Goal: Task Accomplishment & Management: Use online tool/utility

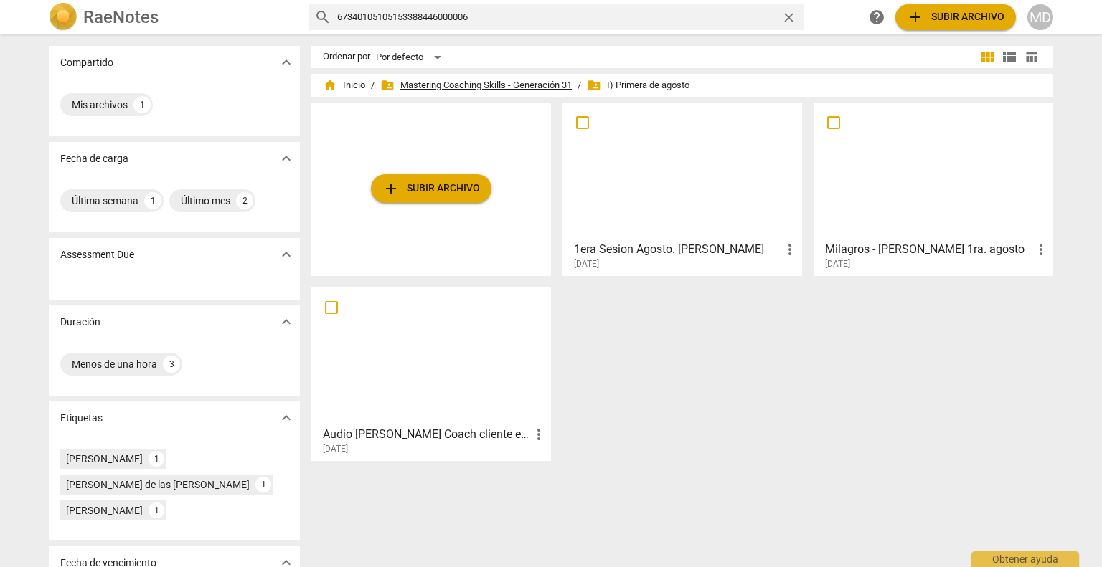
click at [447, 87] on span "folder_shared Mastering Coaching Skills - Generación 31" at bounding box center [475, 85] width 191 height 14
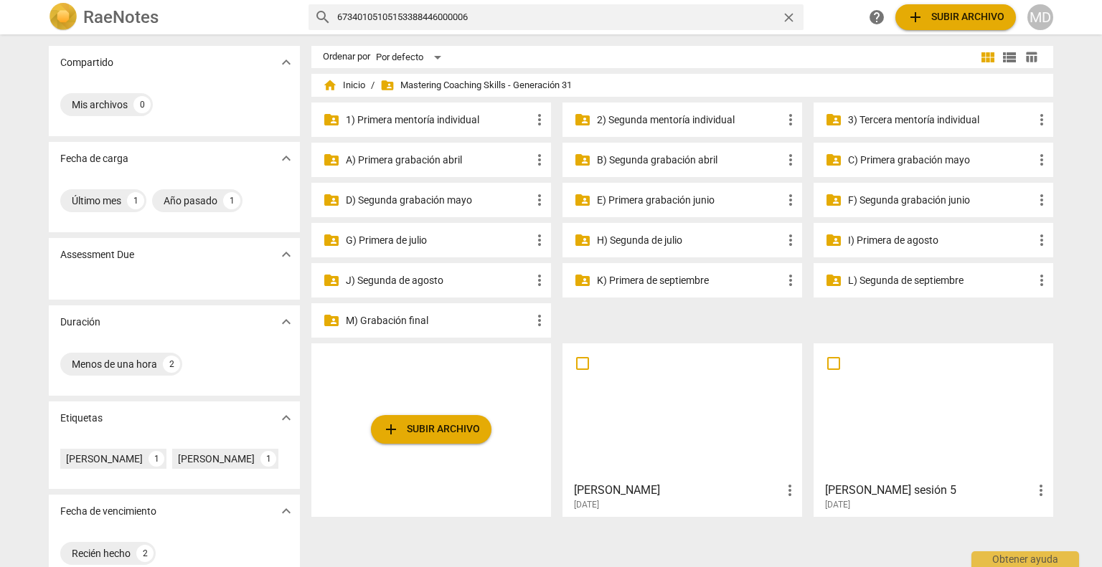
click at [653, 240] on p "H) Segunda de julio" at bounding box center [689, 240] width 185 height 15
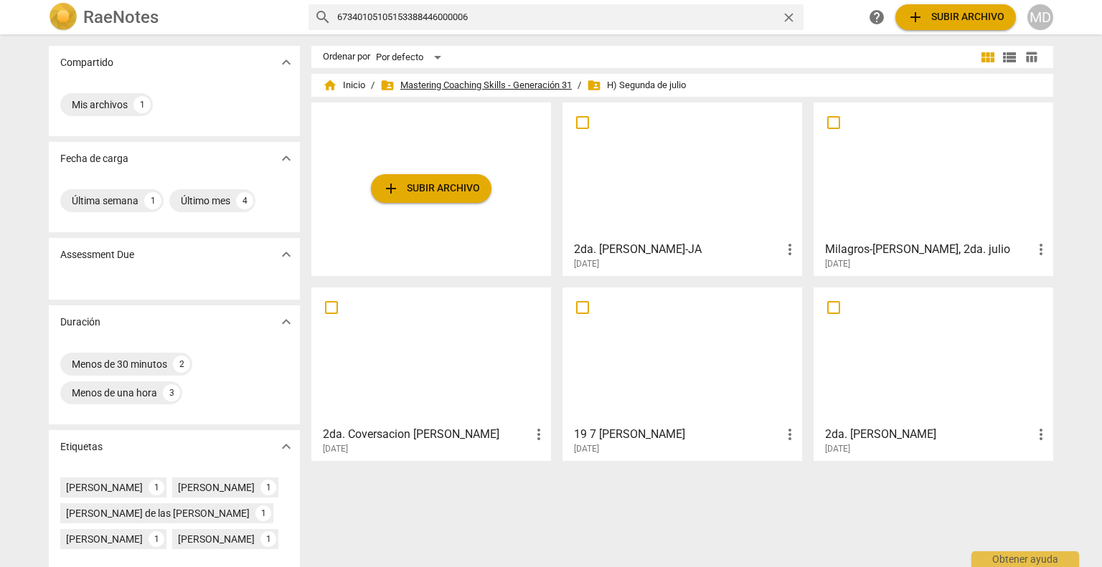
click at [473, 82] on span "folder_shared Mastering Coaching Skills - Generación 31" at bounding box center [475, 85] width 191 height 14
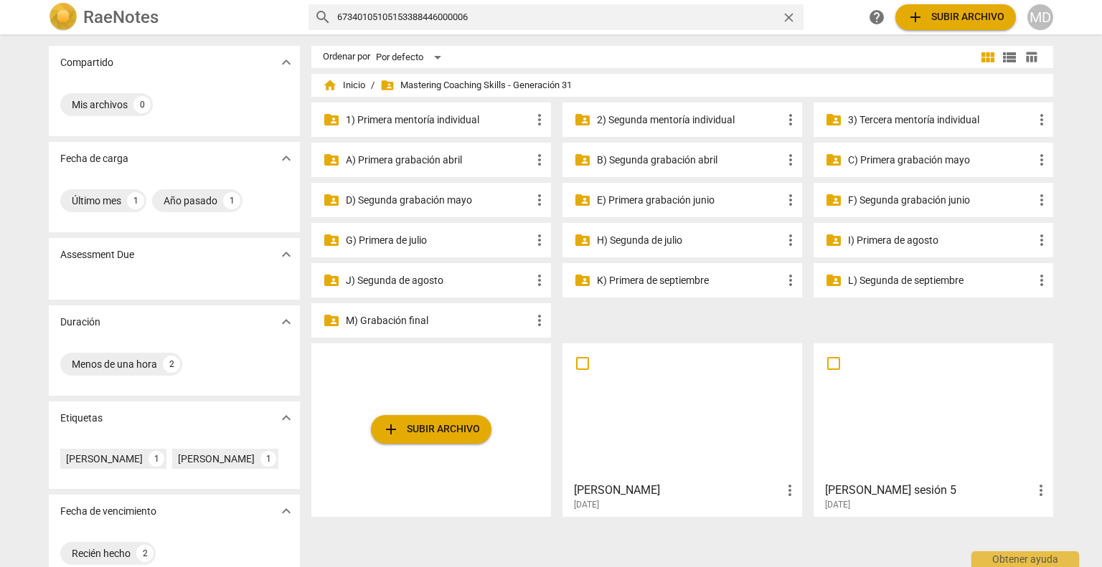
click at [650, 199] on p "E) Primera grabación junio" at bounding box center [689, 200] width 185 height 15
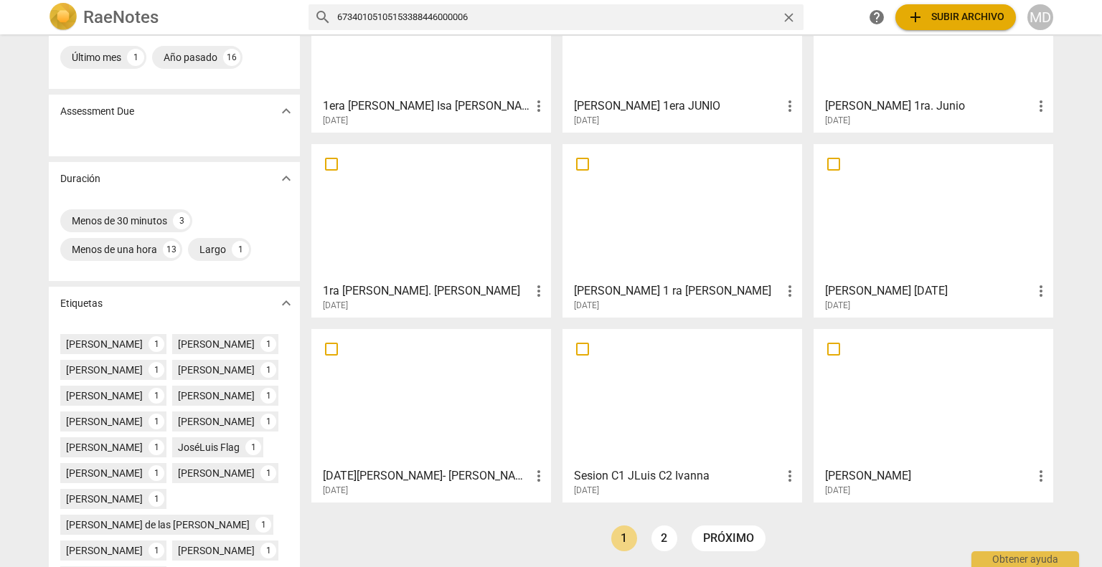
scroll to position [215, 0]
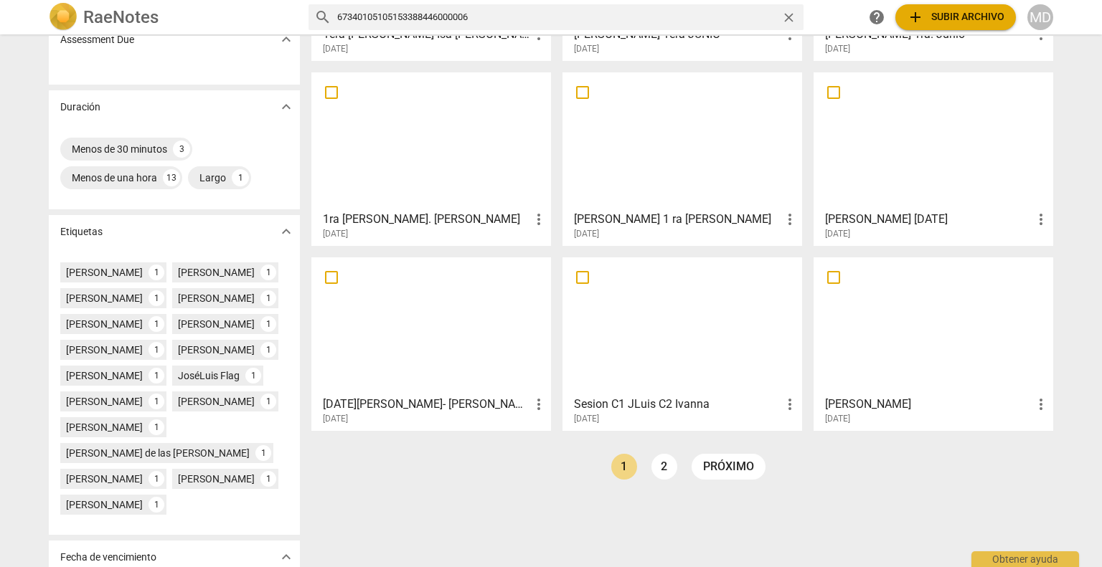
click at [418, 320] on div at bounding box center [431, 325] width 230 height 127
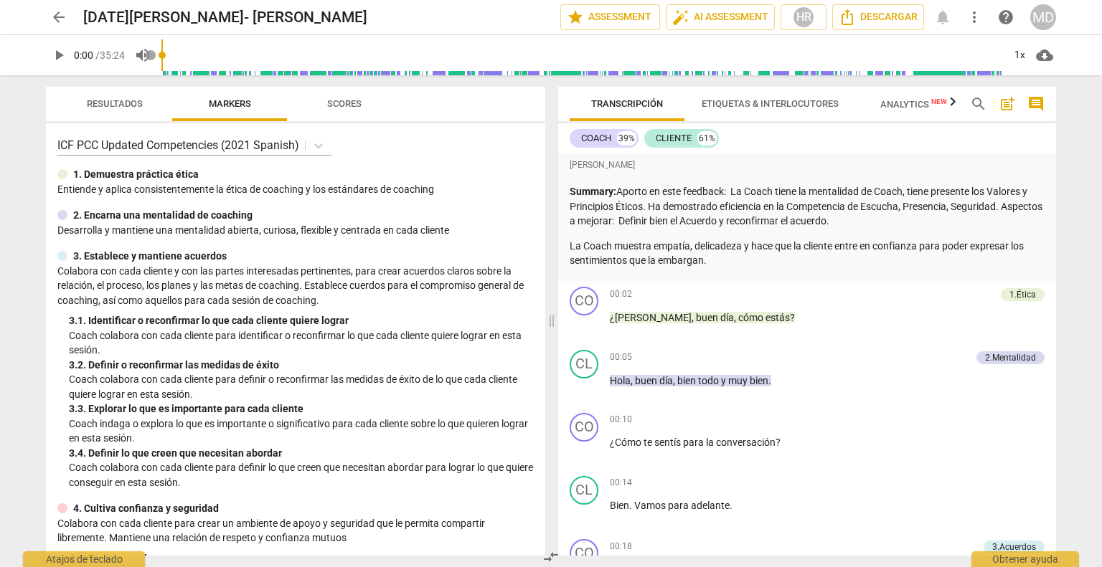
scroll to position [72, 0]
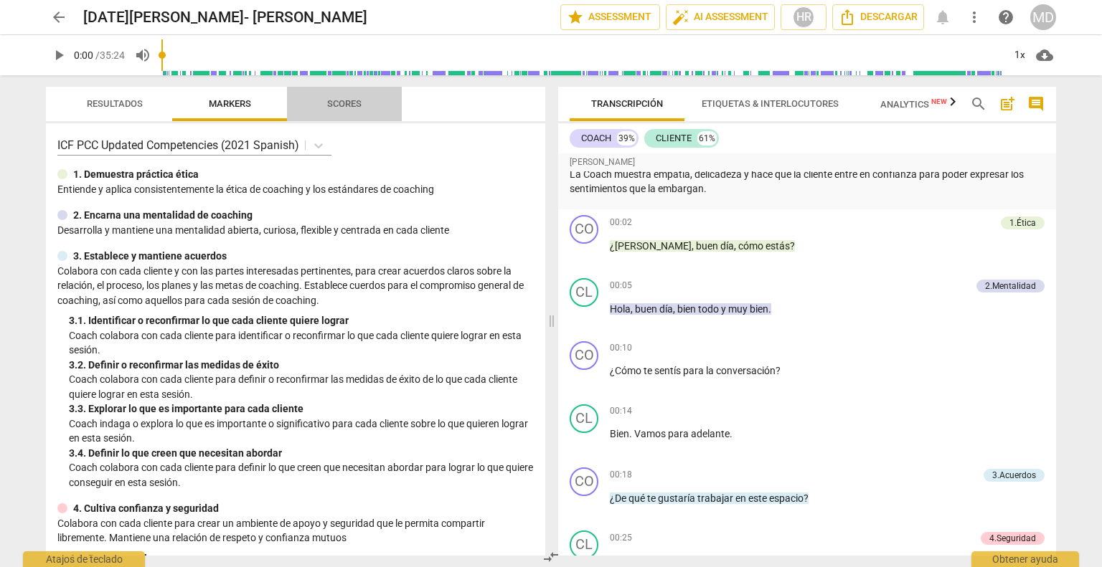
click at [356, 101] on span "Scores" at bounding box center [344, 103] width 34 height 11
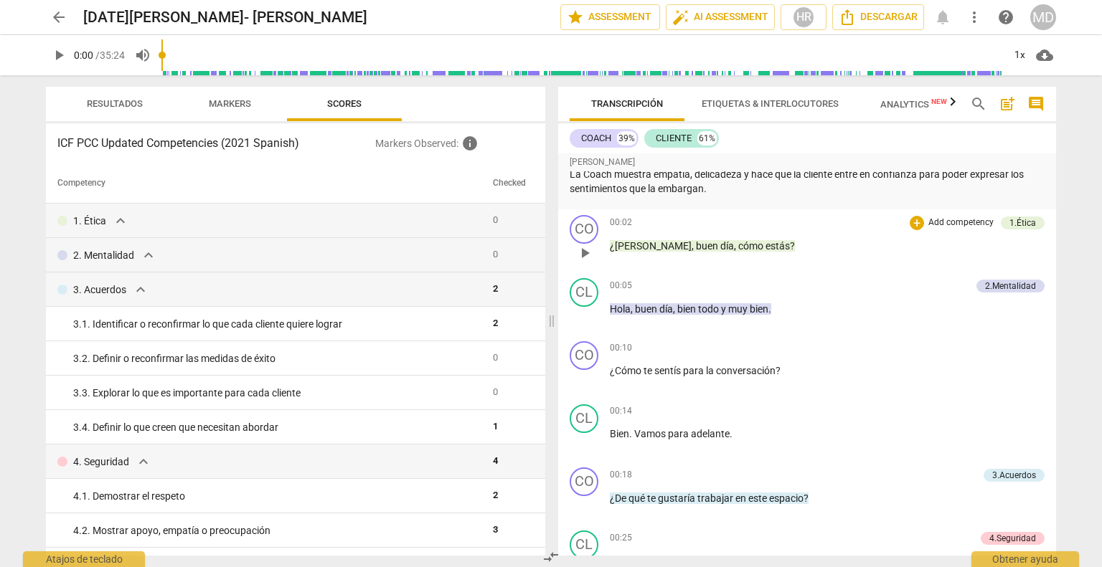
click at [950, 222] on p "Add competency" at bounding box center [961, 223] width 68 height 13
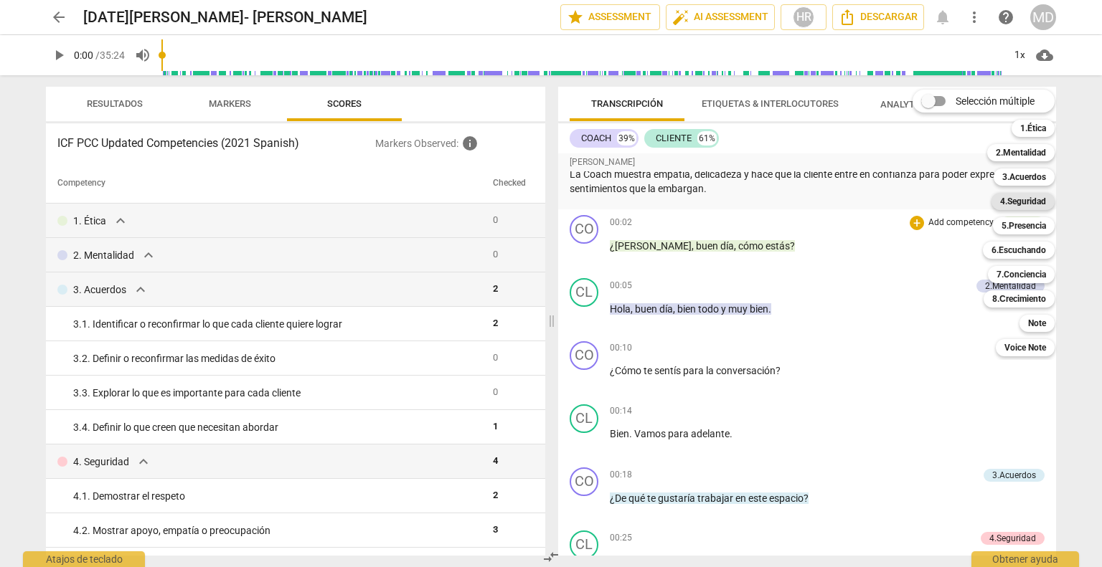
click at [1033, 199] on b "4.Seguridad" at bounding box center [1023, 201] width 46 height 17
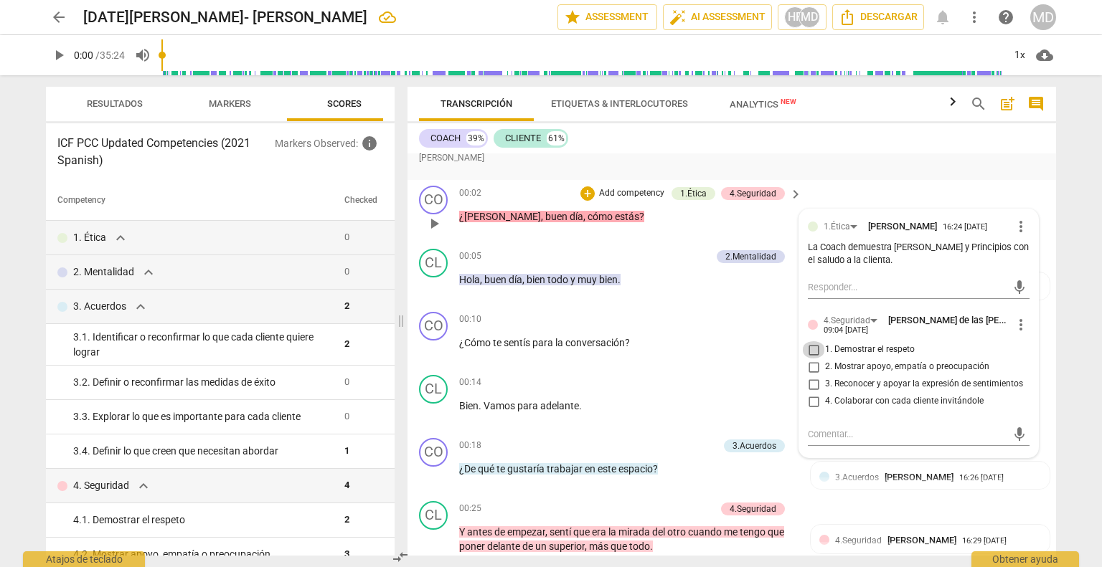
click at [810, 359] on input "1. Demostrar el respeto" at bounding box center [813, 349] width 23 height 17
checkbox input "true"
click at [632, 200] on p "Add competency" at bounding box center [631, 193] width 68 height 13
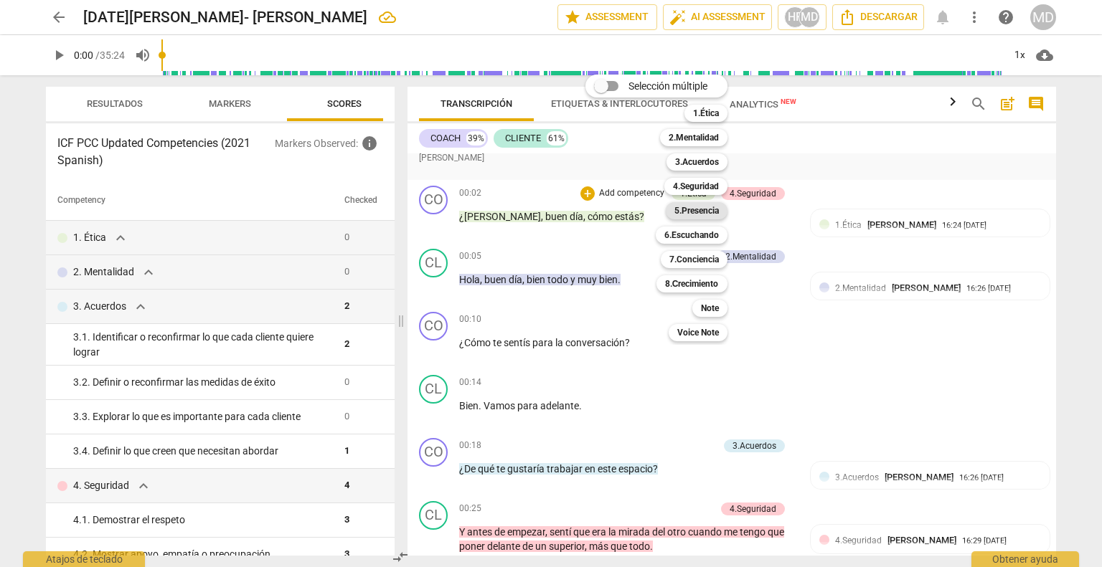
click at [711, 210] on b "5.Presencia" at bounding box center [696, 210] width 44 height 17
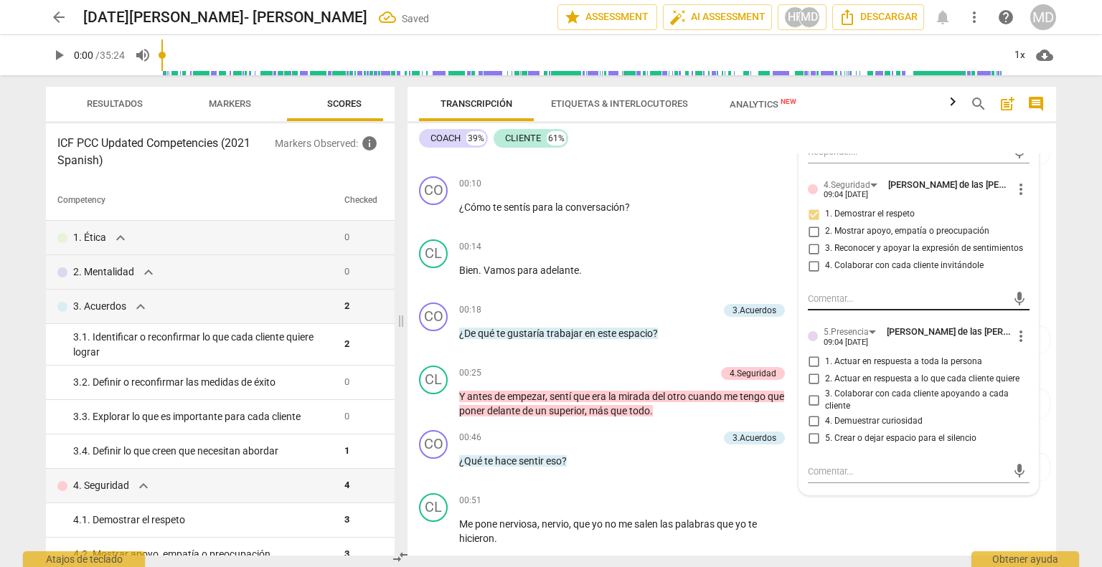
scroll to position [215, 0]
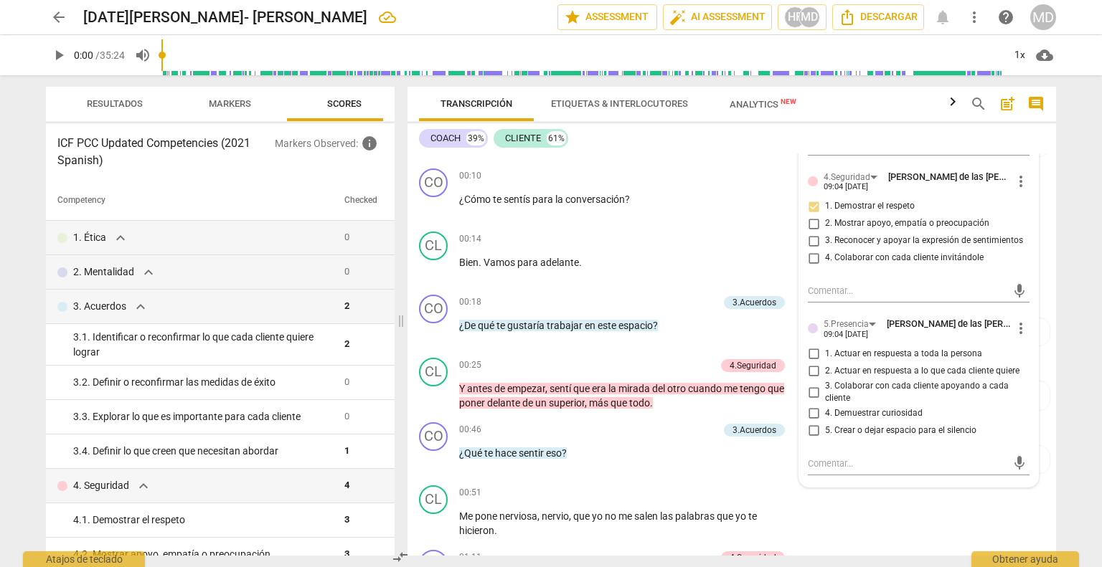
click at [1013, 337] on span "more_vert" at bounding box center [1020, 328] width 17 height 17
click at [1037, 377] on li "Borrar" at bounding box center [1033, 375] width 50 height 27
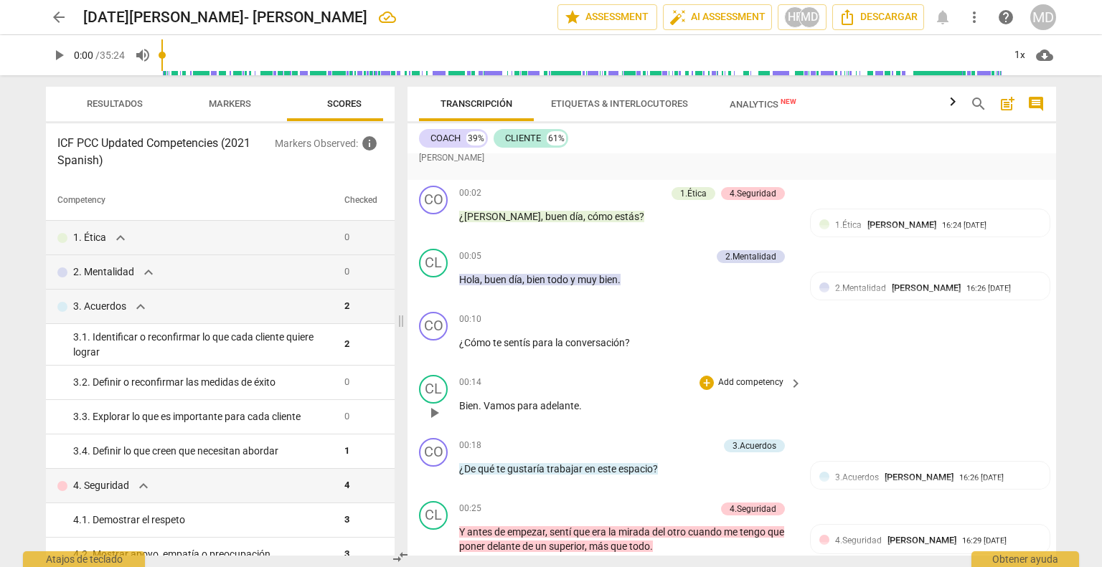
scroll to position [143, 0]
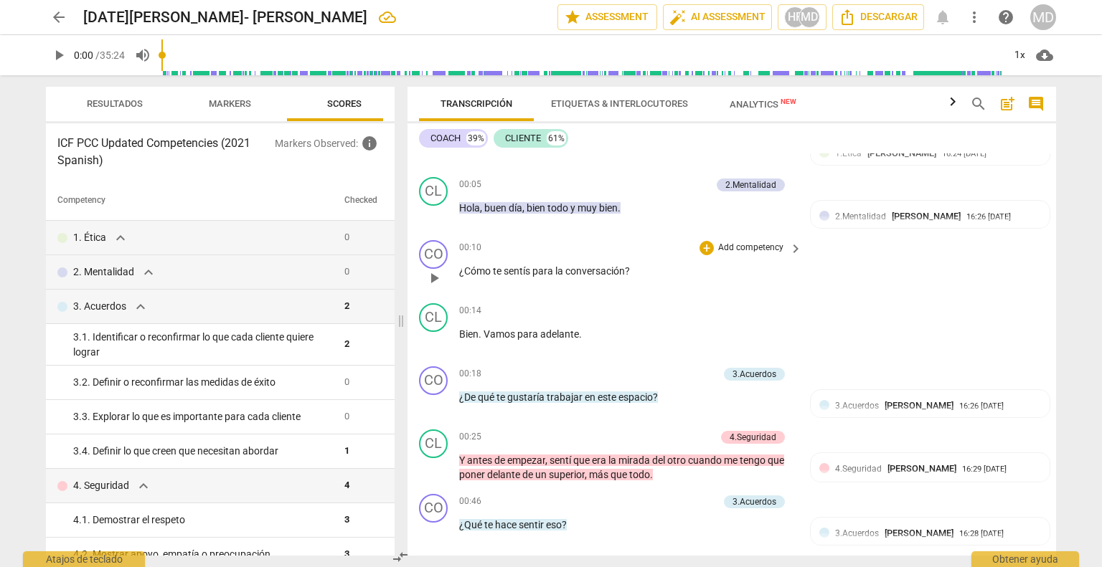
click at [752, 255] on p "Add competency" at bounding box center [750, 248] width 68 height 13
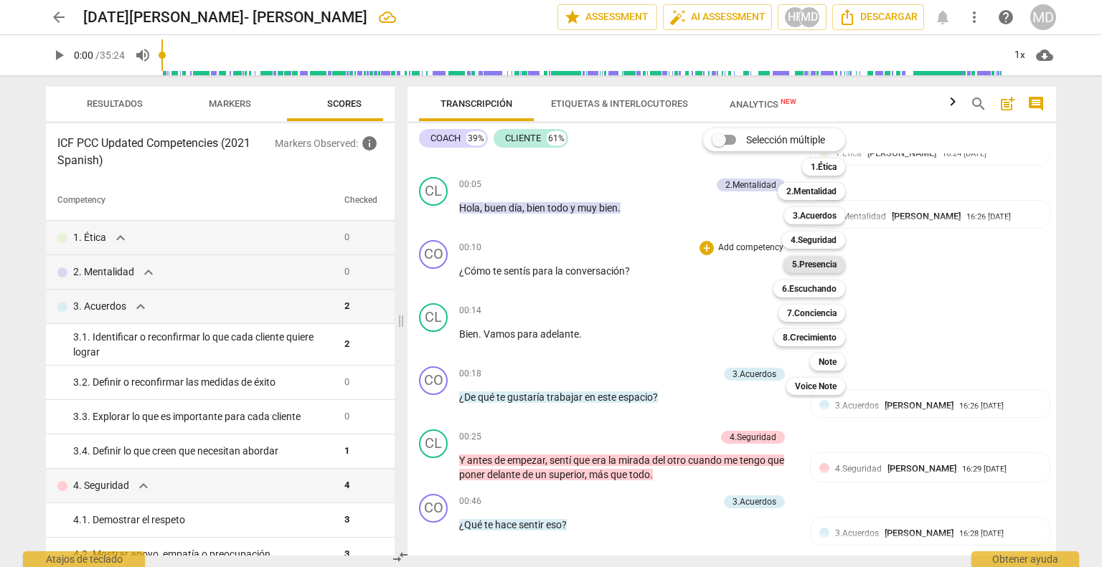
click at [830, 264] on b "5.Presencia" at bounding box center [814, 264] width 44 height 17
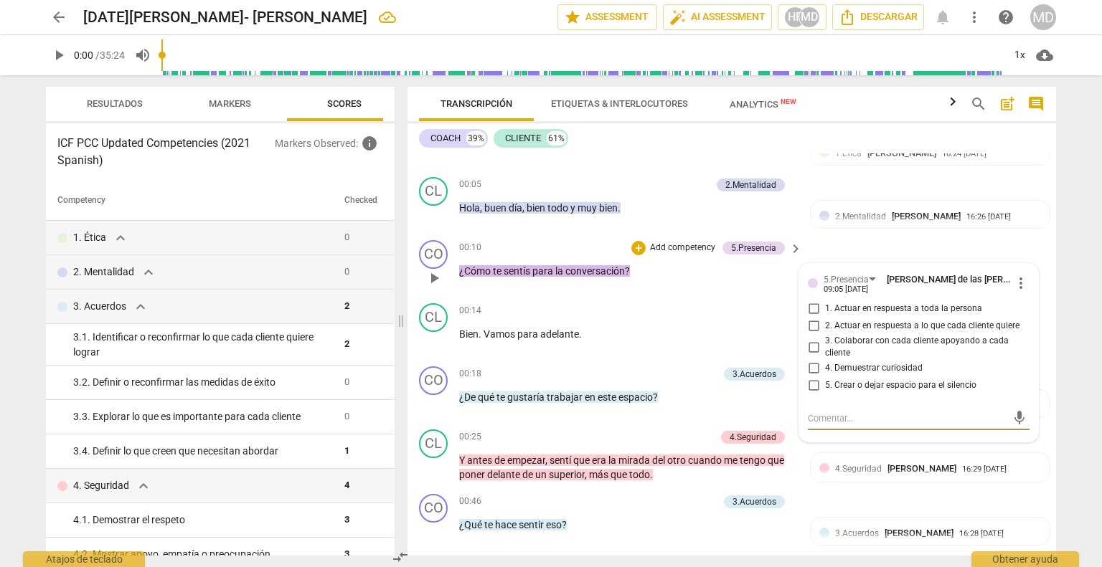
click at [1012, 292] on span "more_vert" at bounding box center [1020, 283] width 17 height 17
click at [1029, 321] on li "Borrar" at bounding box center [1033, 324] width 50 height 27
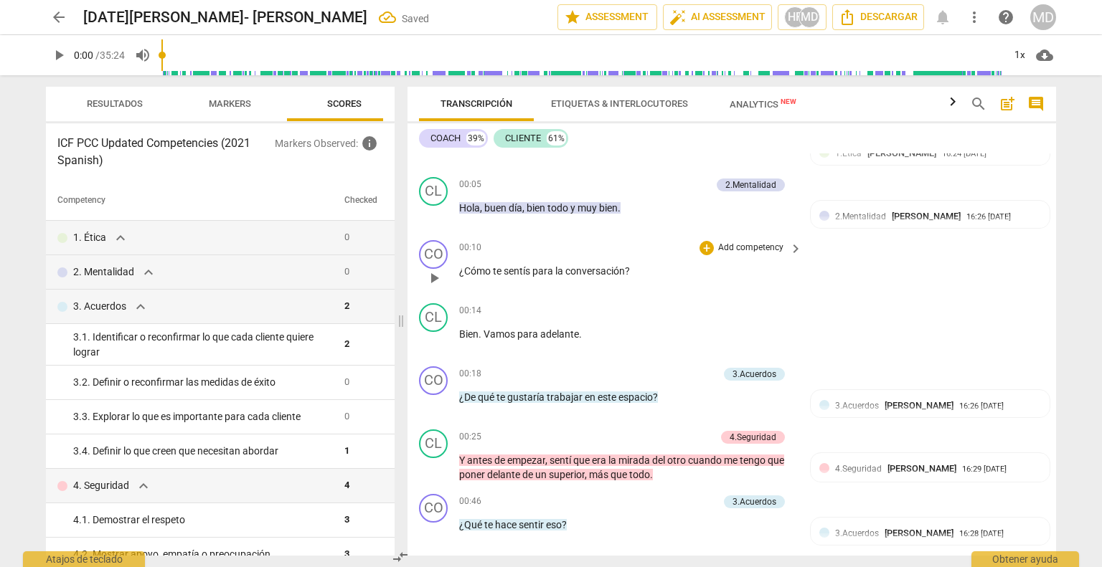
click at [742, 255] on p "Add competency" at bounding box center [750, 248] width 68 height 13
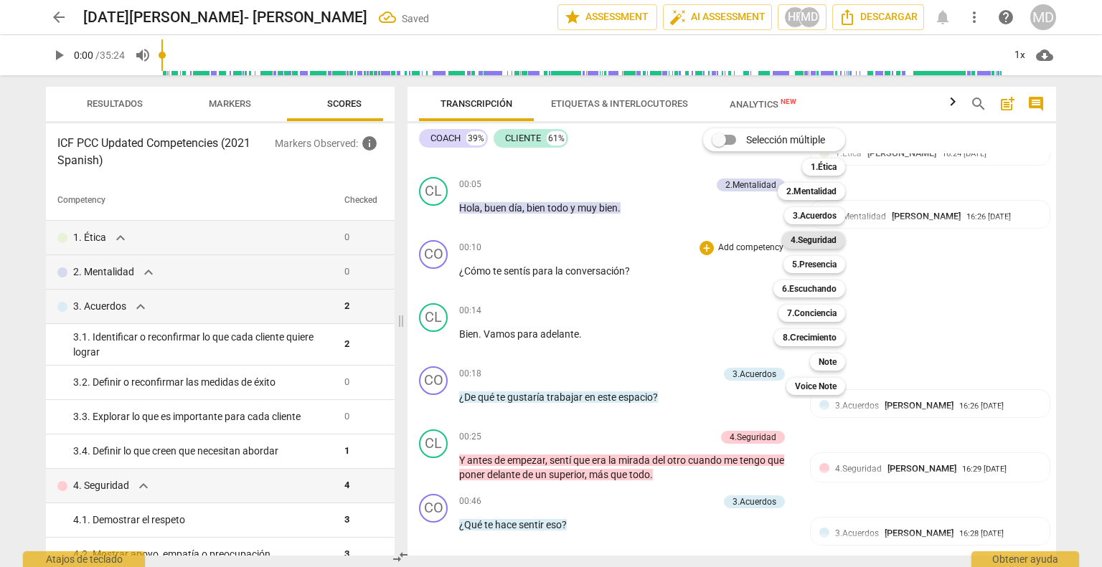
click at [815, 241] on b "4.Seguridad" at bounding box center [813, 240] width 46 height 17
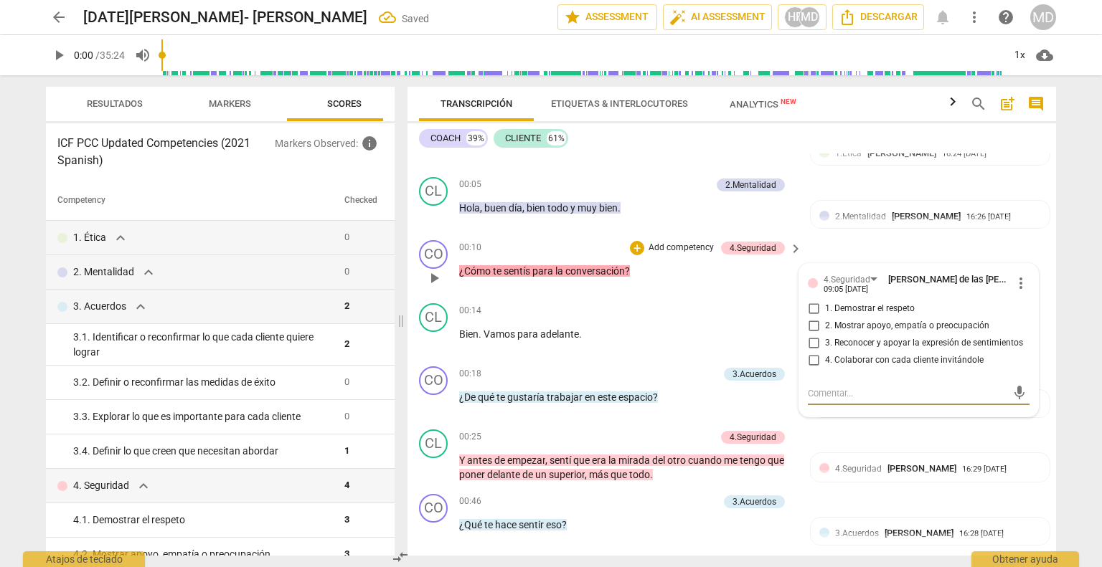
click at [806, 318] on input "1. Demostrar el respeto" at bounding box center [813, 309] width 23 height 17
checkbox input "true"
click at [812, 335] on input "2. Mostrar apoyo, empatía o preocupación" at bounding box center [813, 326] width 23 height 17
checkbox input "true"
click at [629, 315] on div "CL play_arrow pause 00:14 + Add competency keyboard_arrow_right Bien . Vamos pa…" at bounding box center [731, 329] width 648 height 63
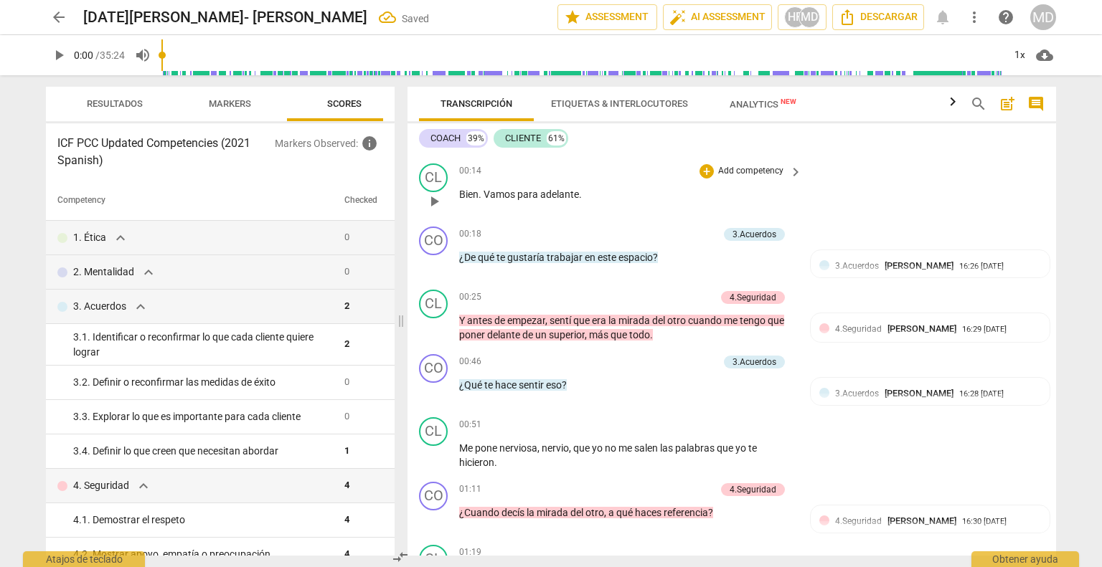
scroll to position [287, 0]
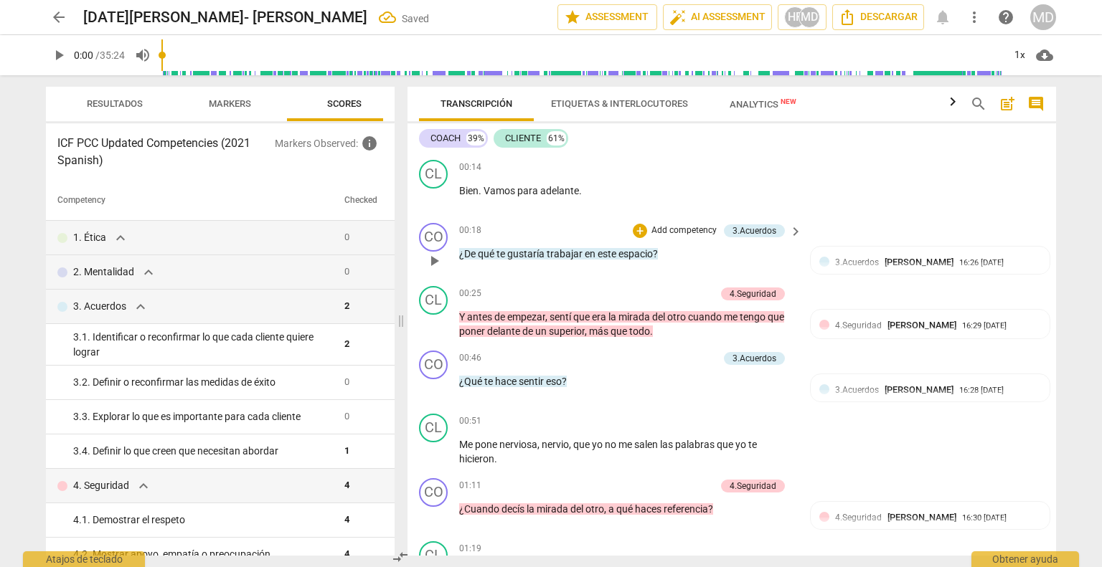
click at [688, 237] on p "Add competency" at bounding box center [684, 230] width 68 height 13
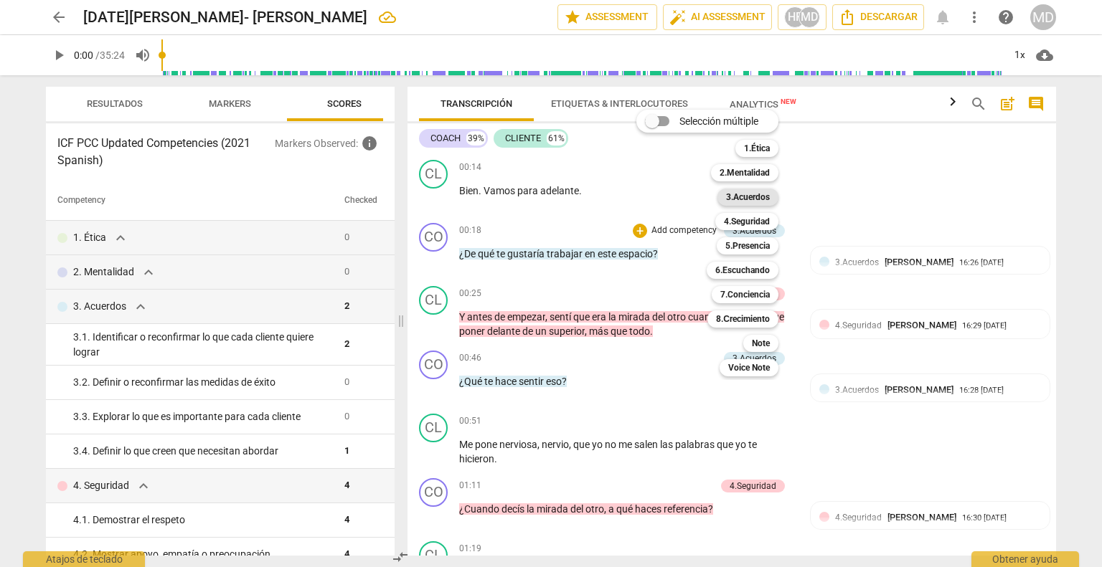
click at [762, 200] on b "3.Acuerdos" at bounding box center [748, 197] width 44 height 17
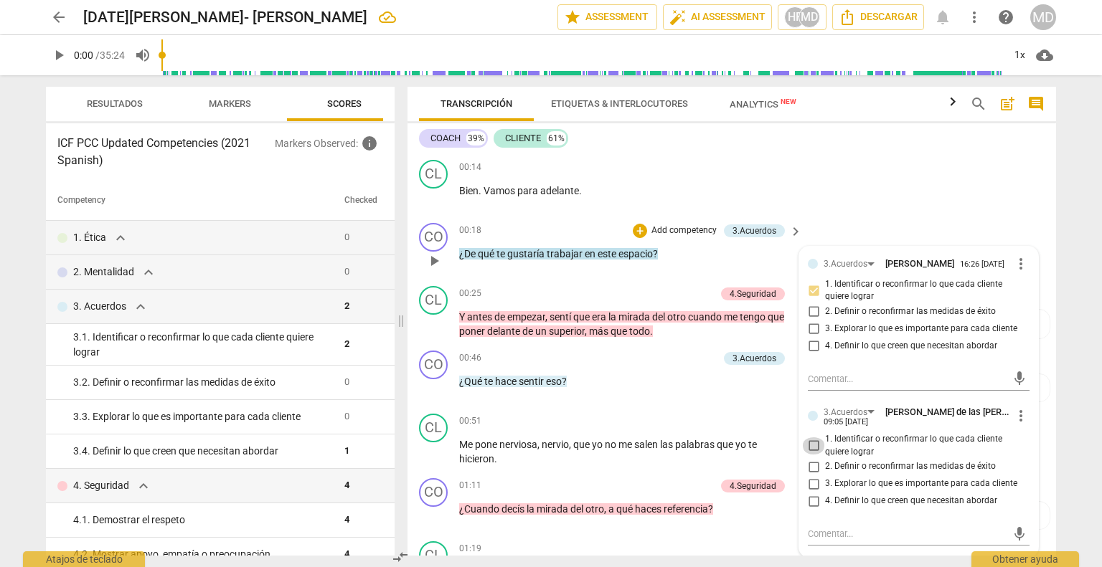
click at [809, 455] on input "1. Identificar o reconfirmar lo que cada cliente quiere lograr" at bounding box center [813, 445] width 23 height 17
checkbox input "true"
click at [683, 365] on p "Add competency" at bounding box center [684, 358] width 68 height 13
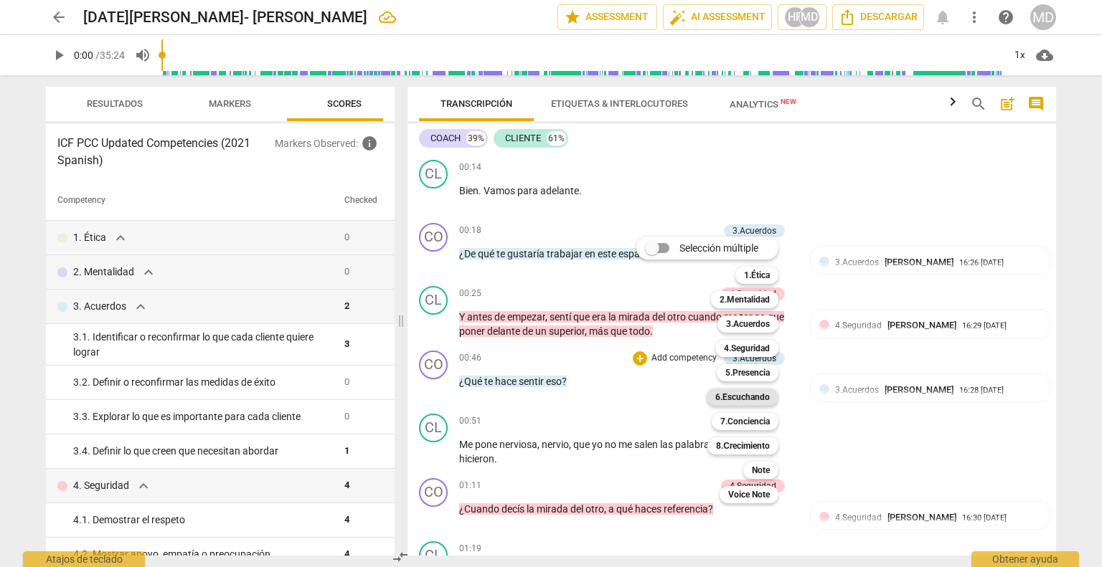
click at [762, 397] on b "6.Escuchando" at bounding box center [742, 397] width 55 height 17
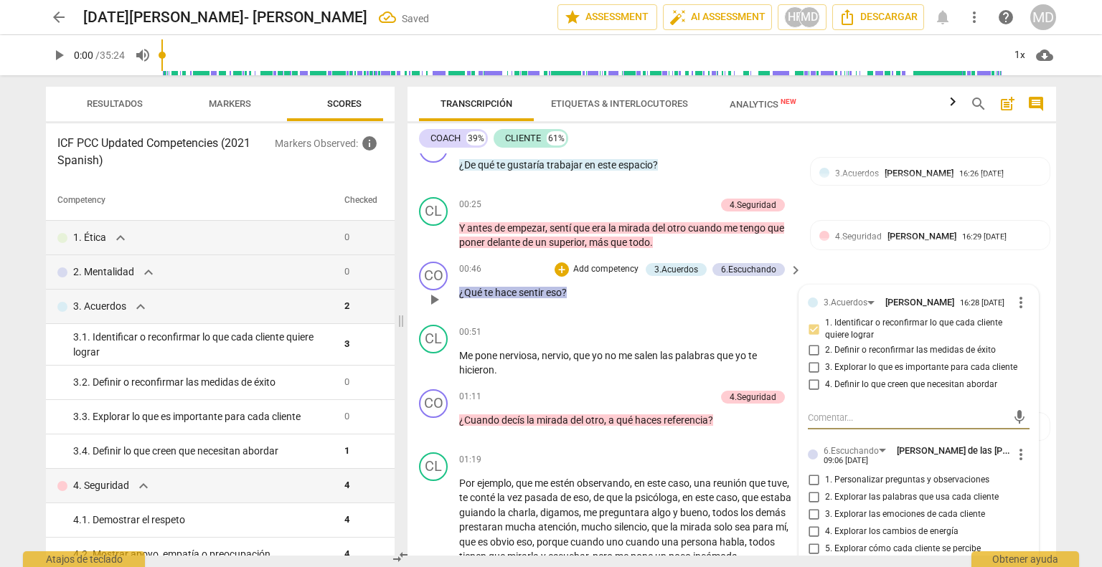
scroll to position [430, 0]
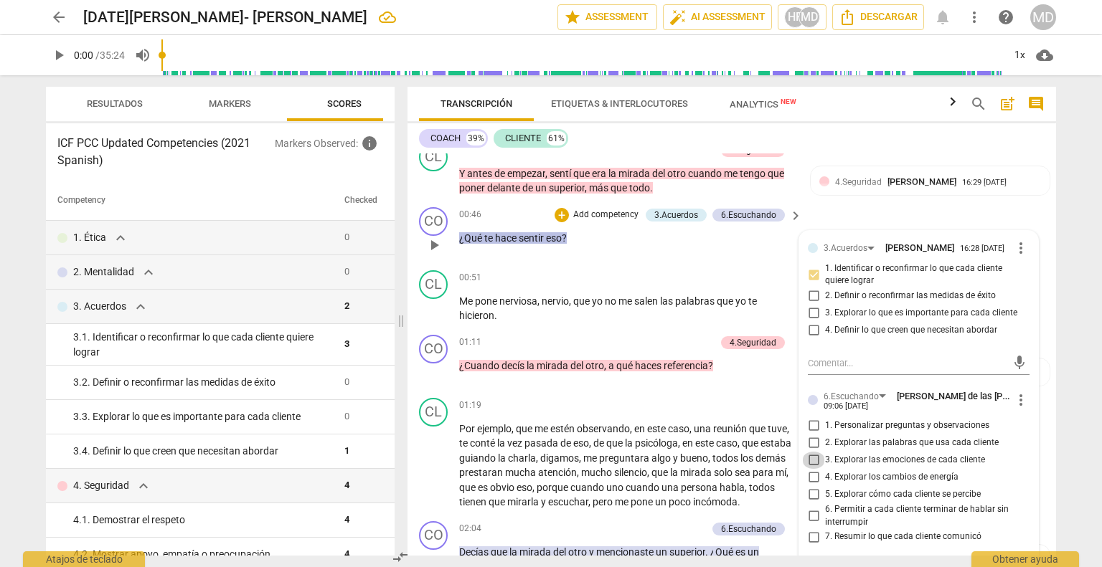
click at [809, 469] on input "3. Explorar las emociones de cada cliente" at bounding box center [813, 460] width 23 height 17
checkbox input "true"
click at [809, 503] on input "5. Explorar cómo cada cliente se percibe" at bounding box center [813, 494] width 23 height 17
checkbox input "true"
click at [615, 405] on div "CL play_arrow pause 01:19 + Add competency keyboard_arrow_right Por ejemplo , q…" at bounding box center [731, 453] width 648 height 123
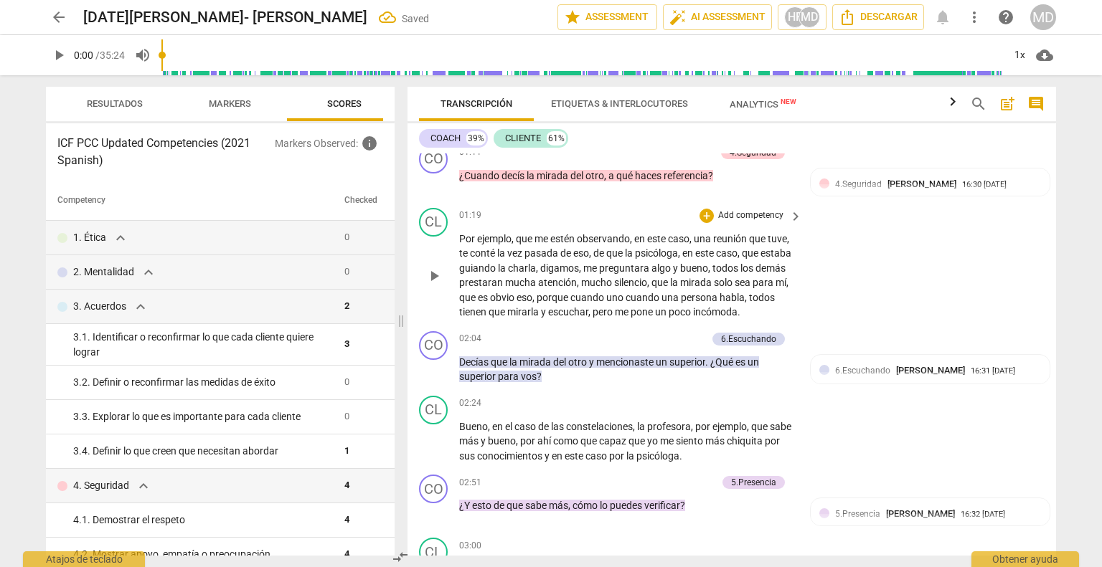
scroll to position [645, 0]
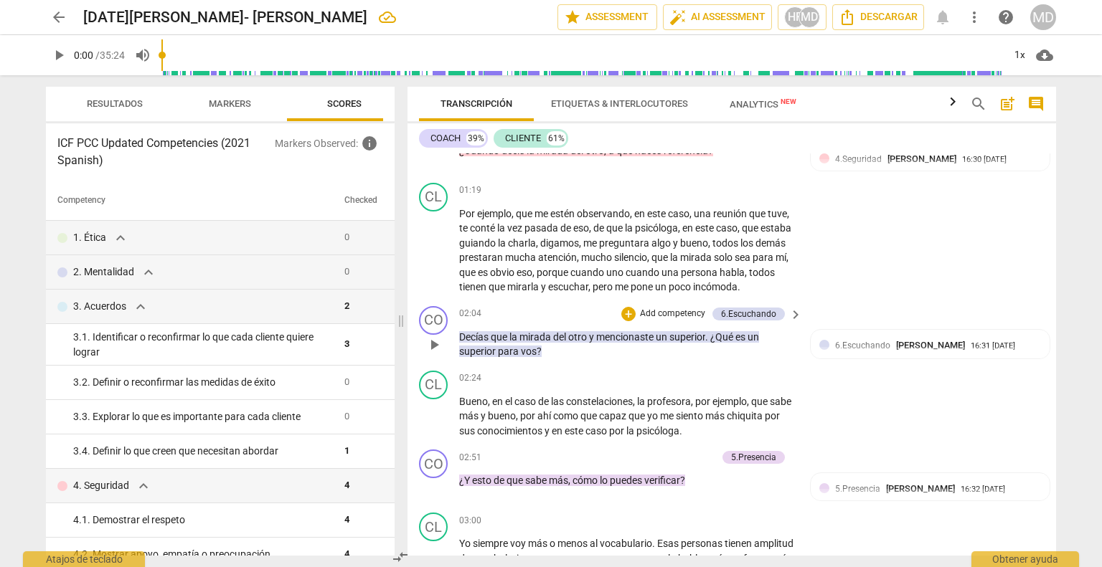
click at [685, 321] on p "Add competency" at bounding box center [672, 314] width 68 height 13
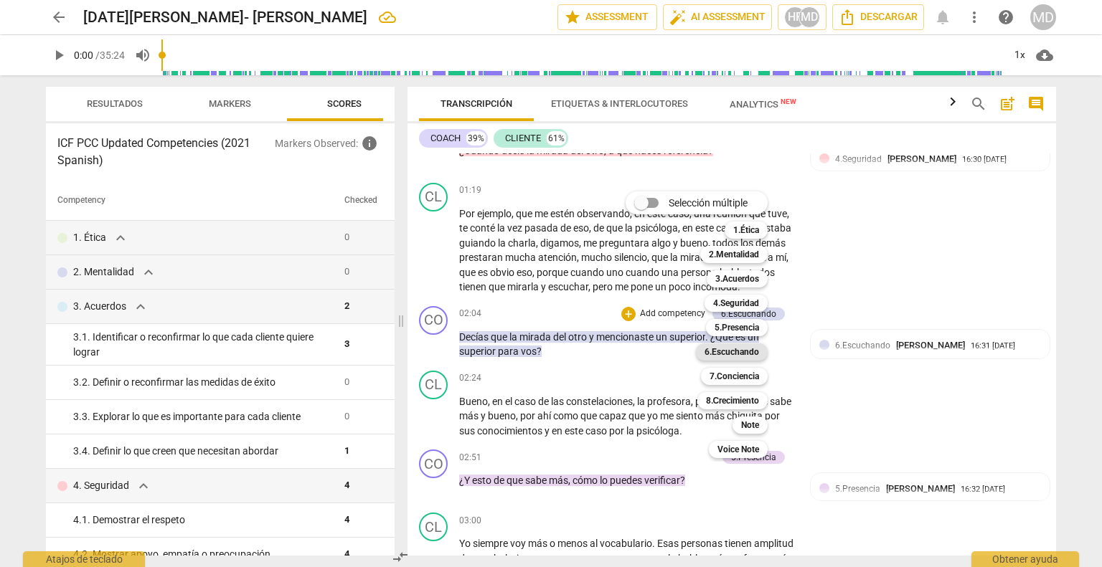
click at [742, 355] on b "6.Escuchando" at bounding box center [731, 352] width 55 height 17
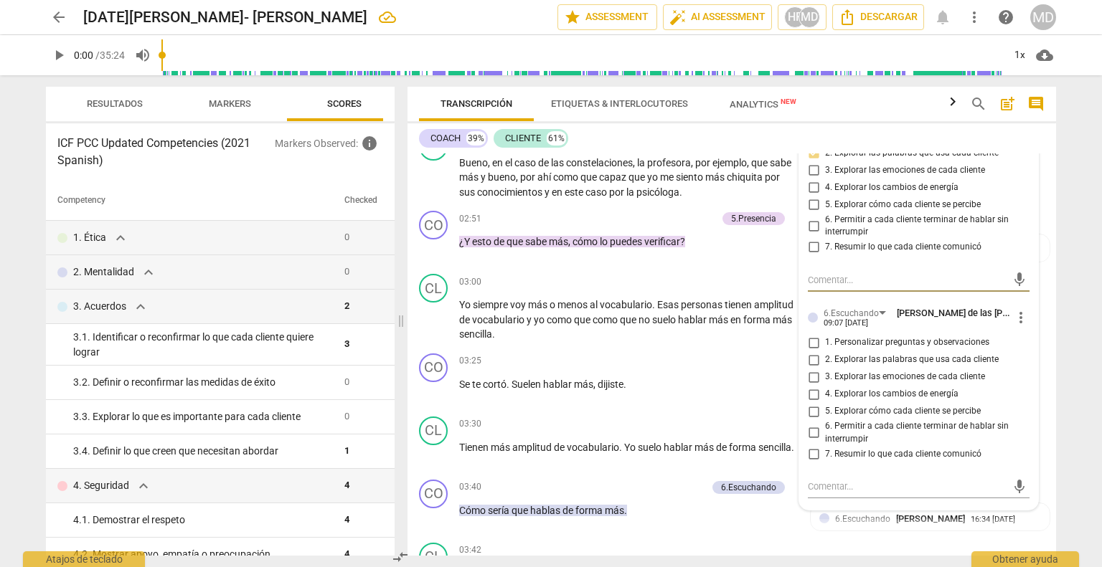
scroll to position [861, 0]
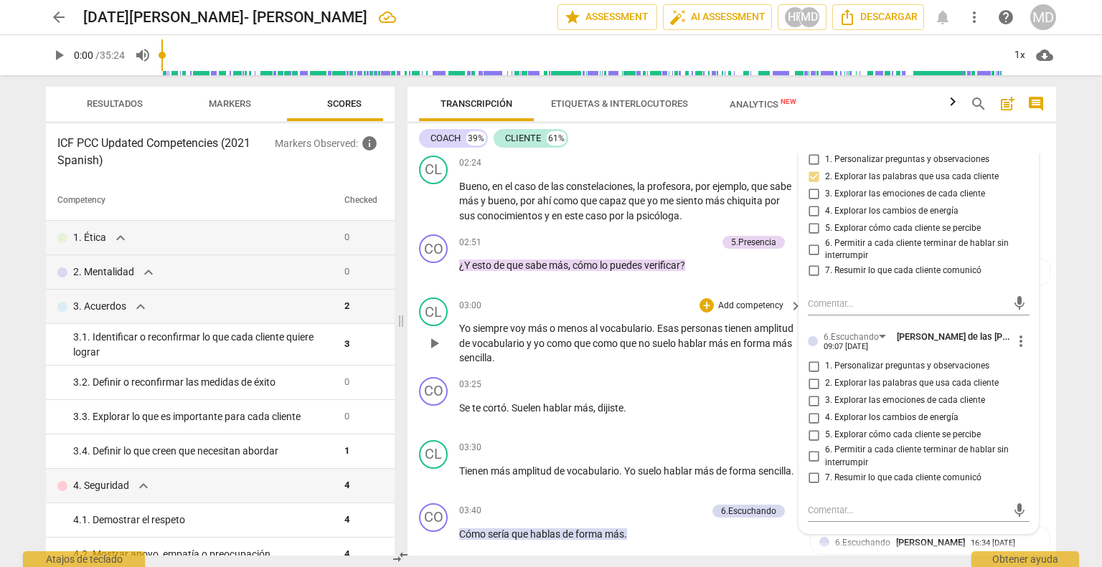
drag, startPoint x: 1015, startPoint y: 355, endPoint x: 717, endPoint y: 306, distance: 301.6
click at [717, 306] on div "CL play_arrow pause 03:00 + Add competency keyboard_arrow_right Yo siempre voy …" at bounding box center [731, 332] width 648 height 80
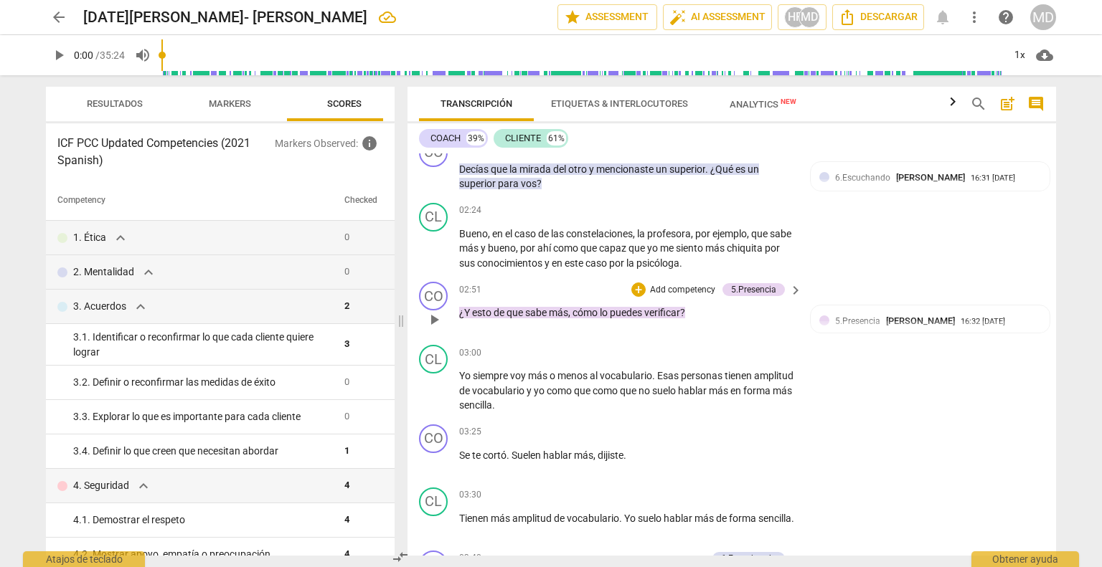
scroll to position [789, 0]
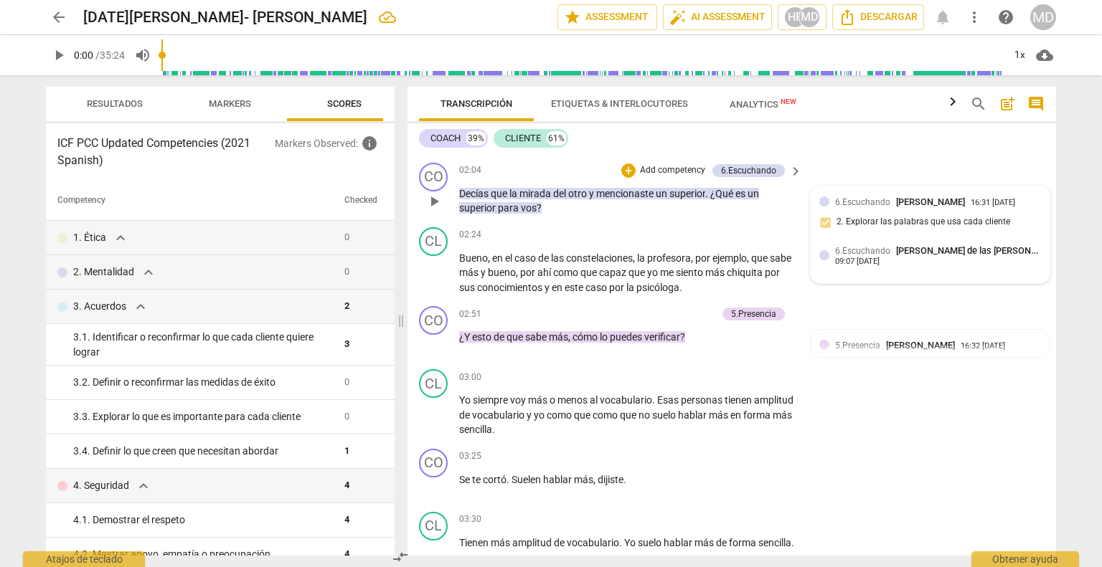
click at [823, 260] on div at bounding box center [824, 255] width 10 height 10
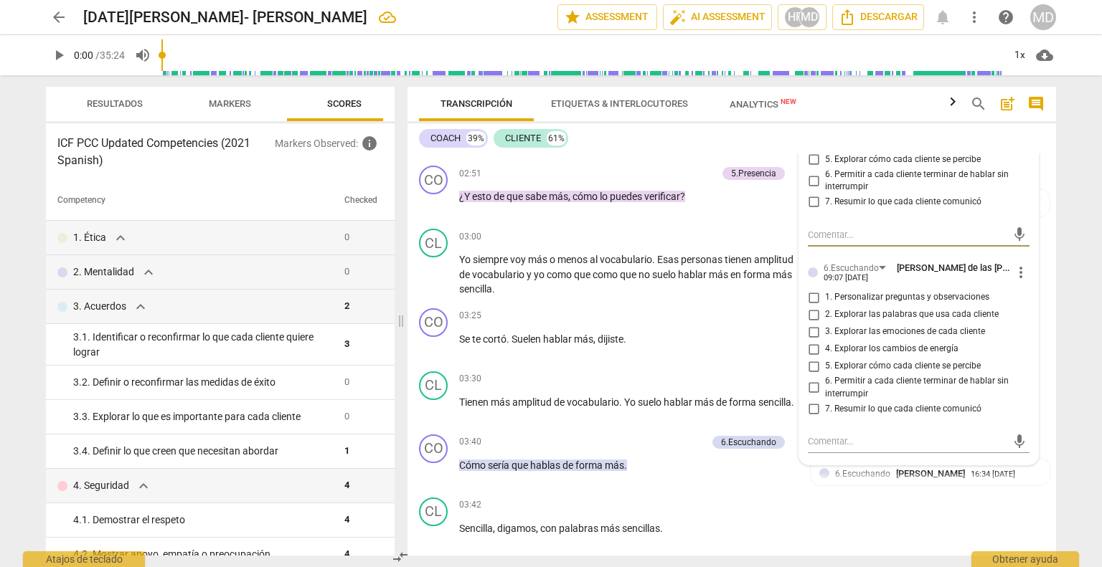
scroll to position [932, 0]
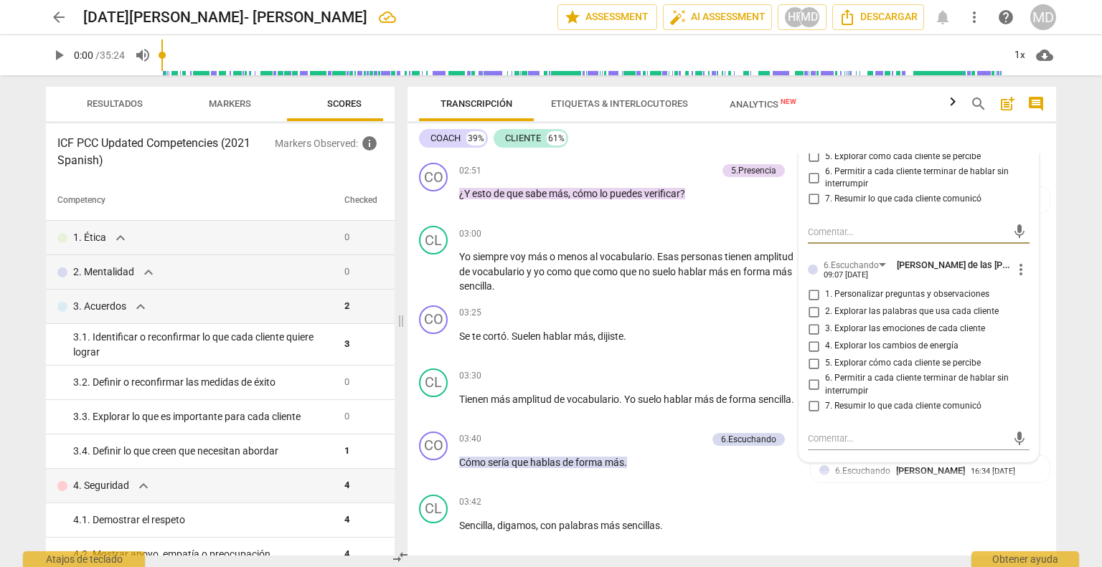
click at [808, 321] on input "2. Explorar las palabras que usa cada cliente" at bounding box center [813, 311] width 23 height 17
checkbox input "true"
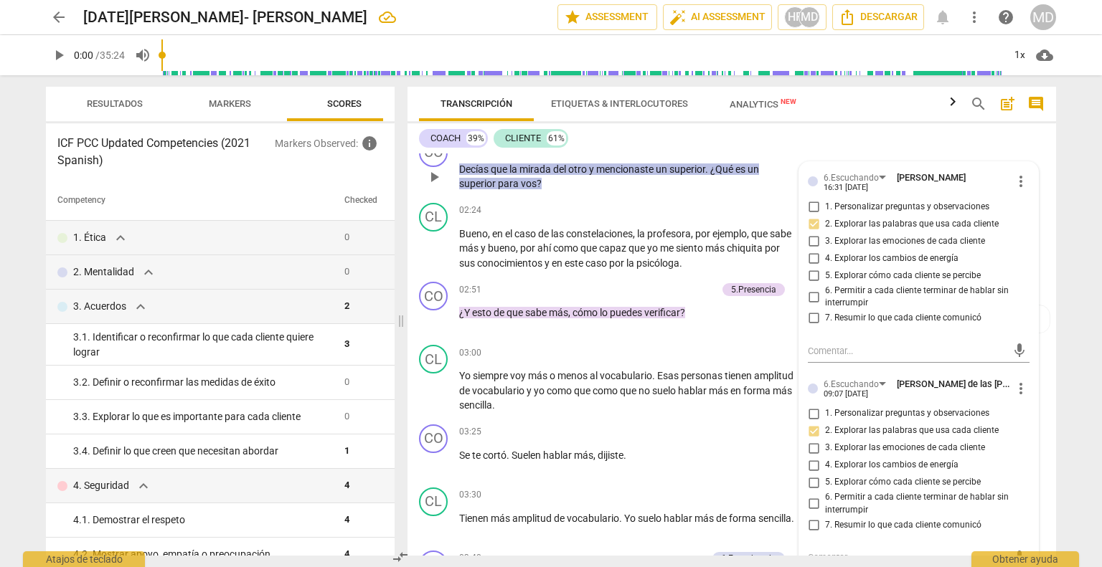
scroll to position [789, 0]
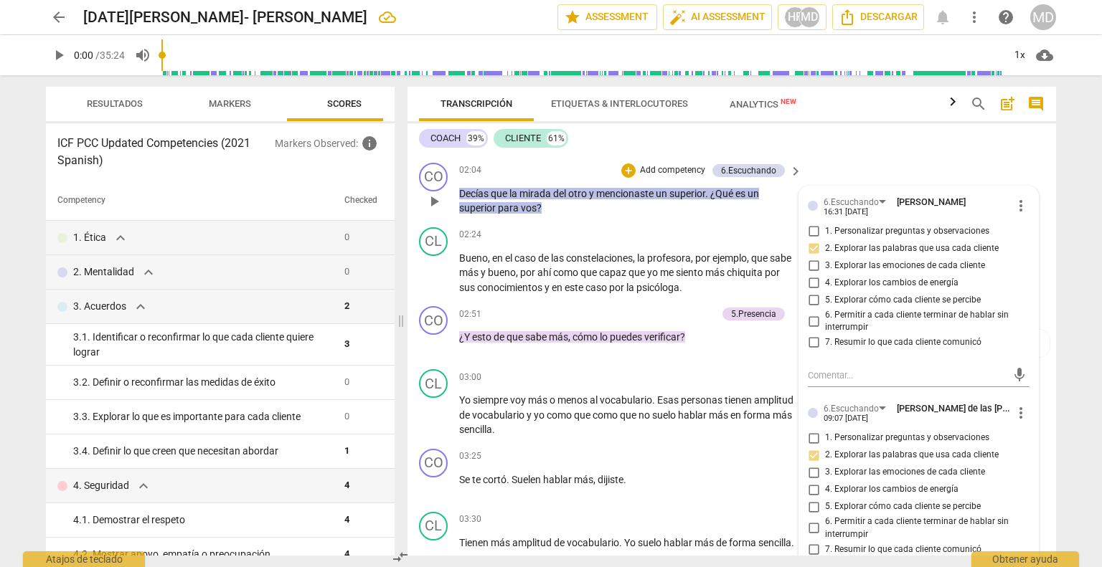
click at [675, 177] on p "Add competency" at bounding box center [672, 170] width 68 height 13
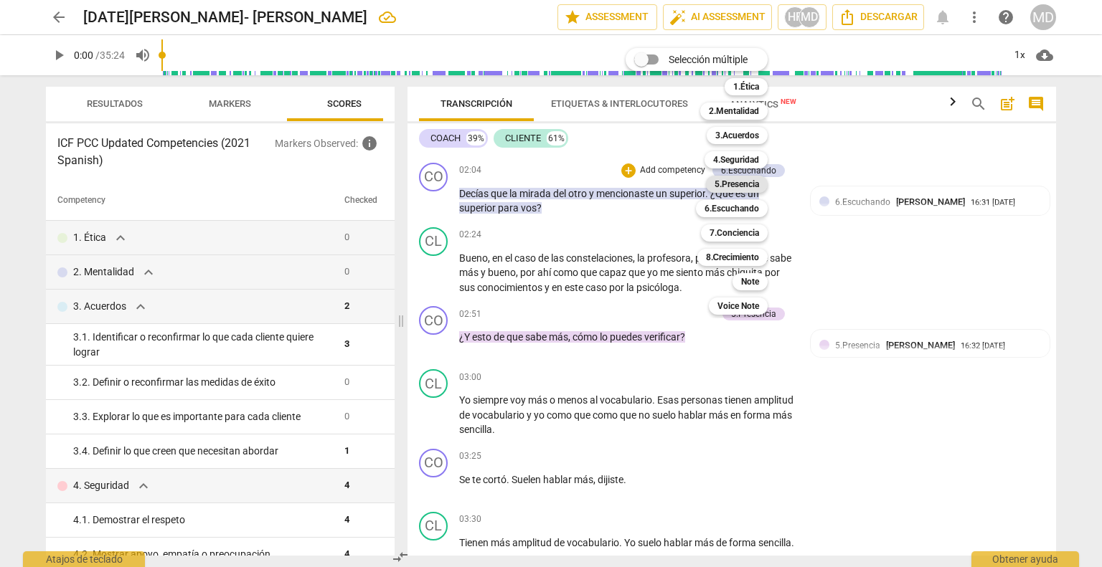
click at [732, 186] on b "5.Presencia" at bounding box center [736, 184] width 44 height 17
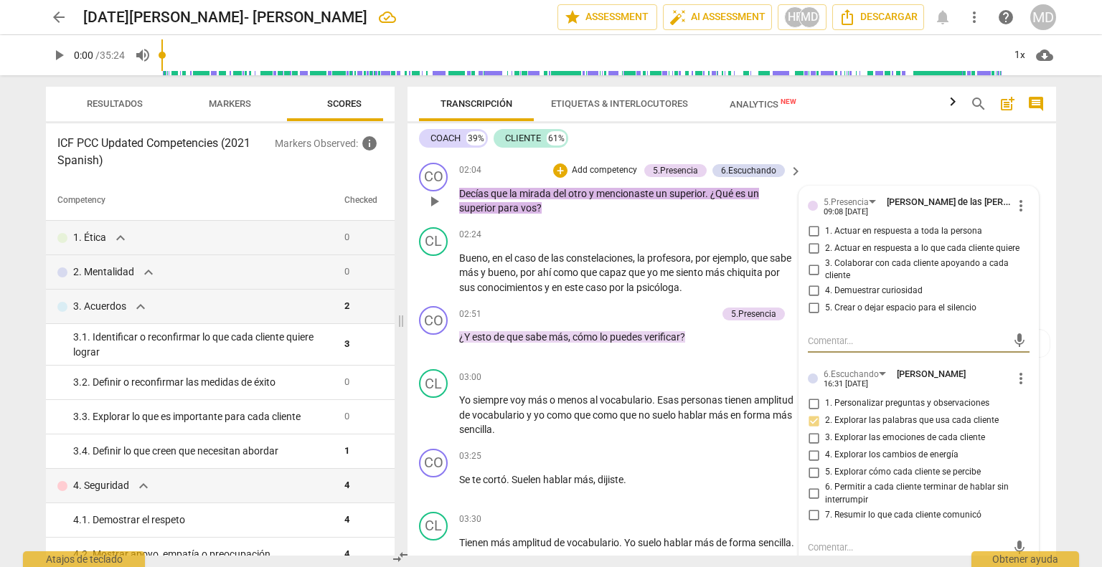
click at [809, 257] on input "2. Actuar en respuesta a lo que cada cliente quiere" at bounding box center [813, 248] width 23 height 17
checkbox input "true"
click at [809, 300] on input "4. Demuestrar curiosidad" at bounding box center [813, 291] width 23 height 17
checkbox input "true"
click at [553, 278] on span "ahí" at bounding box center [545, 272] width 16 height 11
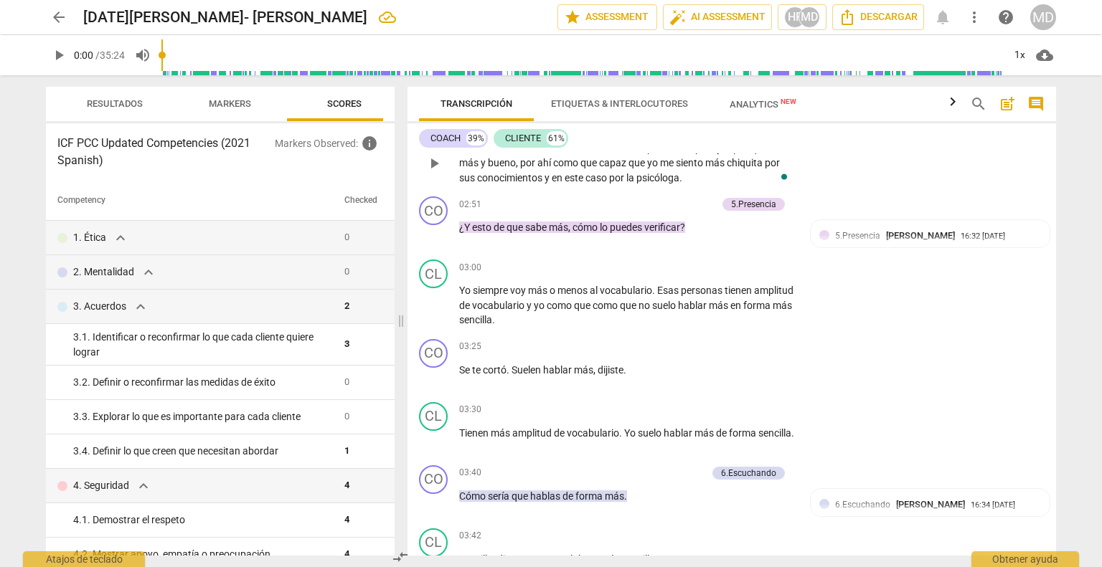
scroll to position [932, 0]
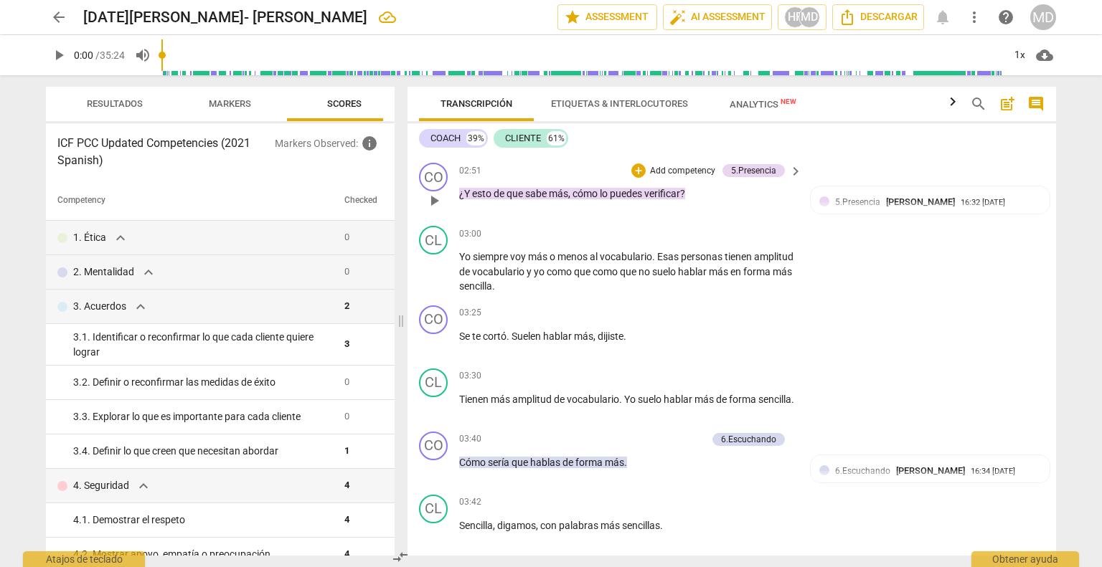
click at [674, 178] on p "Add competency" at bounding box center [682, 171] width 68 height 13
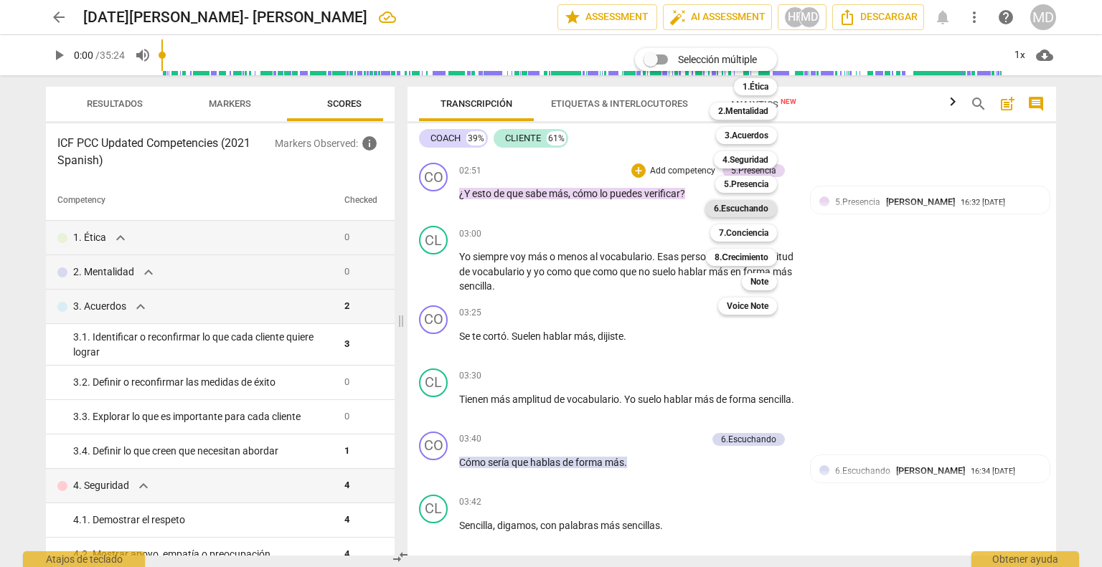
click at [747, 212] on b "6.Escuchando" at bounding box center [741, 208] width 55 height 17
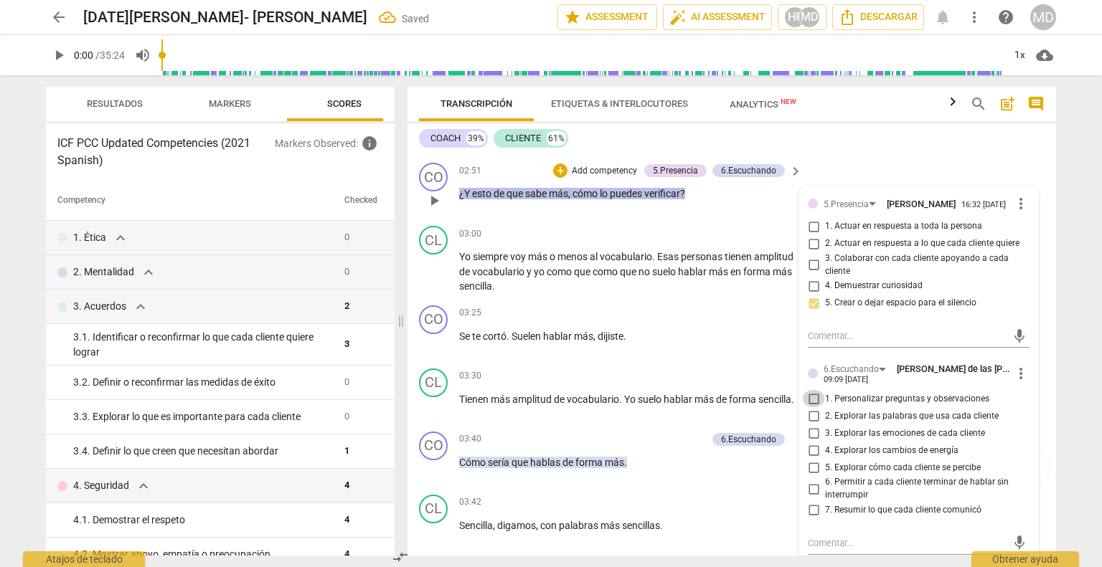
click at [812, 407] on input "1. Personalizar preguntas y observaciones" at bounding box center [813, 398] width 23 height 17
checkbox input "true"
click at [812, 425] on input "2. Explorar las palabras que usa cada cliente" at bounding box center [813, 415] width 23 height 17
checkbox input "true"
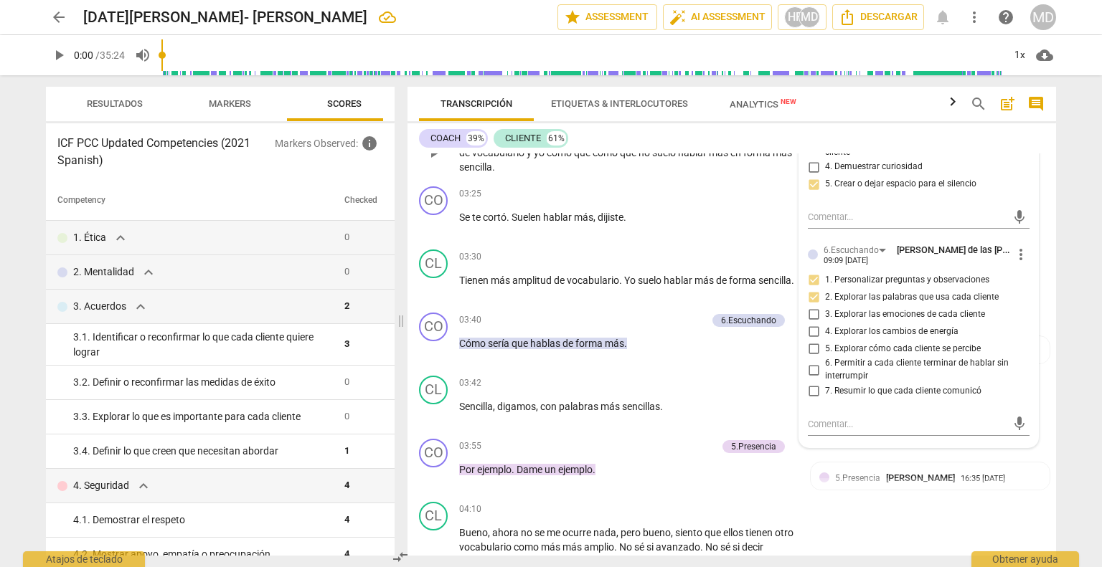
scroll to position [1076, 0]
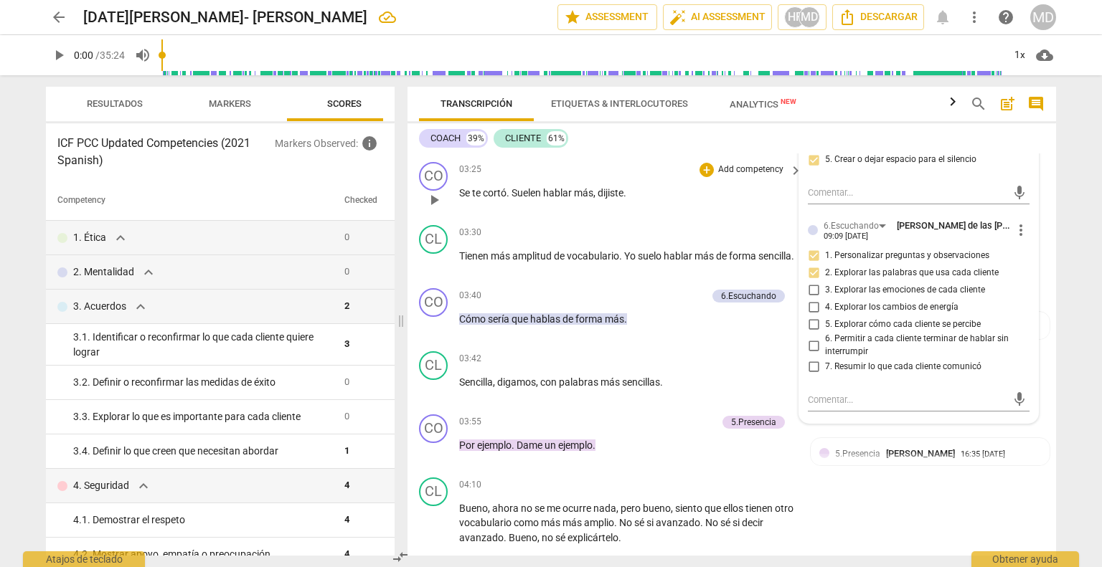
click at [745, 176] on p "Add competency" at bounding box center [750, 170] width 68 height 13
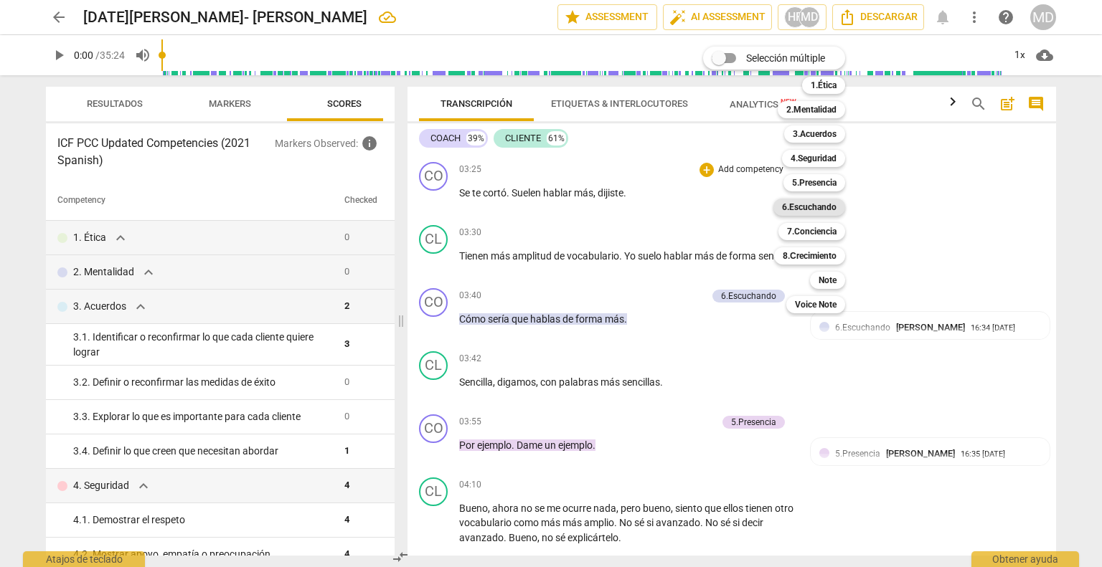
click at [813, 212] on b "6.Escuchando" at bounding box center [809, 207] width 55 height 17
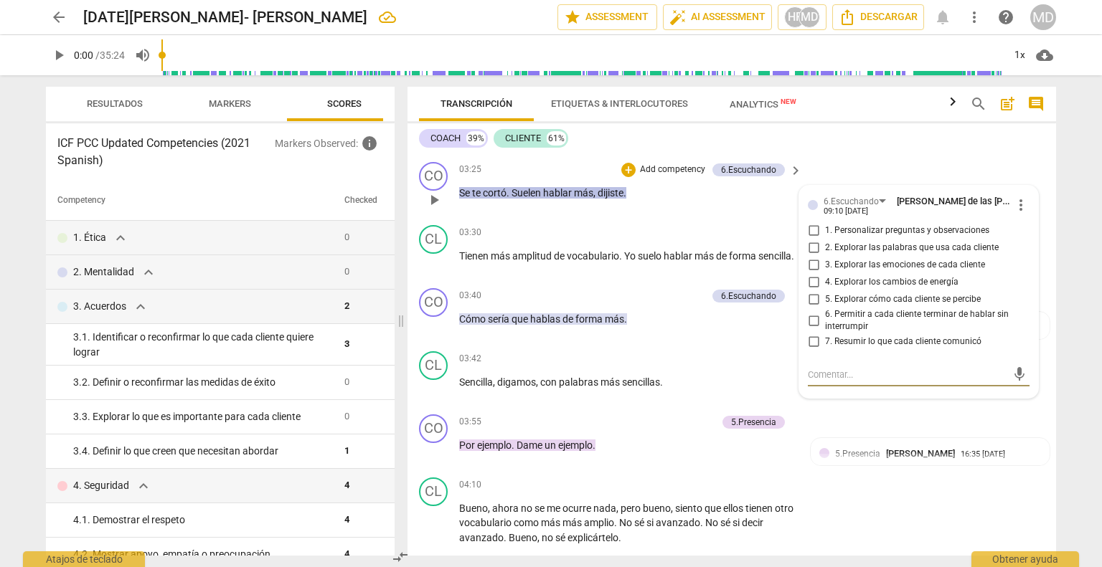
click at [810, 238] on input "1. Personalizar preguntas y observaciones" at bounding box center [813, 230] width 23 height 17
checkbox input "true"
click at [677, 176] on p "Add competency" at bounding box center [672, 170] width 68 height 13
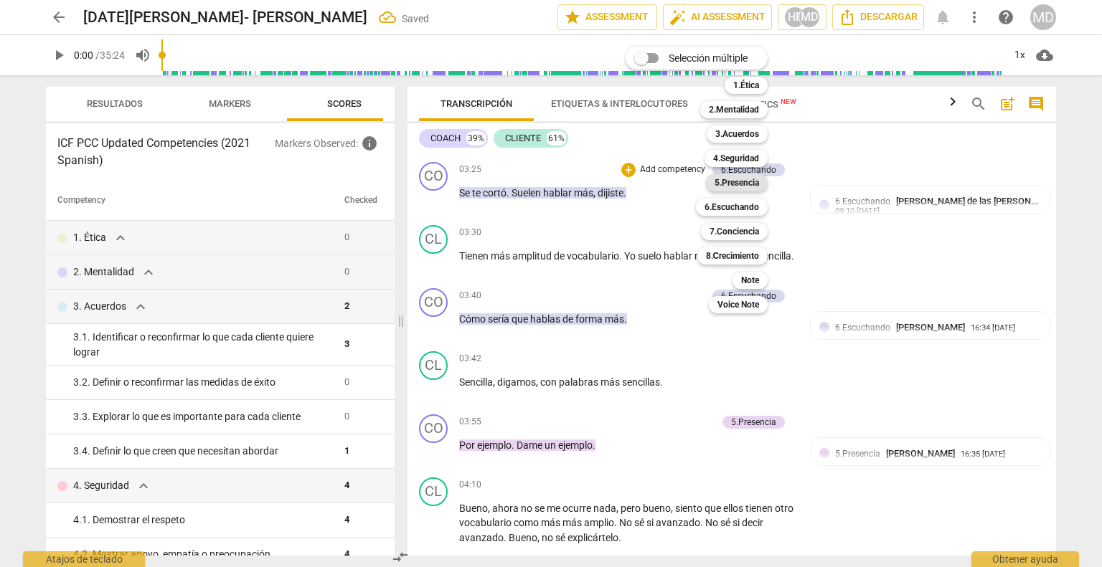
click at [749, 180] on b "5.Presencia" at bounding box center [736, 182] width 44 height 17
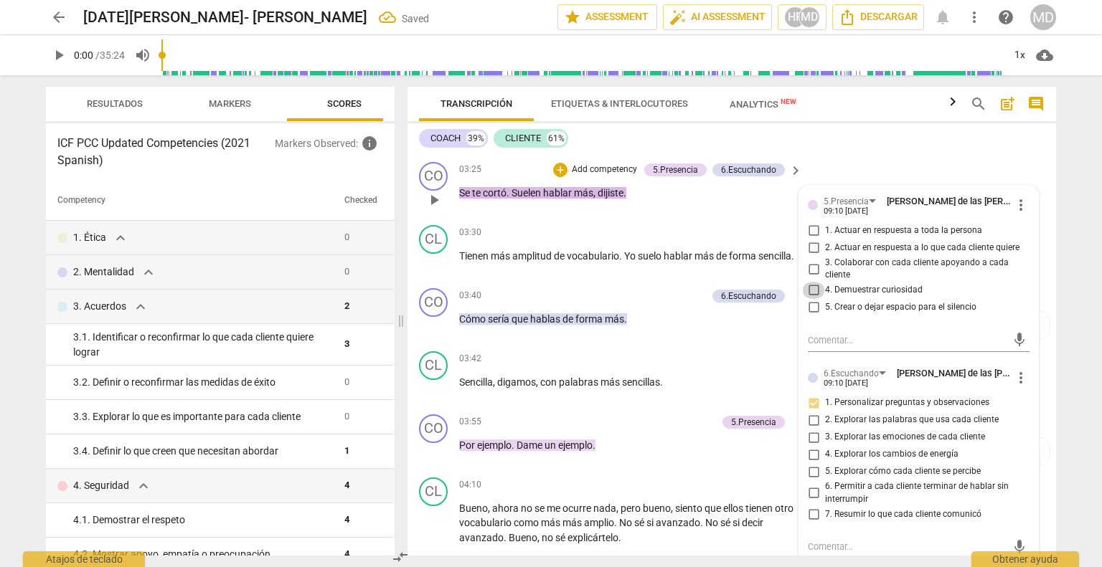
click at [810, 299] on input "4. Demuestrar curiosidad" at bounding box center [813, 290] width 23 height 17
checkbox input "true"
click at [618, 214] on div "03:25 + Add competency 5.Presencia 6.Escuchando keyboard_arrow_right Se te cort…" at bounding box center [631, 188] width 344 height 52
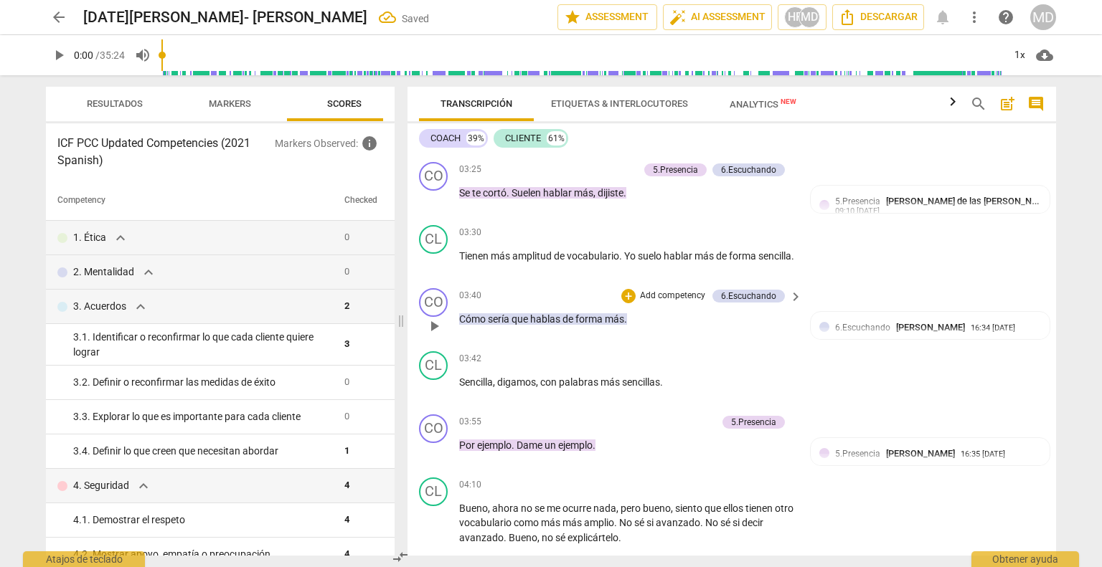
scroll to position [1148, 0]
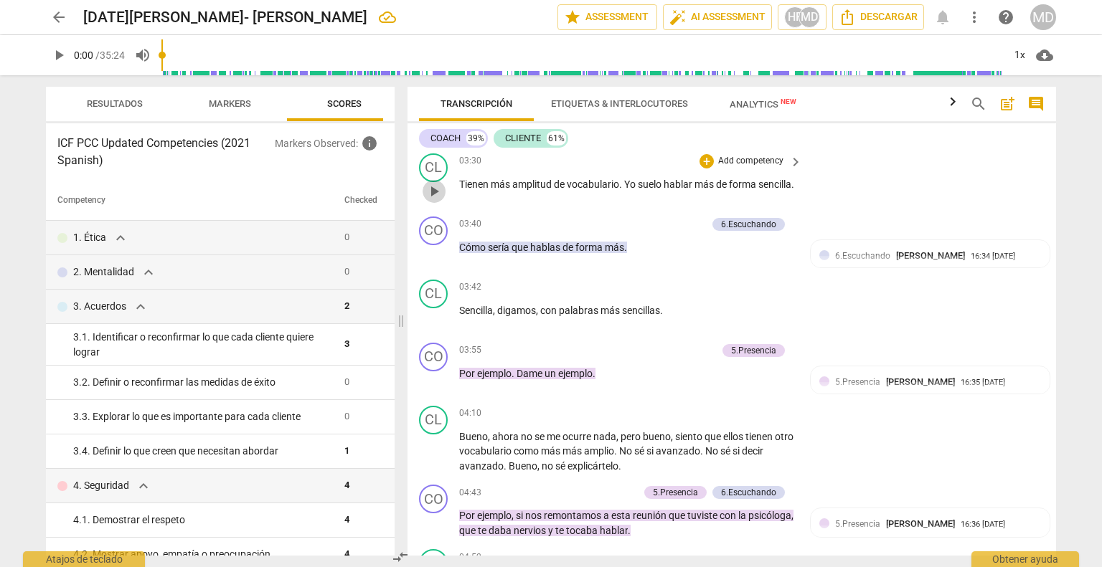
click at [437, 200] on span "play_arrow" at bounding box center [433, 191] width 17 height 17
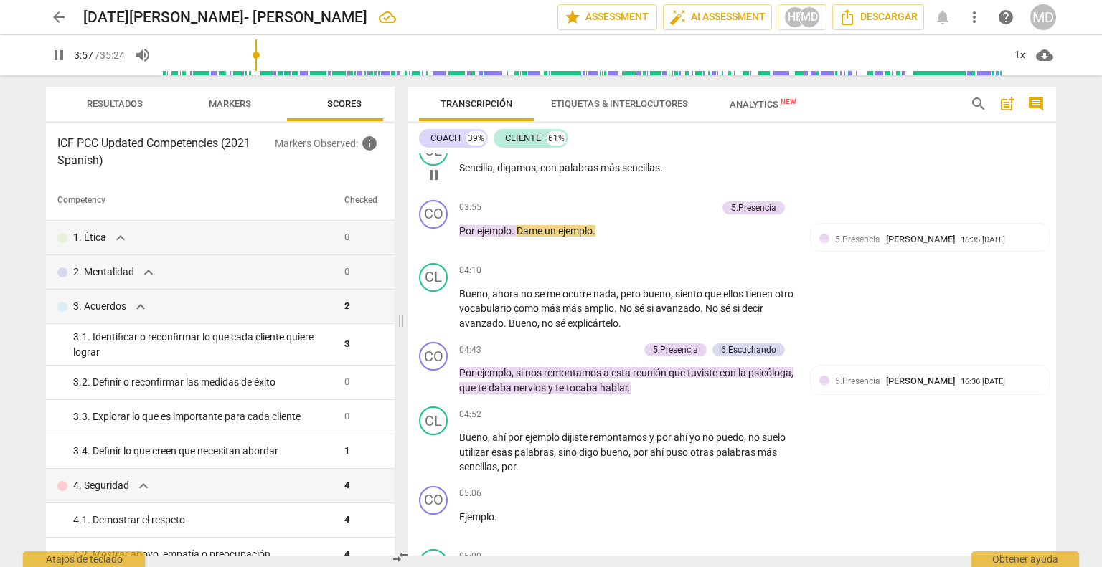
scroll to position [1291, 0]
click at [680, 214] on p "Add competency" at bounding box center [682, 207] width 68 height 13
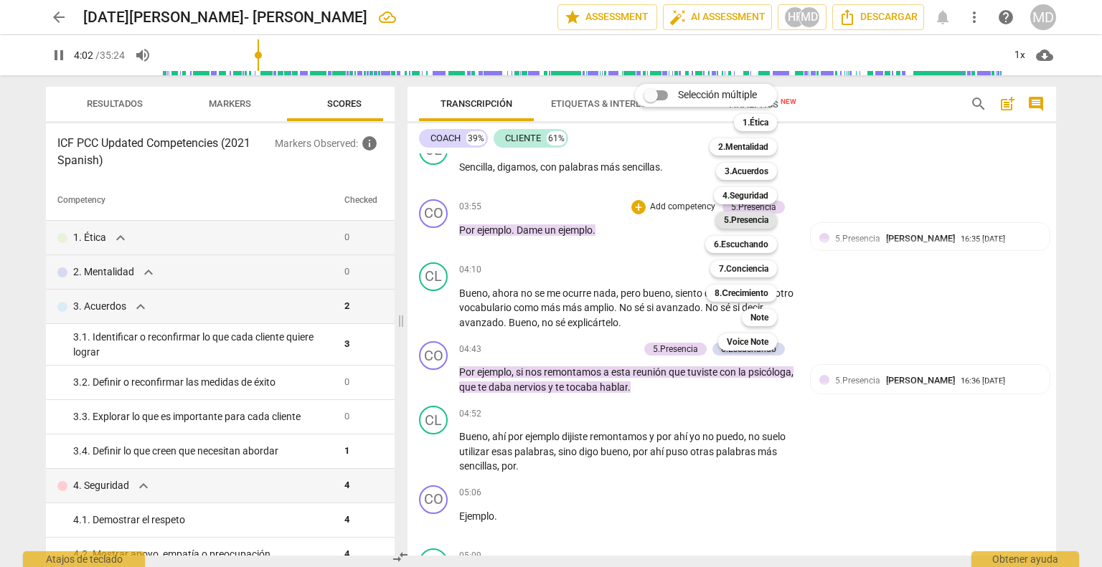
click at [742, 218] on b "5.Presencia" at bounding box center [746, 220] width 44 height 17
type input "243"
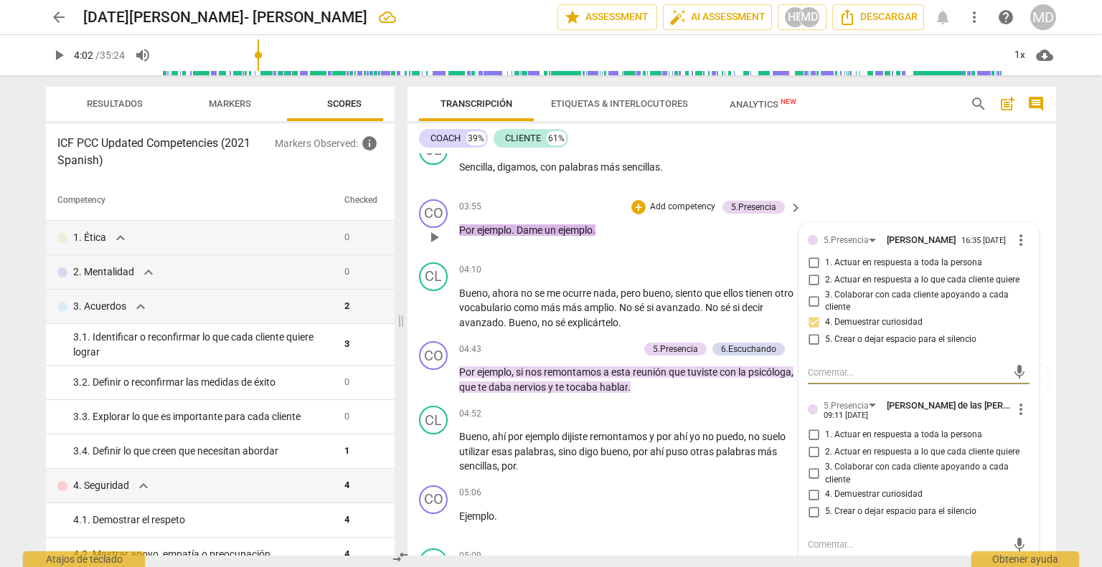
click at [813, 461] on input "2. Actuar en respuesta a lo que cada cliente quiere" at bounding box center [813, 452] width 23 height 17
checkbox input "true"
click at [812, 483] on input "3. Colaborar con cada cliente apoyando a cada cliente" at bounding box center [813, 473] width 23 height 17
checkbox input "true"
click at [812, 503] on input "4. Demuestrar curiosidad" at bounding box center [813, 494] width 23 height 17
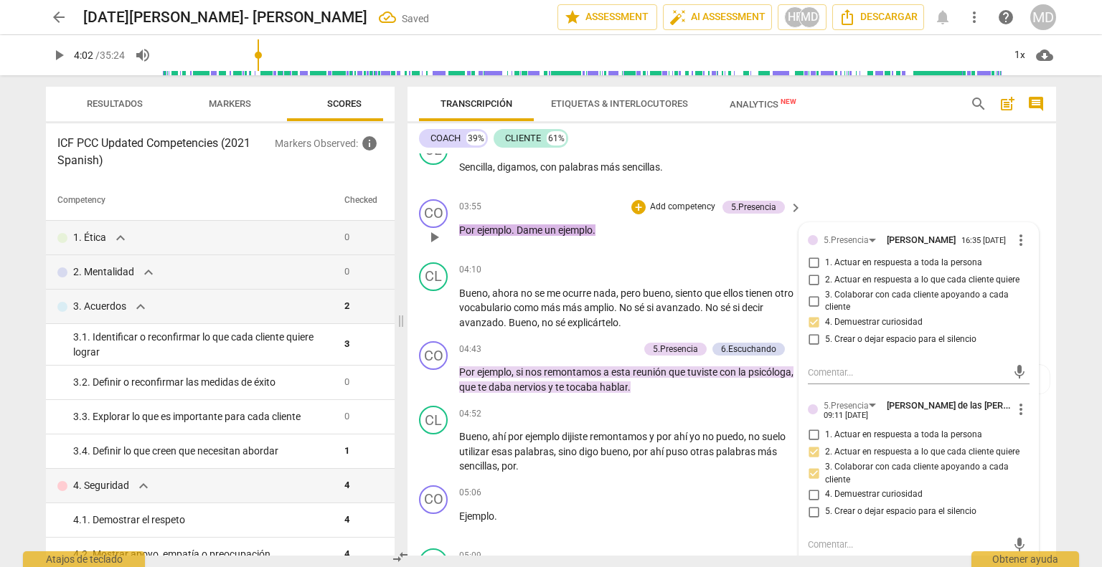
checkbox input "true"
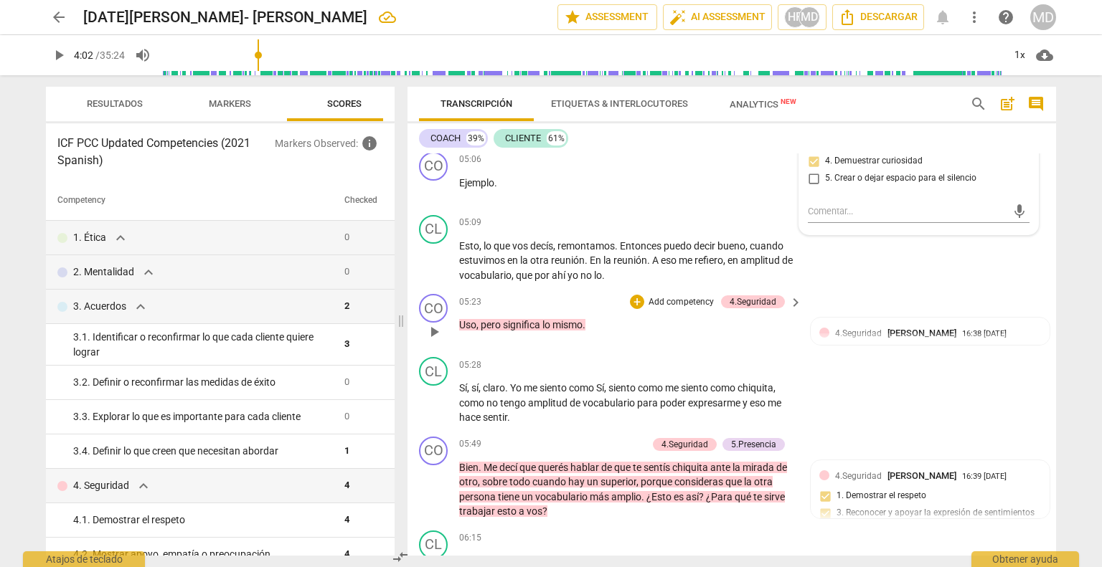
scroll to position [1650, 0]
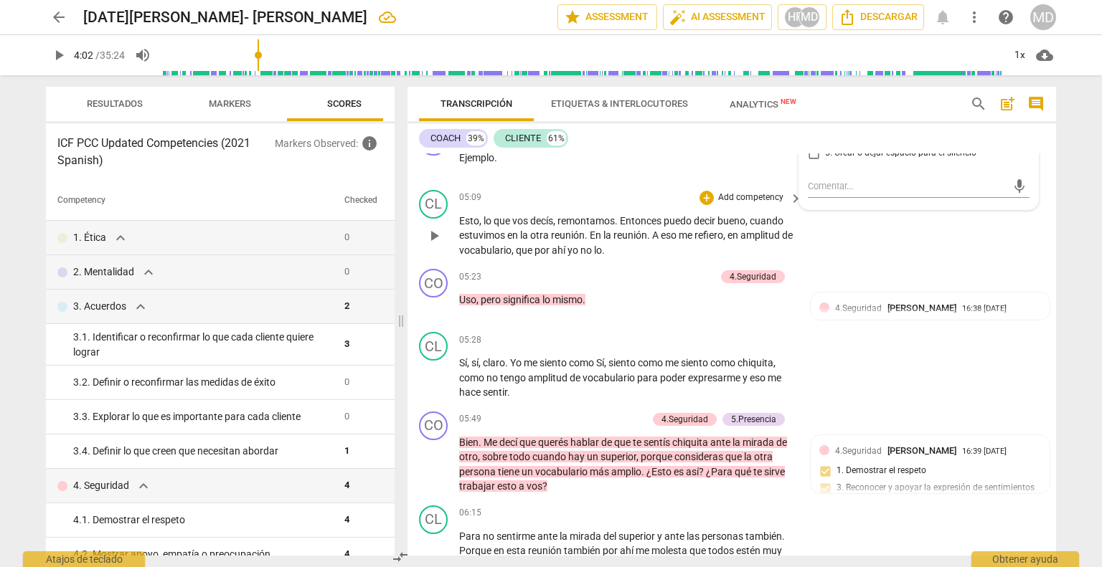
click at [436, 239] on span "play_arrow" at bounding box center [433, 235] width 17 height 17
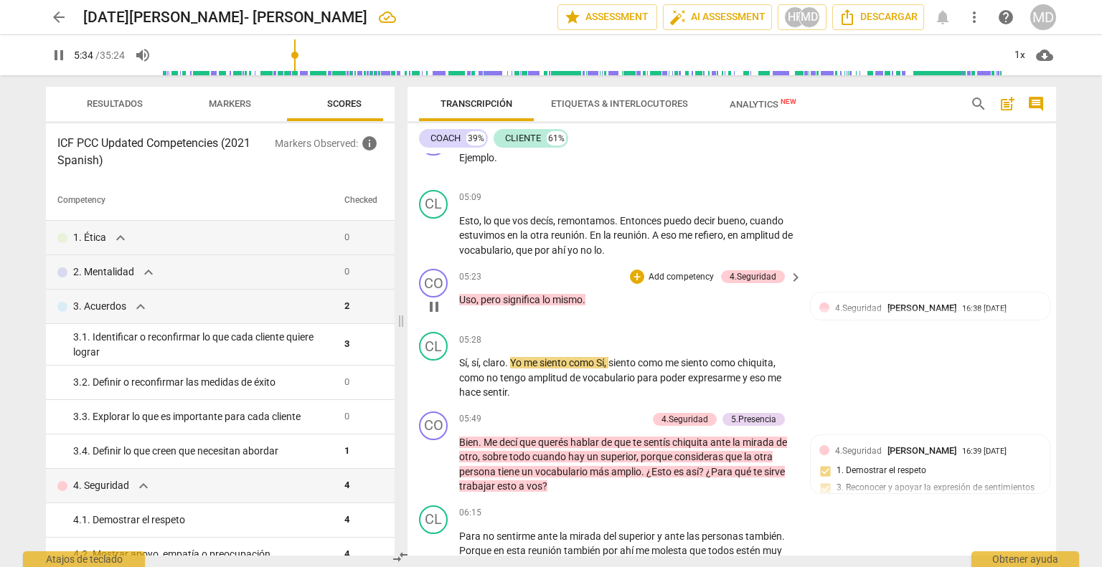
click at [679, 284] on p "Add competency" at bounding box center [681, 277] width 68 height 13
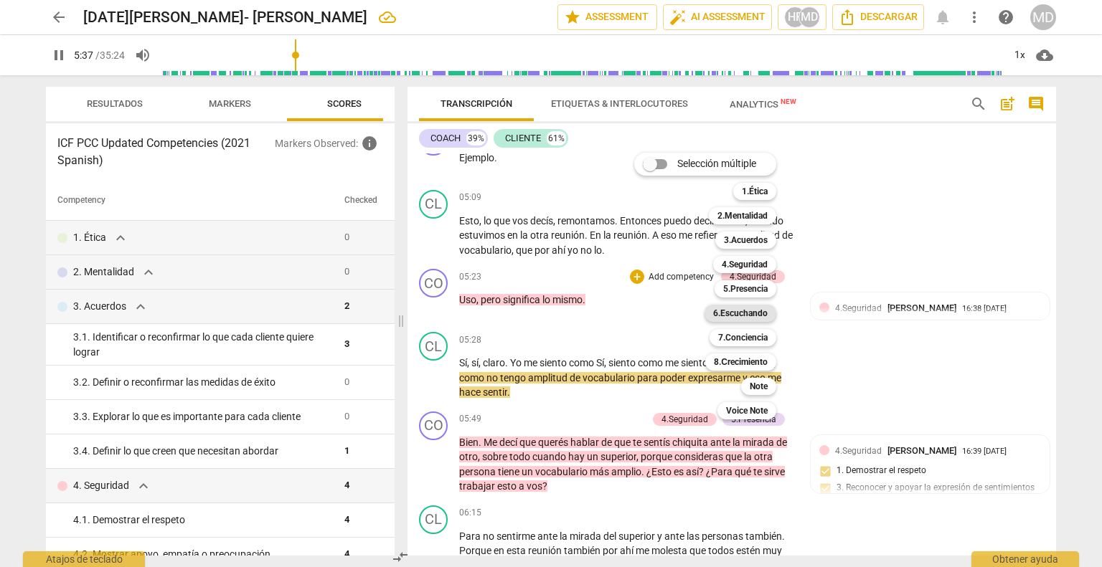
click at [758, 311] on b "6.Escuchando" at bounding box center [740, 313] width 55 height 17
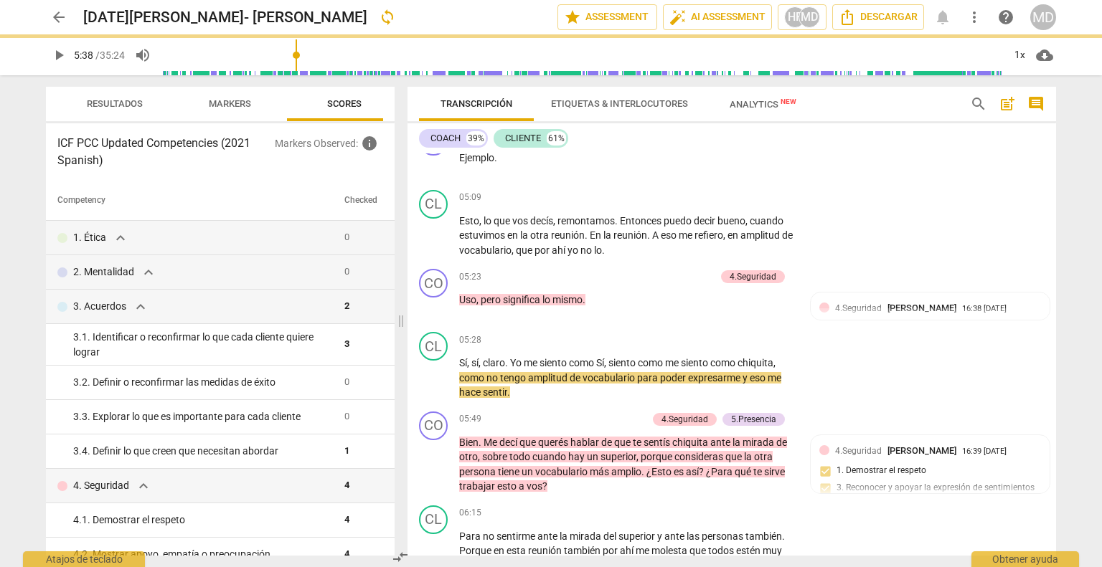
type input "338"
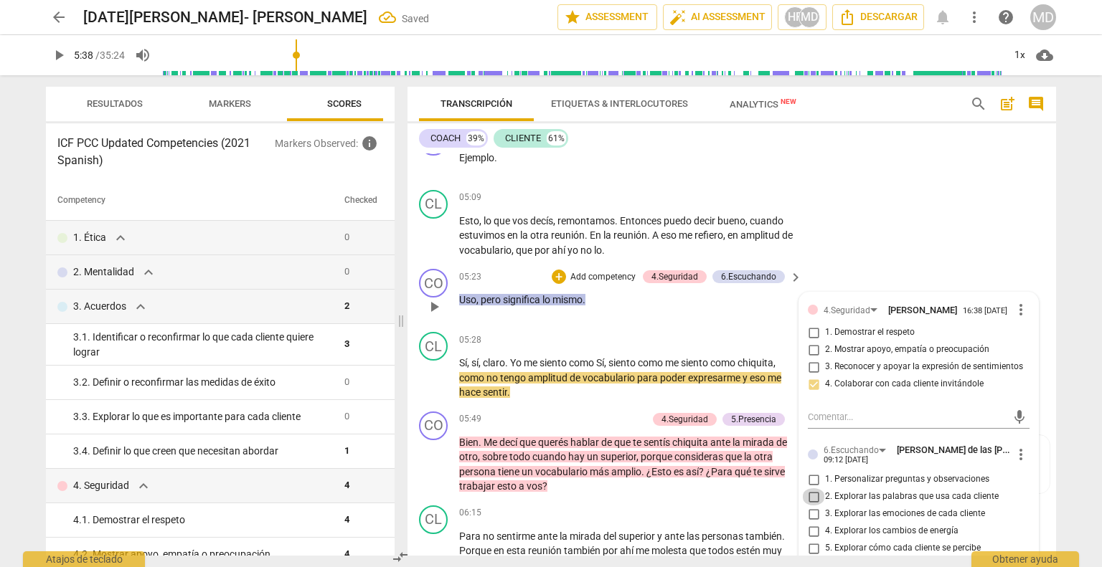
click at [810, 506] on input "2. Explorar las palabras que usa cada cliente" at bounding box center [813, 496] width 23 height 17
checkbox input "true"
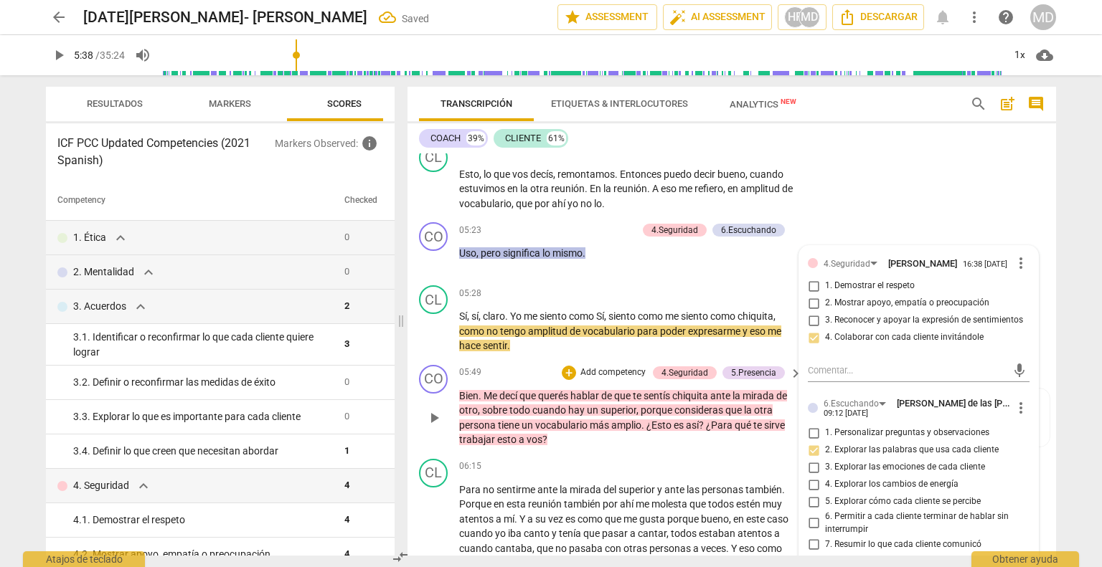
scroll to position [1721, 0]
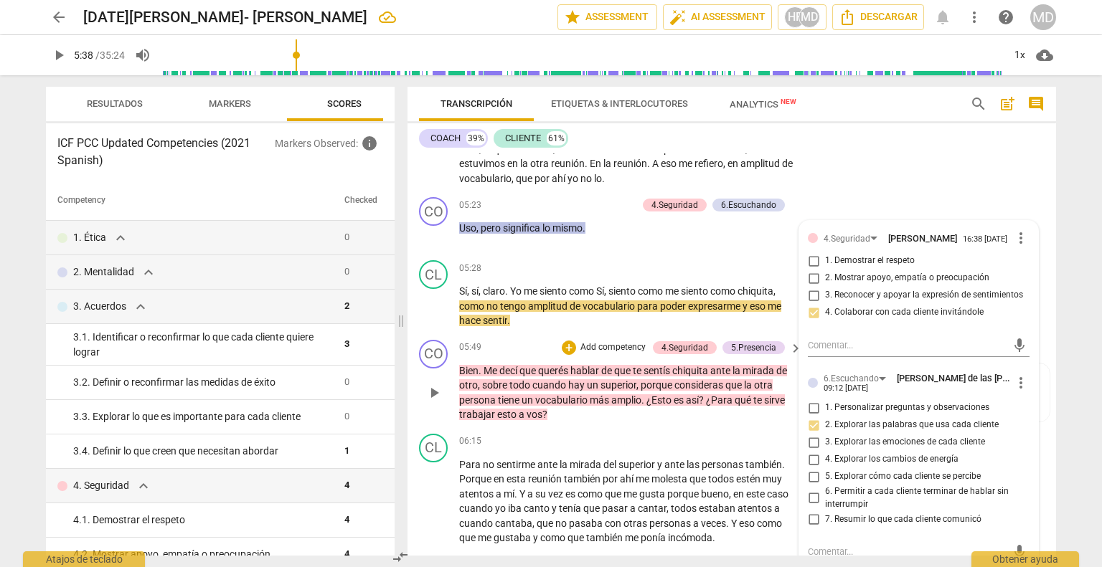
click at [625, 354] on p "Add competency" at bounding box center [613, 347] width 68 height 13
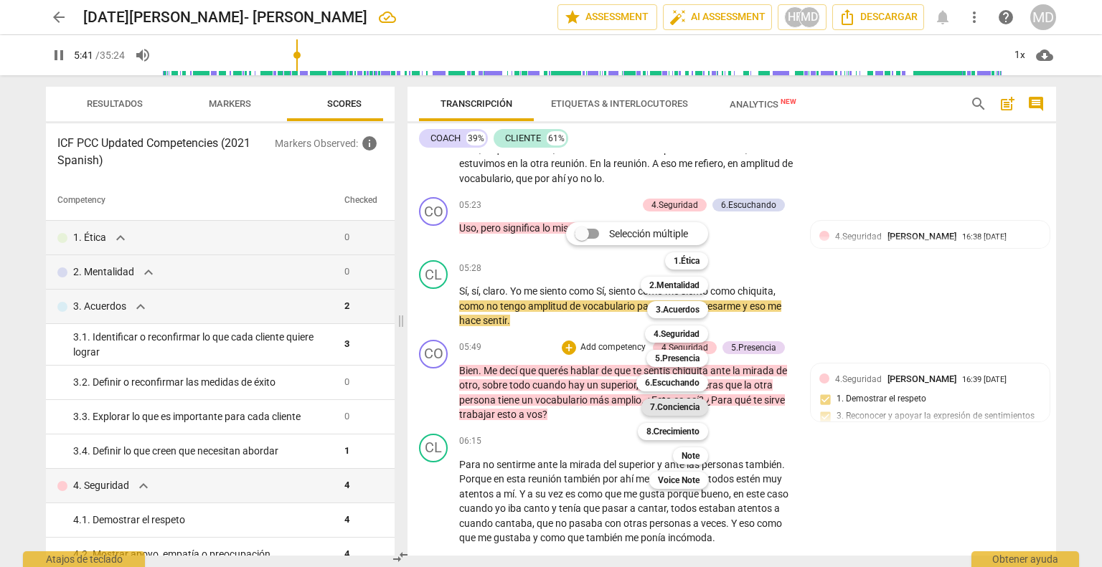
click at [680, 410] on b "7.Conciencia" at bounding box center [674, 407] width 49 height 17
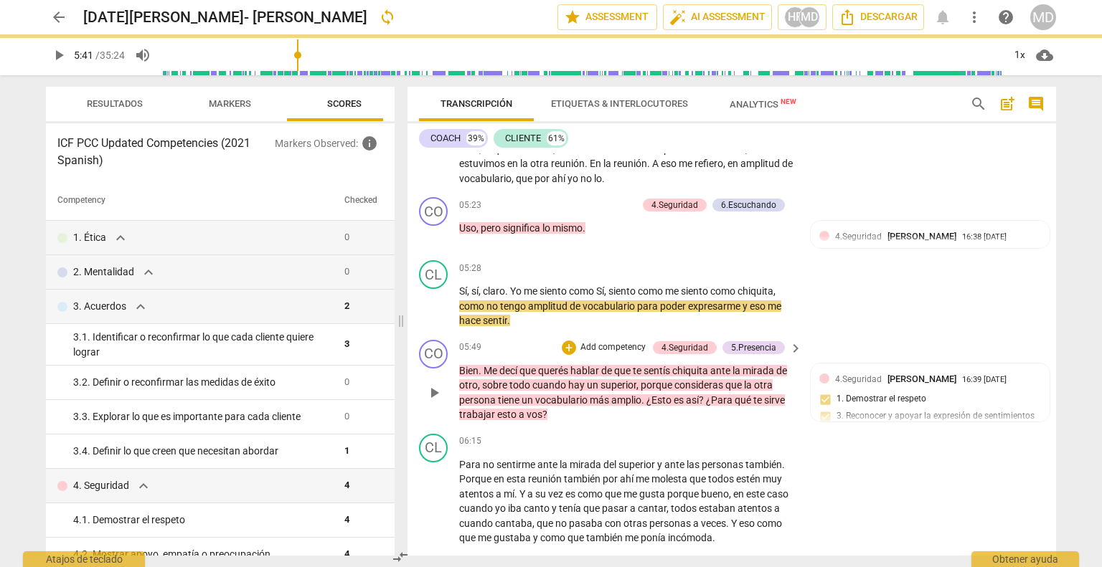
click at [674, 391] on span "porque" at bounding box center [657, 384] width 34 height 11
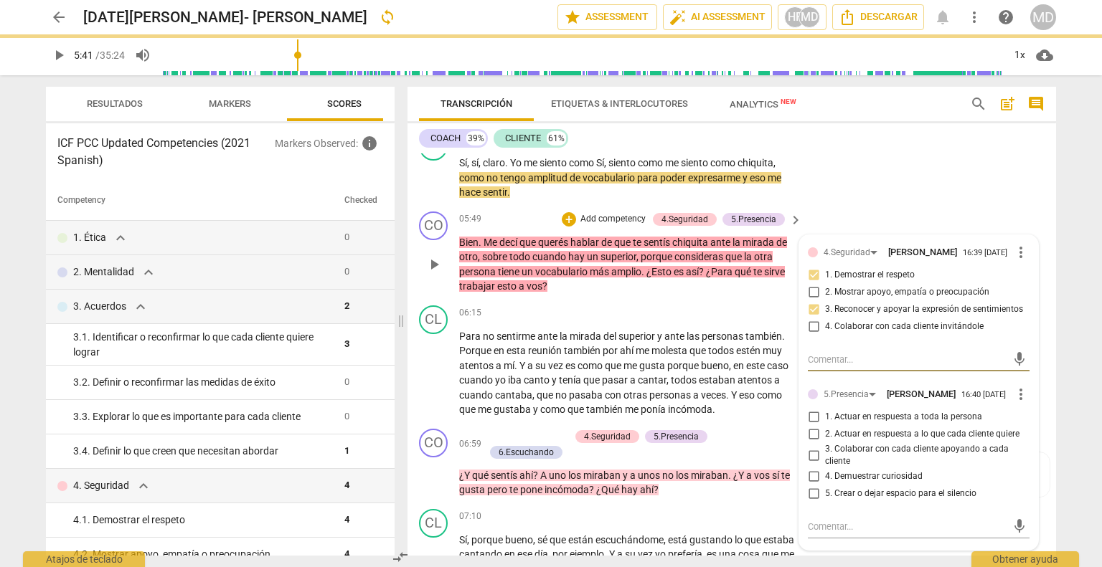
scroll to position [1793, 0]
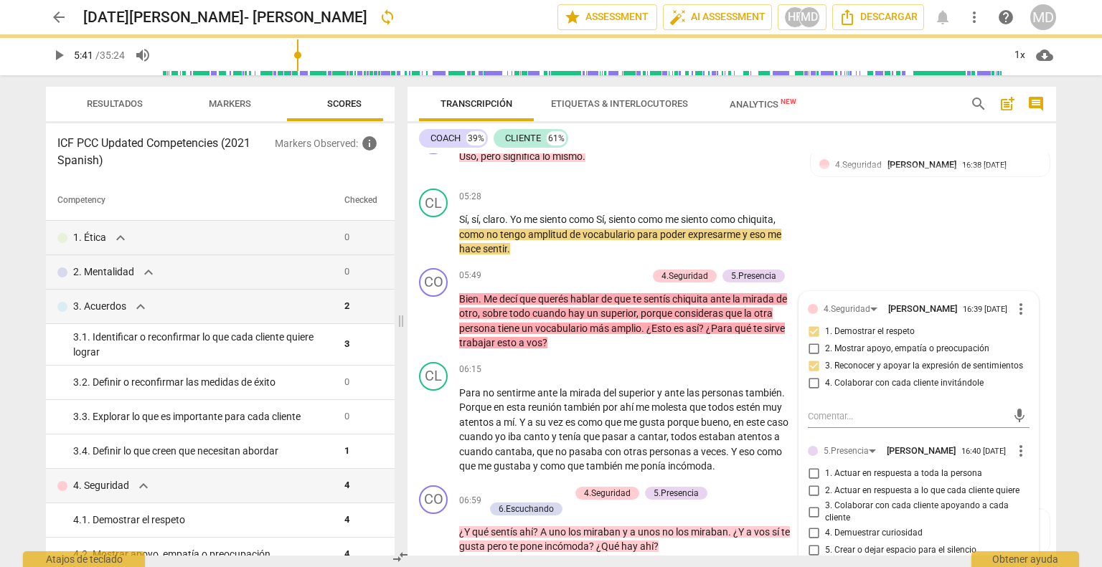
click at [617, 283] on p "Add competency" at bounding box center [613, 276] width 68 height 13
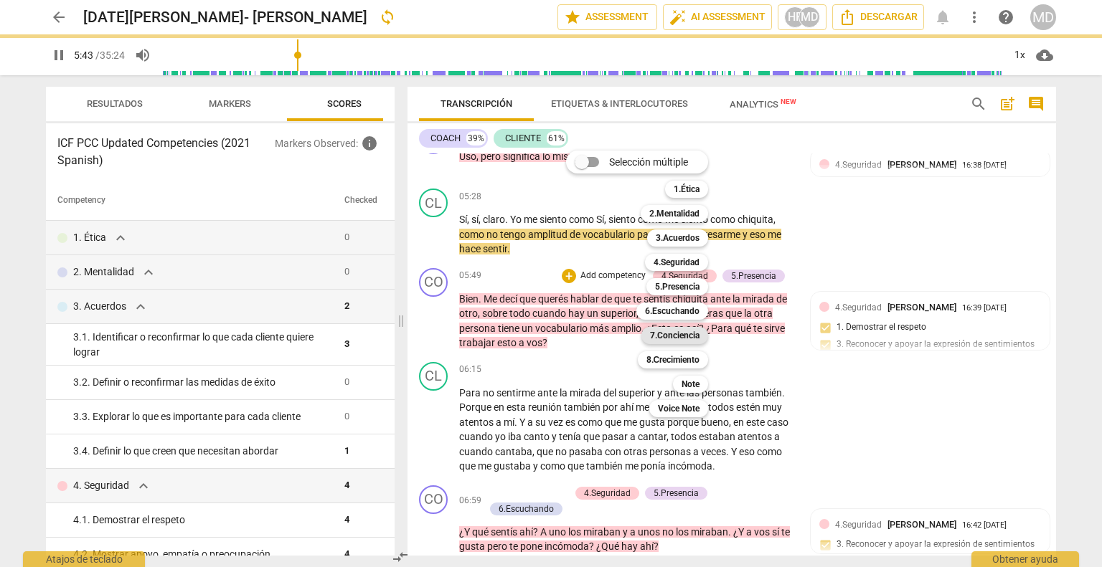
click at [673, 335] on b "7.Conciencia" at bounding box center [674, 335] width 49 height 17
type input "343"
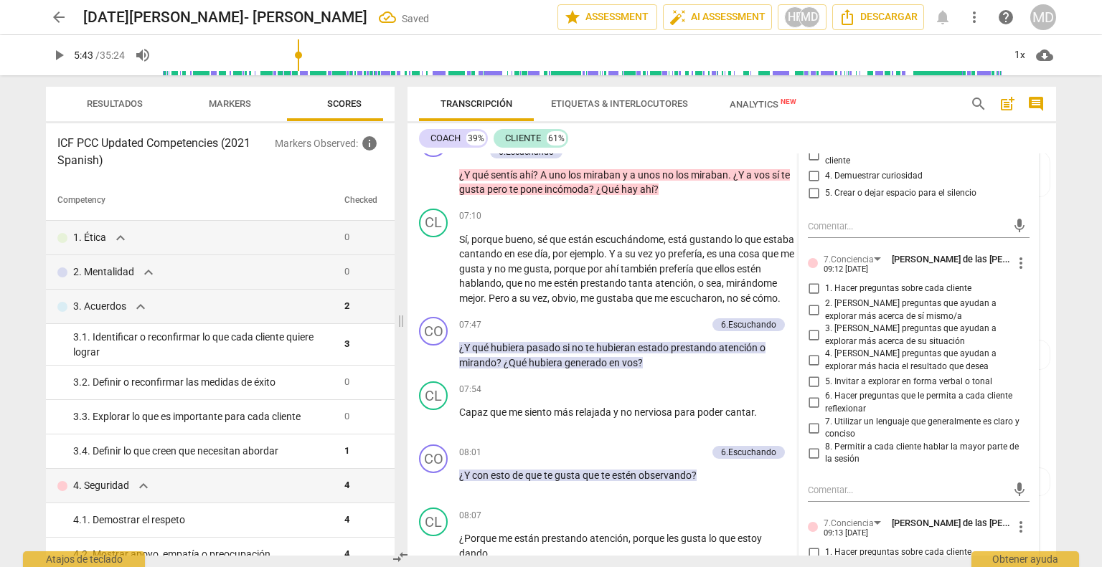
scroll to position [2152, 0]
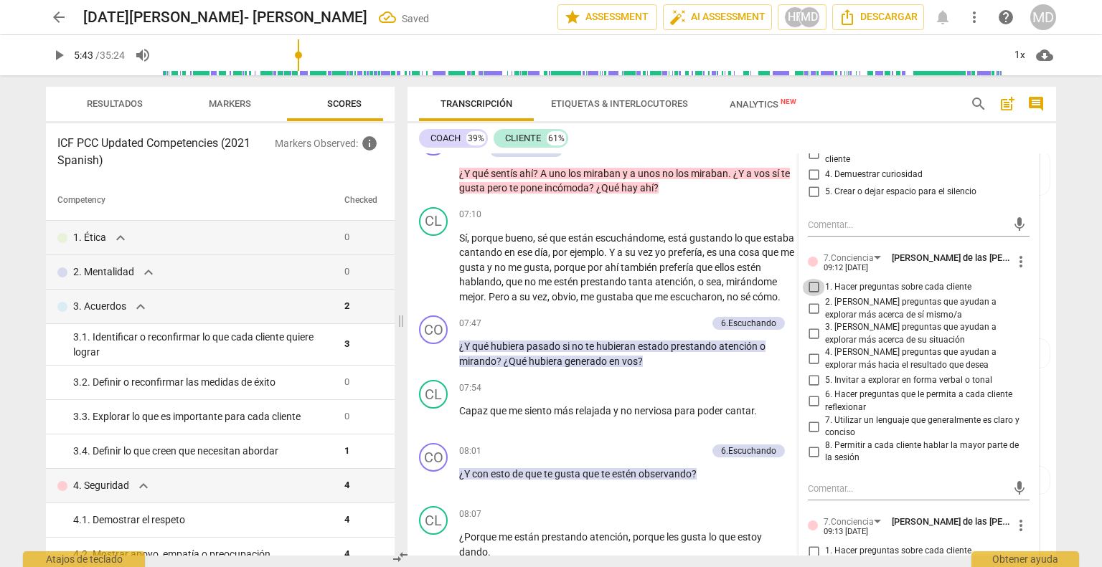
click at [814, 296] on input "1. Hacer preguntas sobre cada cliente" at bounding box center [813, 287] width 23 height 17
checkbox input "true"
click at [812, 318] on input "2. [PERSON_NAME] preguntas que ayudan a explorar más acerca de sí mismo/a" at bounding box center [813, 309] width 23 height 17
checkbox input "true"
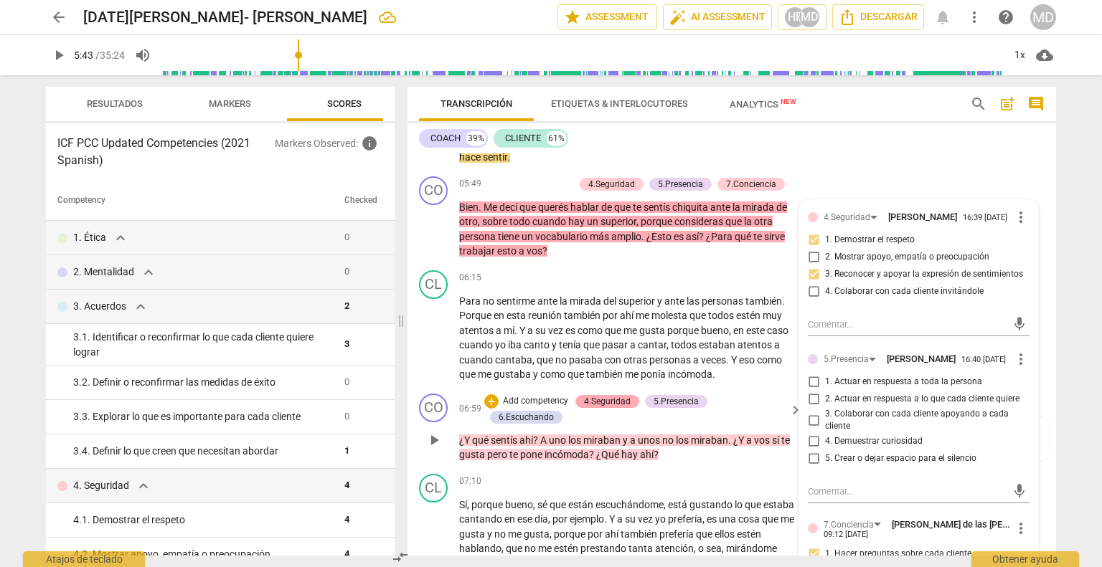
scroll to position [1865, 0]
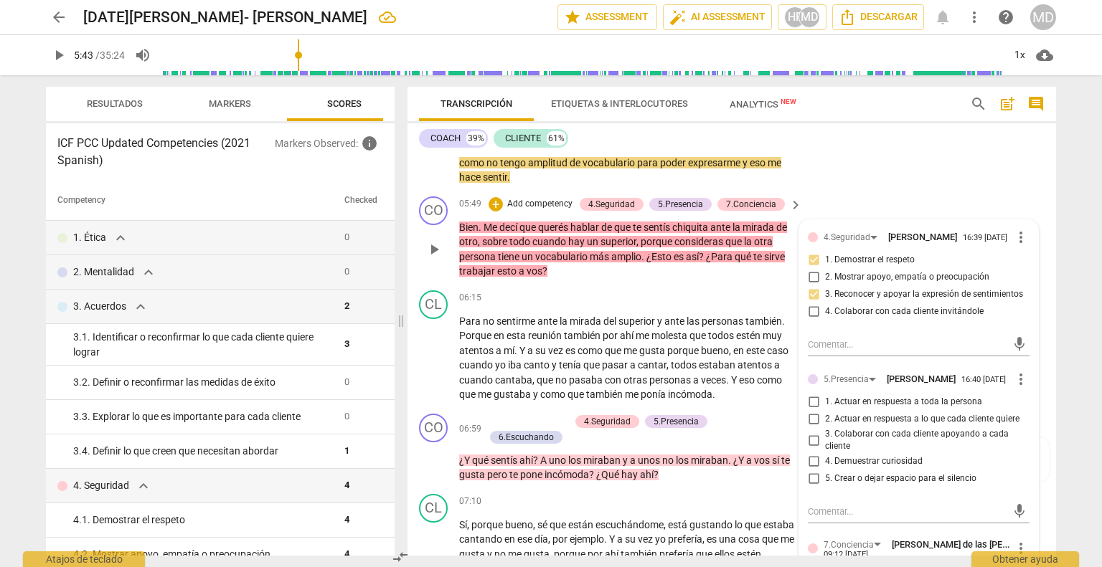
click at [542, 210] on p "Add competency" at bounding box center [540, 204] width 68 height 13
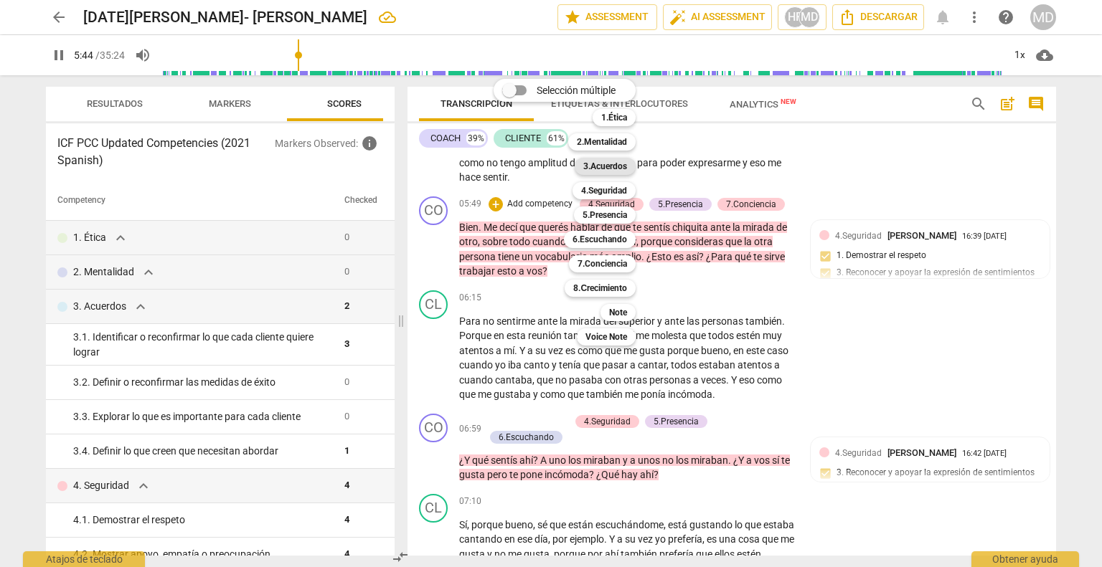
click at [627, 167] on b "3.Acuerdos" at bounding box center [605, 166] width 44 height 17
type input "345"
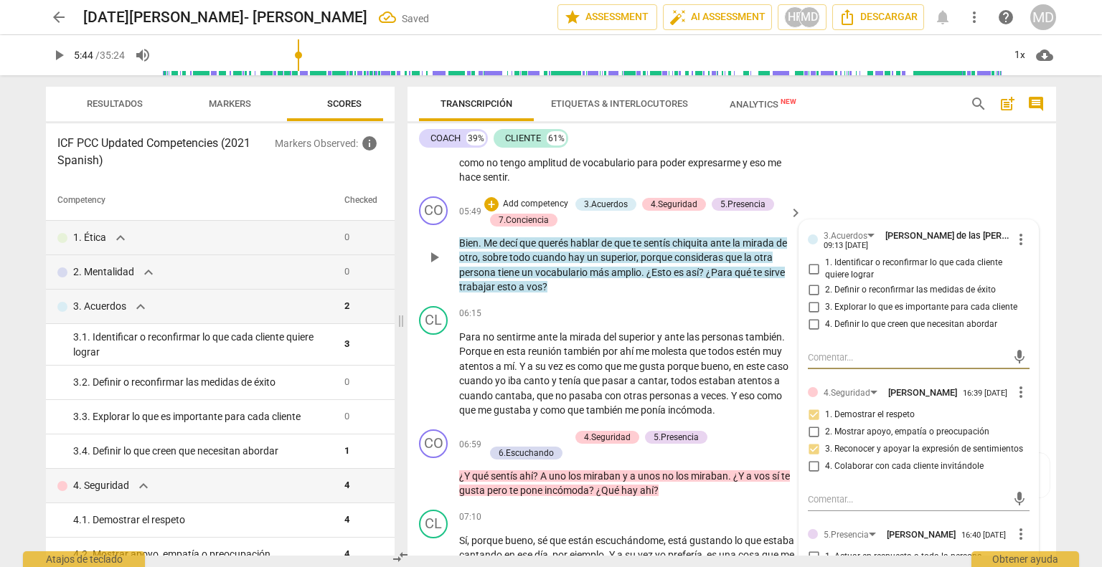
click at [808, 314] on input "3. Explorar lo que es importante para cada cliente" at bounding box center [813, 307] width 23 height 17
checkbox input "true"
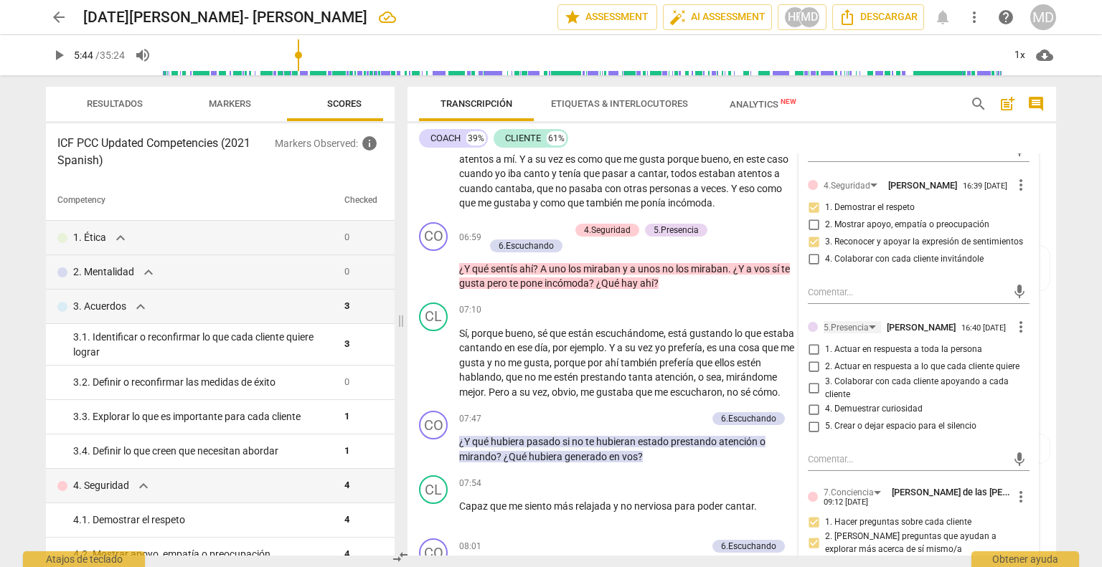
scroll to position [2080, 0]
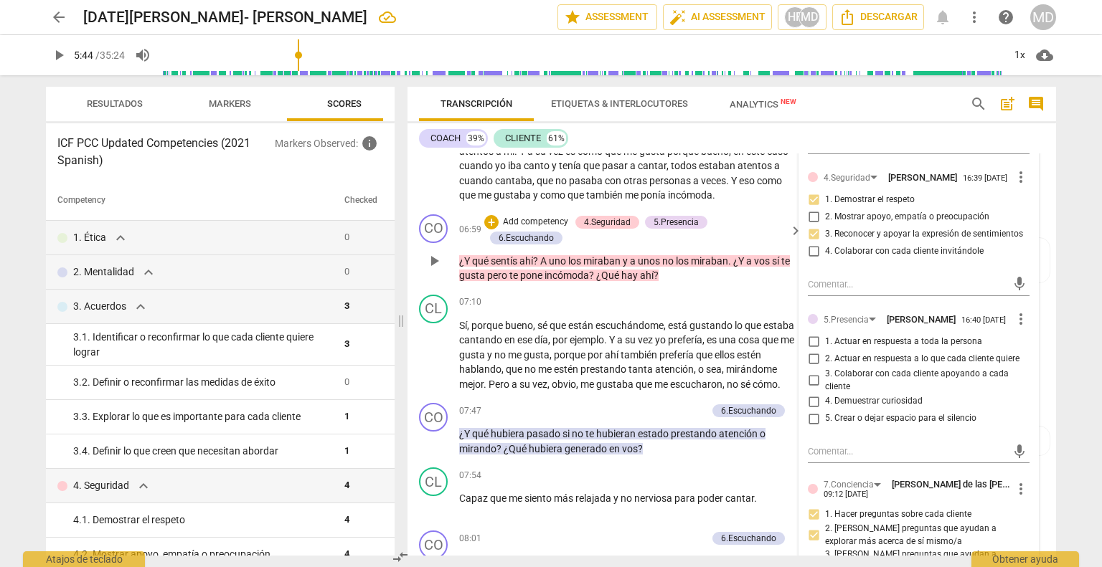
click at [531, 229] on p "Add competency" at bounding box center [535, 222] width 68 height 13
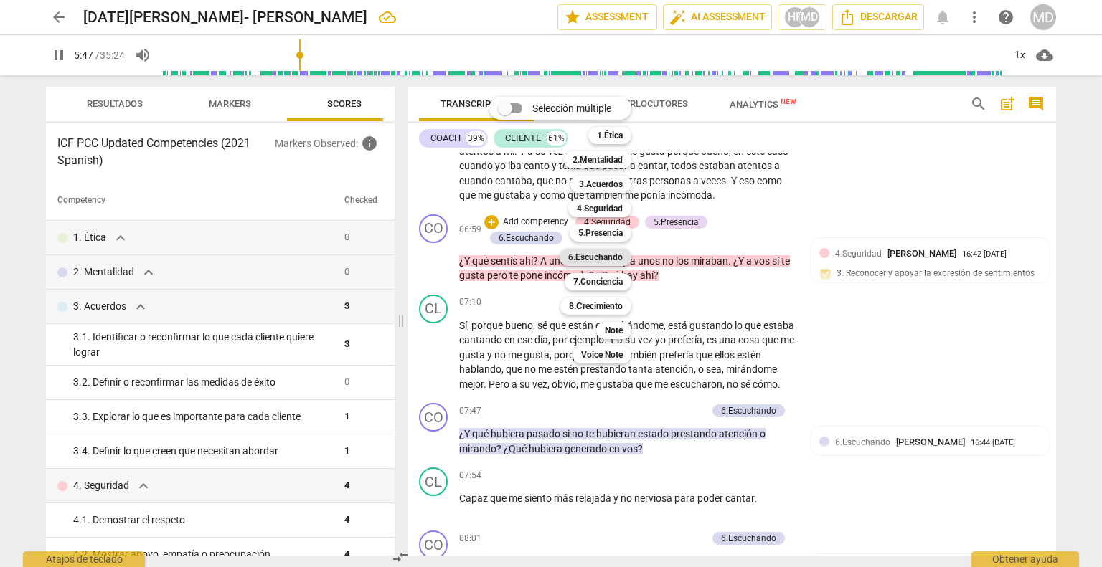
click at [611, 255] on b "6.Escuchando" at bounding box center [595, 257] width 55 height 17
type input "347"
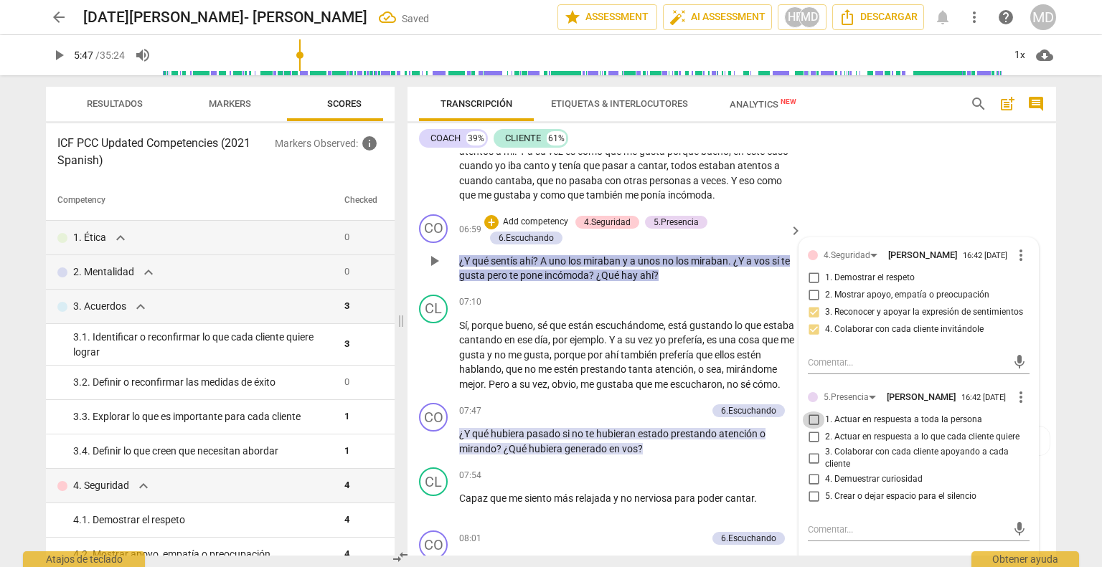
click at [810, 429] on input "1. Actuar en respuesta a toda la persona" at bounding box center [813, 420] width 23 height 17
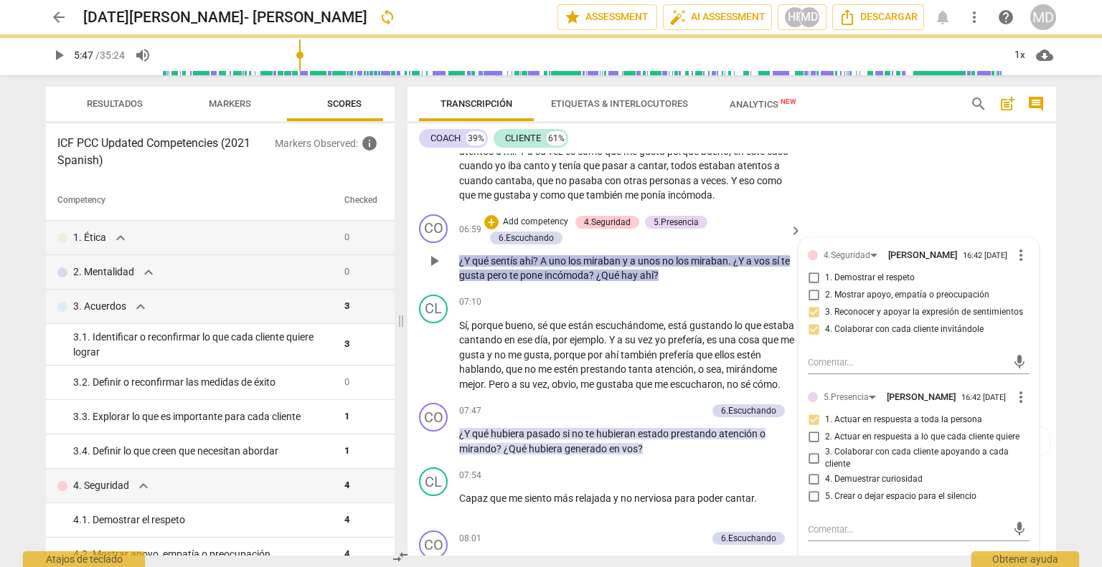
checkbox input "false"
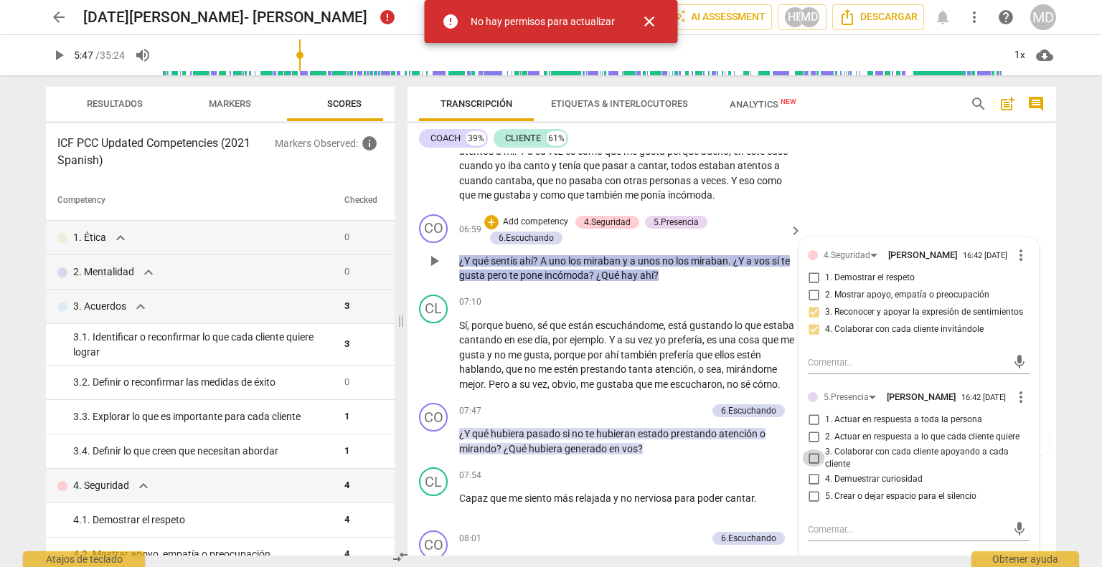
click at [811, 467] on input "3. Colaborar con cada cliente apoyando a cada cliente" at bounding box center [813, 458] width 23 height 17
checkbox input "true"
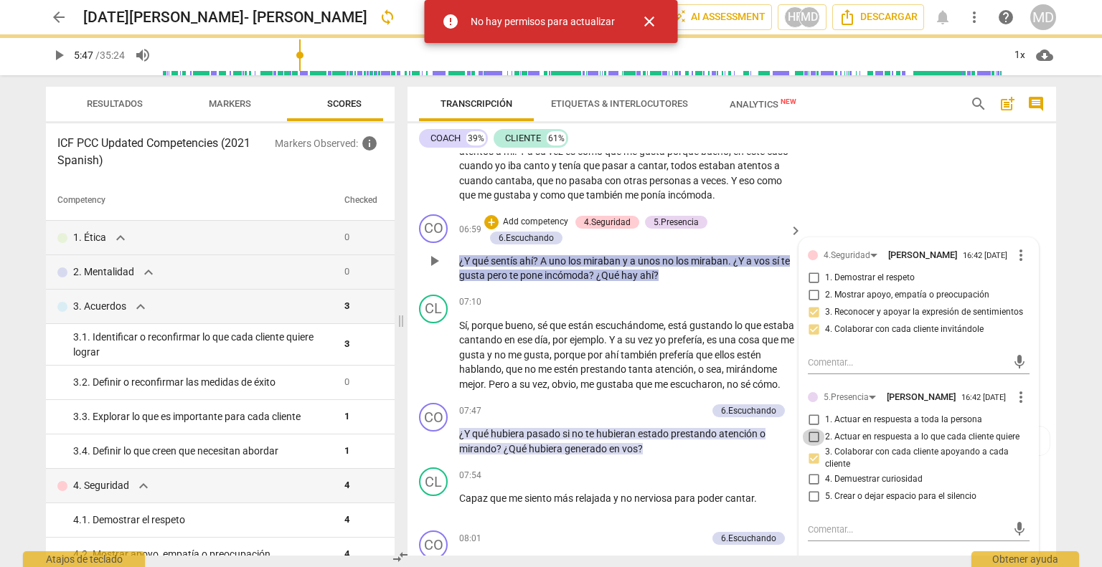
click at [811, 446] on input "2. Actuar en respuesta a lo que cada cliente quiere" at bounding box center [813, 437] width 23 height 17
checkbox input "false"
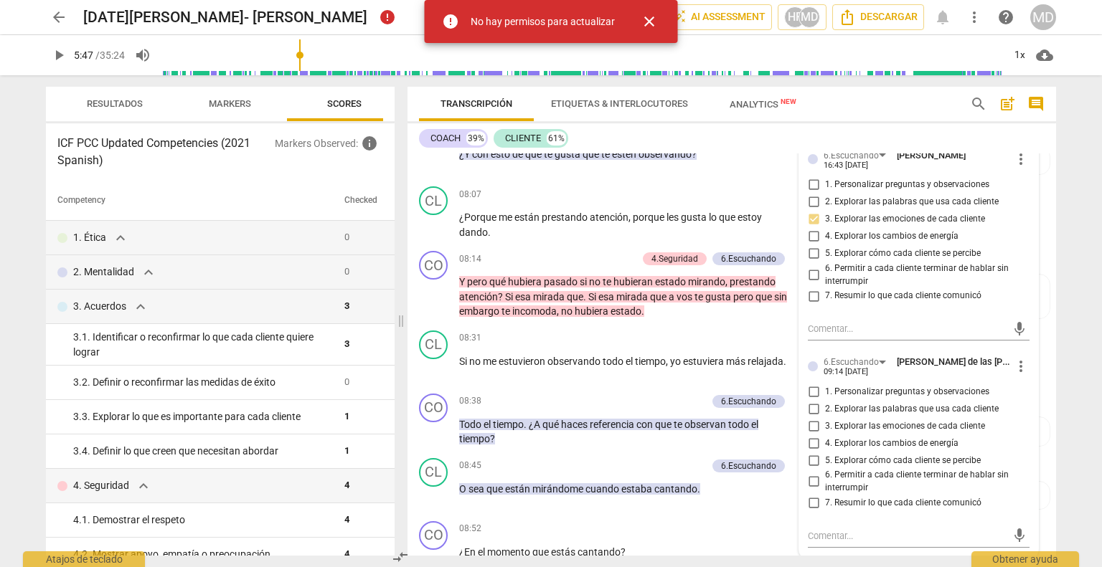
scroll to position [2510, 0]
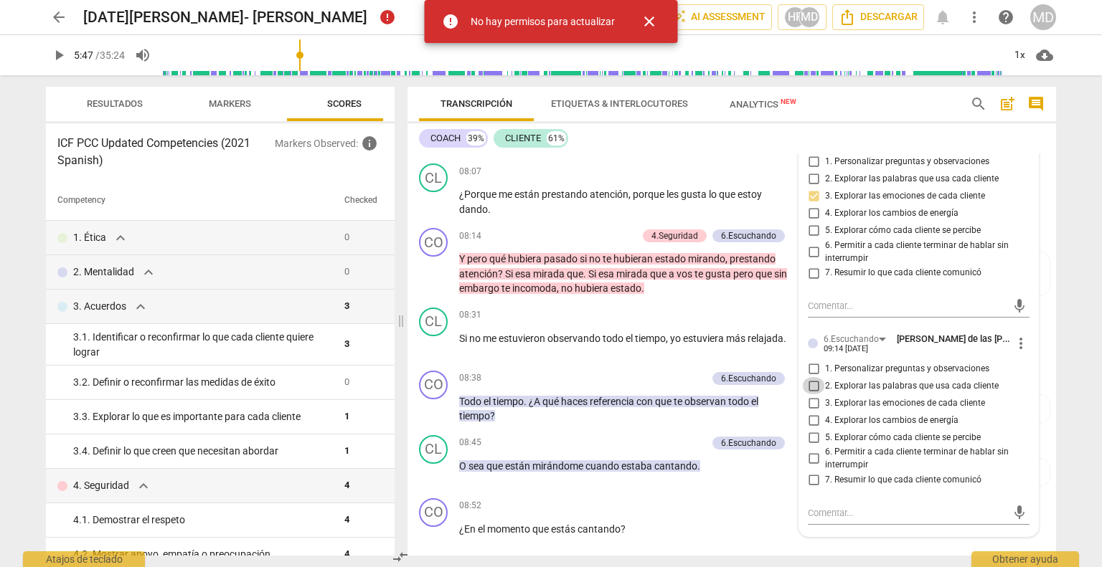
click at [813, 394] on input "2. Explorar las palabras que usa cada cliente" at bounding box center [813, 385] width 23 height 17
checkbox input "true"
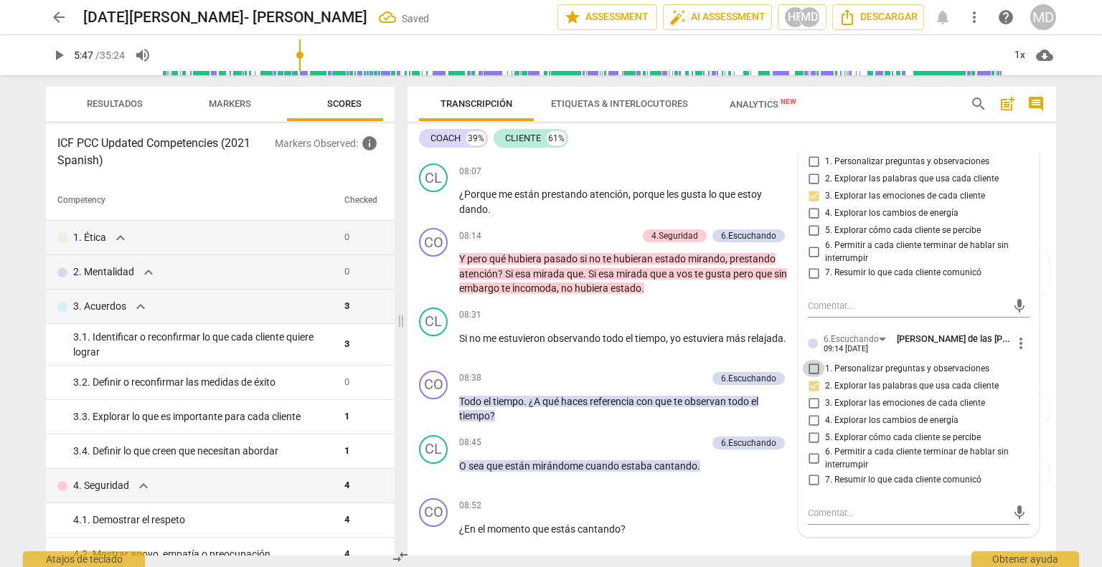
click at [812, 377] on input "1. Personalizar preguntas y observaciones" at bounding box center [813, 368] width 23 height 17
checkbox input "true"
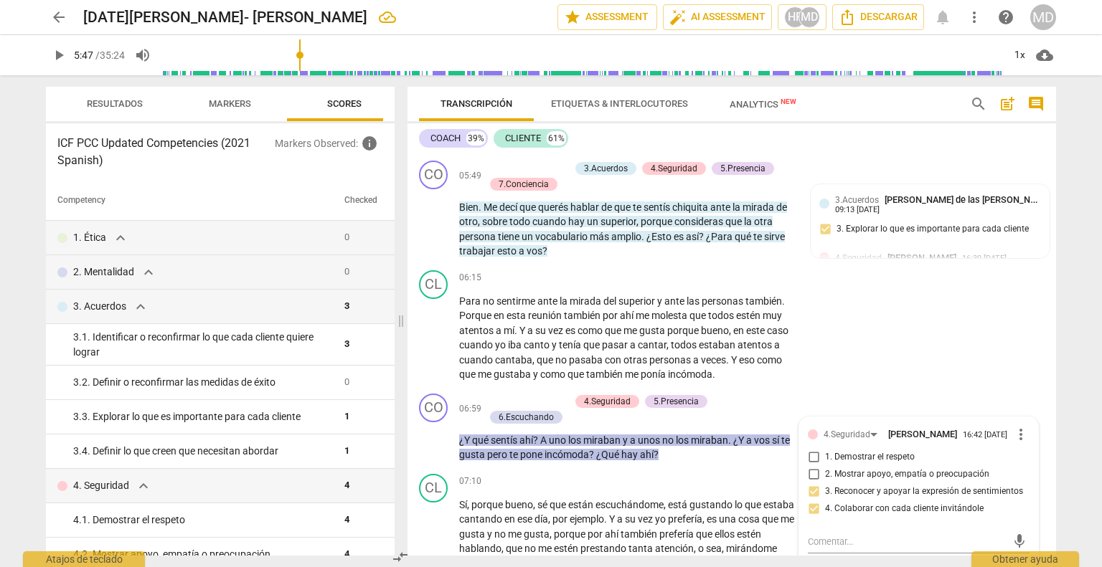
scroll to position [1865, 0]
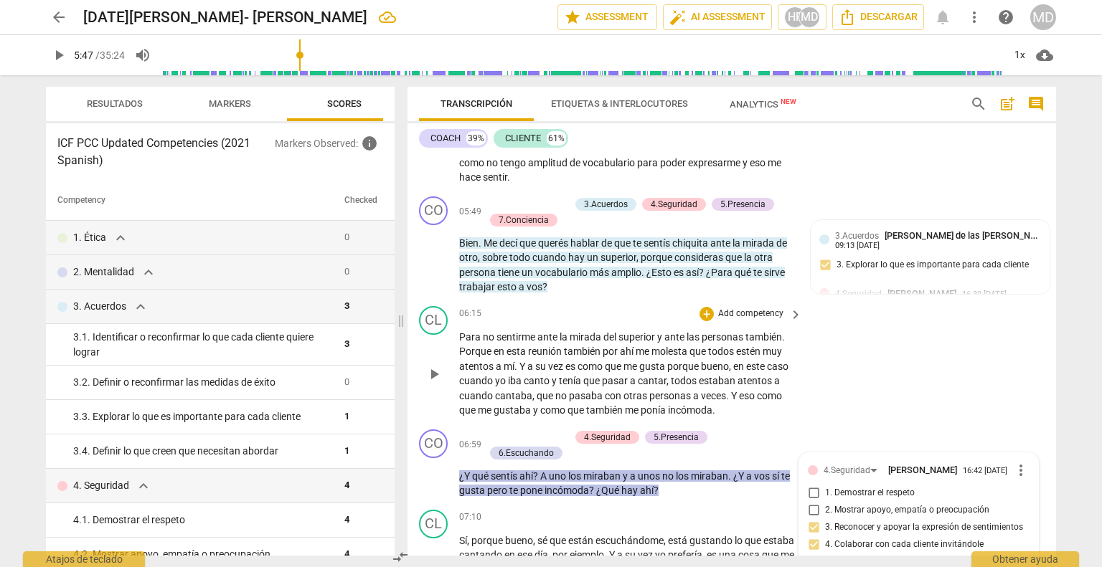
click at [633, 318] on div "06:15 + Add competency keyboard_arrow_right" at bounding box center [631, 314] width 344 height 16
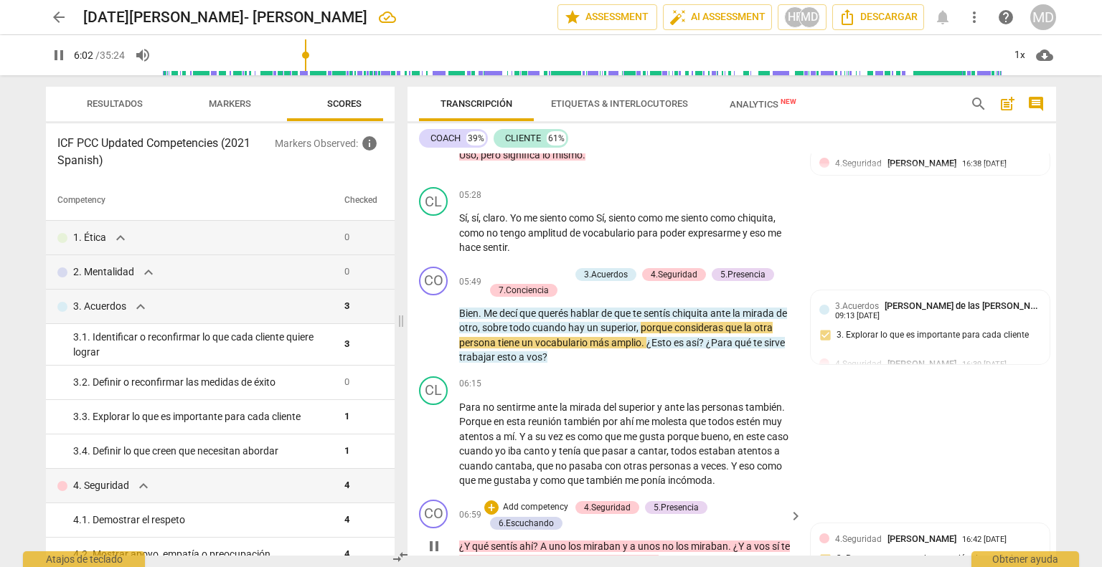
scroll to position [1793, 0]
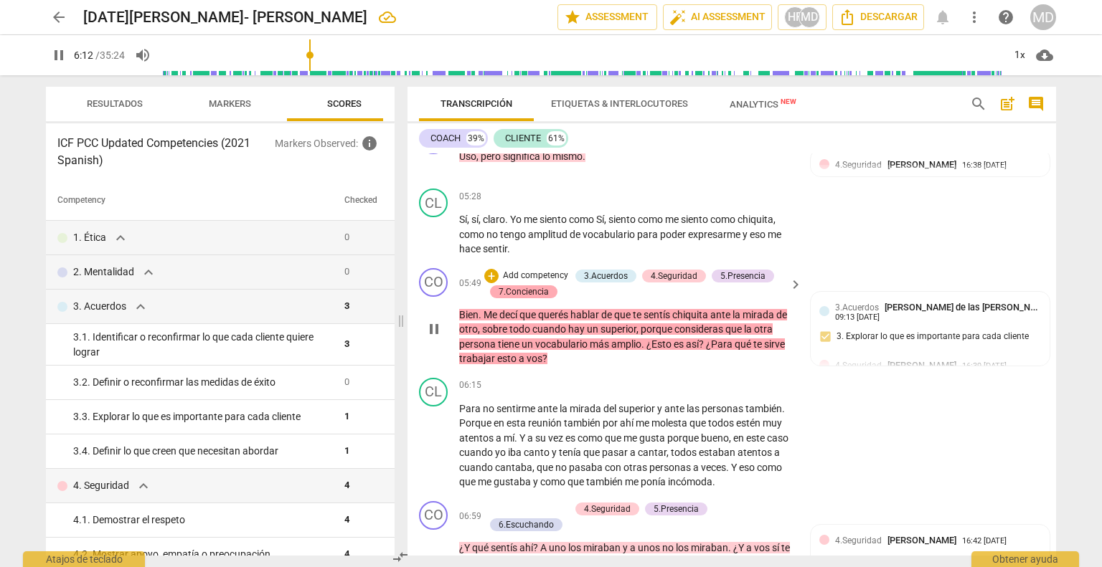
click at [536, 298] on div "7.Conciencia" at bounding box center [523, 291] width 50 height 13
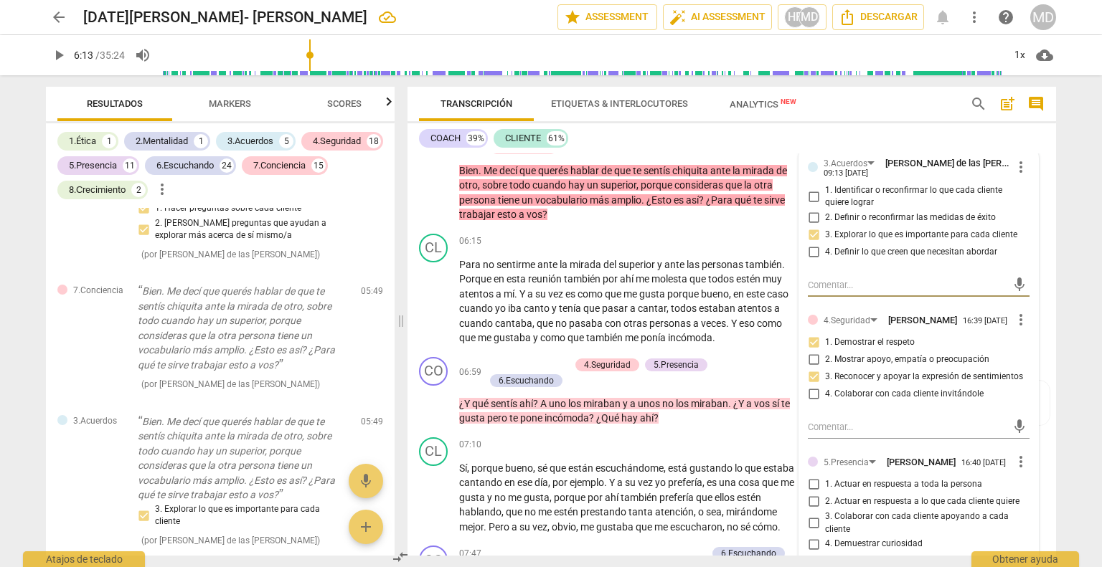
scroll to position [1936, 0]
click at [648, 271] on span "superior" at bounding box center [637, 265] width 39 height 11
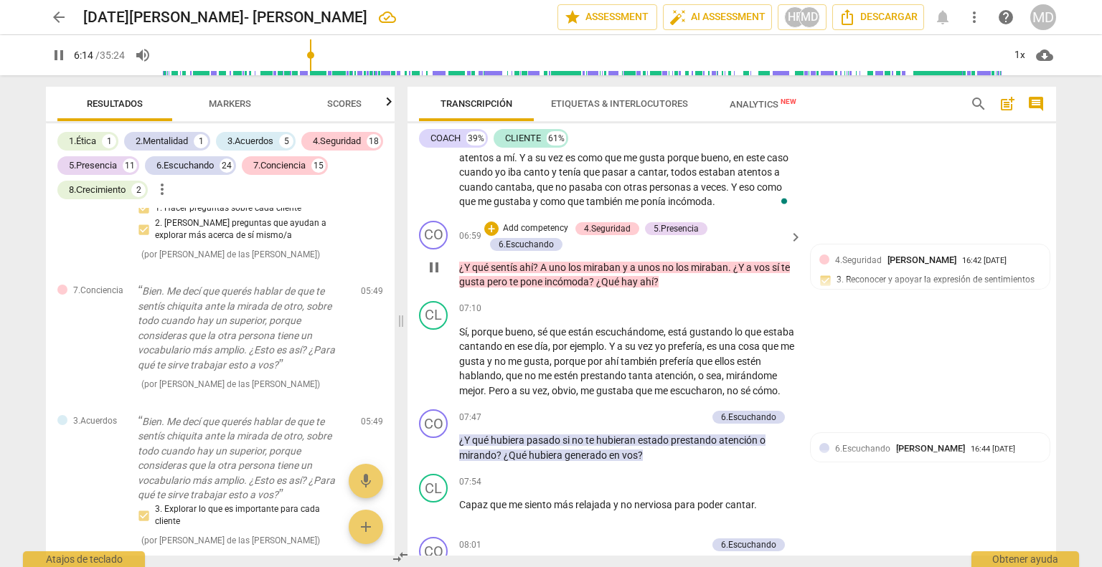
scroll to position [2080, 0]
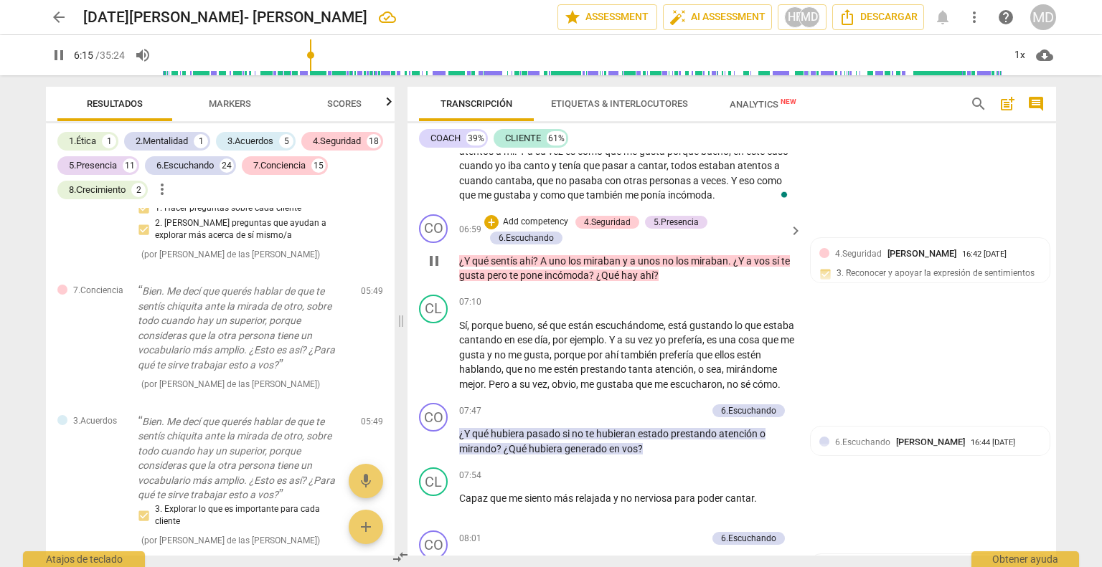
click at [433, 260] on span "pause" at bounding box center [433, 260] width 17 height 17
type input "376"
click at [527, 229] on p "Add competency" at bounding box center [535, 222] width 68 height 13
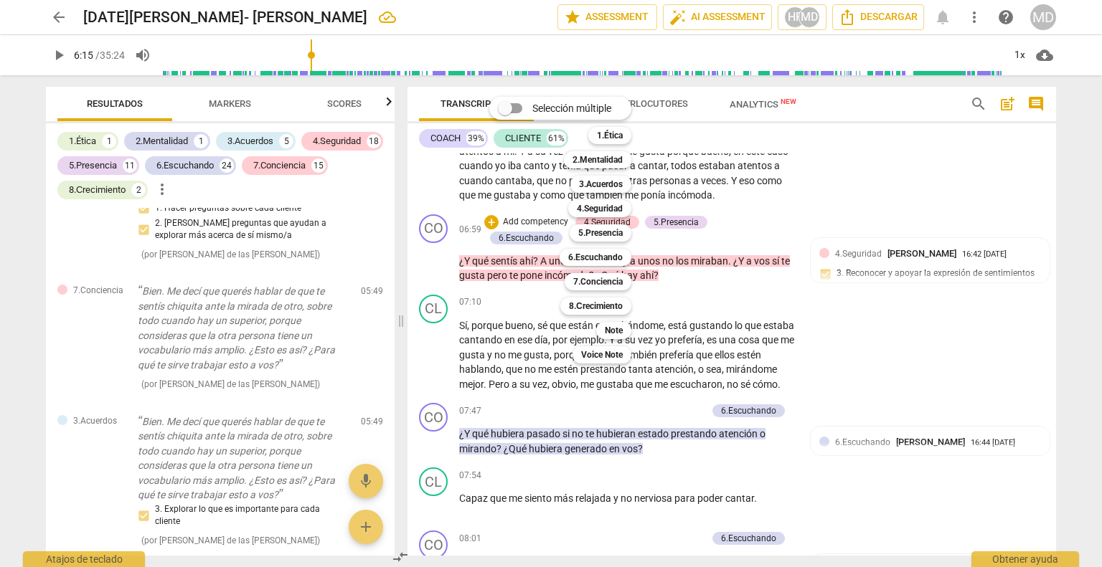
click at [547, 212] on div "Selección múltiple m 1.Ética 1 2.Mentalidad 2 3.Acuerdos 3 4.Seguridad 4 5.Pres…" at bounding box center [570, 230] width 175 height 274
click at [803, 316] on div at bounding box center [551, 283] width 1102 height 567
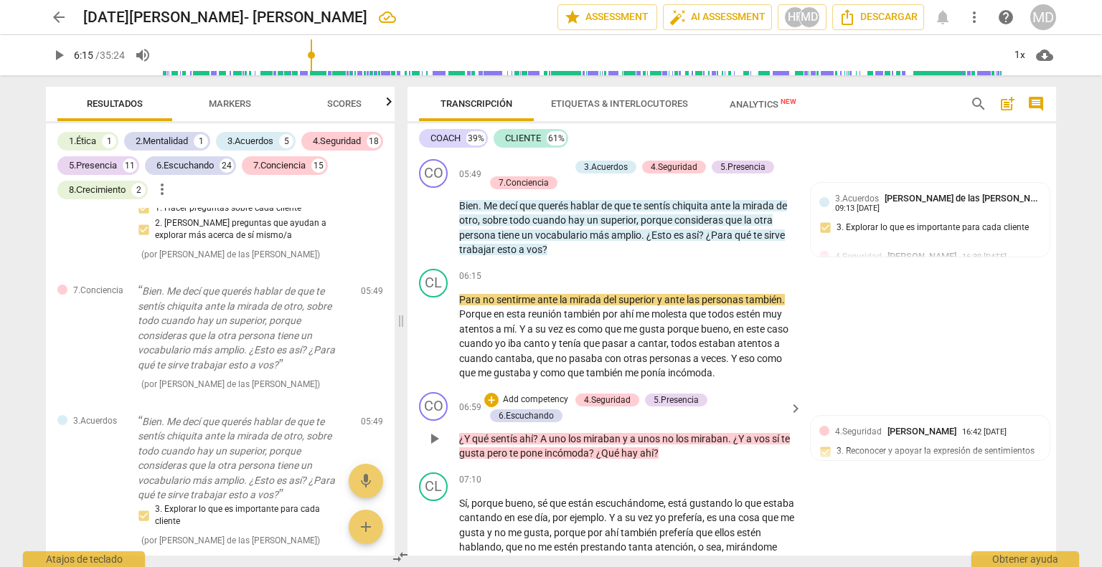
scroll to position [1865, 0]
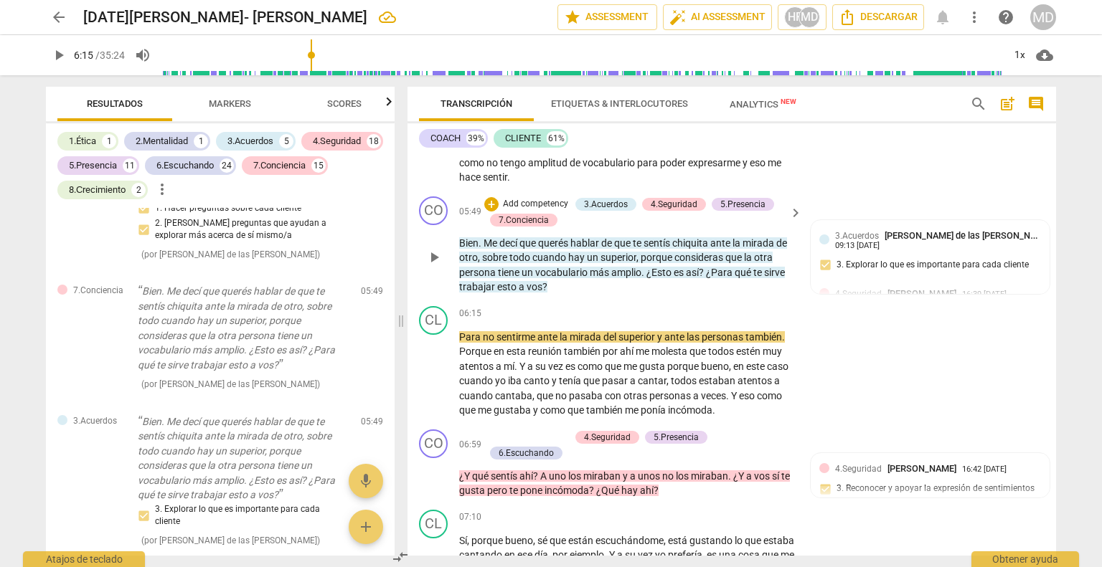
click at [545, 211] on p "Add competency" at bounding box center [535, 204] width 68 height 13
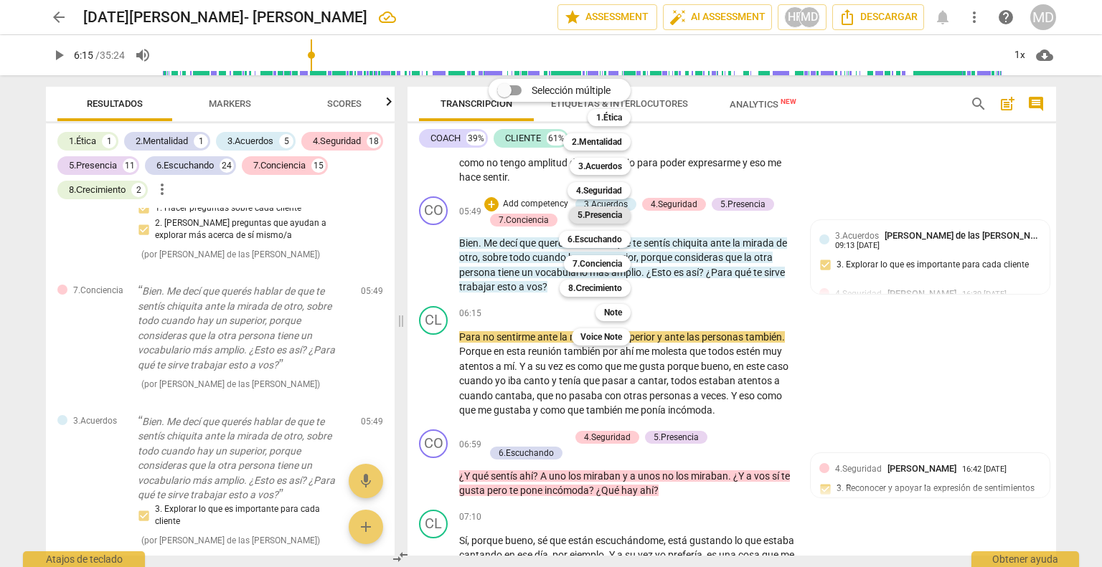
click at [608, 209] on b "5.Presencia" at bounding box center [599, 215] width 44 height 17
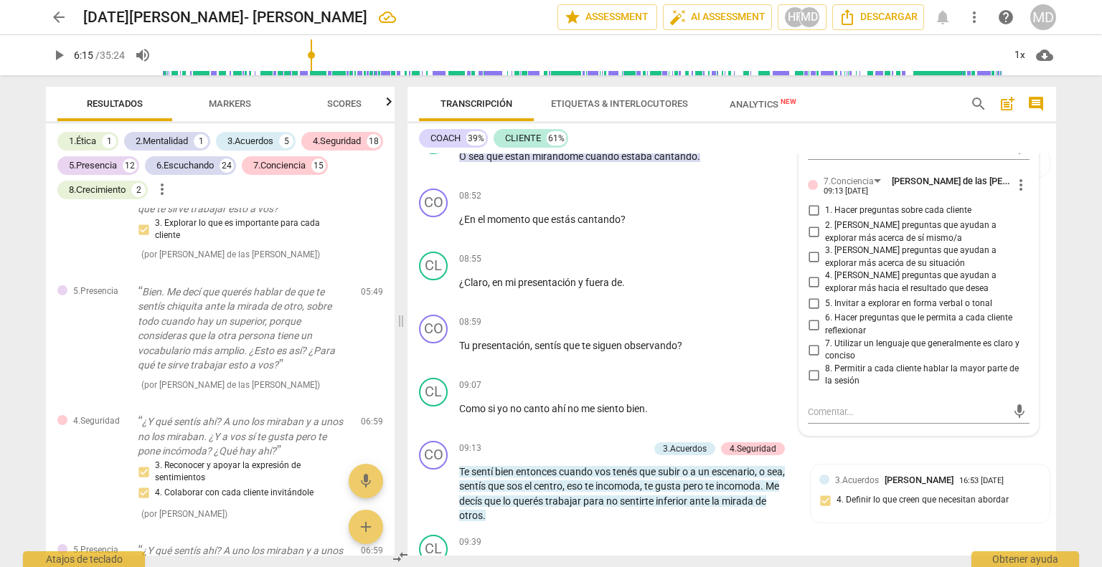
scroll to position [2797, 0]
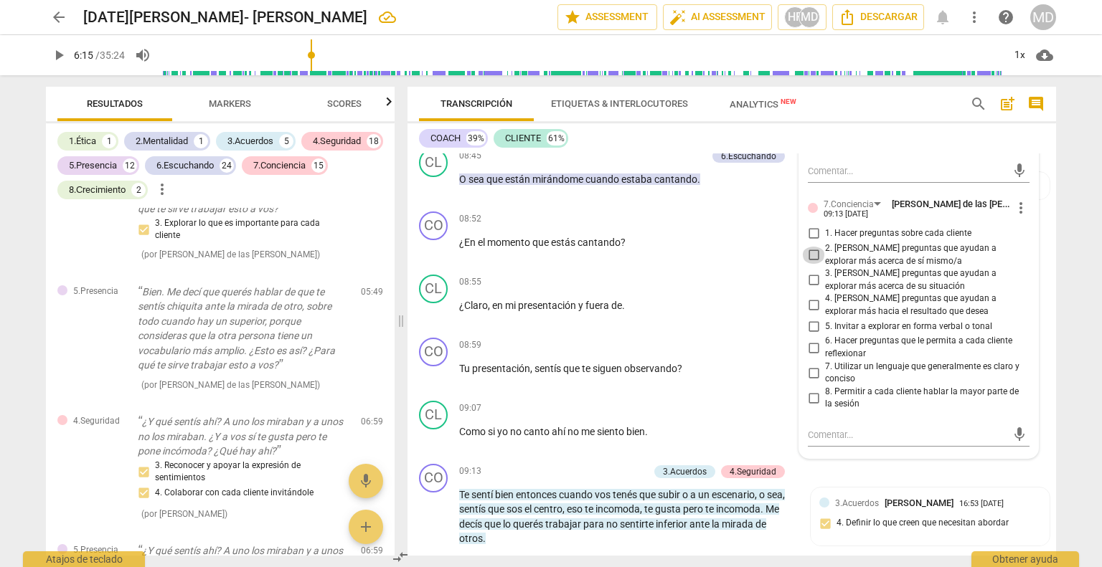
click at [810, 264] on input "2. [PERSON_NAME] preguntas que ayudan a explorar más acerca de sí mismo/a" at bounding box center [813, 255] width 23 height 17
checkbox input "true"
click at [809, 242] on input "1. Hacer preguntas sobre cada cliente" at bounding box center [813, 233] width 23 height 17
checkbox input "true"
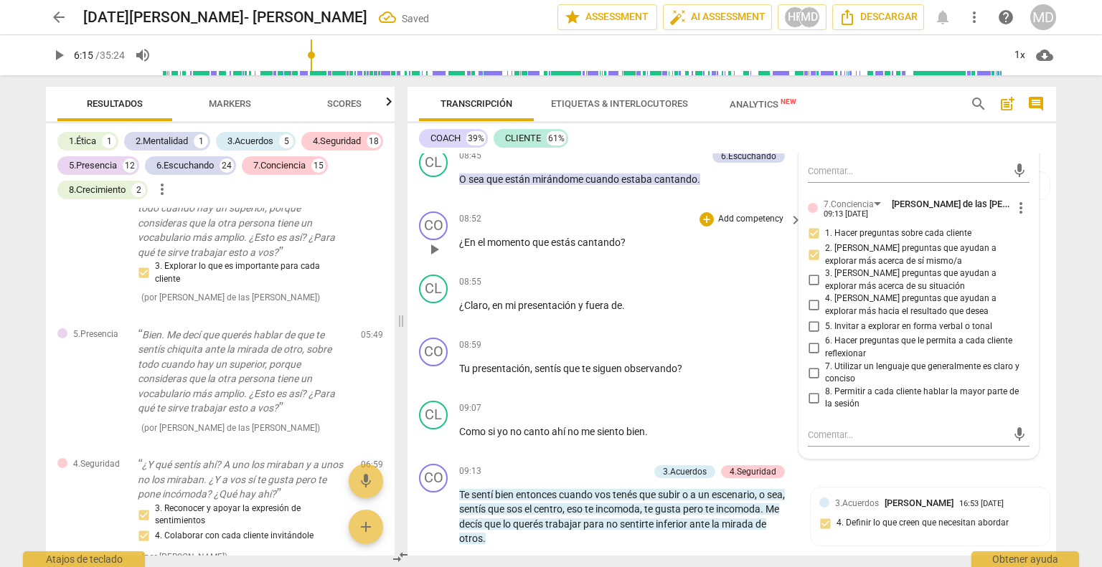
scroll to position [2868, 0]
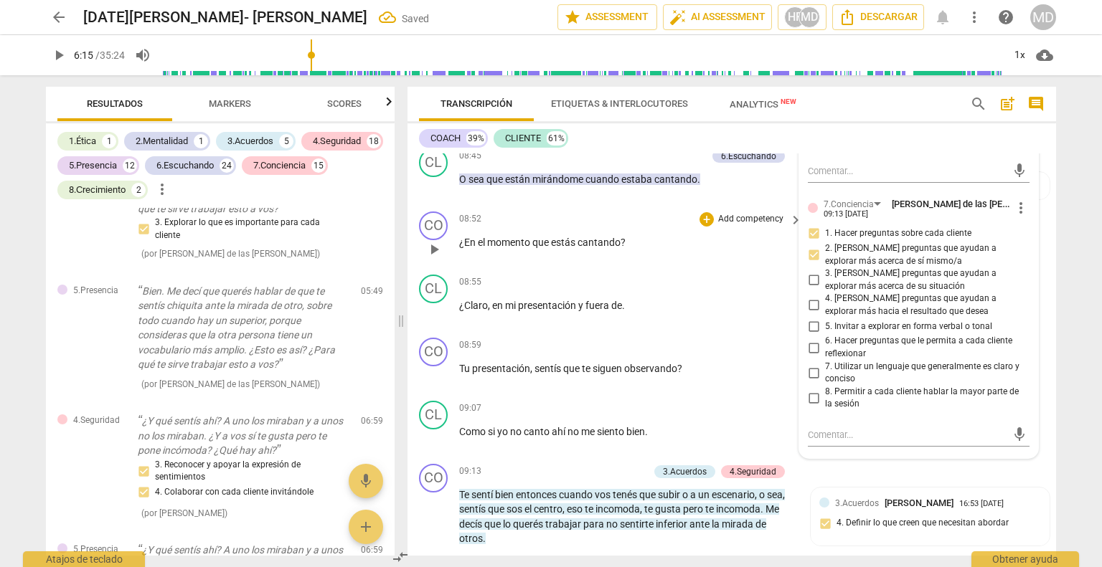
click at [624, 220] on div "08:52 + Add competency keyboard_arrow_right" at bounding box center [631, 220] width 344 height 16
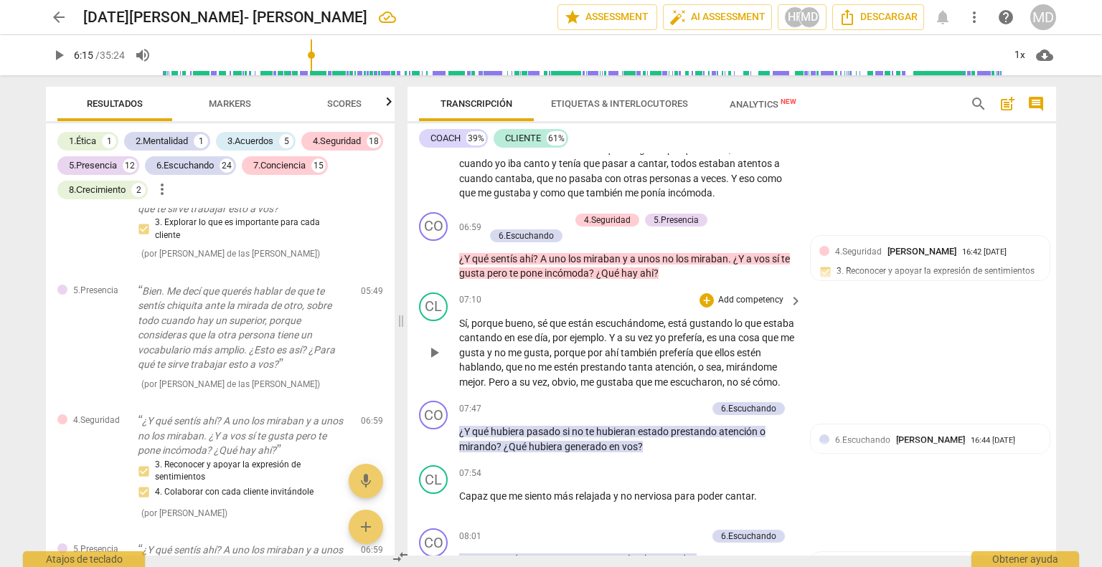
scroll to position [2080, 0]
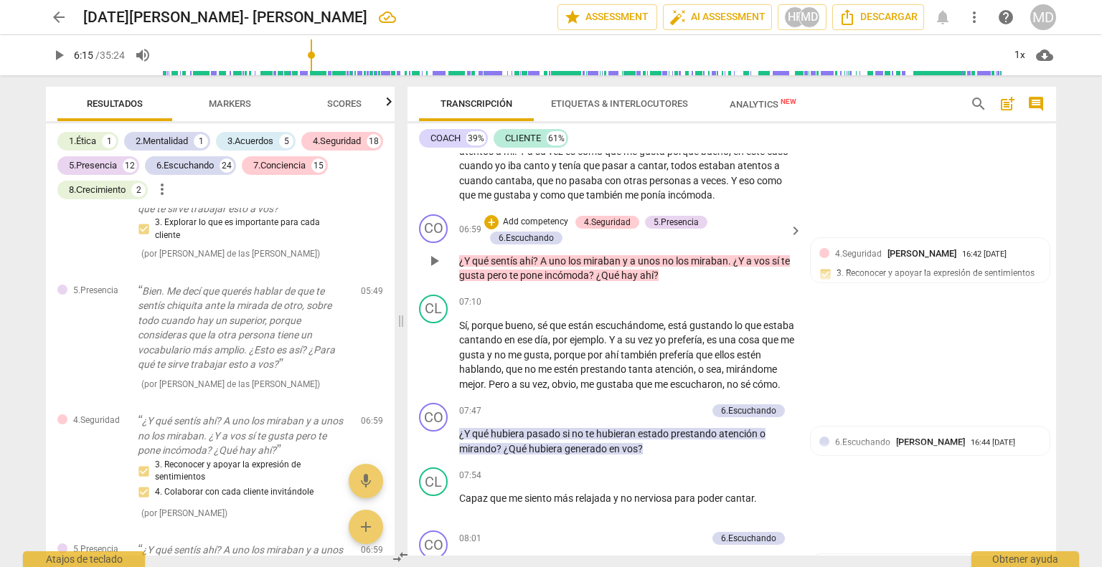
click at [537, 227] on p "Add competency" at bounding box center [535, 222] width 68 height 13
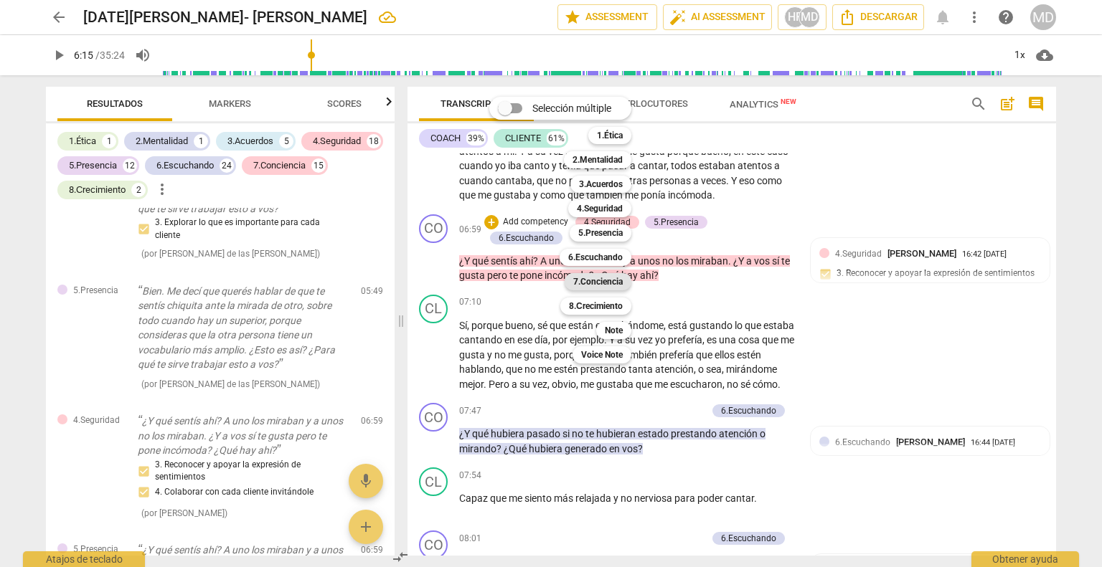
click at [608, 282] on b "7.Conciencia" at bounding box center [597, 281] width 49 height 17
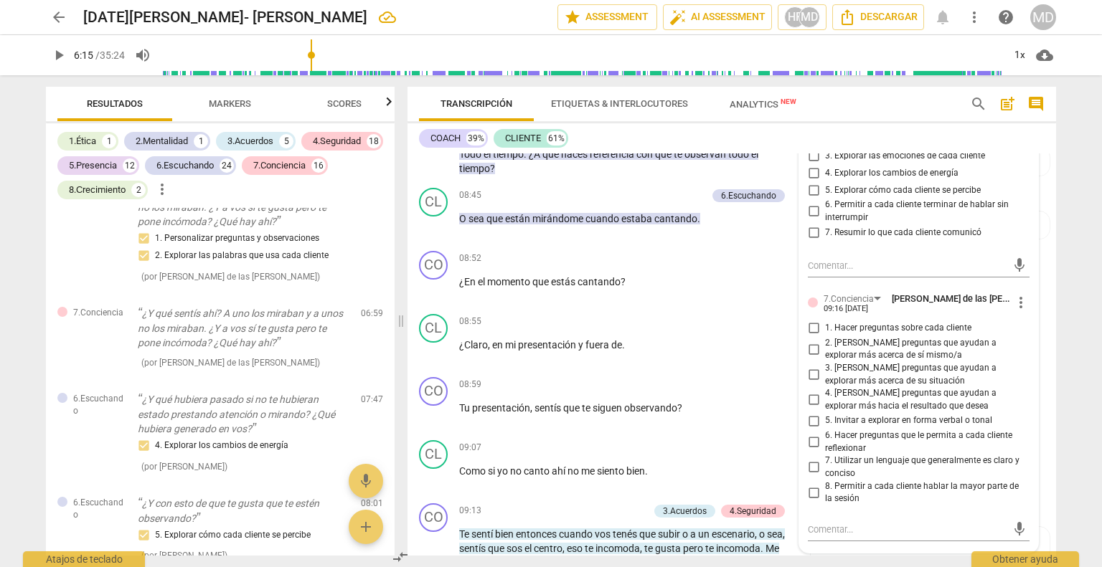
scroll to position [2797, 0]
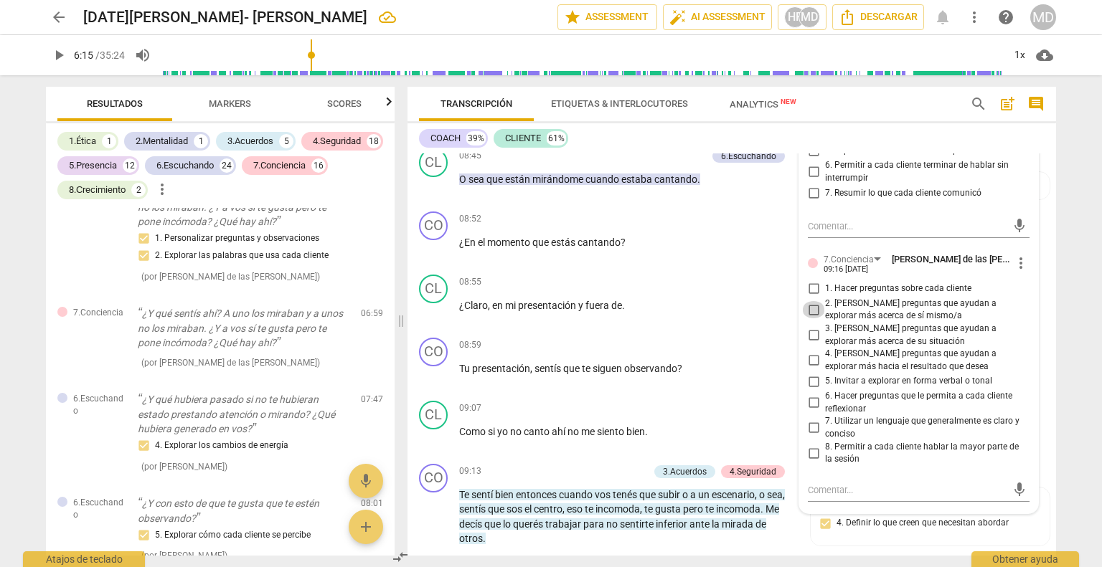
click at [811, 318] on input "2. [PERSON_NAME] preguntas que ayudan a explorar más acerca de sí mismo/a" at bounding box center [813, 309] width 23 height 17
checkbox input "true"
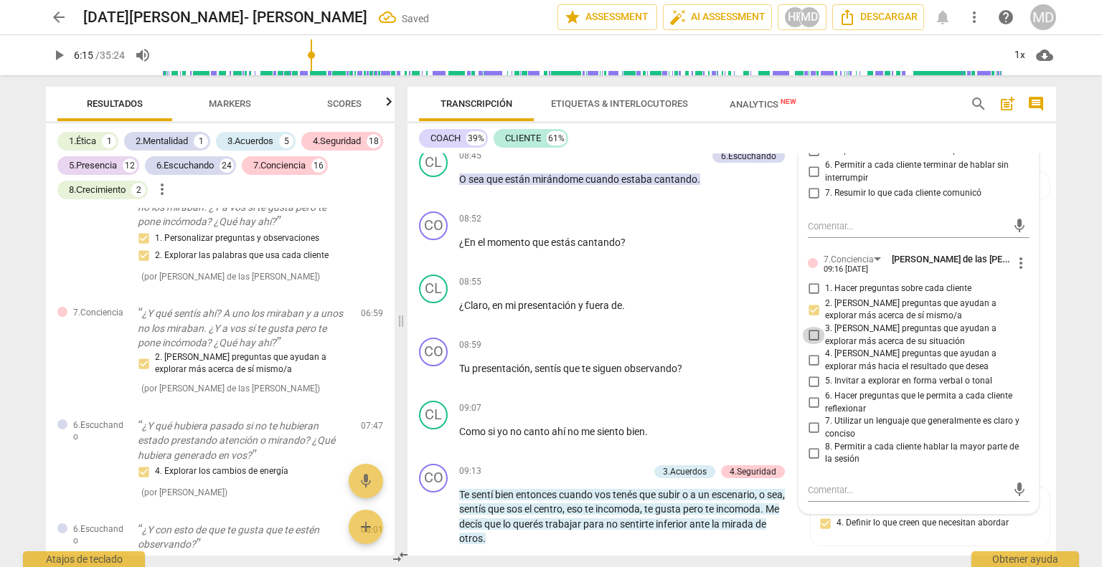
click at [810, 344] on input "3. [PERSON_NAME] preguntas que ayudan a explorar más acerca de su situación" at bounding box center [813, 335] width 23 height 17
checkbox input "true"
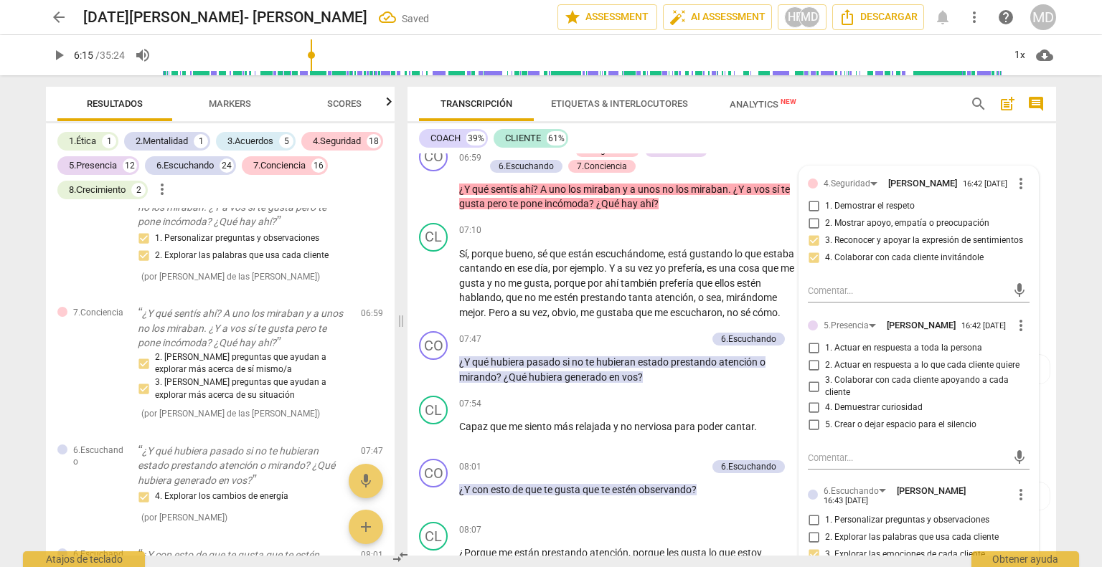
scroll to position [2223, 0]
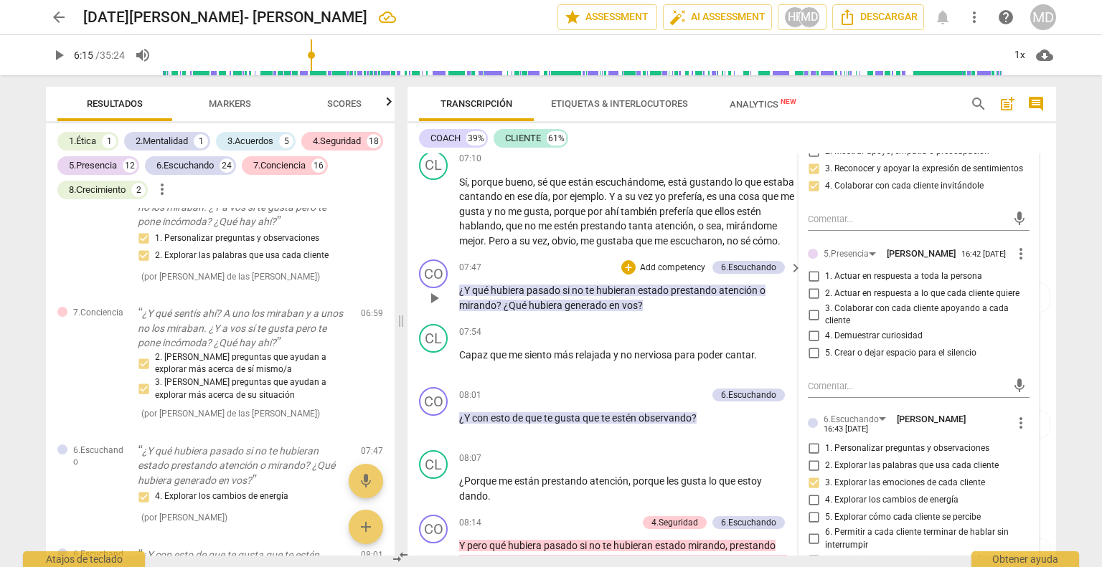
click at [671, 275] on p "Add competency" at bounding box center [672, 268] width 68 height 13
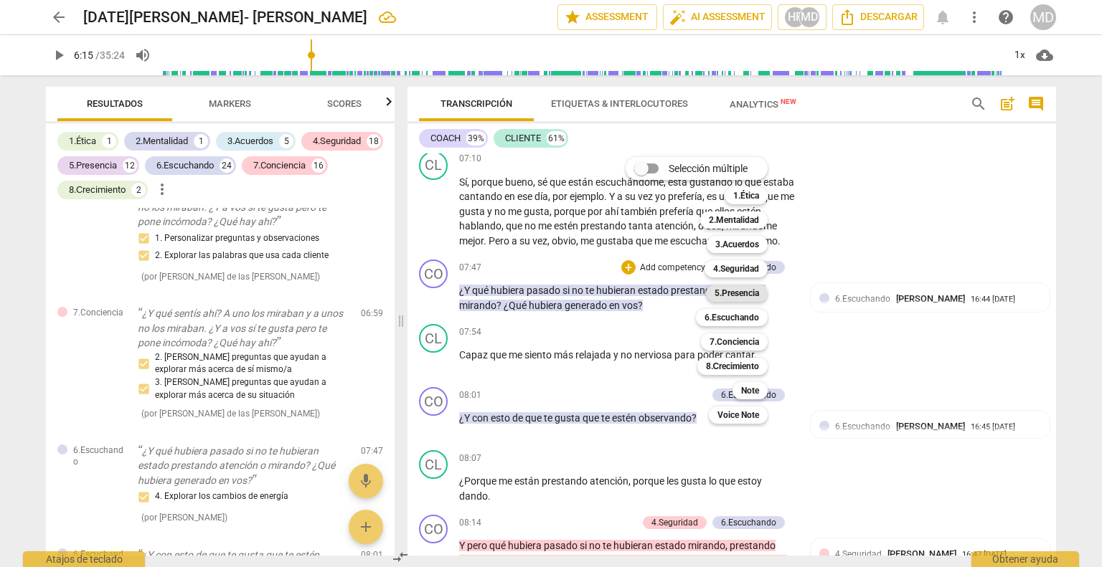
click at [737, 292] on b "5.Presencia" at bounding box center [736, 293] width 44 height 17
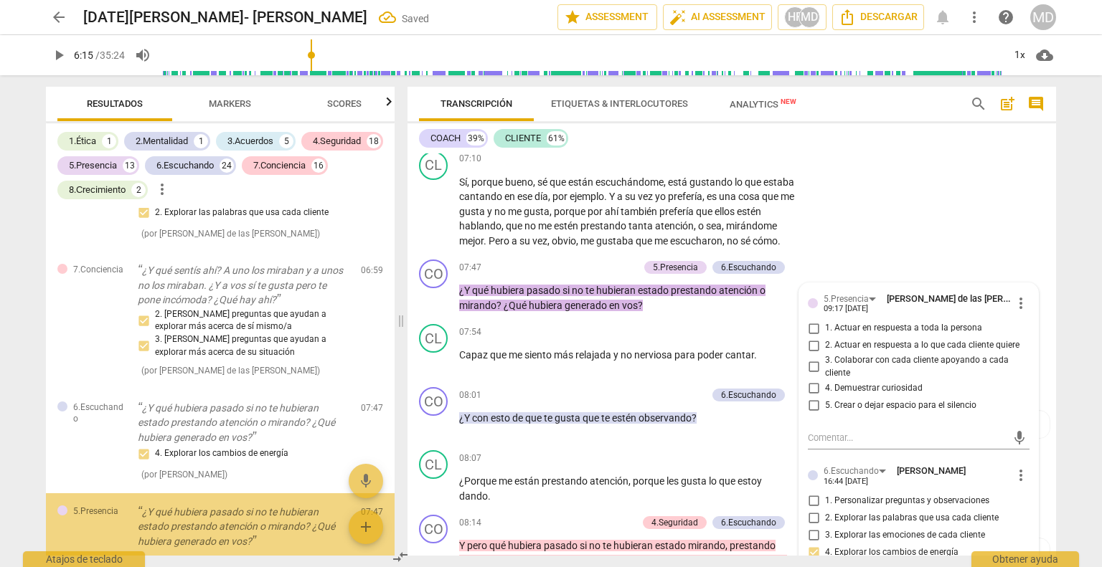
scroll to position [3658, 0]
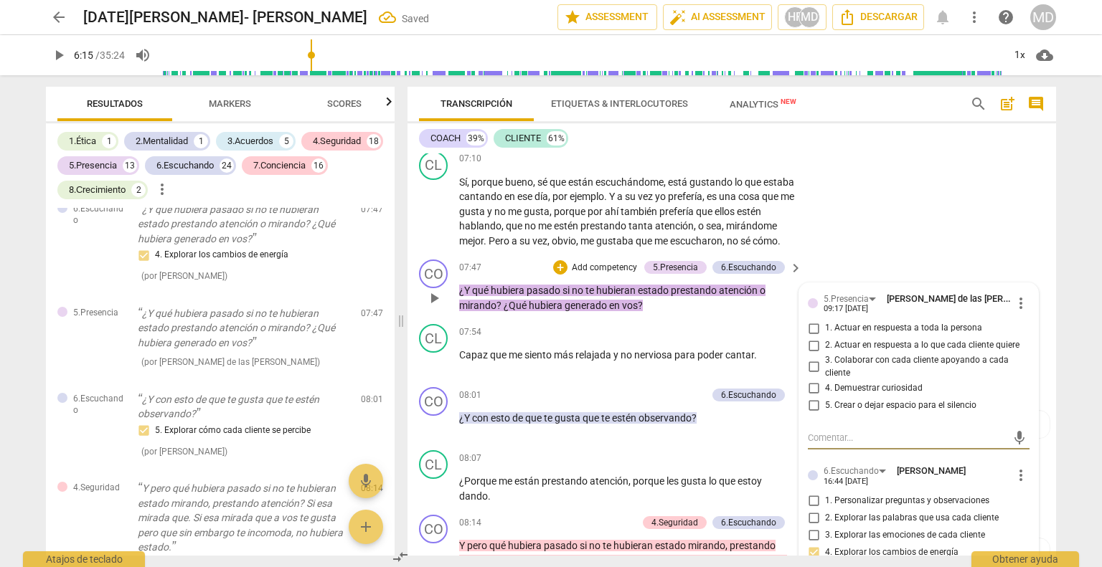
click at [813, 354] on input "2. Actuar en respuesta a lo que cada cliente quiere" at bounding box center [813, 345] width 23 height 17
checkbox input "true"
click at [808, 376] on input "3. Colaborar con cada cliente apoyando a cada cliente" at bounding box center [813, 367] width 23 height 17
checkbox input "true"
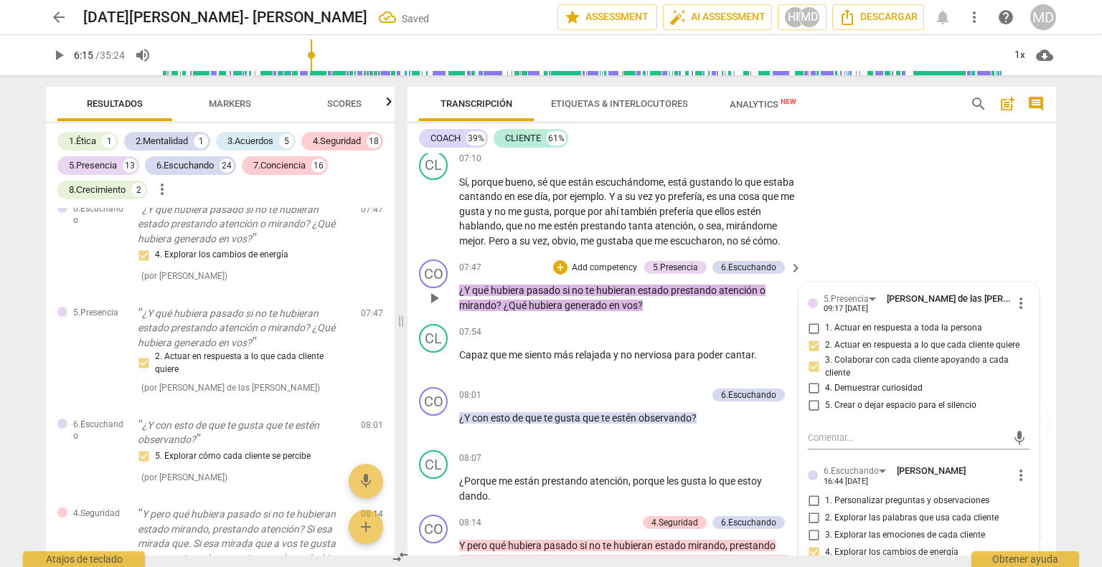
click at [612, 275] on p "Add competency" at bounding box center [604, 268] width 68 height 13
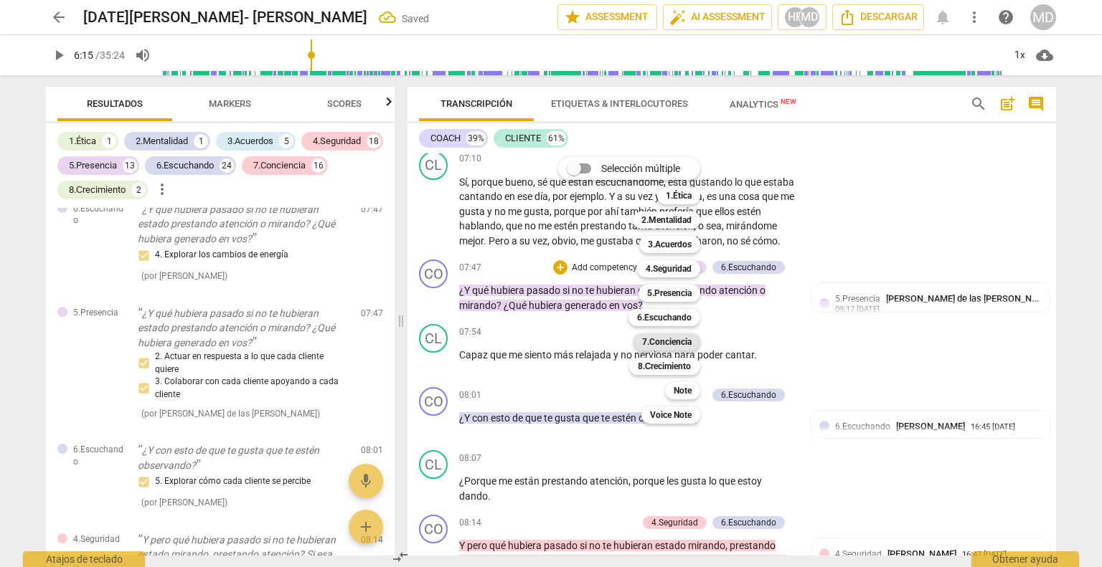
click at [677, 342] on b "7.Conciencia" at bounding box center [666, 341] width 49 height 17
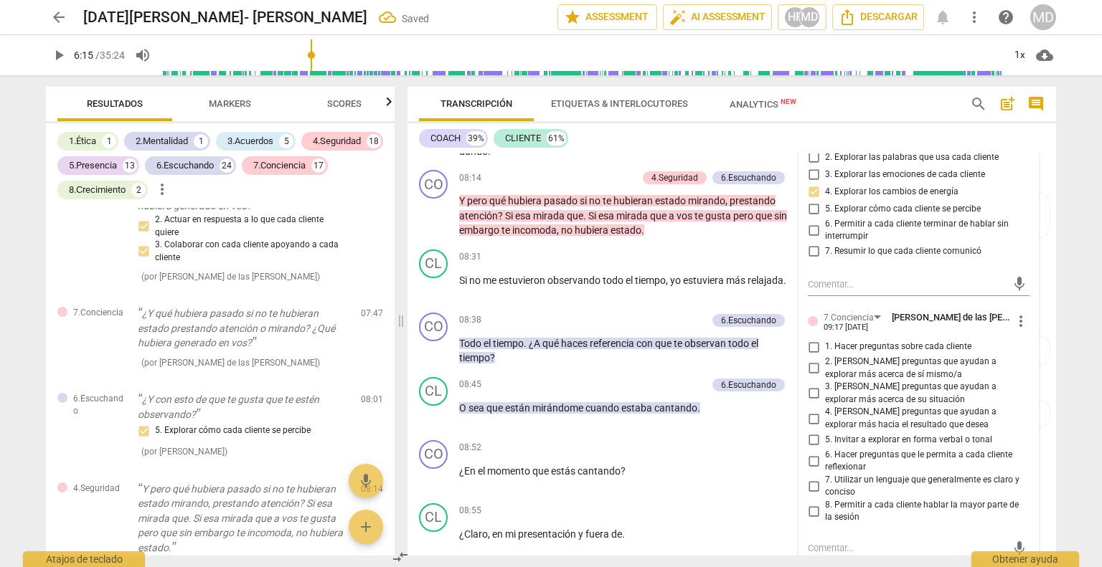
scroll to position [2725, 0]
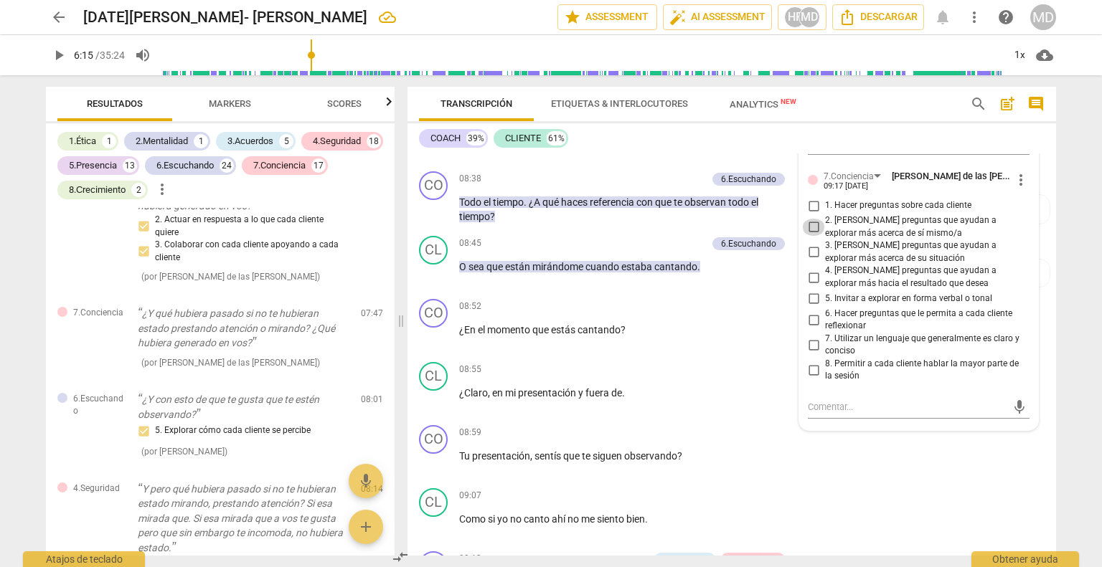
click at [809, 236] on input "2. [PERSON_NAME] preguntas que ayudan a explorar más acerca de sí mismo/a" at bounding box center [813, 227] width 23 height 17
checkbox input "true"
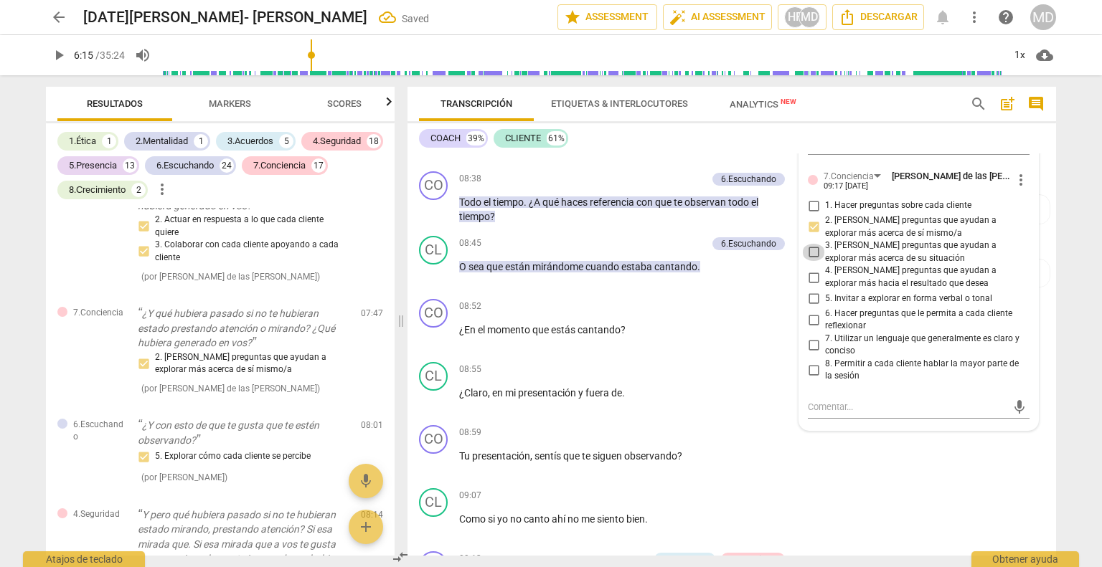
click at [812, 261] on input "3. [PERSON_NAME] preguntas que ayudan a explorar más acerca de su situación" at bounding box center [813, 252] width 23 height 17
checkbox input "true"
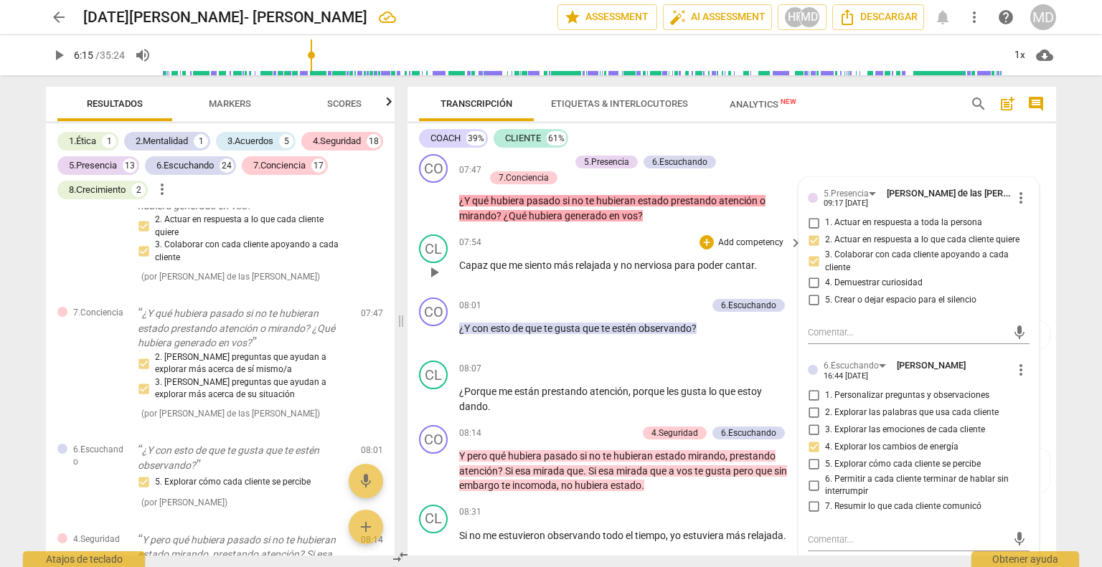
scroll to position [2295, 0]
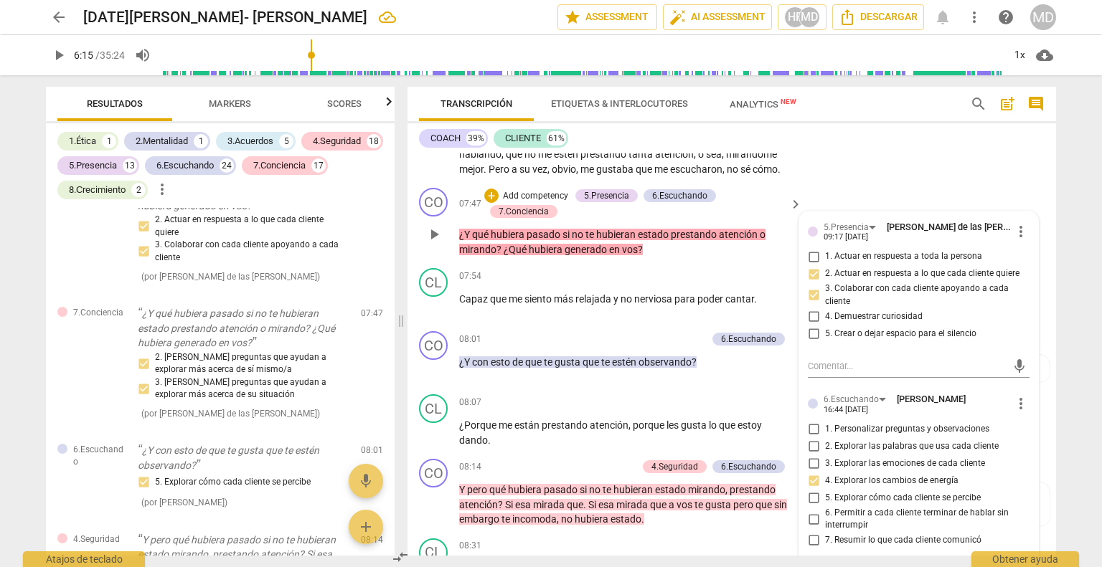
click at [430, 243] on span "play_arrow" at bounding box center [433, 234] width 17 height 17
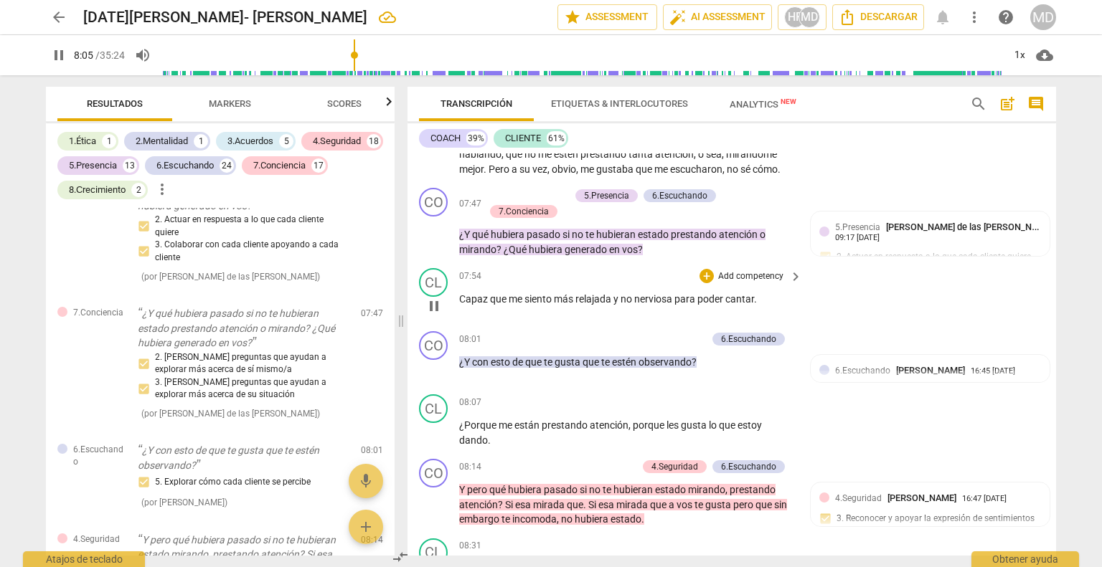
scroll to position [2367, 0]
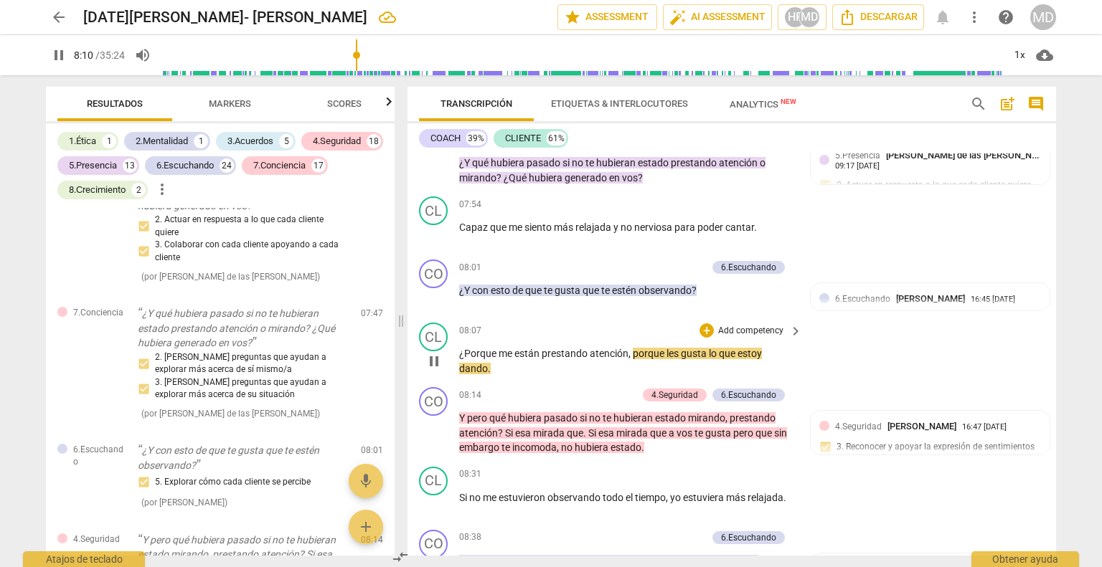
click at [436, 370] on span "pause" at bounding box center [433, 361] width 17 height 17
type input "491"
click at [683, 275] on p "Add competency" at bounding box center [672, 268] width 68 height 13
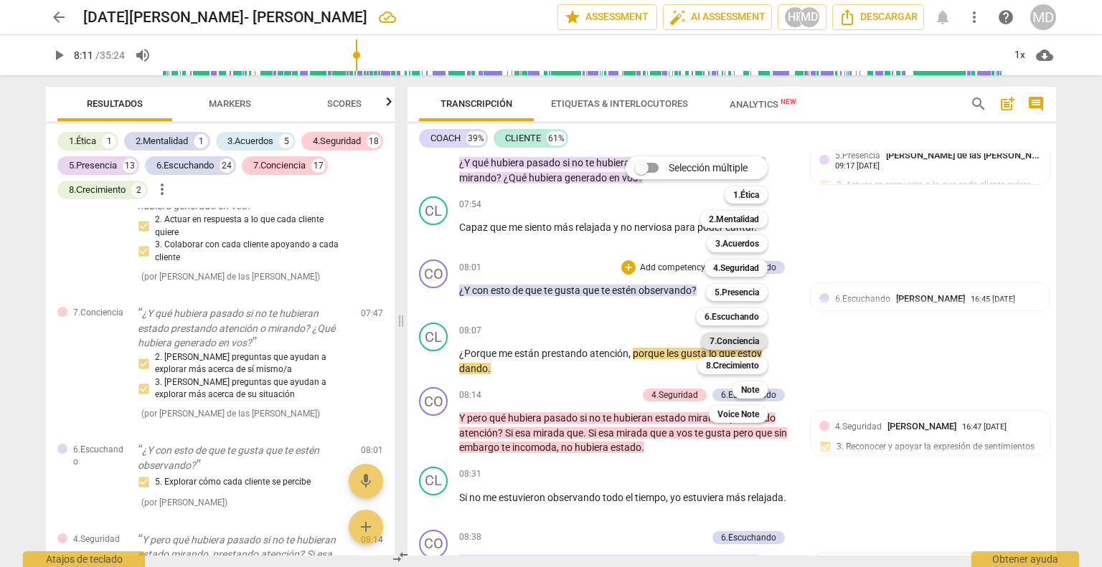
click at [731, 341] on b "7.Conciencia" at bounding box center [733, 341] width 49 height 17
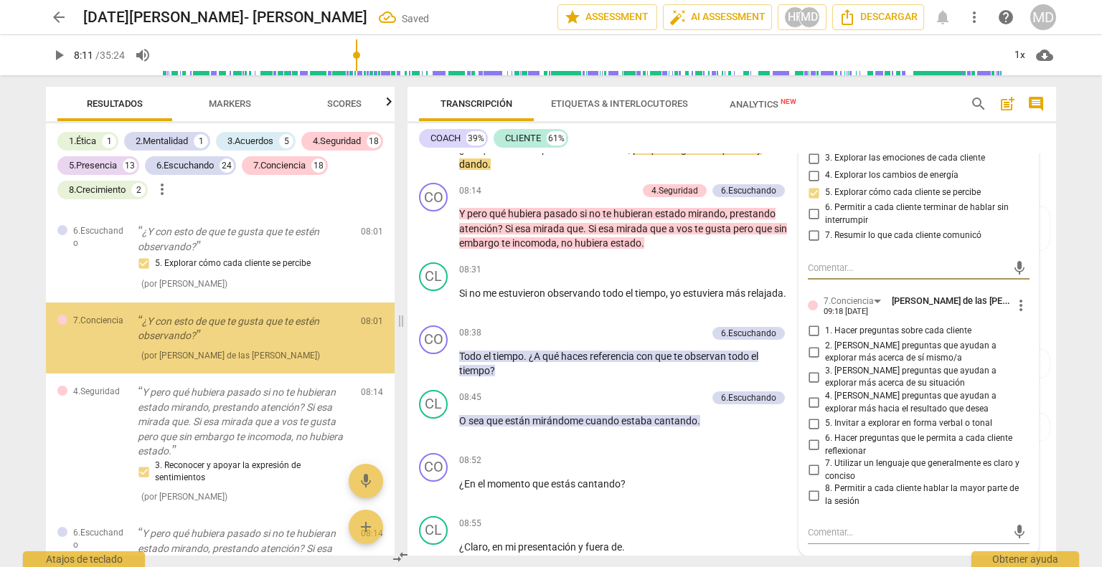
scroll to position [2582, 0]
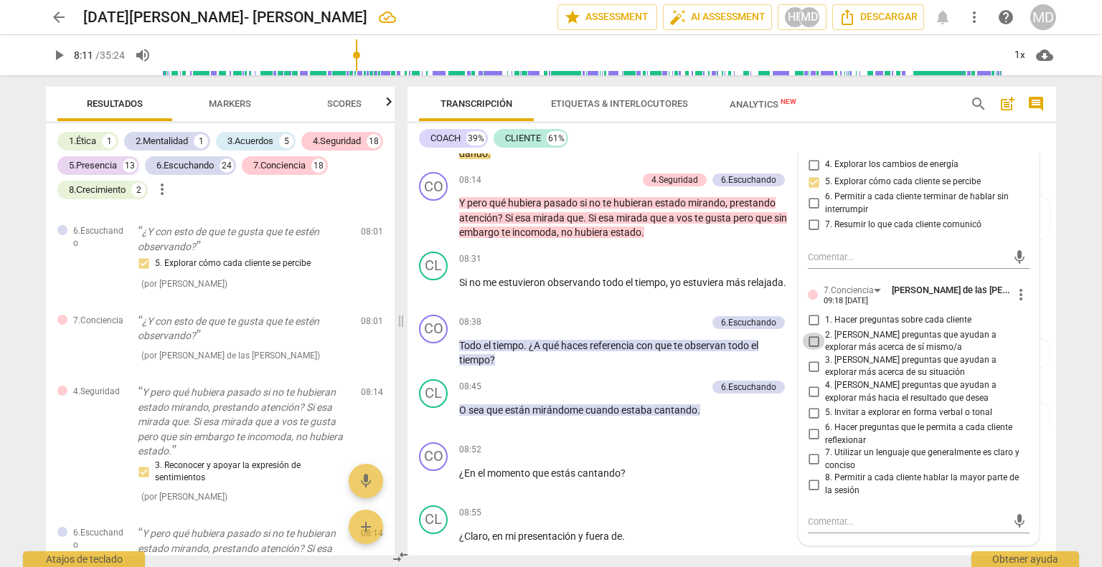
click at [808, 350] on input "2. [PERSON_NAME] preguntas que ayudan a explorar más acerca de sí mismo/a" at bounding box center [813, 341] width 23 height 17
checkbox input "true"
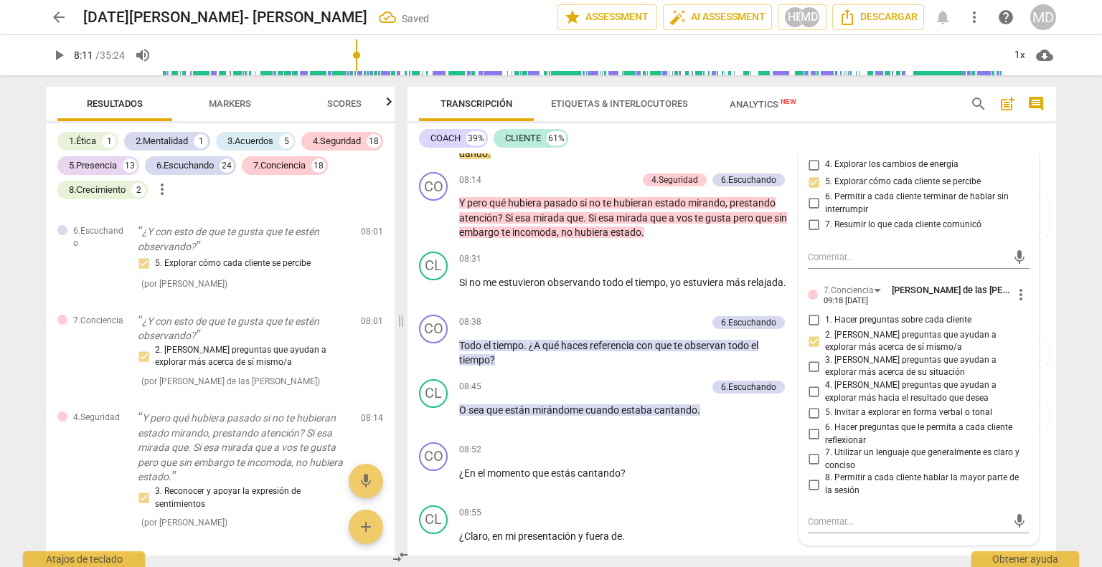
click at [809, 375] on input "3. [PERSON_NAME] preguntas que ayudan a explorar más acerca de su situación" at bounding box center [813, 366] width 23 height 17
checkbox input "true"
click at [600, 271] on div "CL play_arrow pause 08:31 + Add competency keyboard_arrow_right Si no me estuvi…" at bounding box center [731, 277] width 648 height 63
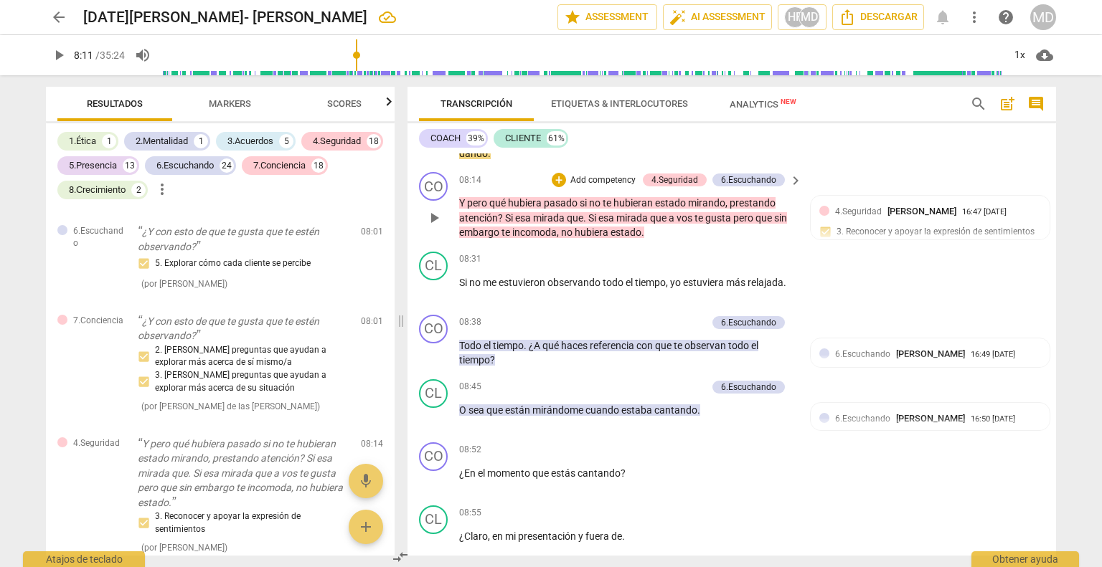
click at [595, 187] on p "Add competency" at bounding box center [603, 180] width 68 height 13
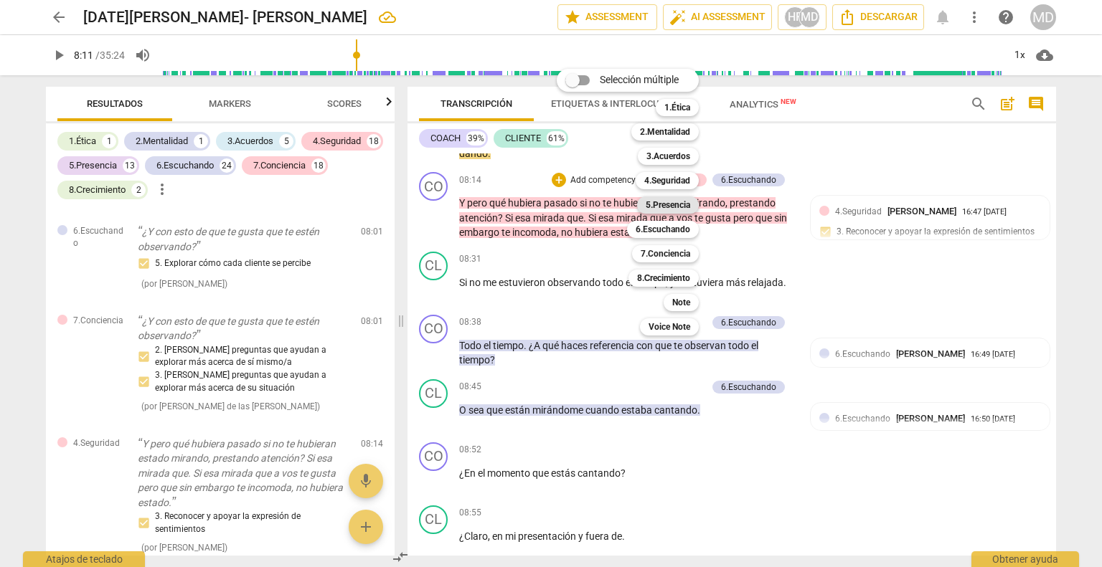
click at [678, 205] on b "5.Presencia" at bounding box center [667, 205] width 44 height 17
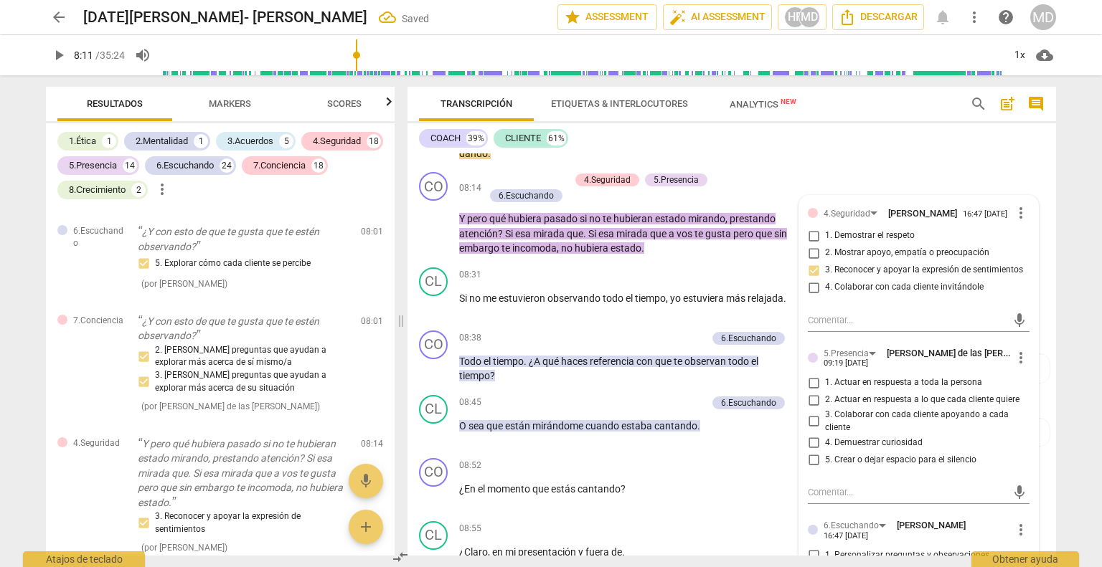
scroll to position [4433, 0]
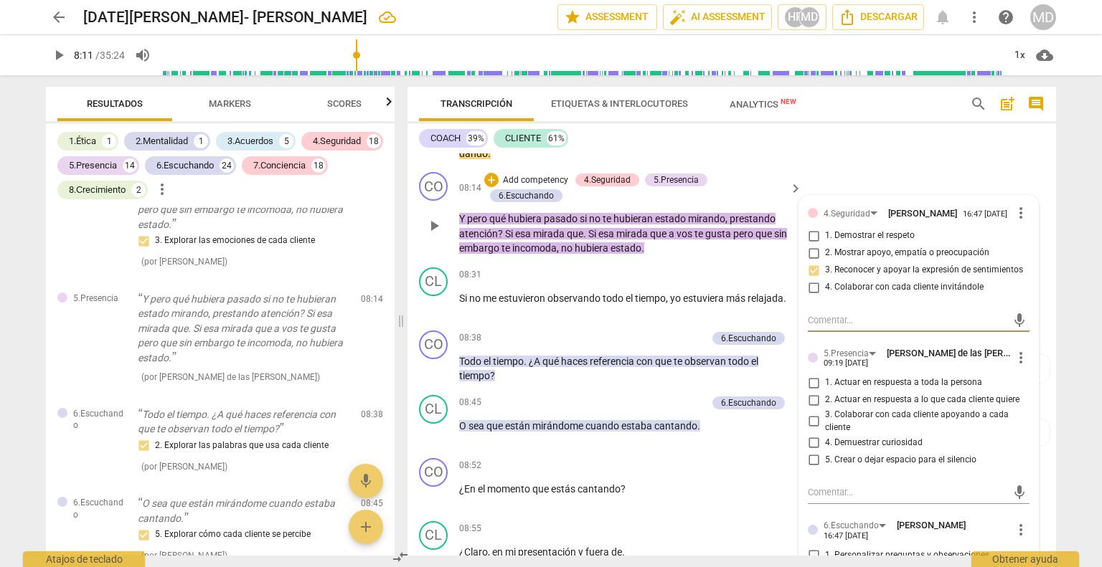
click at [812, 409] on input "2. Actuar en respuesta a lo que cada cliente quiere" at bounding box center [813, 400] width 23 height 17
checkbox input "true"
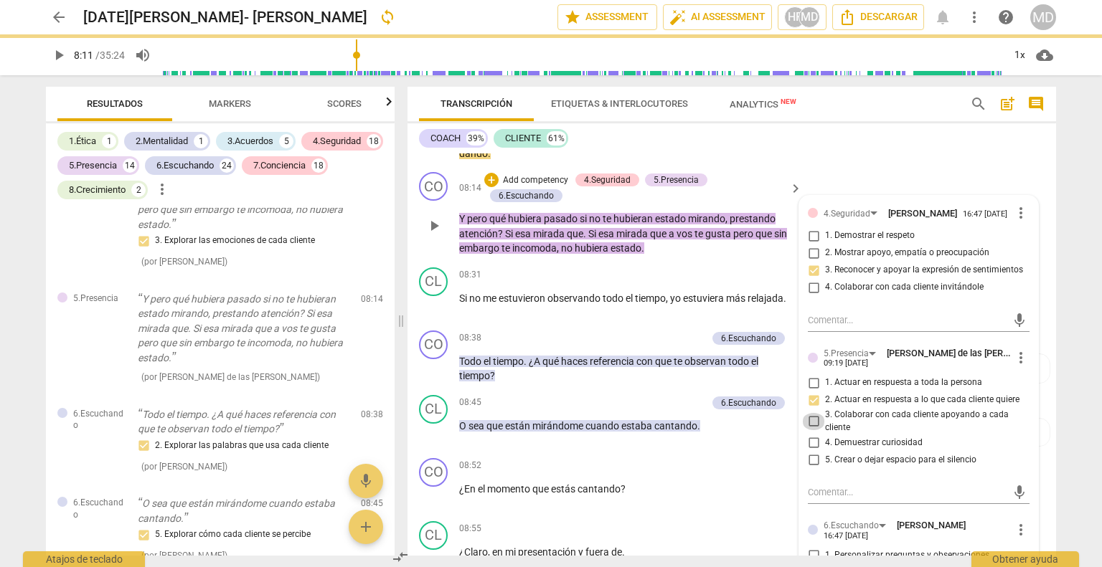
click at [812, 430] on input "3. Colaborar con cada cliente apoyando a cada cliente" at bounding box center [813, 421] width 23 height 17
checkbox input "true"
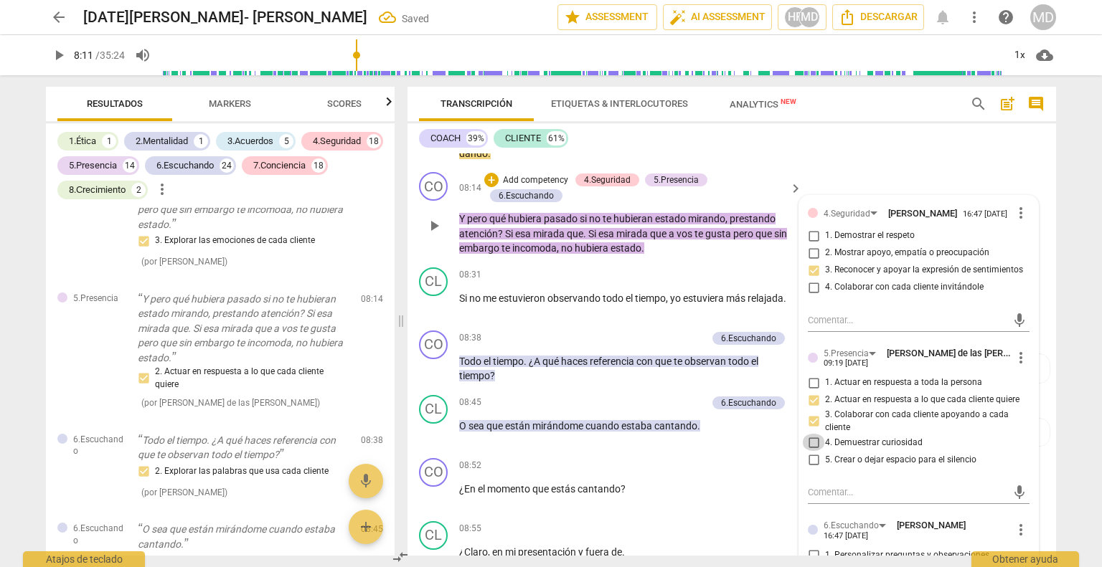
click at [810, 451] on input "4. Demuestrar curiosidad" at bounding box center [813, 442] width 23 height 17
checkbox input "true"
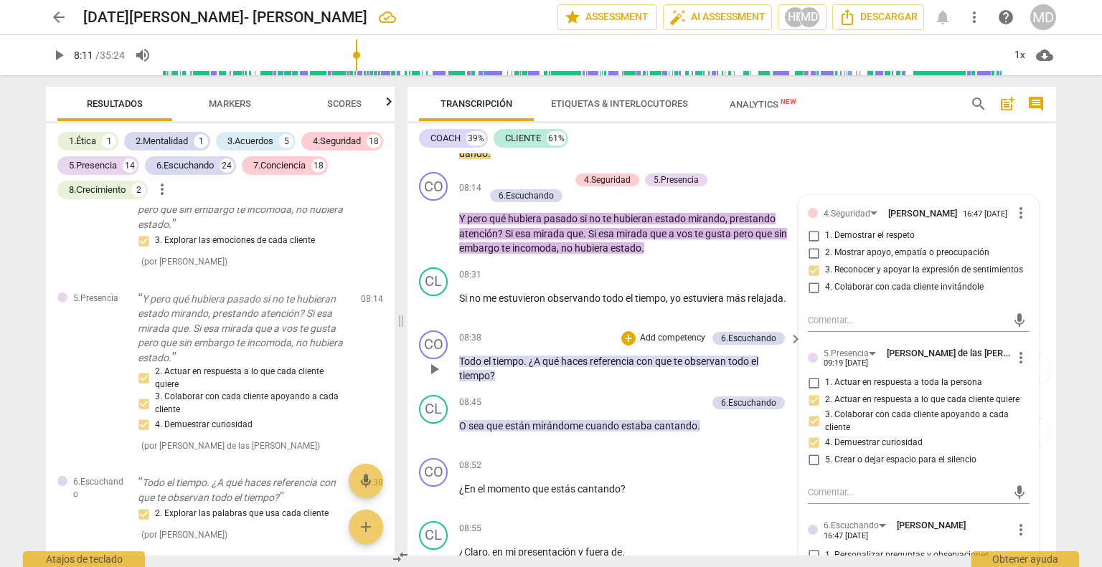
click at [680, 343] on p "Add competency" at bounding box center [672, 338] width 68 height 13
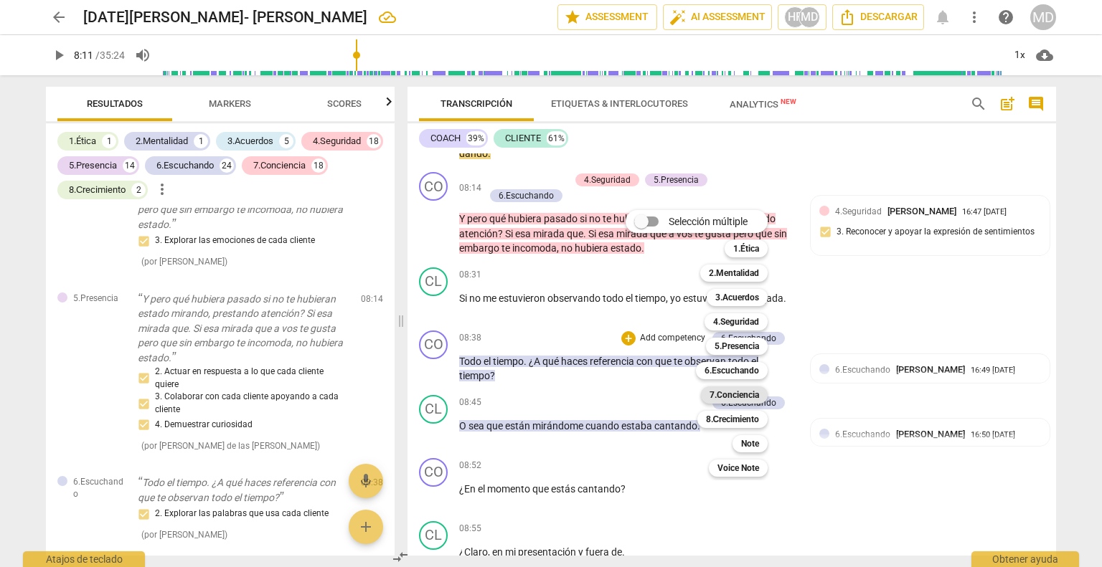
click at [740, 389] on b "7.Conciencia" at bounding box center [733, 395] width 49 height 17
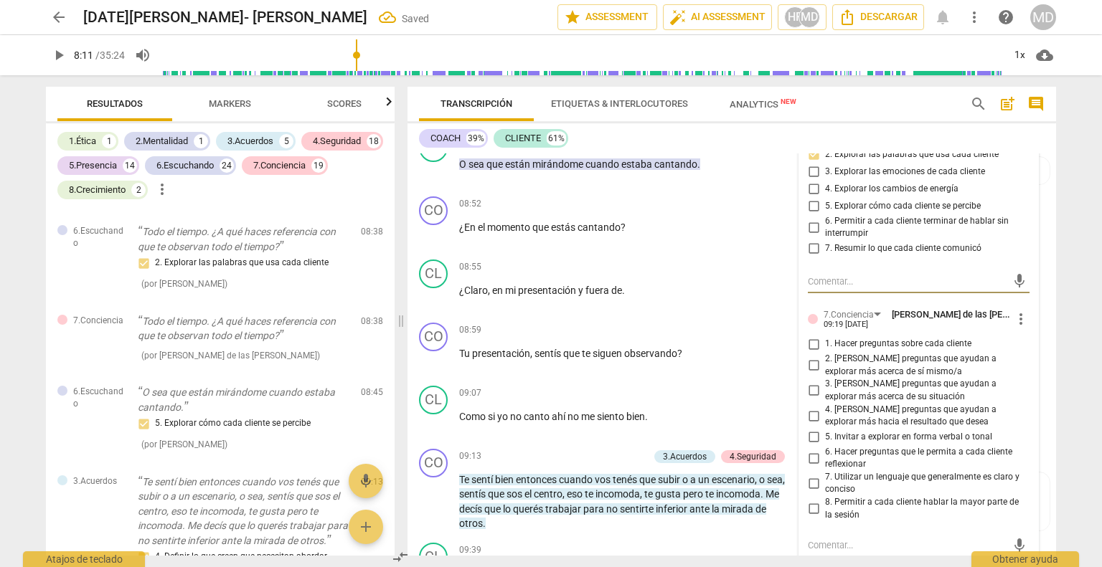
scroll to position [2869, 0]
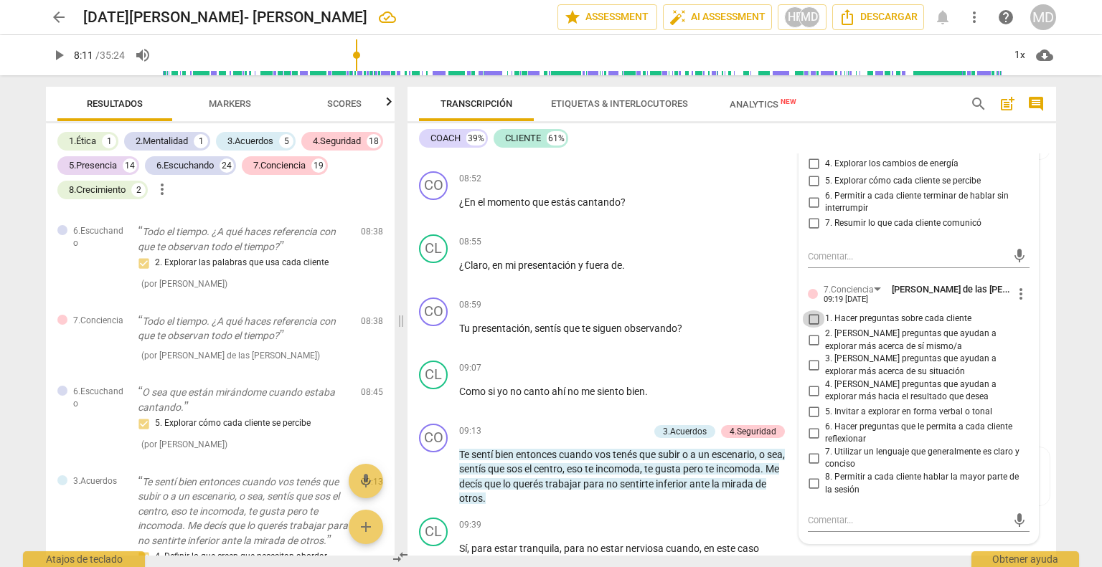
click at [813, 324] on input "1. Hacer preguntas sobre cada cliente" at bounding box center [813, 319] width 23 height 17
checkbox input "true"
click at [814, 372] on input "3. [PERSON_NAME] preguntas que ayudan a explorar más acerca de su situación" at bounding box center [813, 365] width 23 height 17
checkbox input "true"
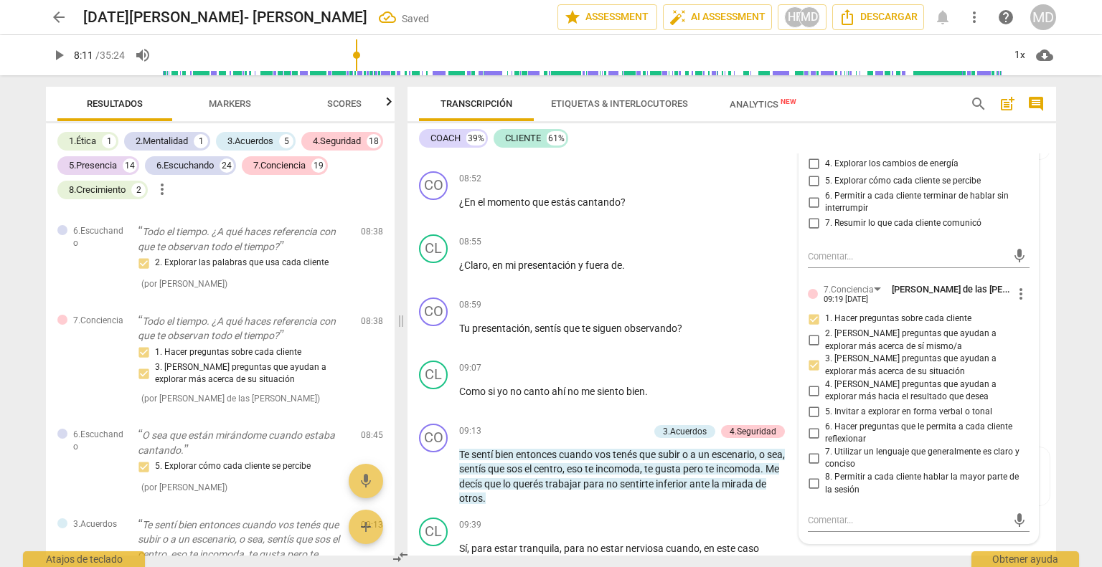
click at [812, 437] on input "6. Hacer preguntas que le permita a cada cliente reflexionar" at bounding box center [813, 433] width 23 height 17
checkbox input "true"
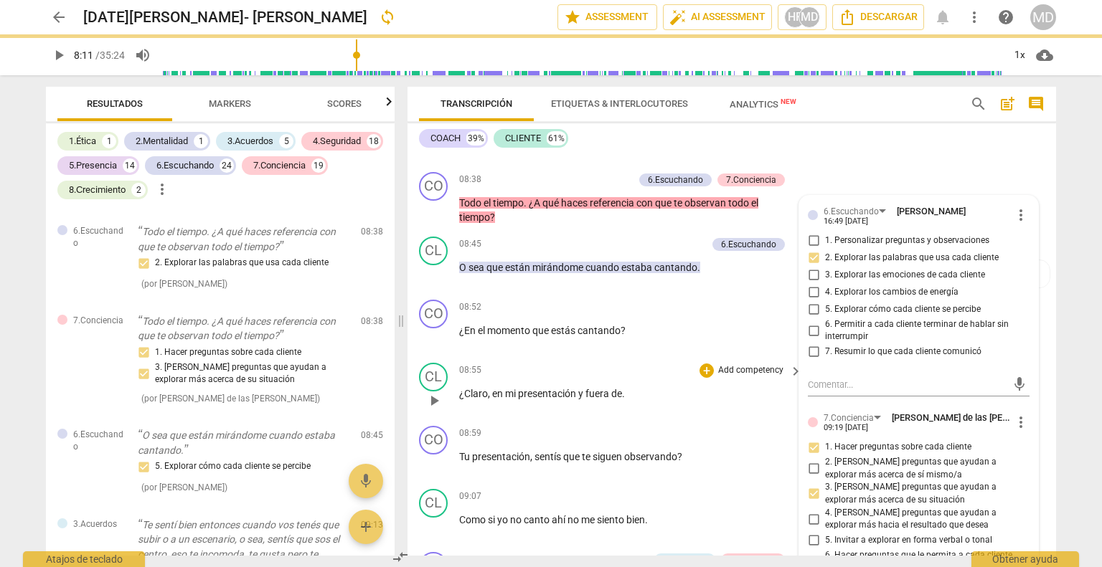
scroll to position [2725, 0]
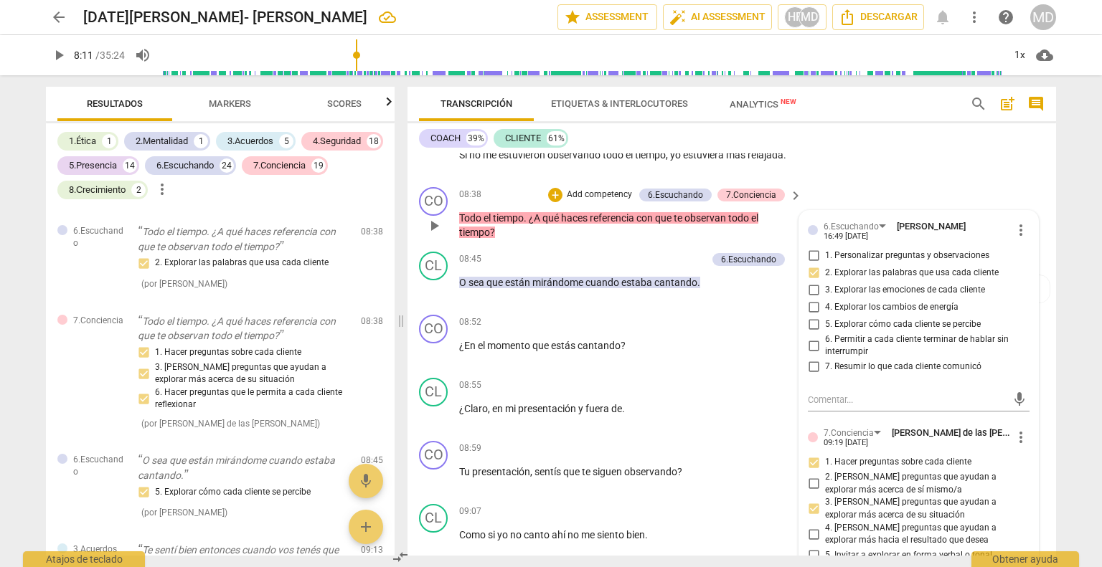
click at [604, 201] on p "Add competency" at bounding box center [599, 195] width 68 height 13
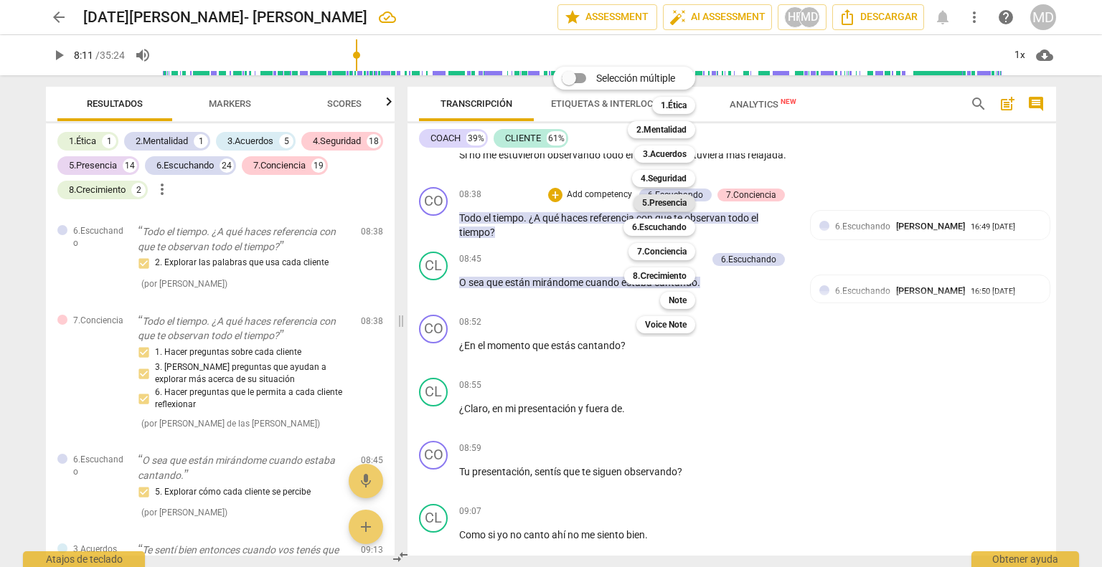
click at [662, 206] on b "5.Presencia" at bounding box center [664, 202] width 44 height 17
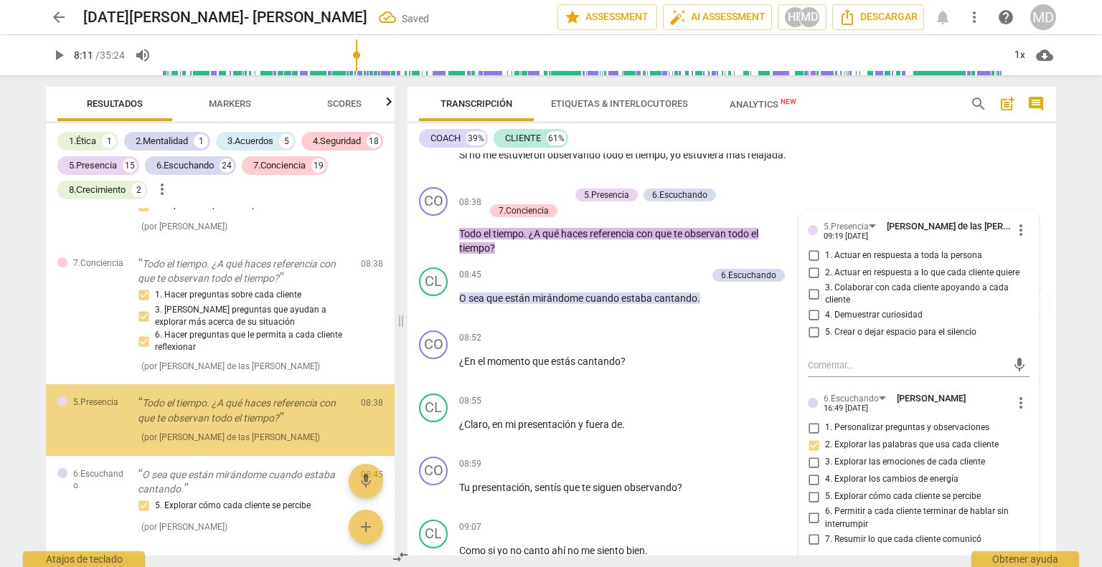
scroll to position [4824, 0]
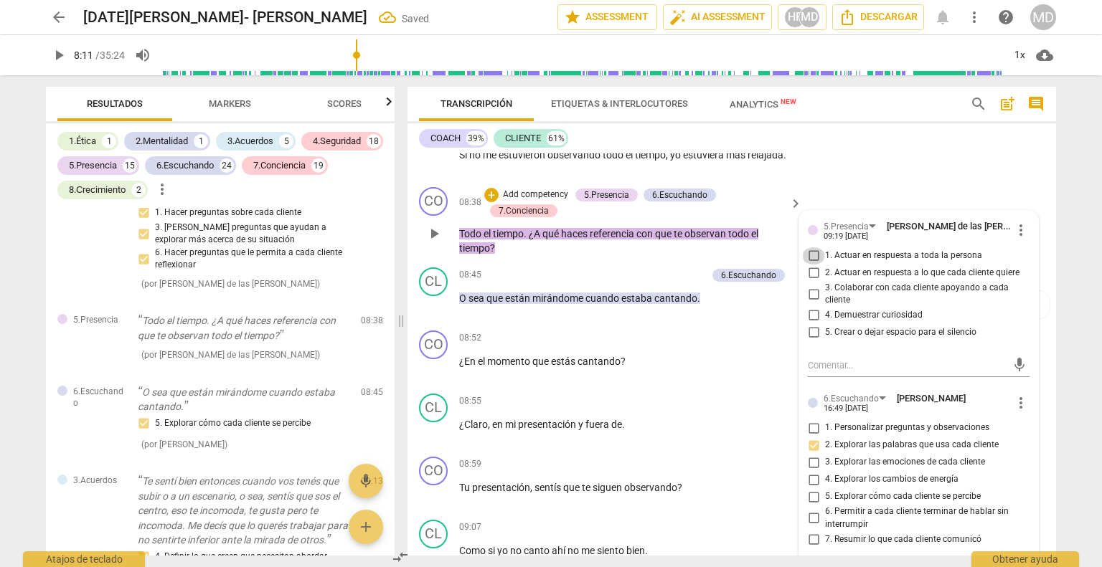
click at [810, 263] on input "1. Actuar en respuesta a toda la persona" at bounding box center [813, 255] width 23 height 17
checkbox input "true"
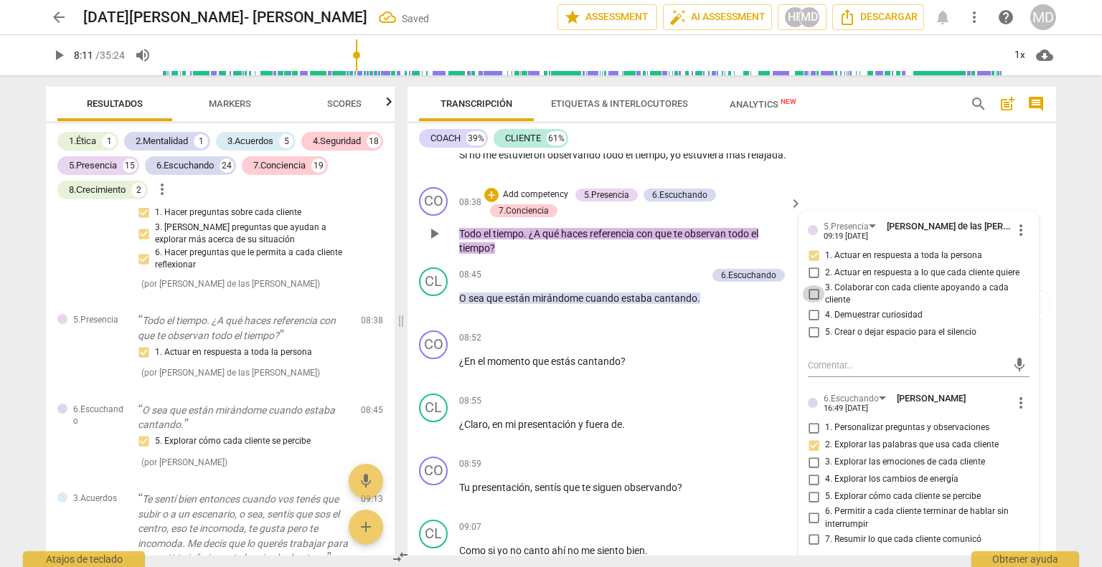
click at [813, 298] on input "3. Colaborar con cada cliente apoyando a cada cliente" at bounding box center [813, 293] width 23 height 17
checkbox input "true"
click at [812, 322] on input "4. Demuestrar curiosidad" at bounding box center [813, 315] width 23 height 17
checkbox input "true"
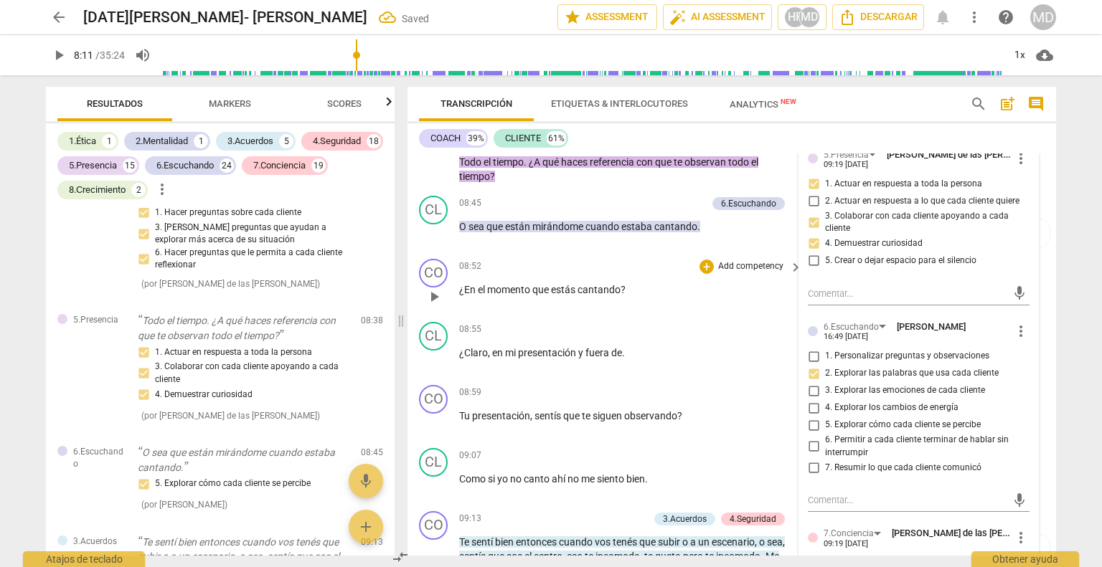
scroll to position [2869, 0]
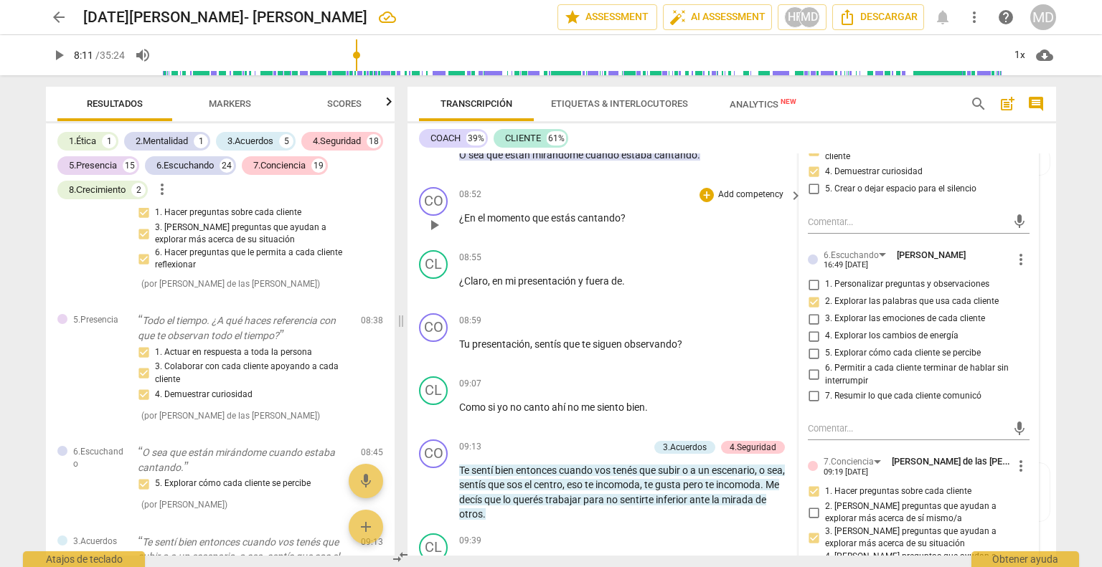
click at [740, 199] on p "Add competency" at bounding box center [750, 195] width 68 height 13
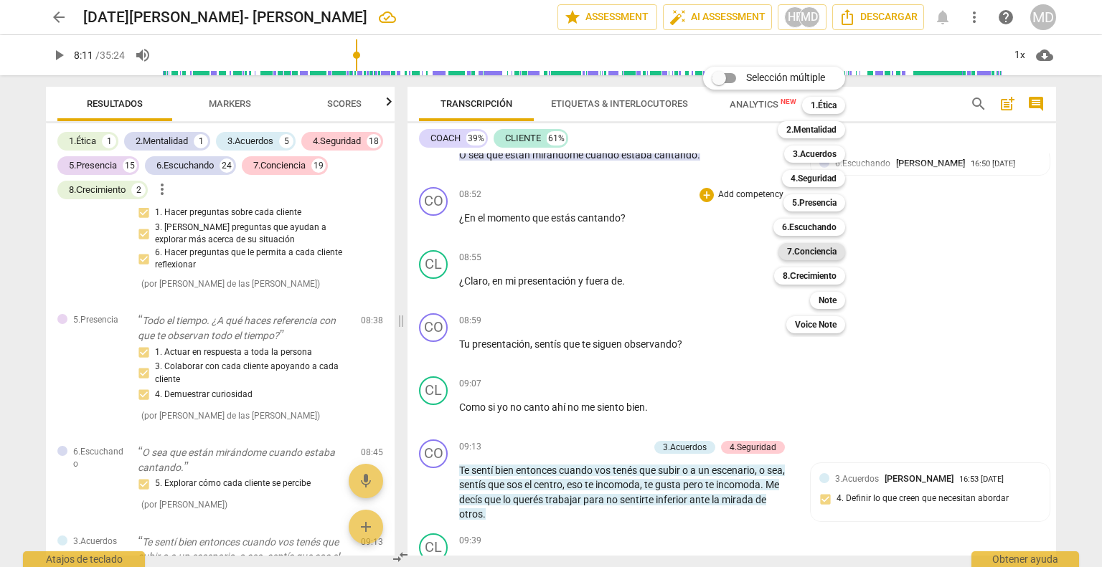
click at [816, 250] on b "7.Conciencia" at bounding box center [811, 251] width 49 height 17
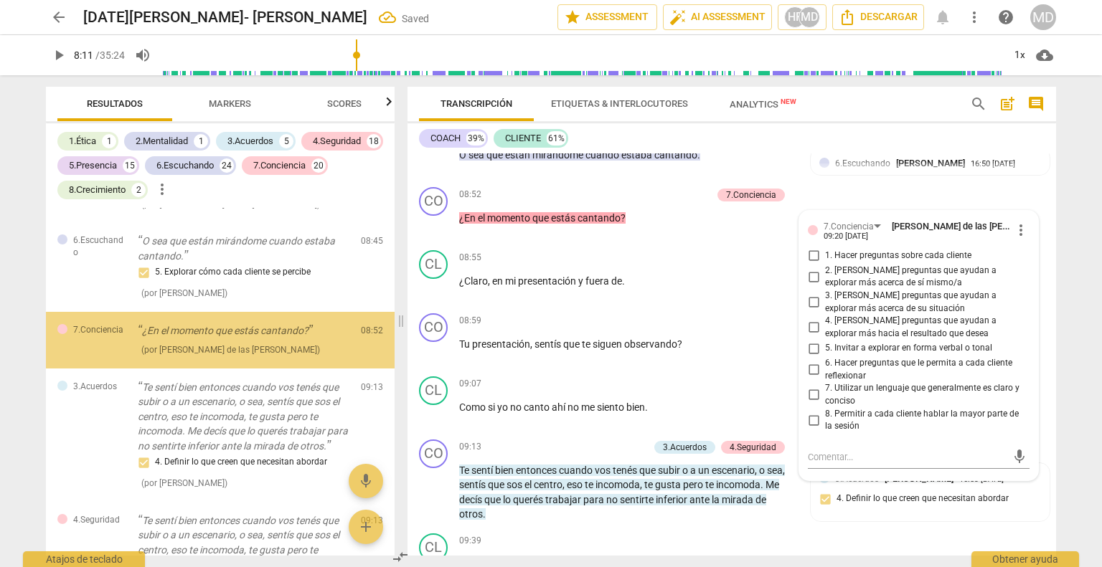
scroll to position [5038, 0]
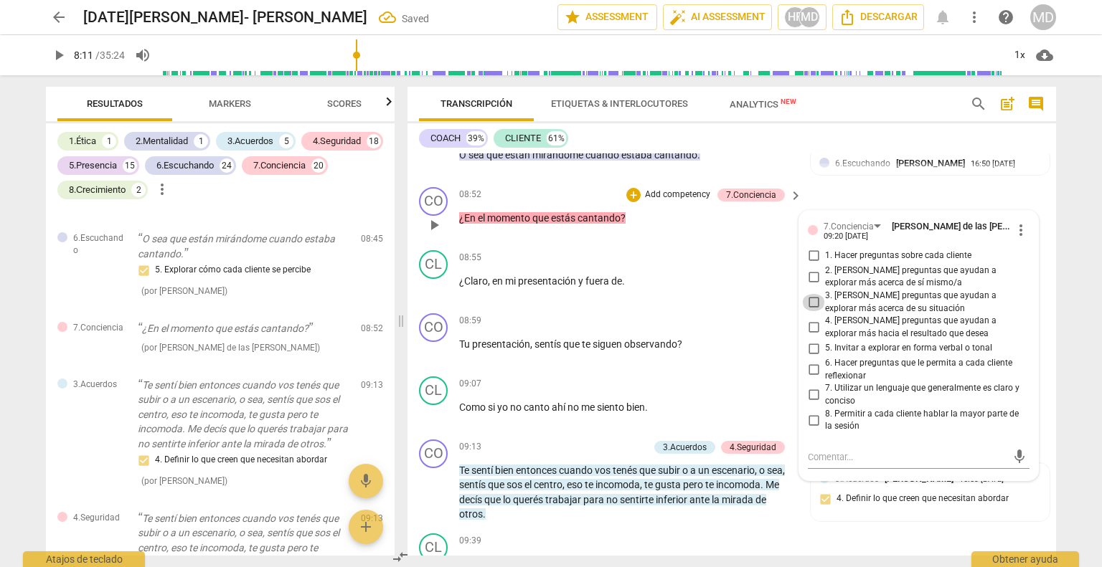
click at [812, 307] on input "3. [PERSON_NAME] preguntas que ayudan a explorar más acerca de su situación" at bounding box center [813, 302] width 23 height 17
checkbox input "true"
click at [813, 280] on input "2. [PERSON_NAME] preguntas que ayudan a explorar más acerca de sí mismo/a" at bounding box center [813, 276] width 23 height 17
checkbox input "true"
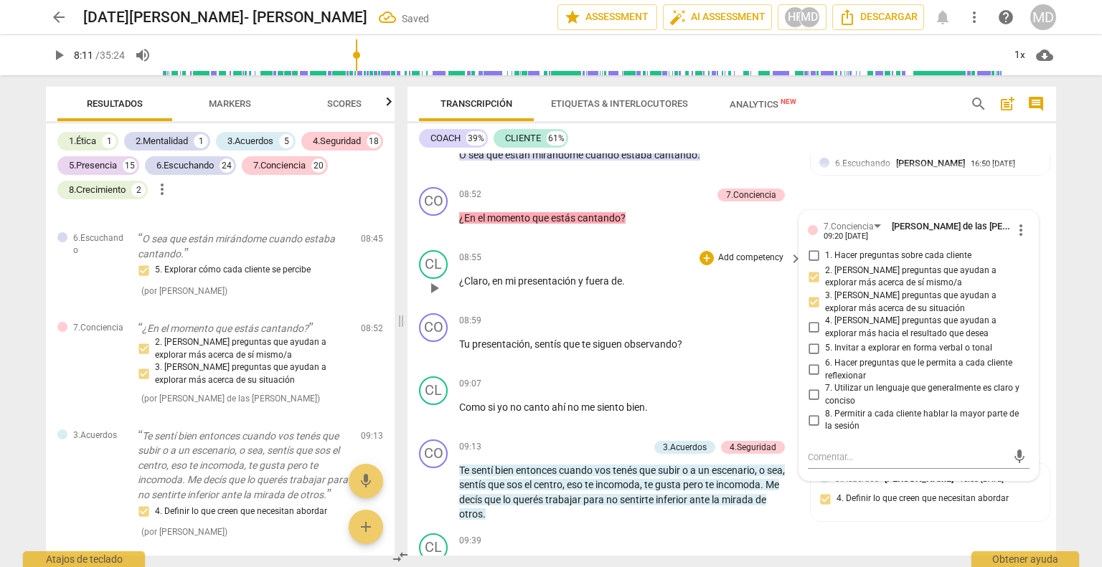
click at [608, 302] on div "08:55 + Add competency keyboard_arrow_right ¿Claro , en mi presentación y fuera…" at bounding box center [631, 276] width 344 height 52
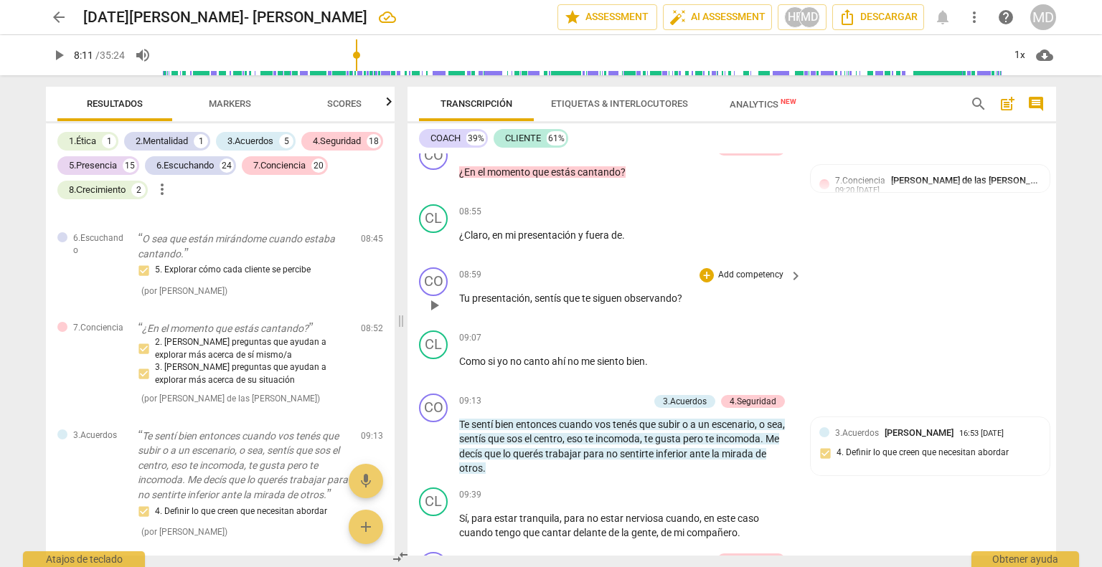
scroll to position [2941, 0]
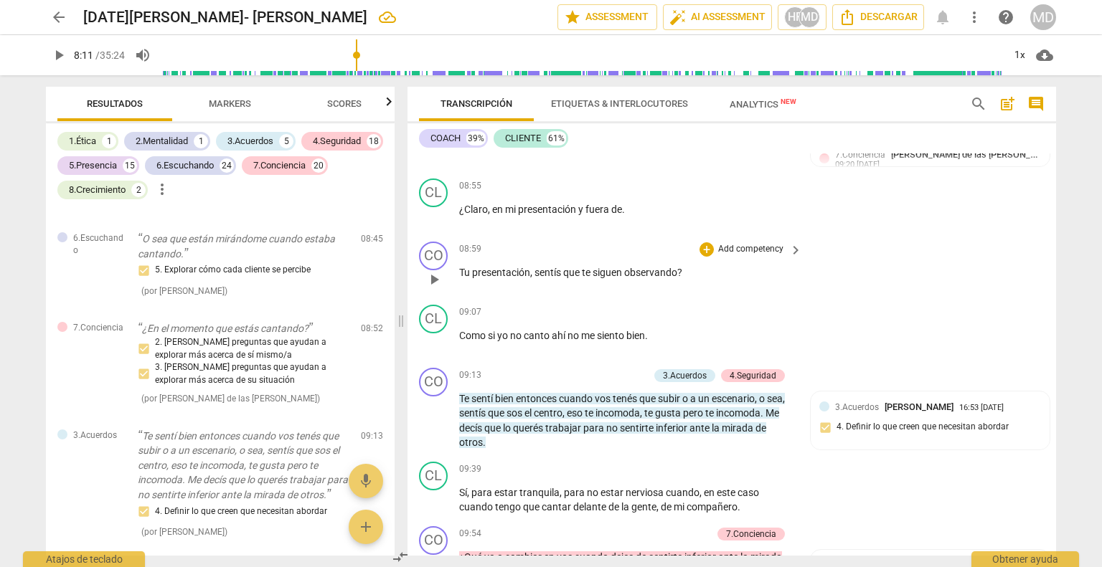
click at [740, 256] on p "Add competency" at bounding box center [750, 249] width 68 height 13
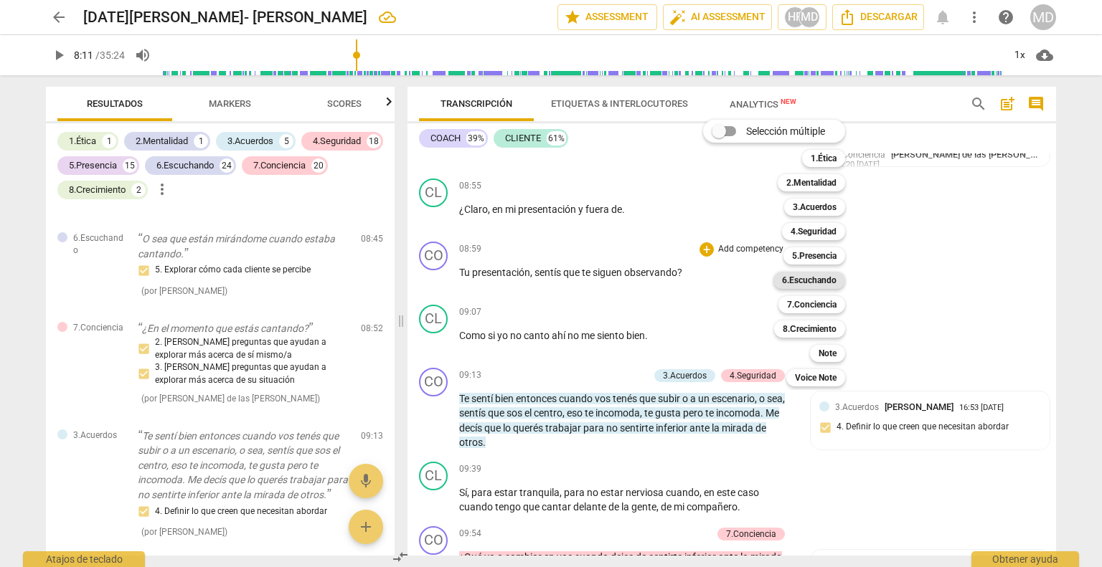
click at [820, 283] on b "6.Escuchando" at bounding box center [809, 280] width 55 height 17
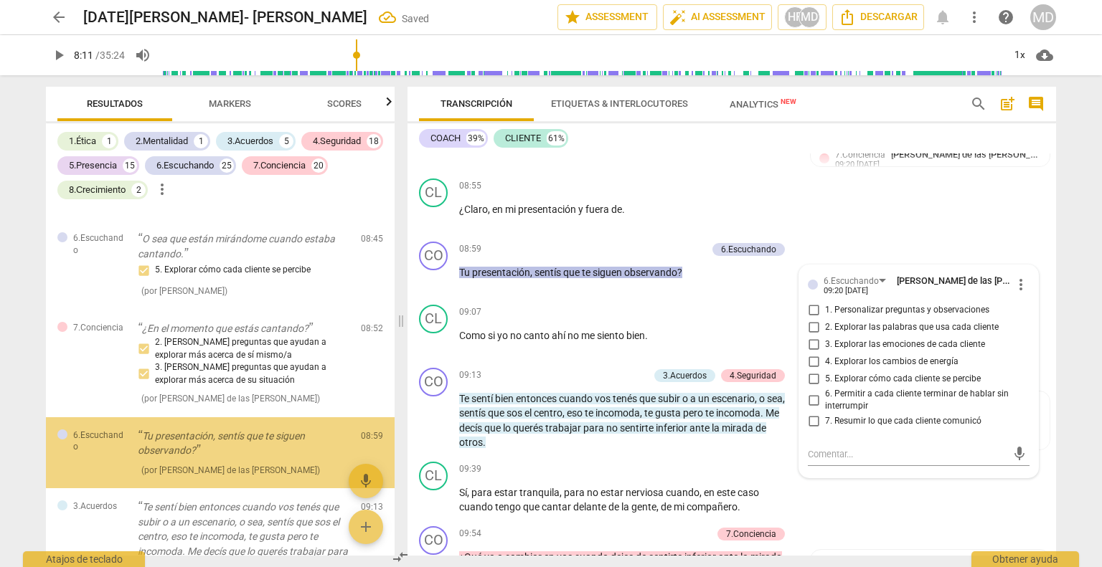
scroll to position [5152, 0]
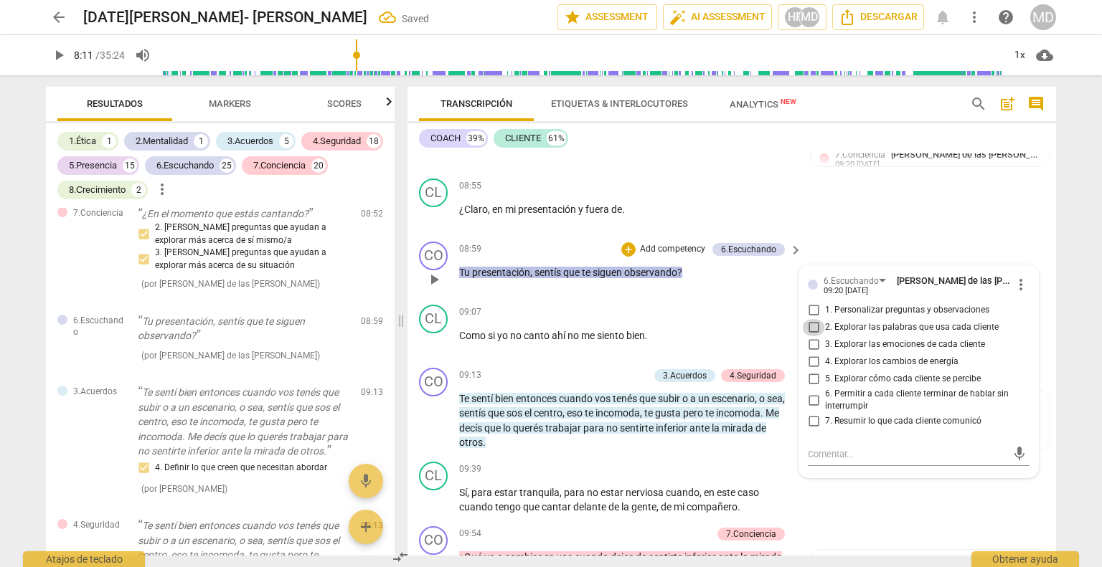
click at [810, 328] on input "2. Explorar las palabras que usa cada cliente" at bounding box center [813, 327] width 23 height 17
checkbox input "true"
click at [812, 312] on input "1. Personalizar preguntas y observaciones" at bounding box center [813, 310] width 23 height 17
checkbox input "true"
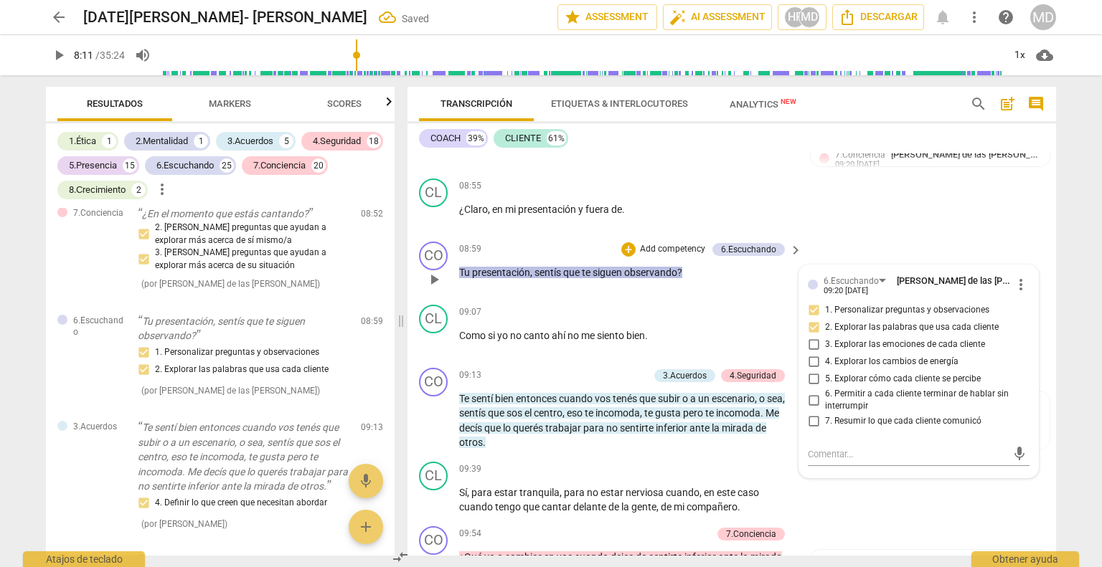
click at [572, 297] on div "CO play_arrow pause 08:59 + Add competency 6.Escuchando keyboard_arrow_right Tu…" at bounding box center [731, 267] width 648 height 63
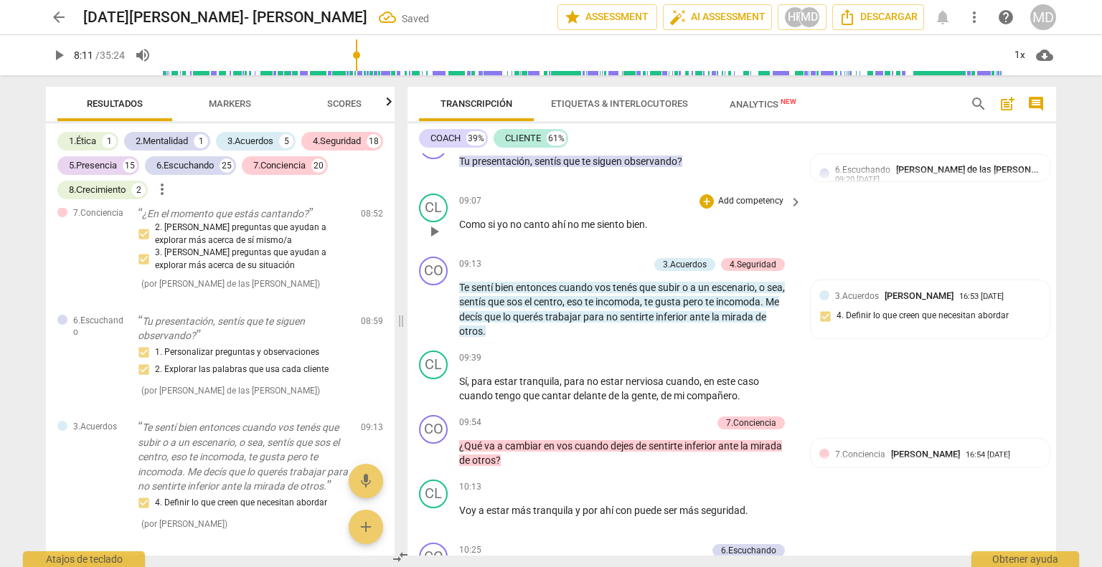
scroll to position [3084, 0]
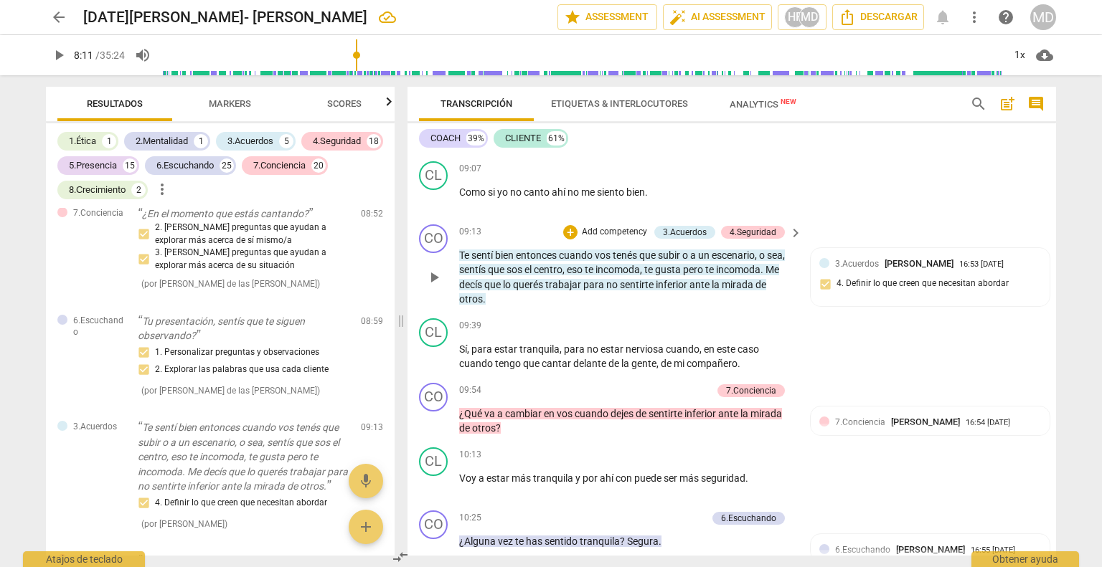
click at [432, 275] on span "play_arrow" at bounding box center [433, 277] width 17 height 17
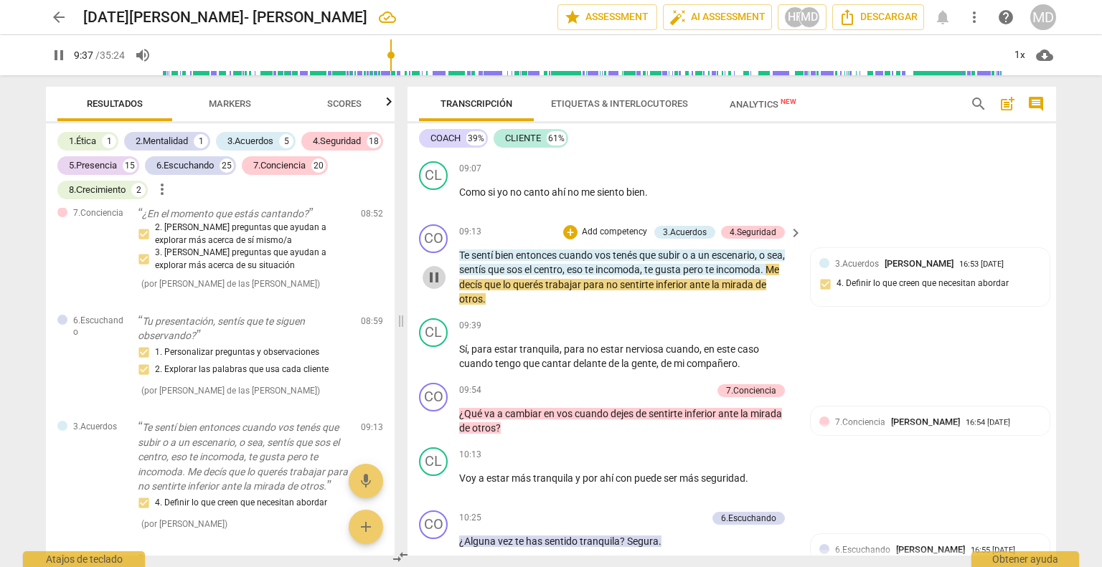
click at [430, 280] on span "pause" at bounding box center [433, 277] width 17 height 17
type input "577"
click at [605, 235] on p "Add competency" at bounding box center [614, 232] width 68 height 13
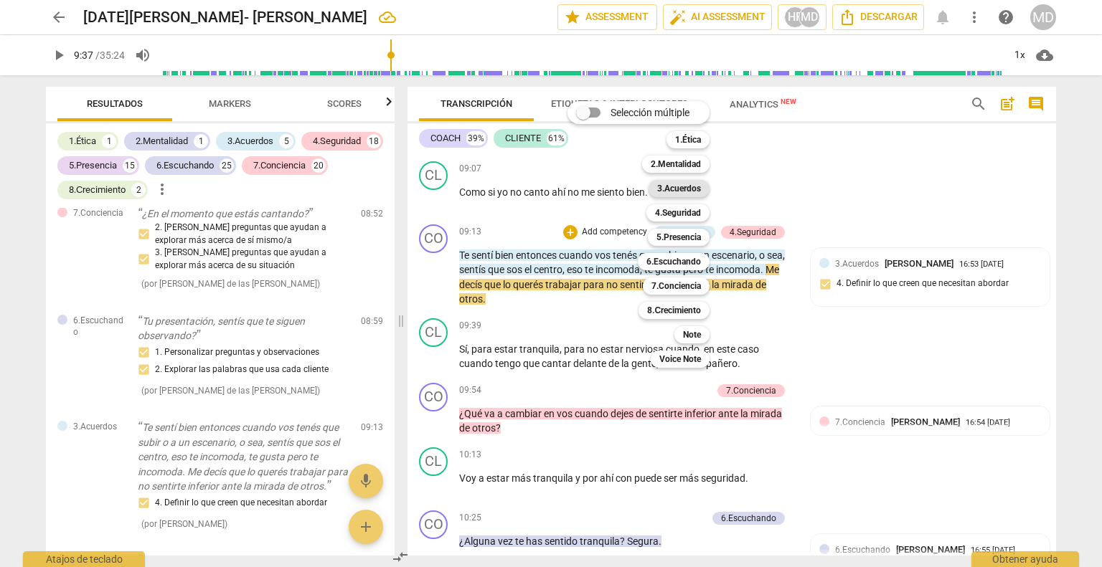
click at [691, 191] on b "3.Acuerdos" at bounding box center [679, 188] width 44 height 17
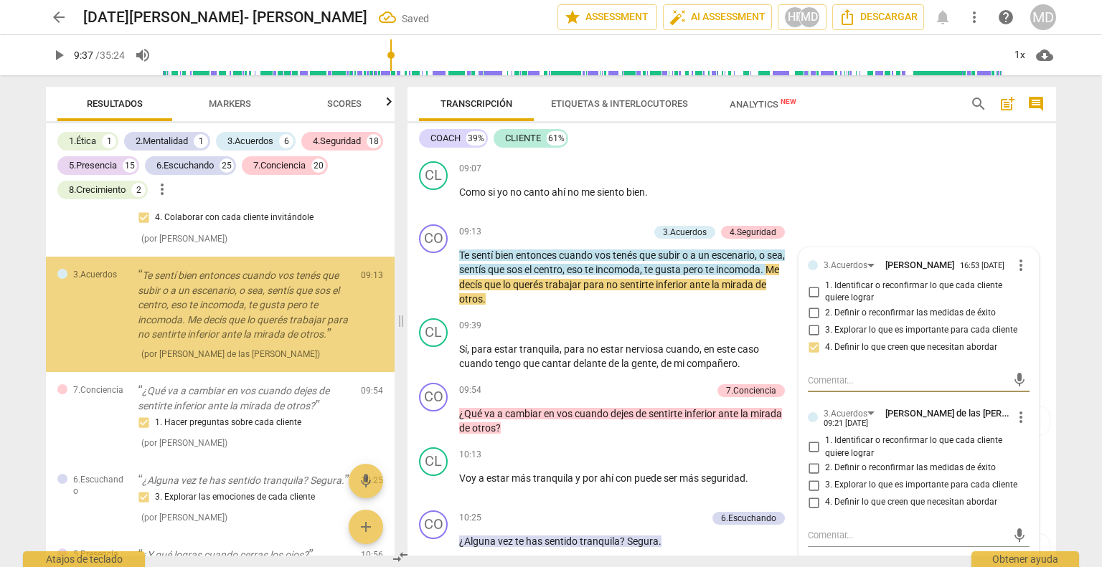
scroll to position [5585, 0]
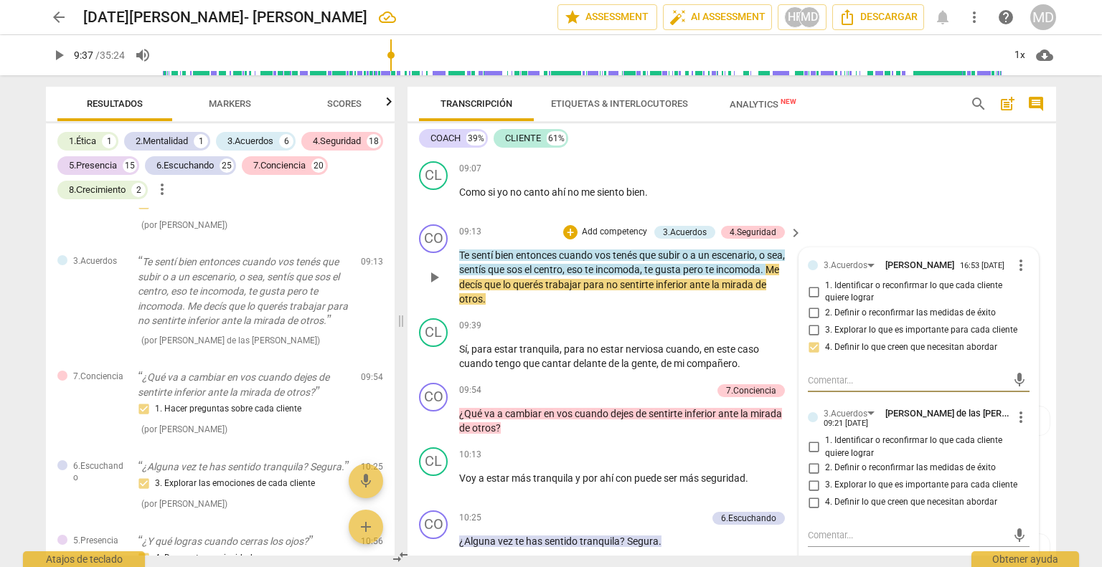
click at [813, 455] on input "1. Identificar o reconfirmar lo que cada cliente quiere lograr" at bounding box center [813, 447] width 23 height 17
checkbox input "true"
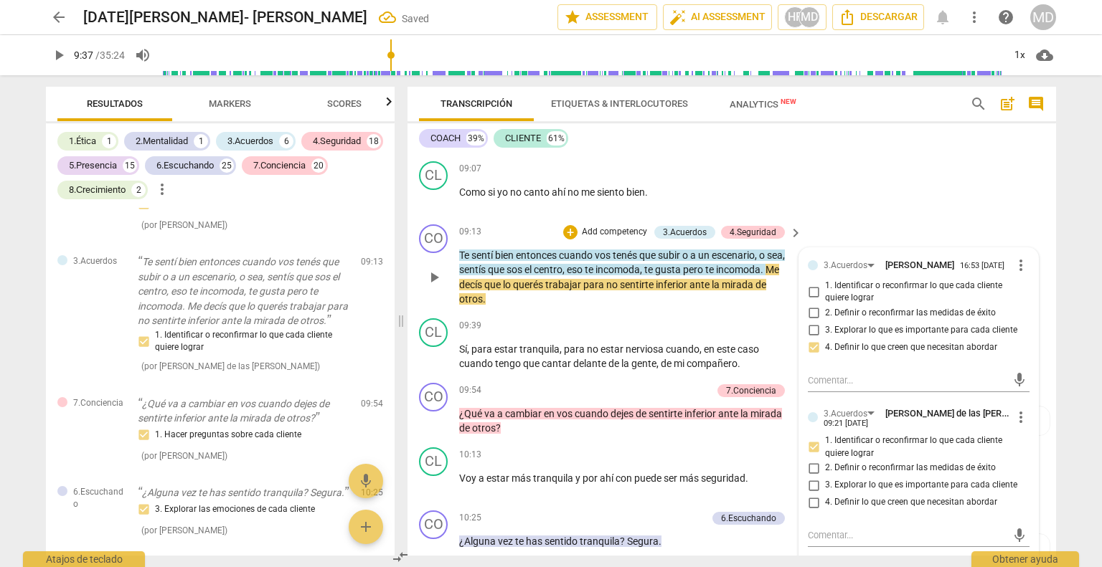
click at [1015, 424] on span "more_vert" at bounding box center [1020, 417] width 17 height 17
click at [713, 323] on div at bounding box center [551, 283] width 1102 height 567
click at [623, 235] on p "Add competency" at bounding box center [614, 232] width 68 height 13
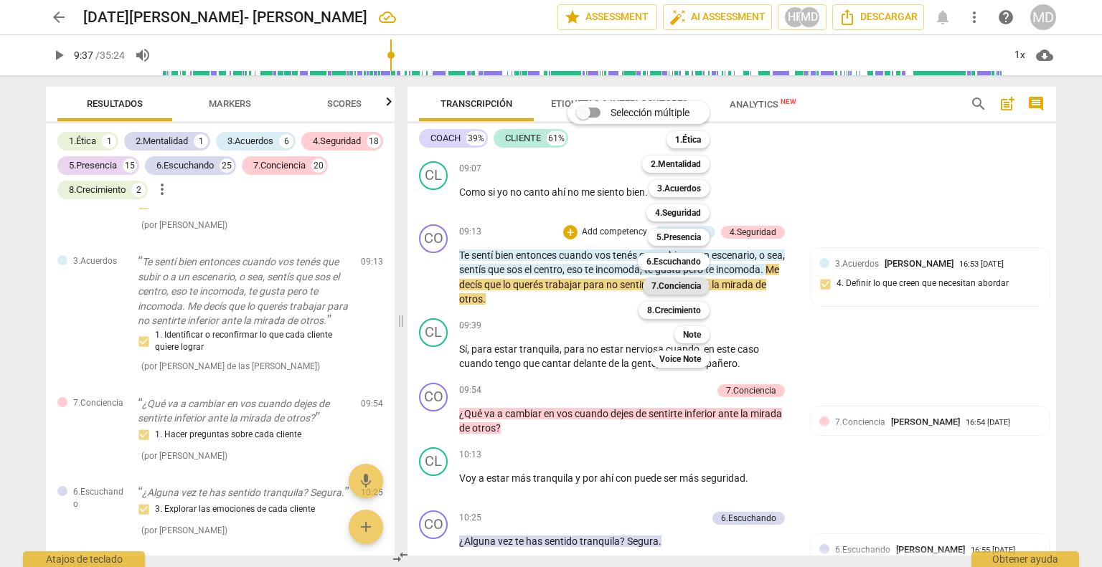
click at [686, 283] on b "7.Conciencia" at bounding box center [675, 286] width 49 height 17
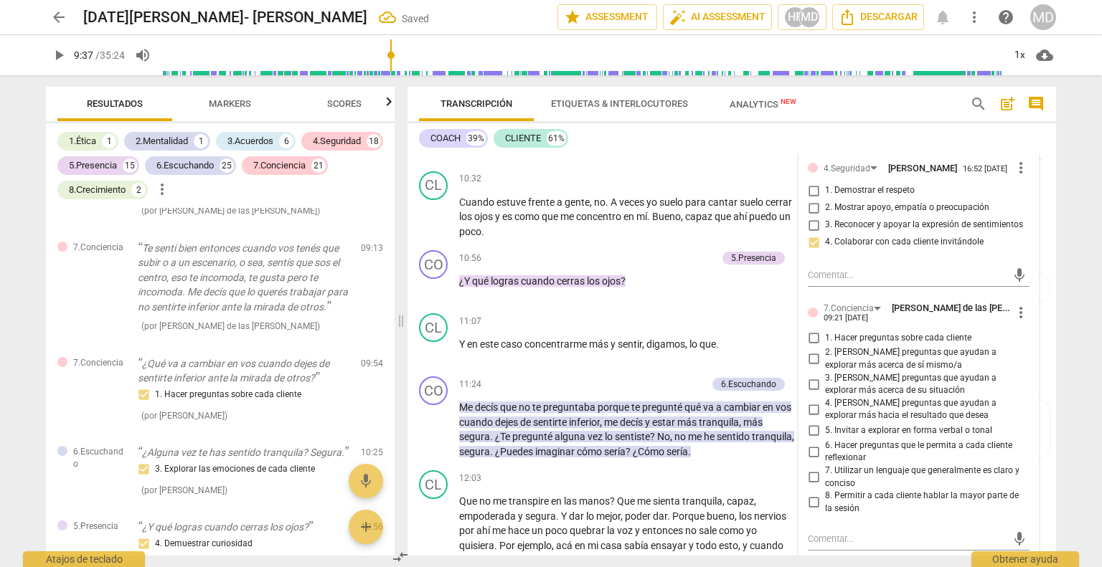
scroll to position [3514, 0]
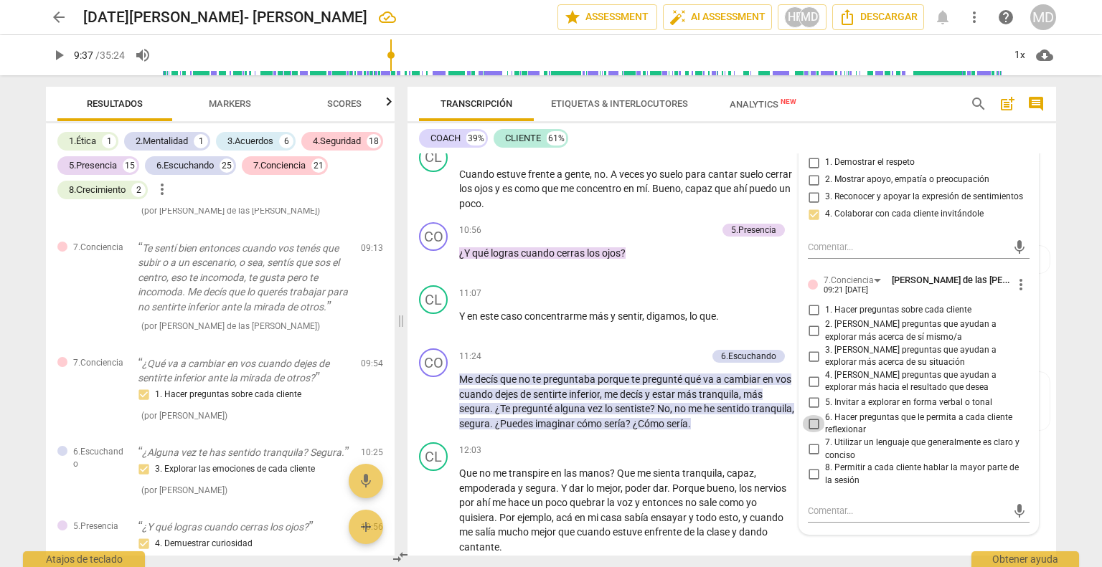
click at [811, 432] on input "6. Hacer preguntas que le permita a cada cliente reflexionar" at bounding box center [813, 423] width 23 height 17
checkbox input "true"
click at [813, 340] on input "2. [PERSON_NAME] preguntas que ayudan a explorar más acerca de sí mismo/a" at bounding box center [813, 331] width 23 height 17
checkbox input "true"
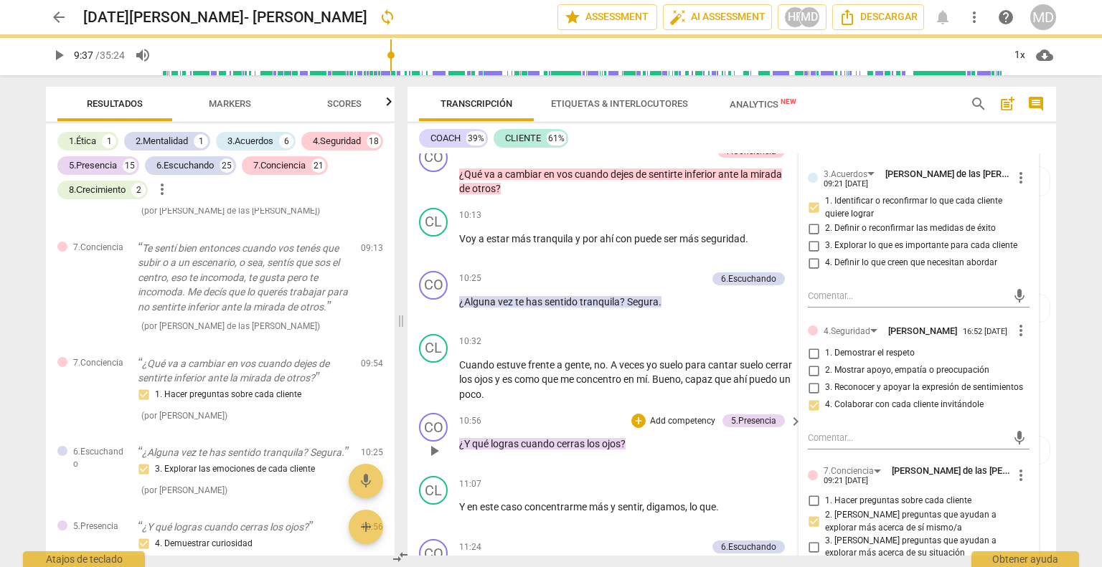
scroll to position [3299, 0]
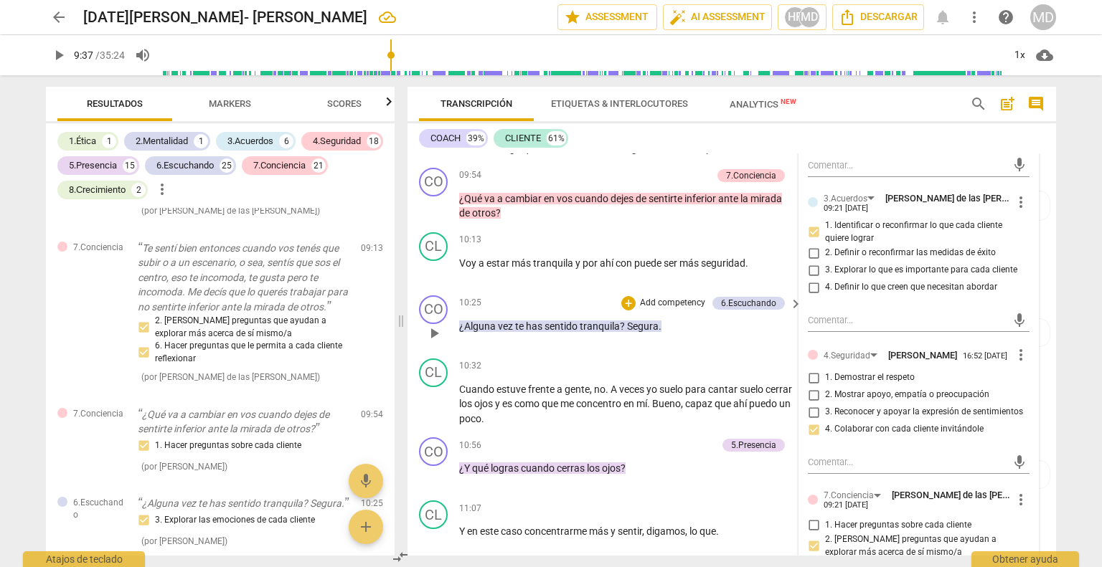
click at [436, 328] on span "play_arrow" at bounding box center [433, 333] width 17 height 17
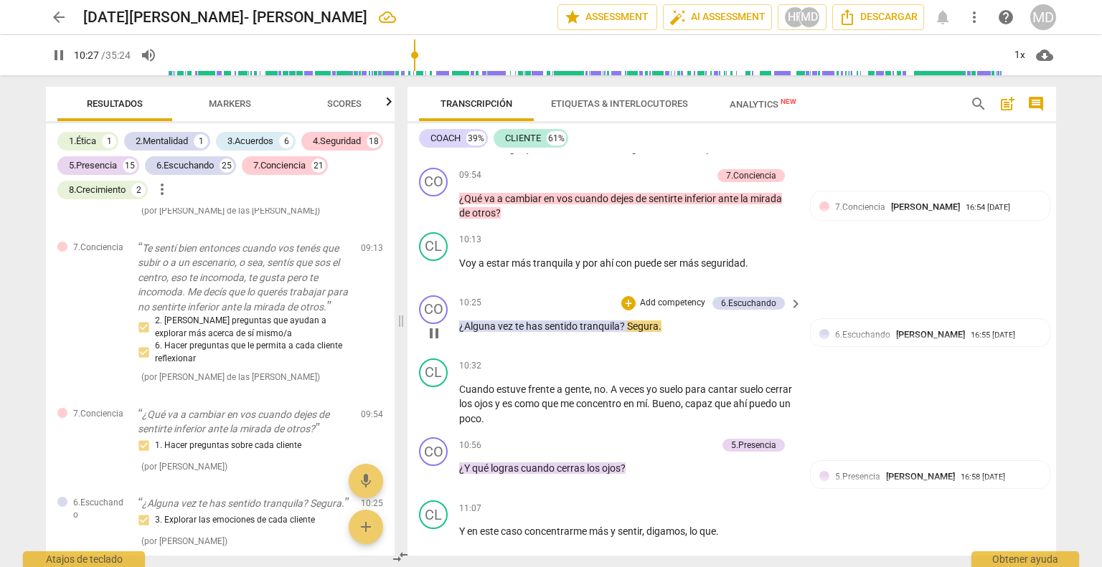
click at [436, 327] on span "pause" at bounding box center [433, 333] width 17 height 17
type input "628"
click at [668, 301] on p "Add competency" at bounding box center [672, 303] width 68 height 13
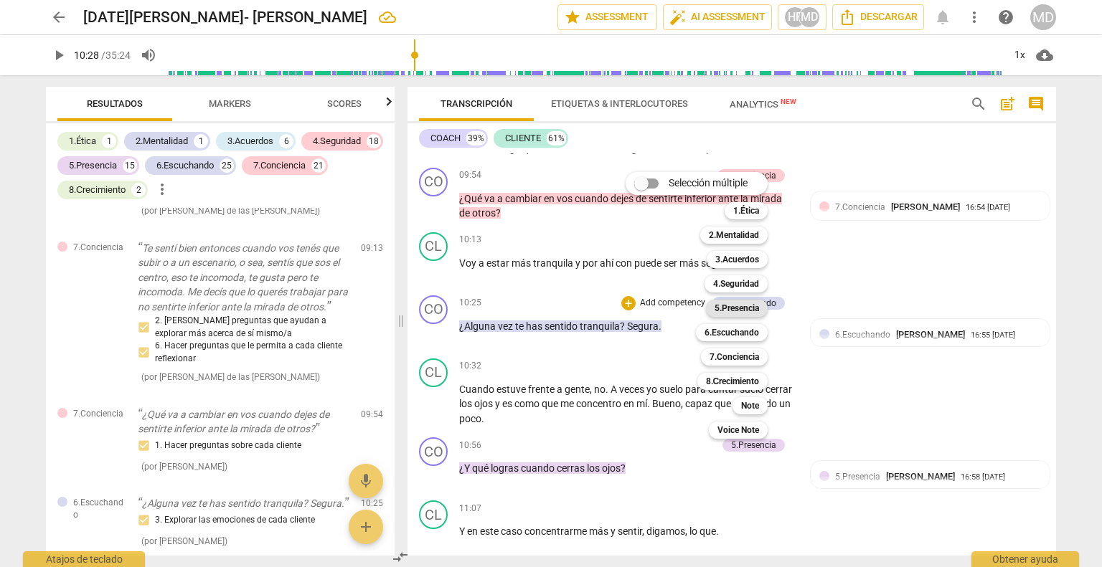
click at [749, 311] on b "5.Presencia" at bounding box center [736, 308] width 44 height 17
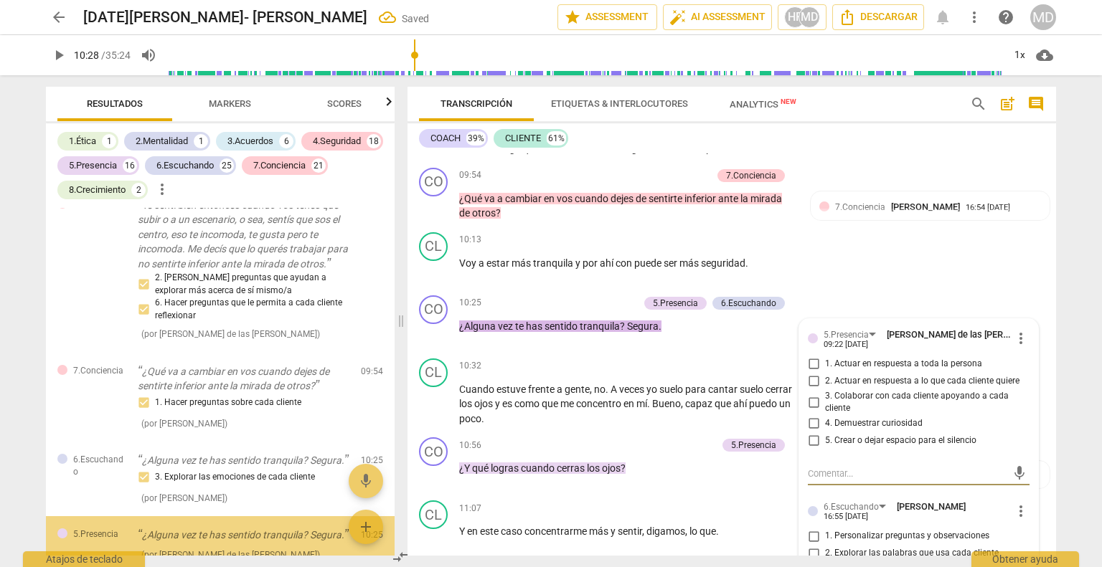
scroll to position [6071, 0]
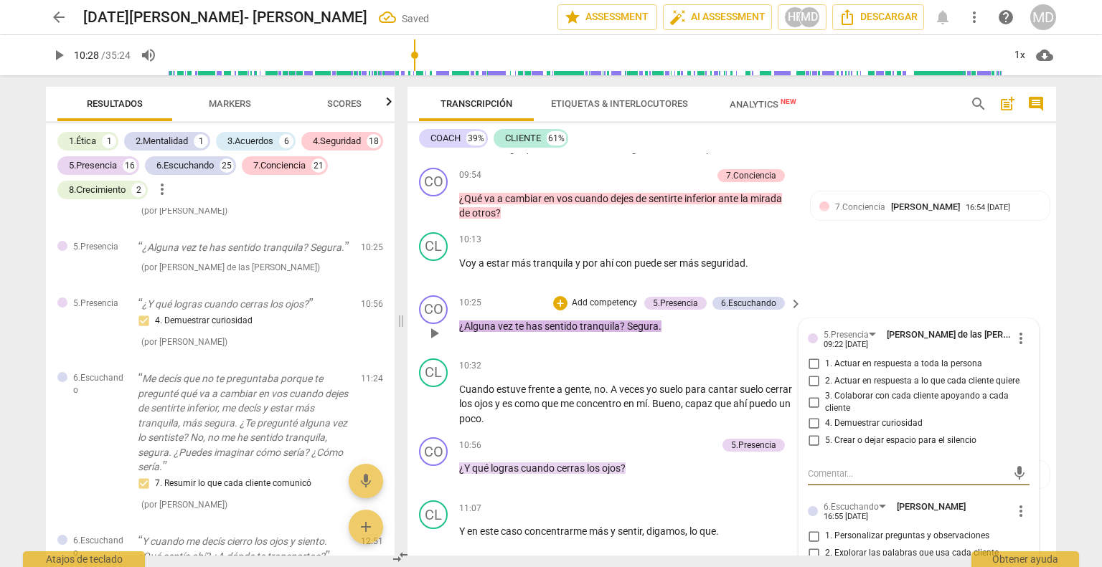
click at [815, 364] on input "1. Actuar en respuesta a toda la persona" at bounding box center [813, 364] width 23 height 17
checkbox input "true"
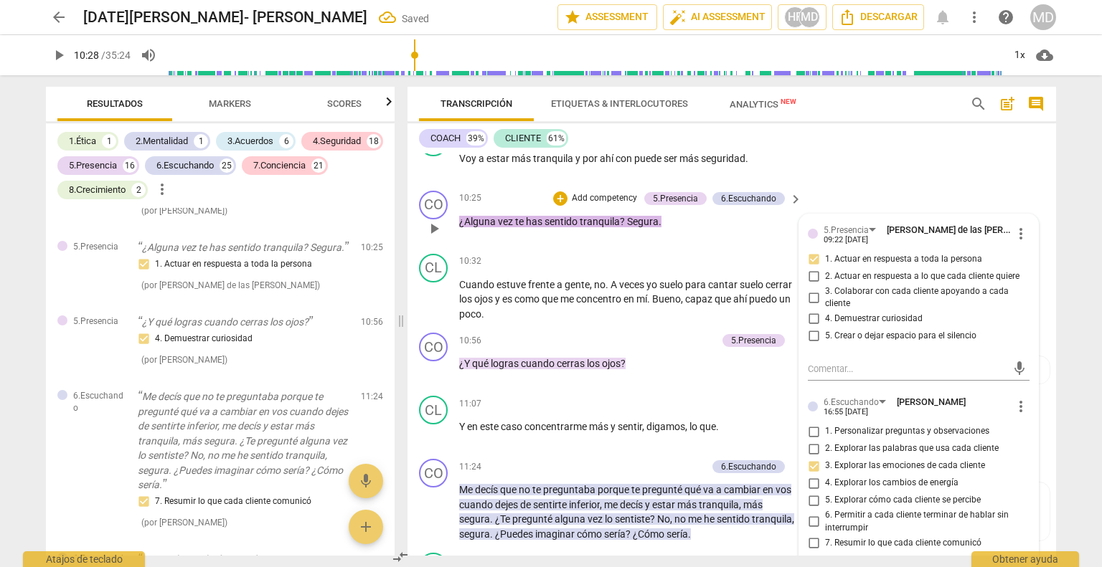
scroll to position [3443, 0]
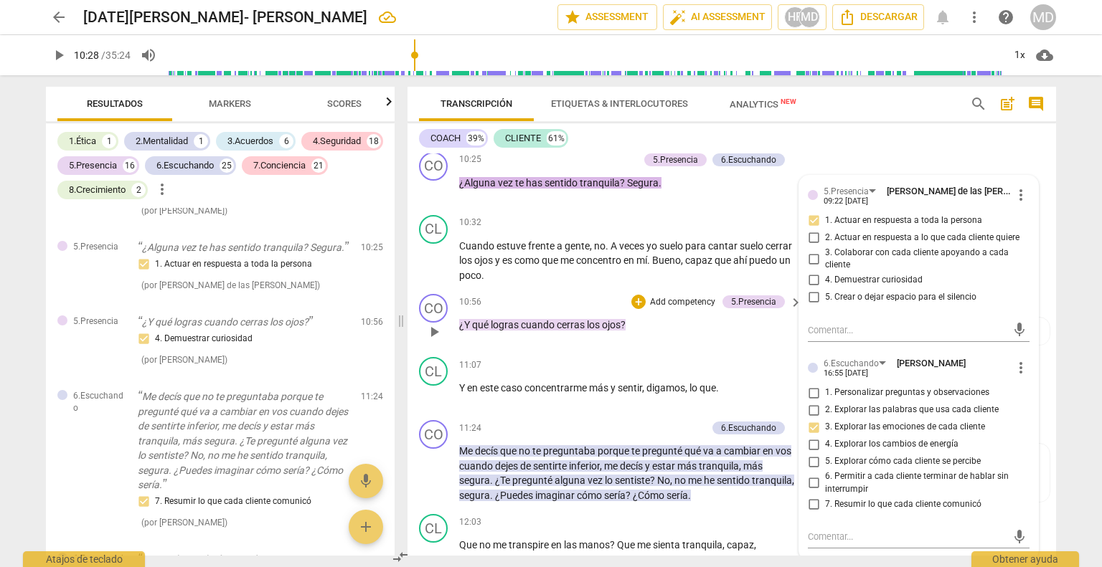
click at [675, 303] on p "Add competency" at bounding box center [682, 302] width 68 height 13
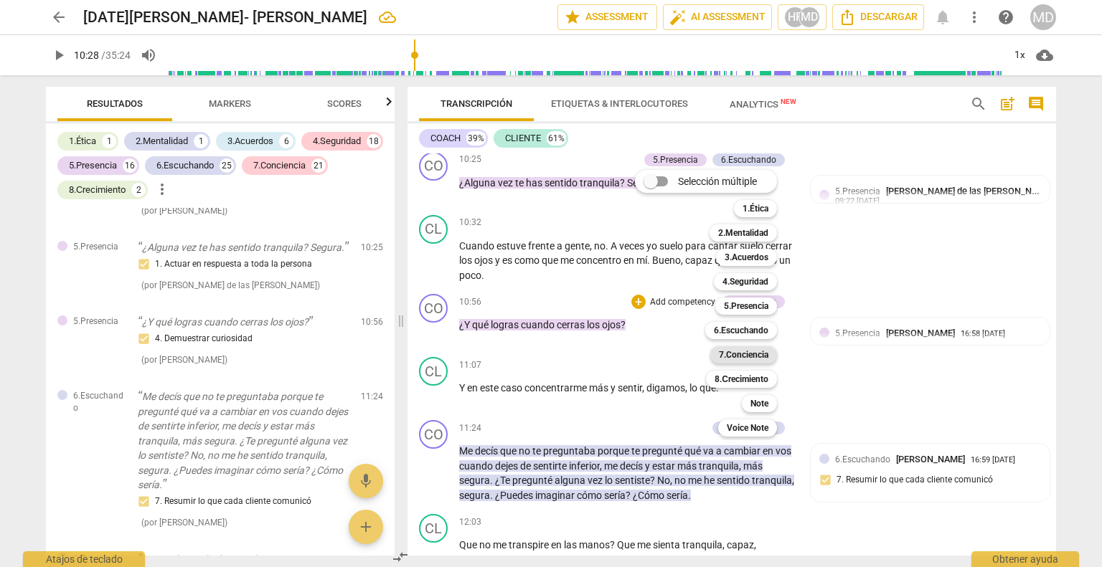
click at [760, 358] on b "7.Conciencia" at bounding box center [743, 354] width 49 height 17
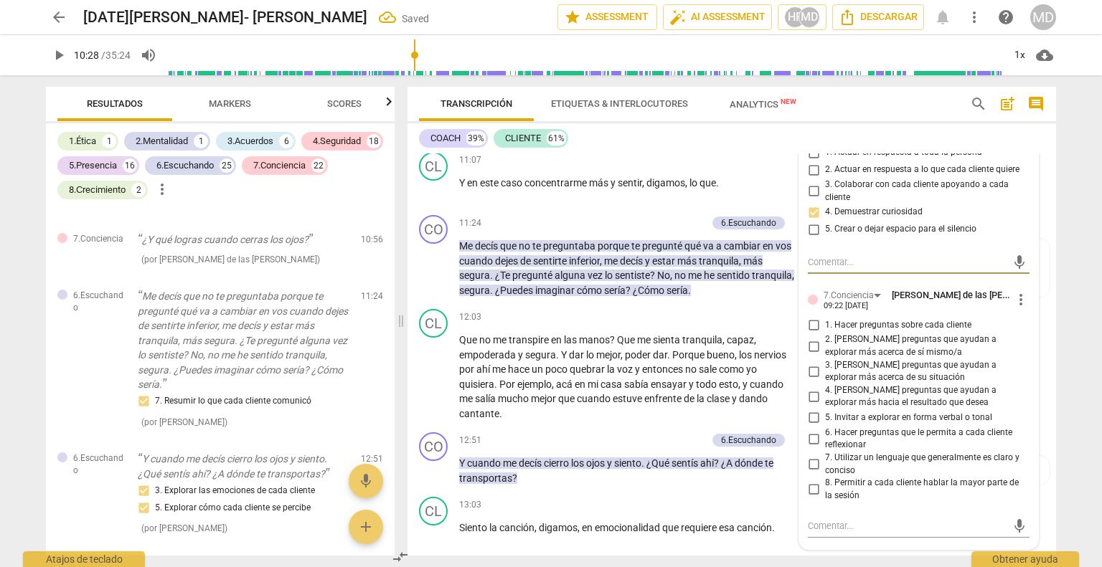
scroll to position [3658, 0]
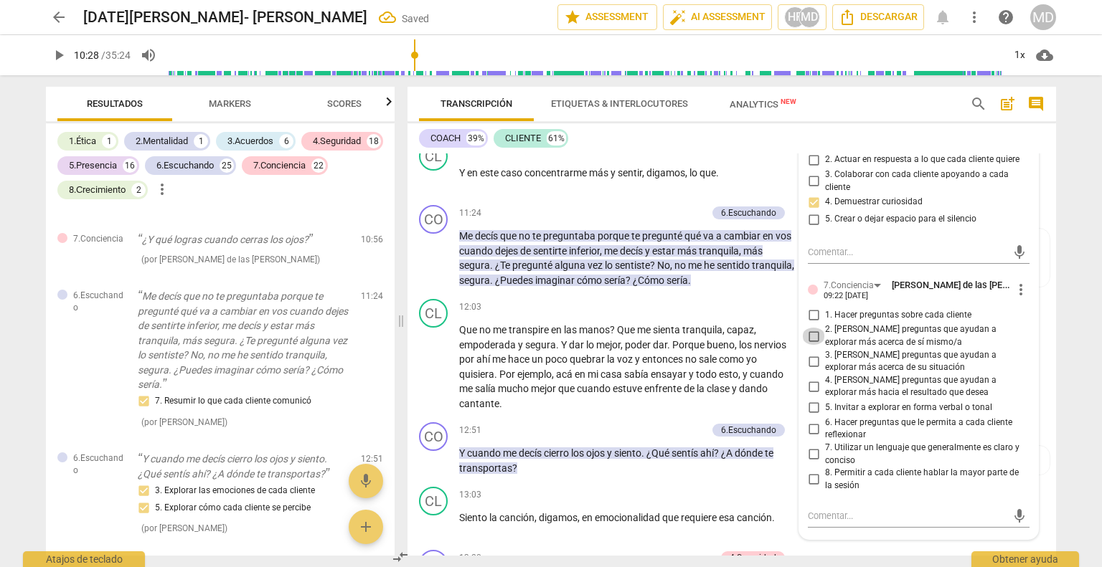
click at [812, 341] on input "2. [PERSON_NAME] preguntas que ayudan a explorar más acerca de sí mismo/a" at bounding box center [813, 336] width 23 height 17
checkbox input "true"
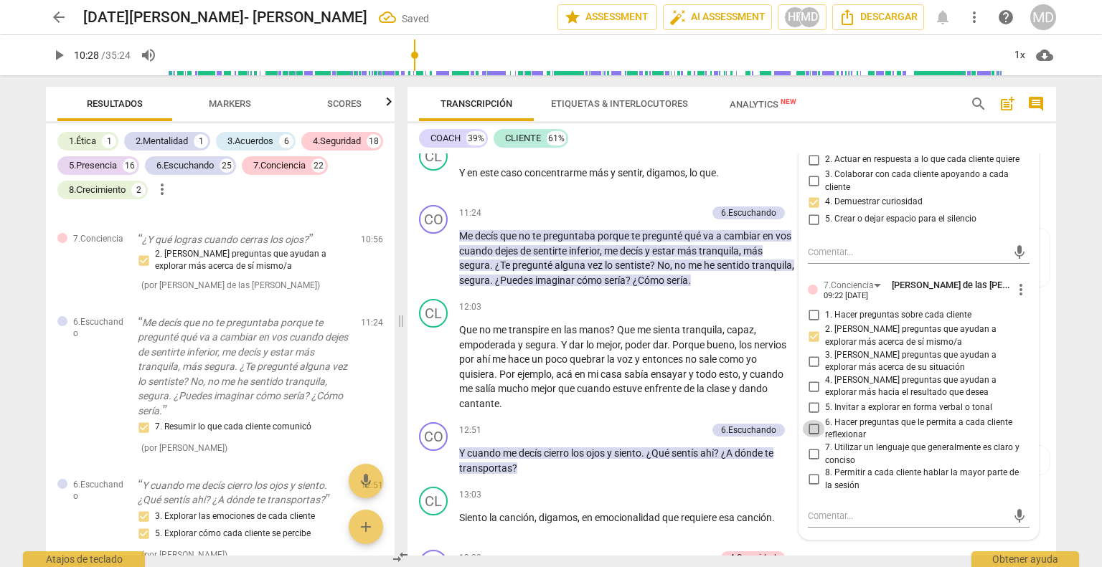
click at [810, 435] on input "6. Hacer preguntas que le permita a cada cliente reflexionar" at bounding box center [813, 428] width 23 height 17
checkbox input "true"
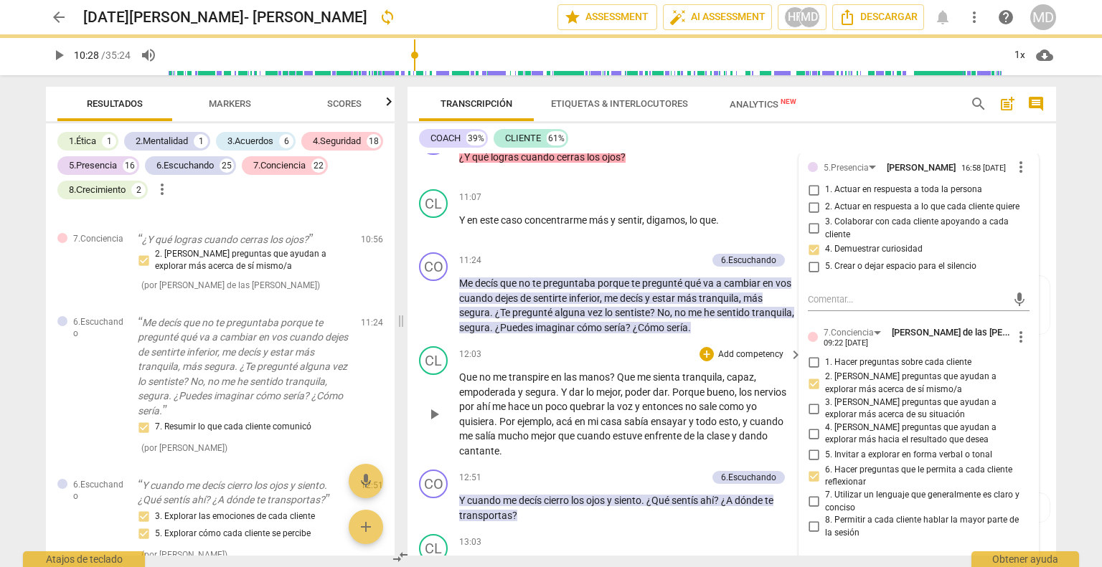
scroll to position [3514, 0]
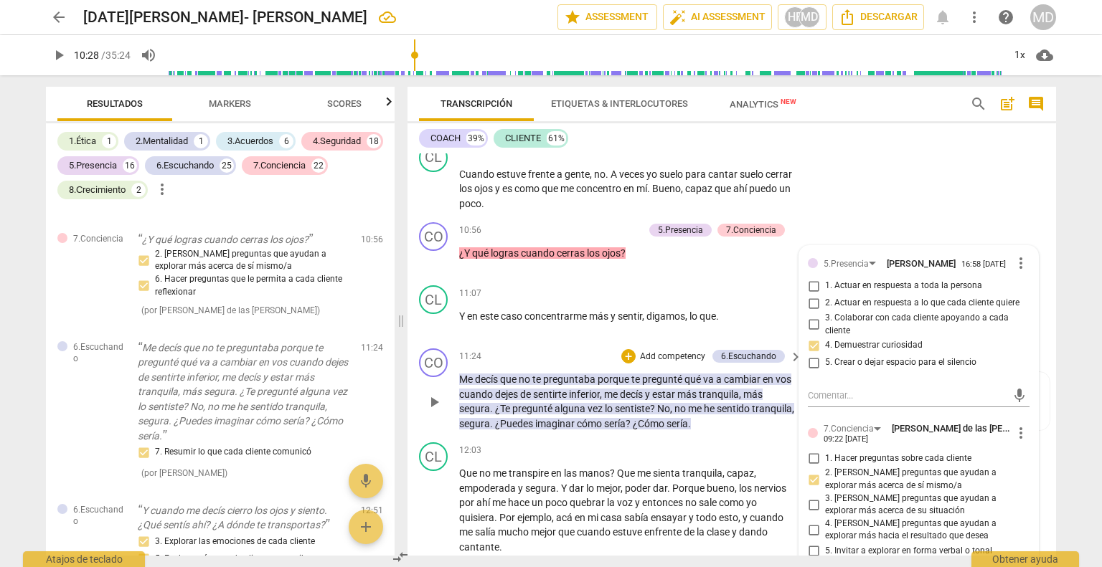
click at [671, 353] on p "Add competency" at bounding box center [672, 357] width 68 height 13
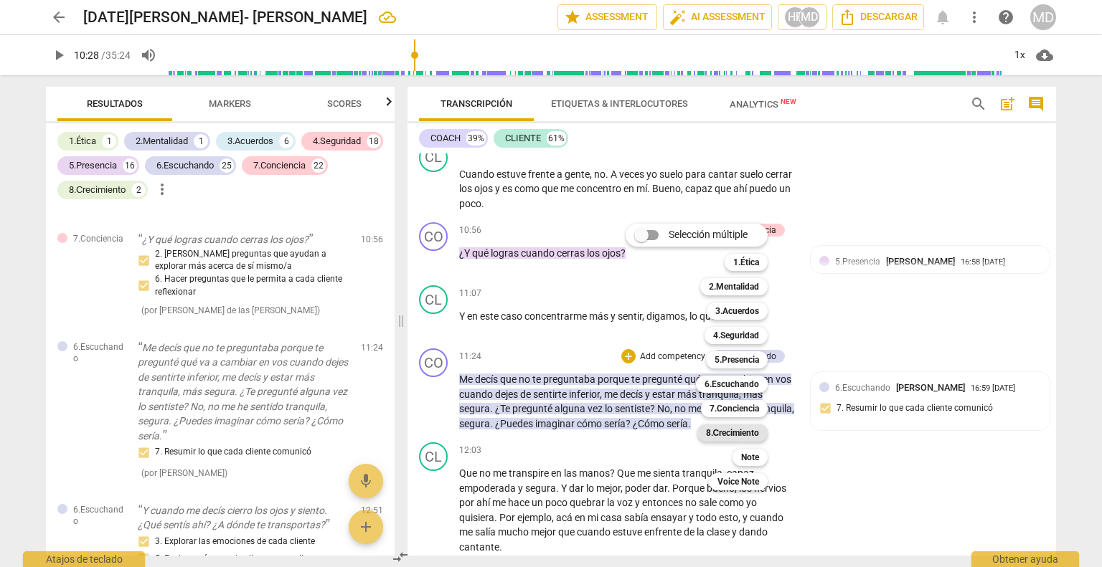
click at [750, 435] on b "8.Сrecimiento" at bounding box center [733, 433] width 54 height 17
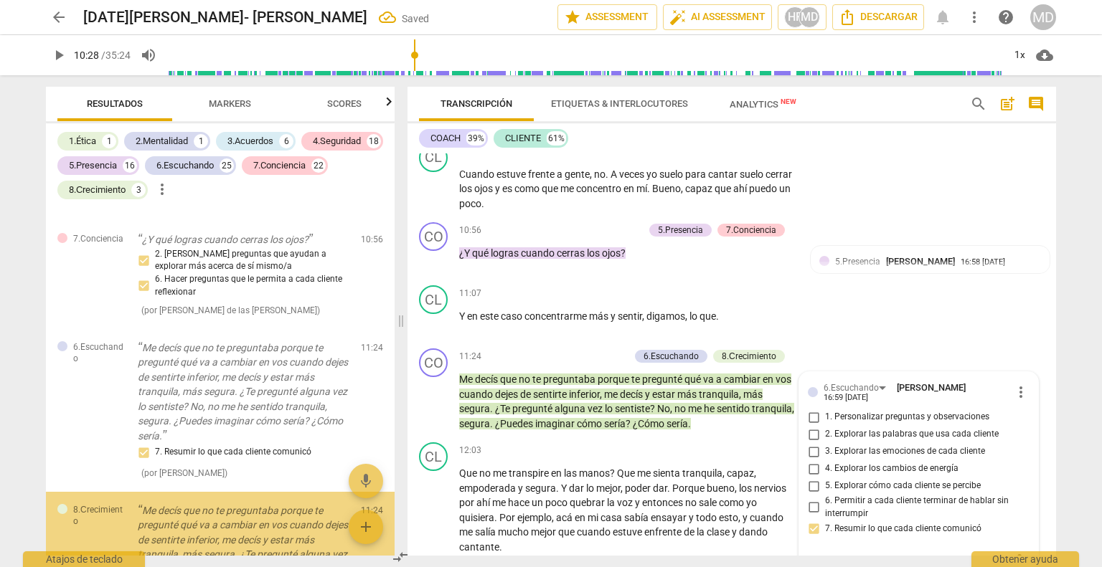
scroll to position [6542, 0]
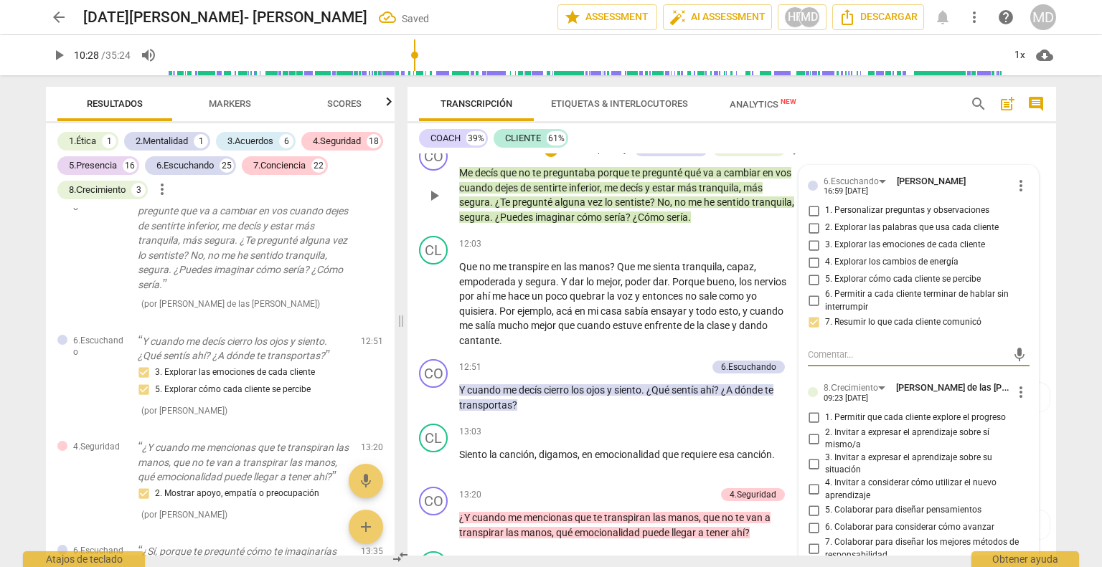
click at [815, 432] on input "2. Invitar a expresar el aprendizaje sobre sí mismo/a" at bounding box center [813, 438] width 23 height 17
checkbox input "true"
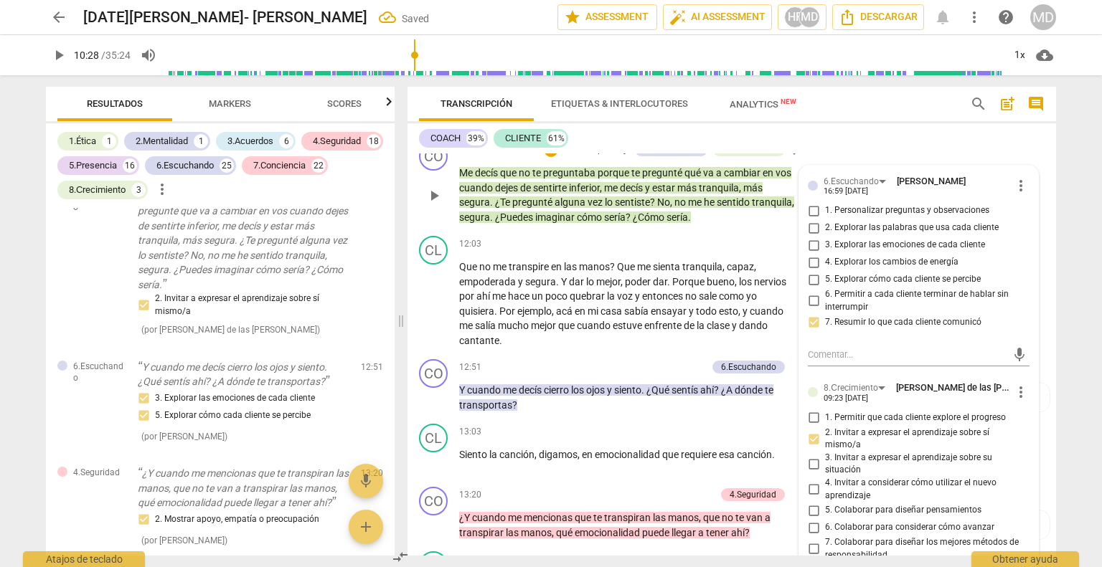
click at [815, 510] on input "5. Colaborar para diseñar pensamientos" at bounding box center [813, 510] width 23 height 17
checkbox input "true"
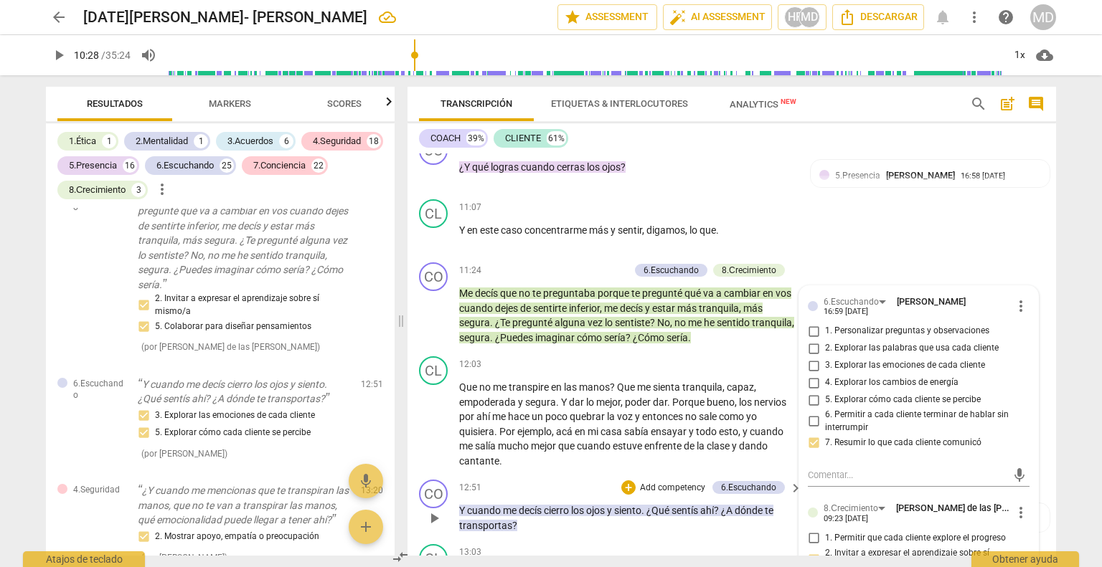
scroll to position [3577, 0]
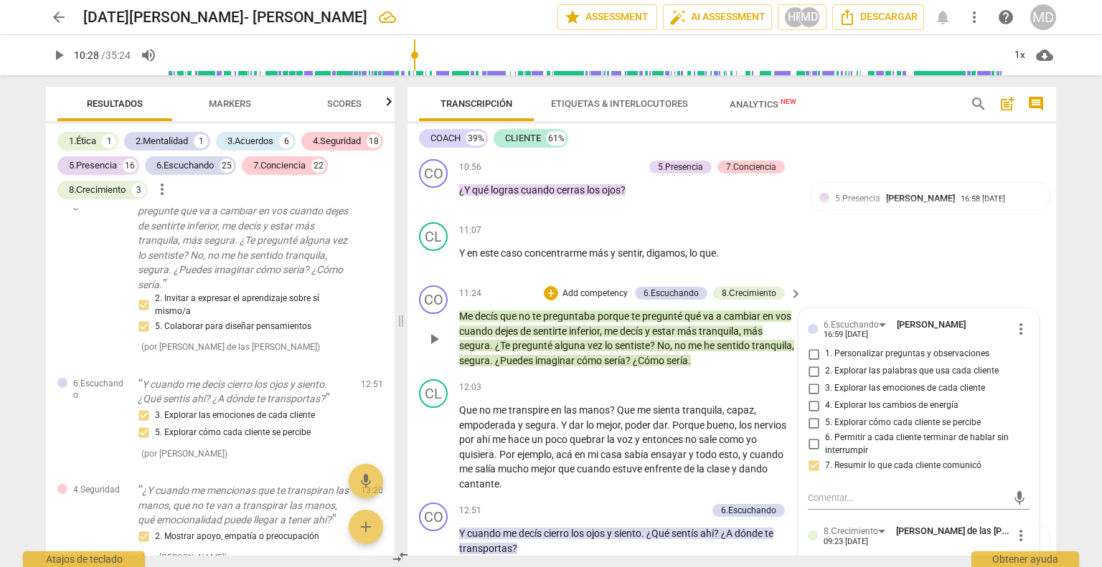
click at [590, 293] on p "Add competency" at bounding box center [595, 294] width 68 height 13
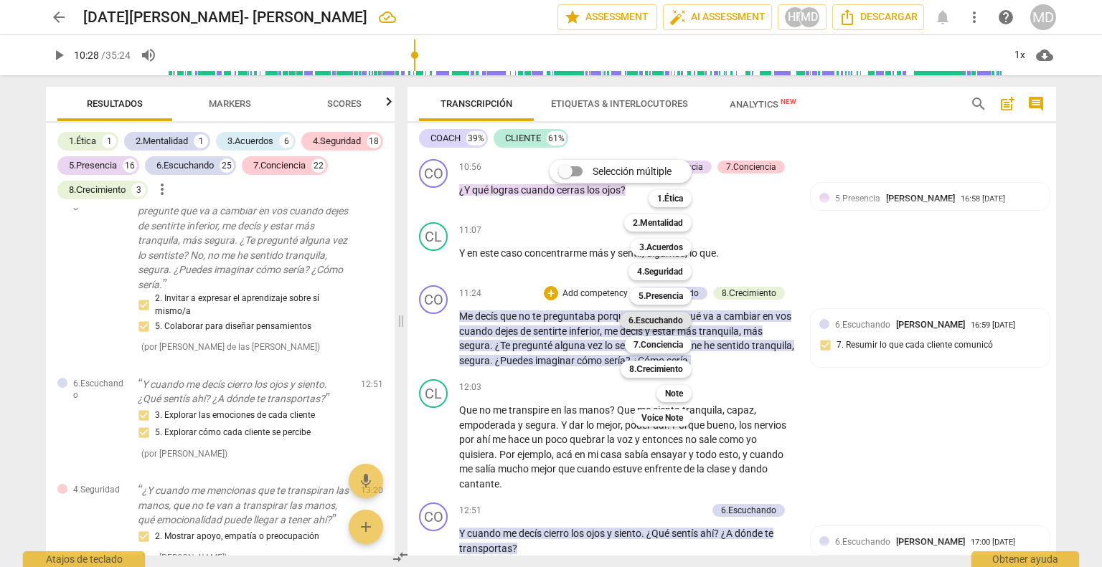
click at [671, 318] on b "6.Escuchando" at bounding box center [655, 320] width 55 height 17
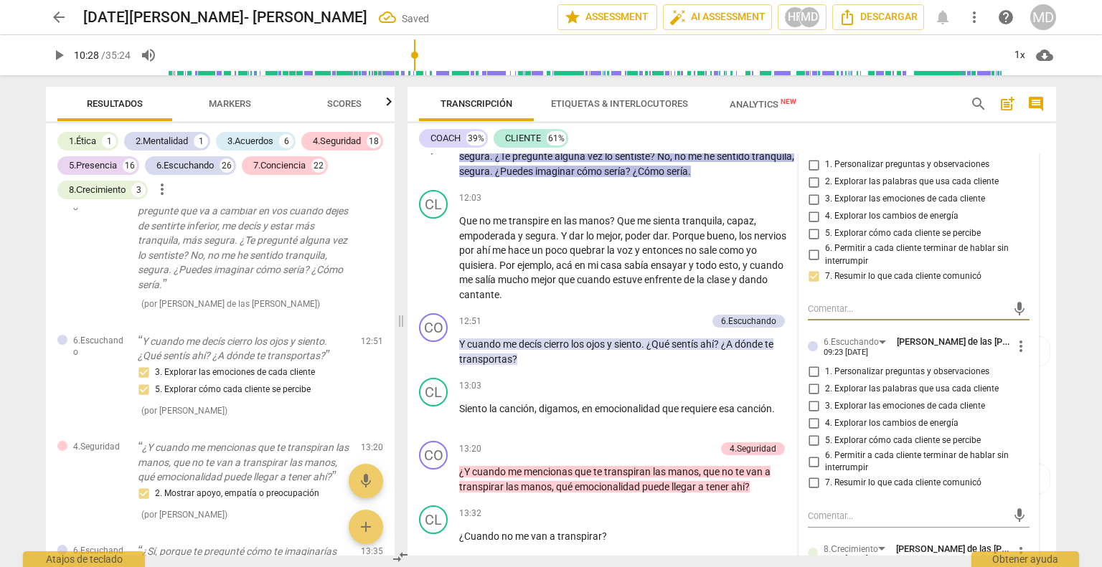
scroll to position [3793, 0]
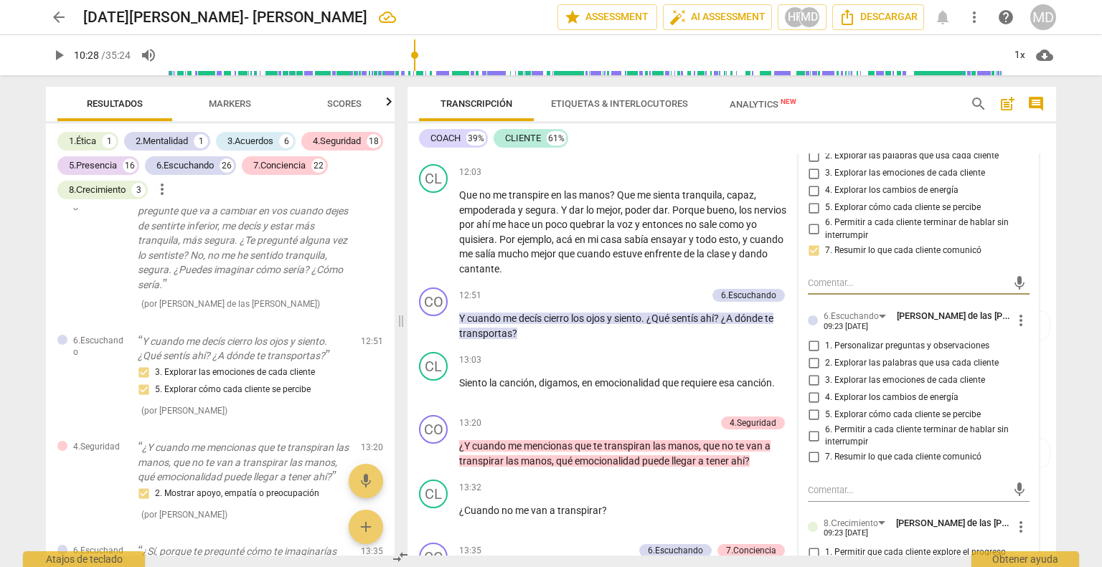
click at [811, 360] on input "2. Explorar las palabras que usa cada cliente" at bounding box center [813, 363] width 23 height 17
checkbox input "true"
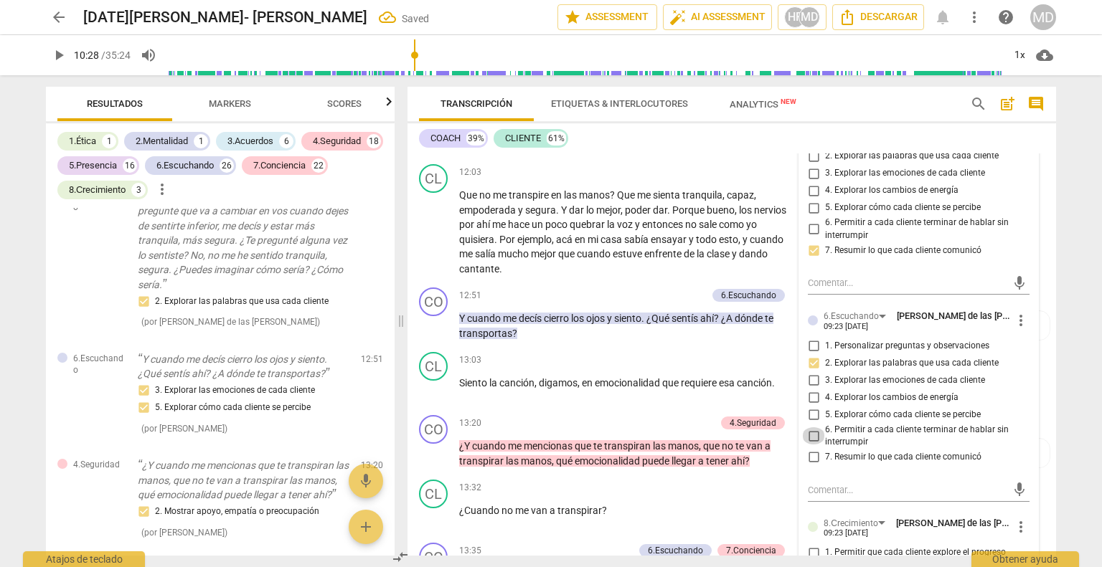
click at [813, 435] on input "6. Permitir a cada cliente terminar de hablar sin interrumpir" at bounding box center [813, 435] width 23 height 17
checkbox input "true"
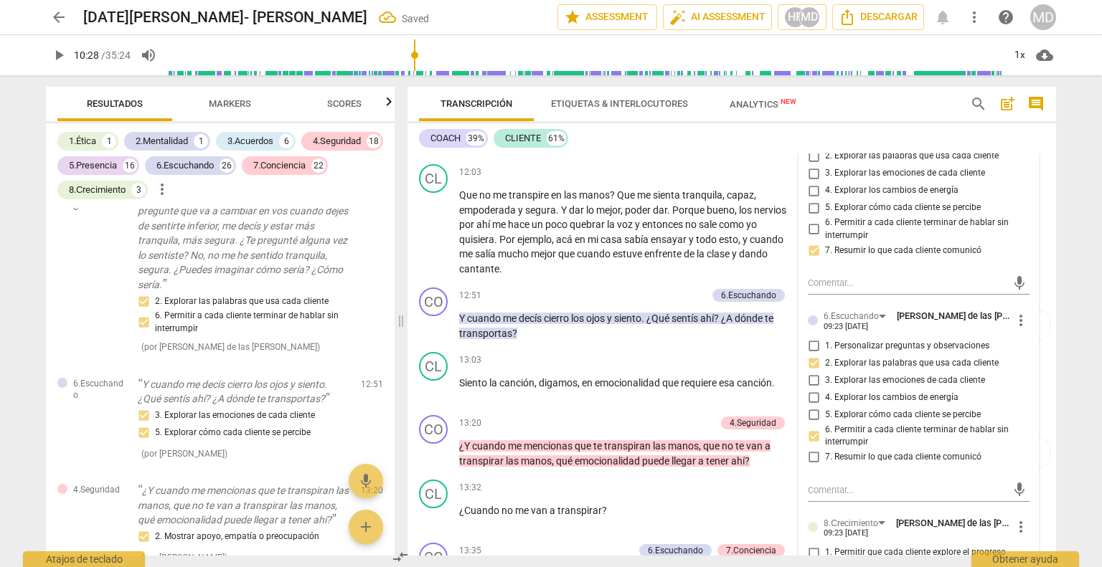
click at [812, 381] on input "3. Explorar las emociones de cada cliente" at bounding box center [813, 380] width 23 height 17
checkbox input "true"
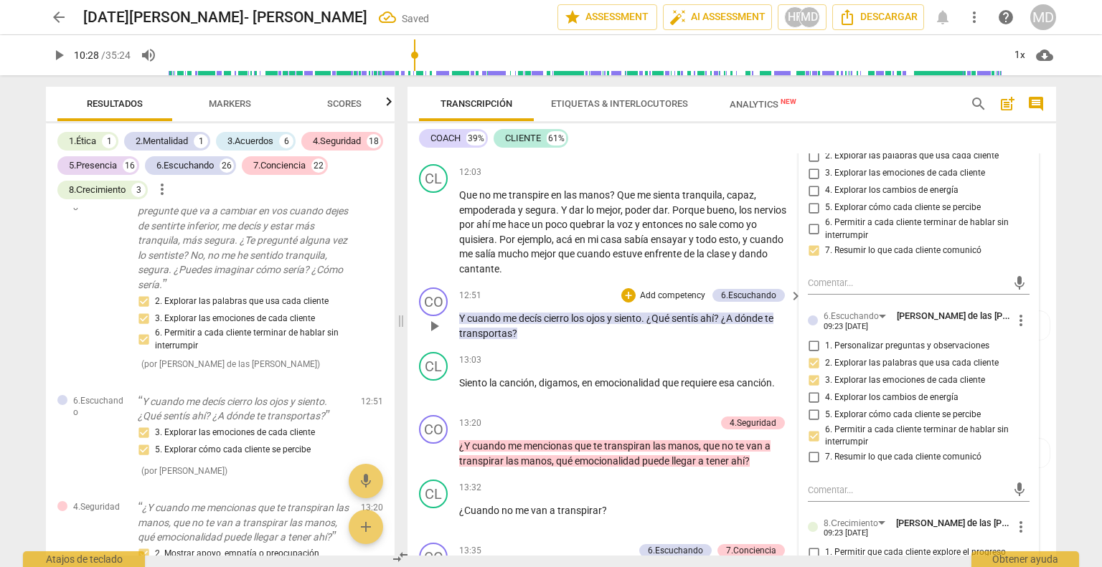
click at [673, 298] on p "Add competency" at bounding box center [672, 296] width 68 height 13
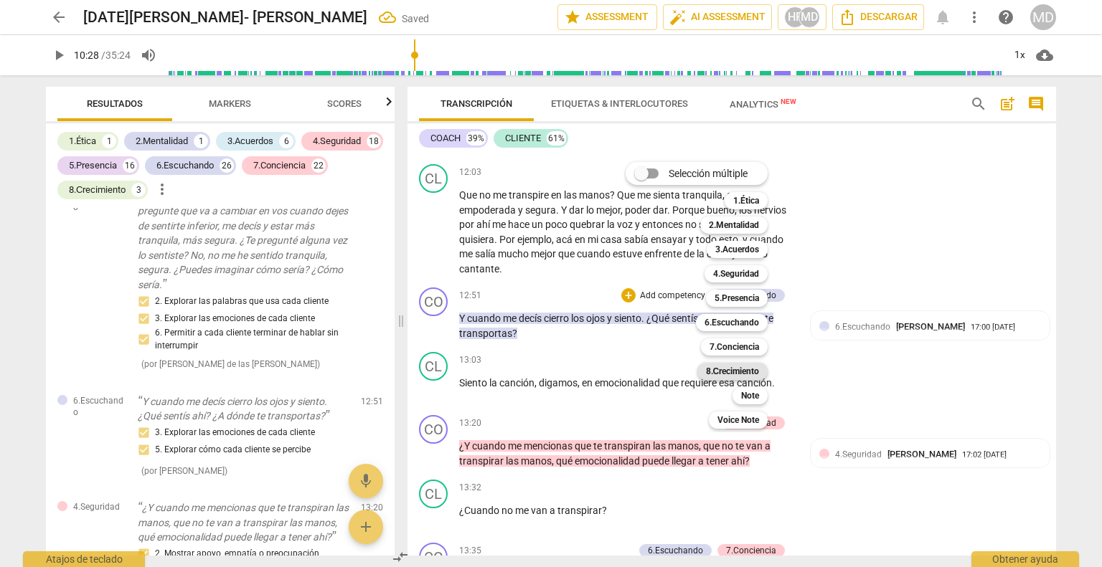
click at [747, 375] on b "8.Сrecimiento" at bounding box center [733, 371] width 54 height 17
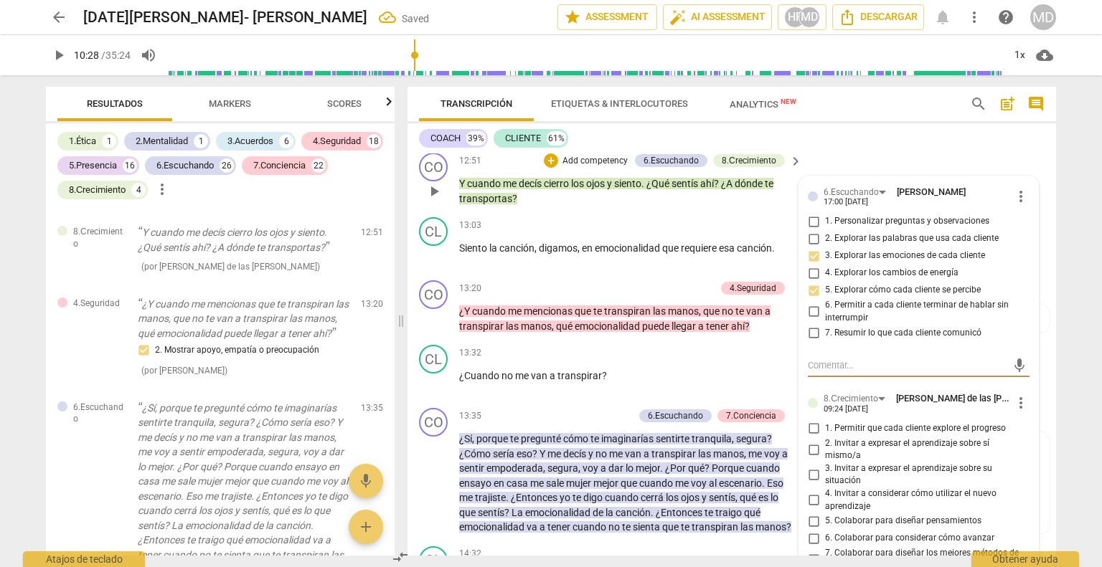
scroll to position [4008, 0]
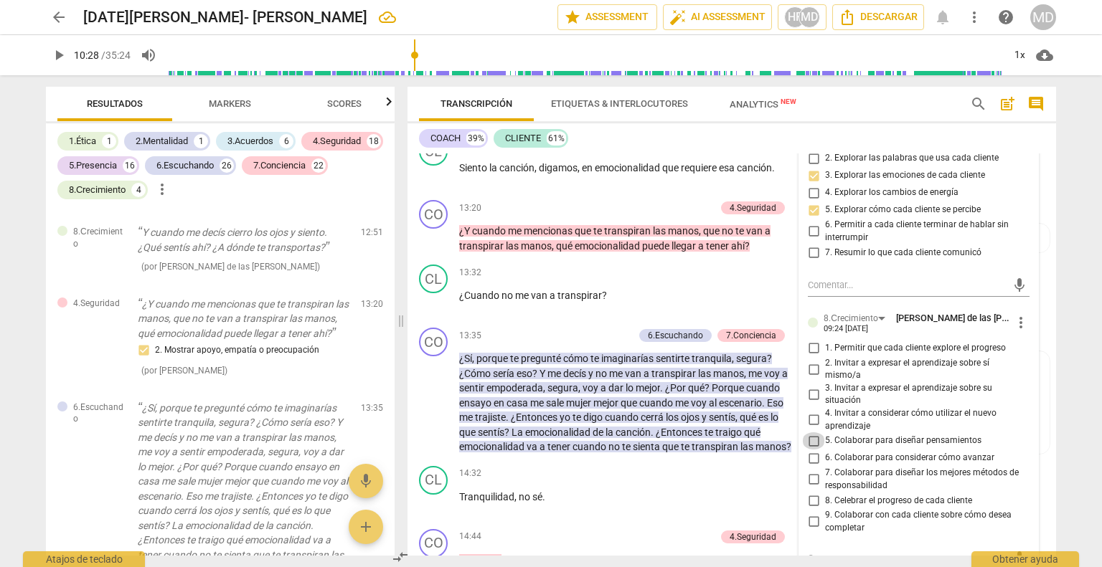
click at [811, 438] on input "5. Colaborar para diseñar pensamientos" at bounding box center [813, 440] width 23 height 17
checkbox input "true"
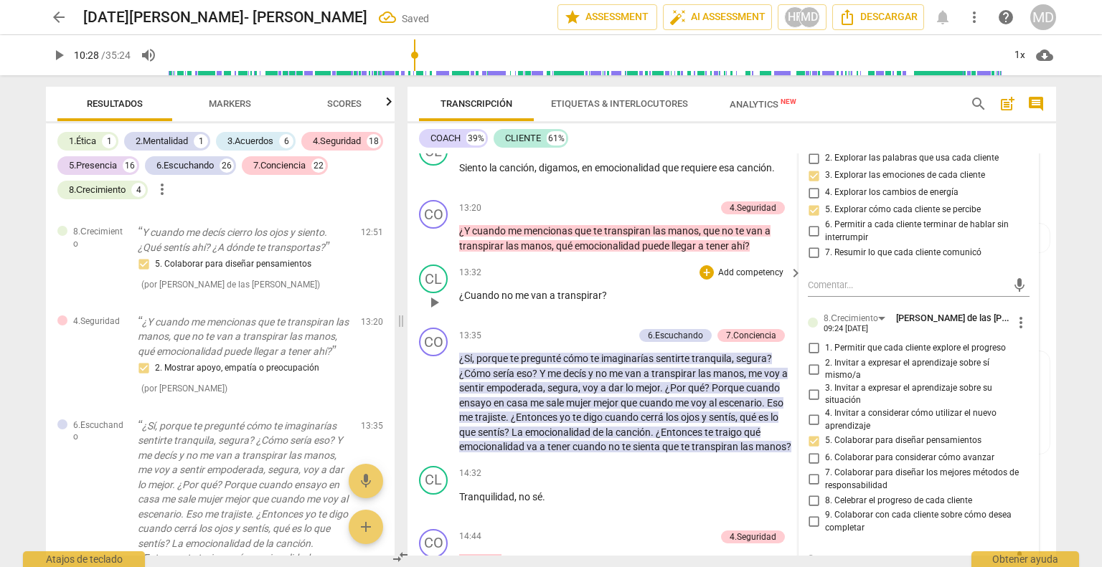
click at [617, 281] on div "13:32 + Add competency keyboard_arrow_right ¿Cuando no me van a transpirar ?" at bounding box center [631, 291] width 344 height 52
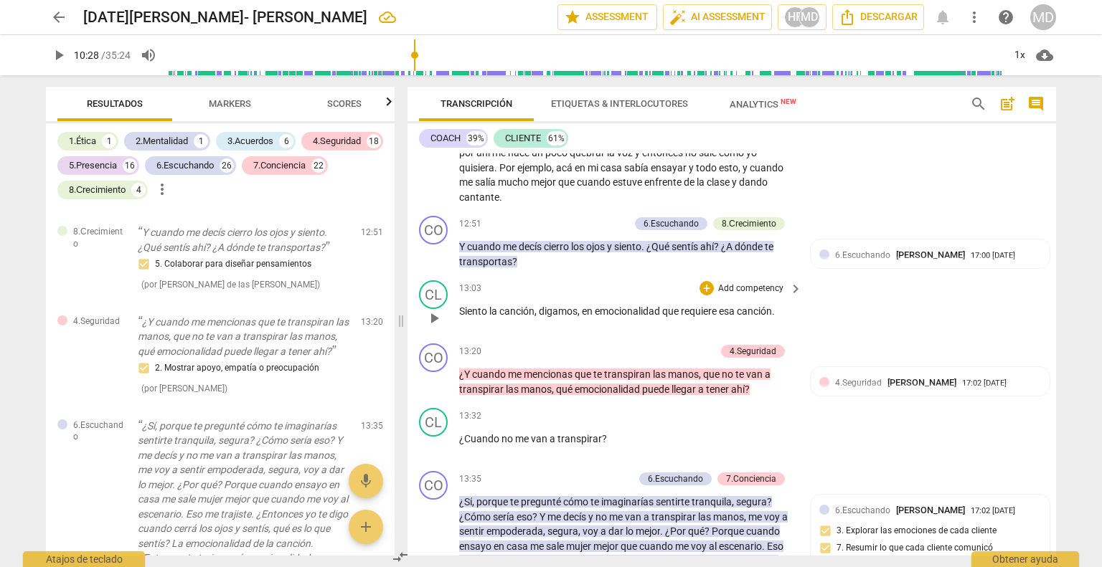
scroll to position [3936, 0]
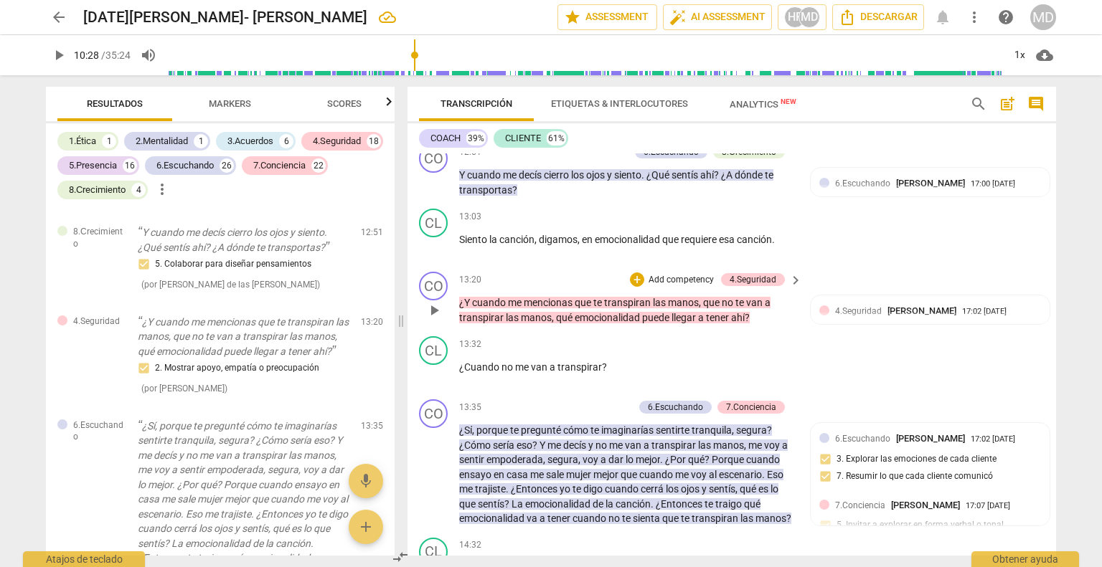
click at [691, 280] on p "Add competency" at bounding box center [681, 280] width 68 height 13
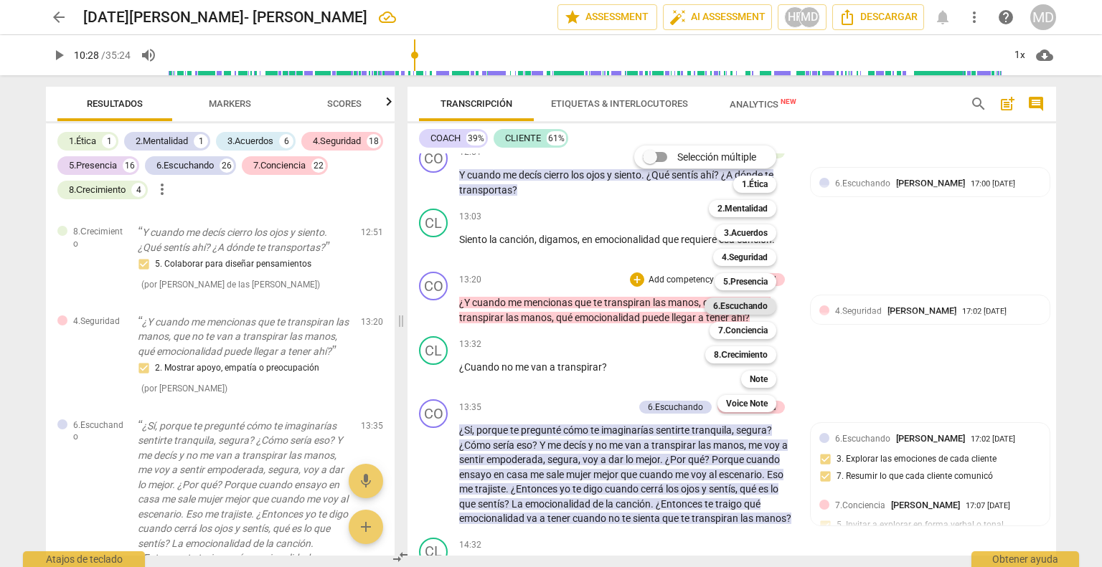
click at [752, 308] on b "6.Escuchando" at bounding box center [740, 306] width 55 height 17
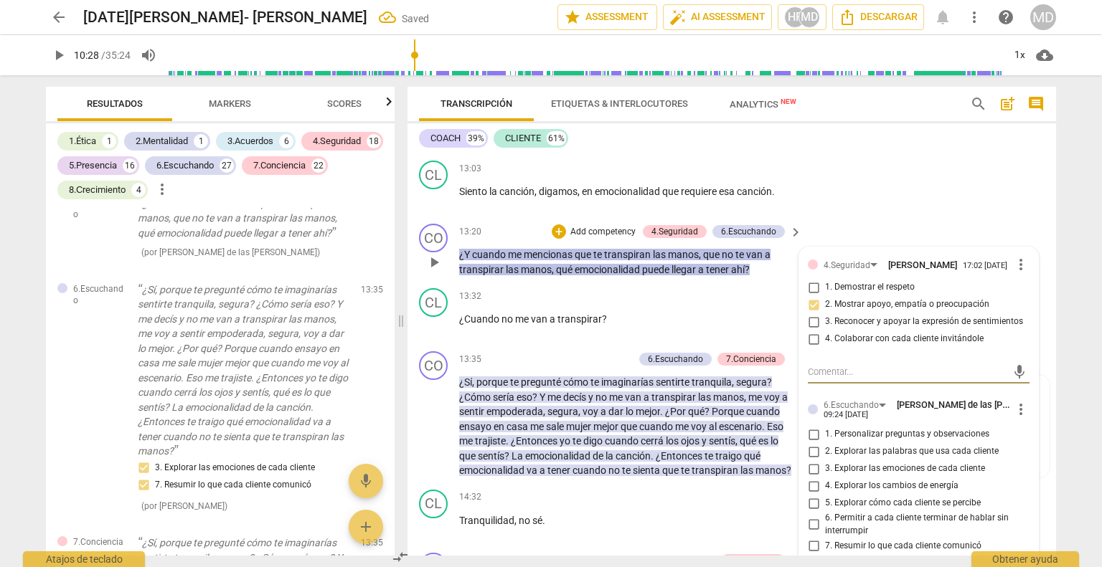
scroll to position [4008, 0]
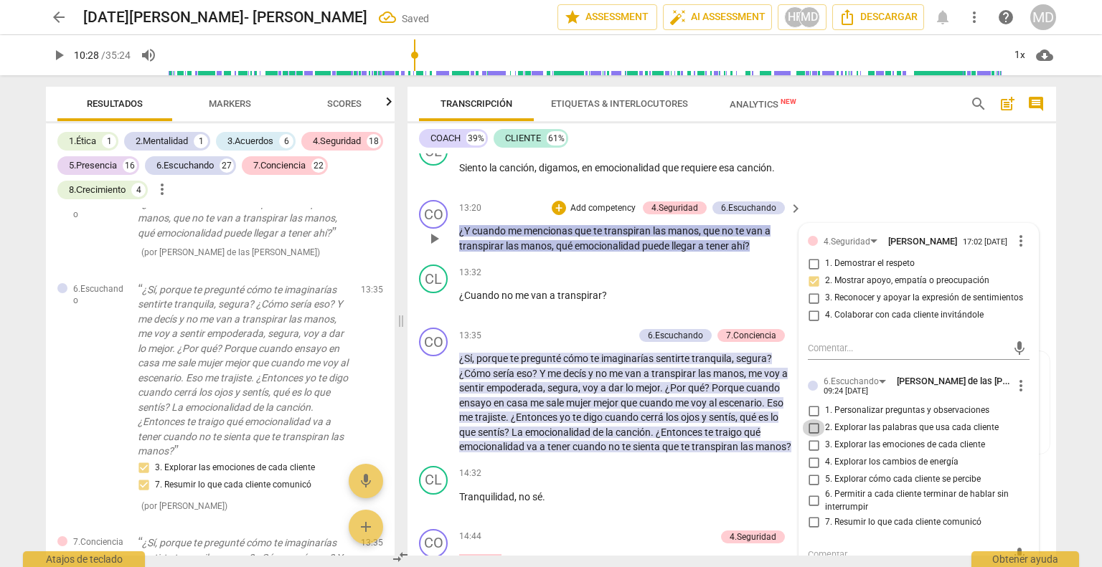
click at [811, 431] on input "2. Explorar las palabras que usa cada cliente" at bounding box center [813, 428] width 23 height 17
checkbox input "true"
click at [810, 449] on input "3. Explorar las emociones de cada cliente" at bounding box center [813, 445] width 23 height 17
checkbox input "true"
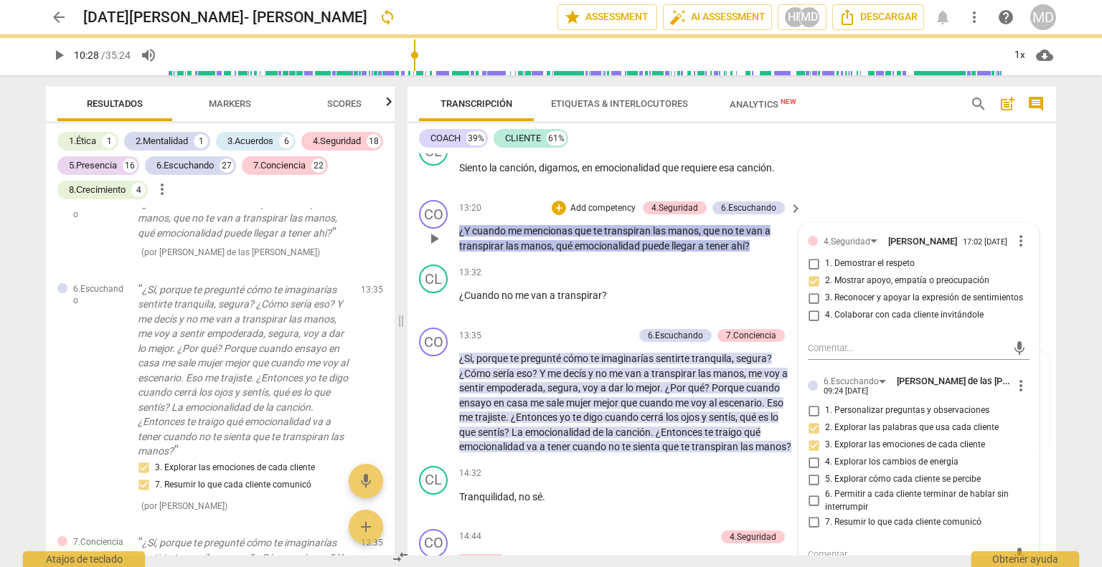
click at [813, 483] on input "5. Explorar cómo cada cliente se percibe" at bounding box center [813, 479] width 23 height 17
checkbox input "true"
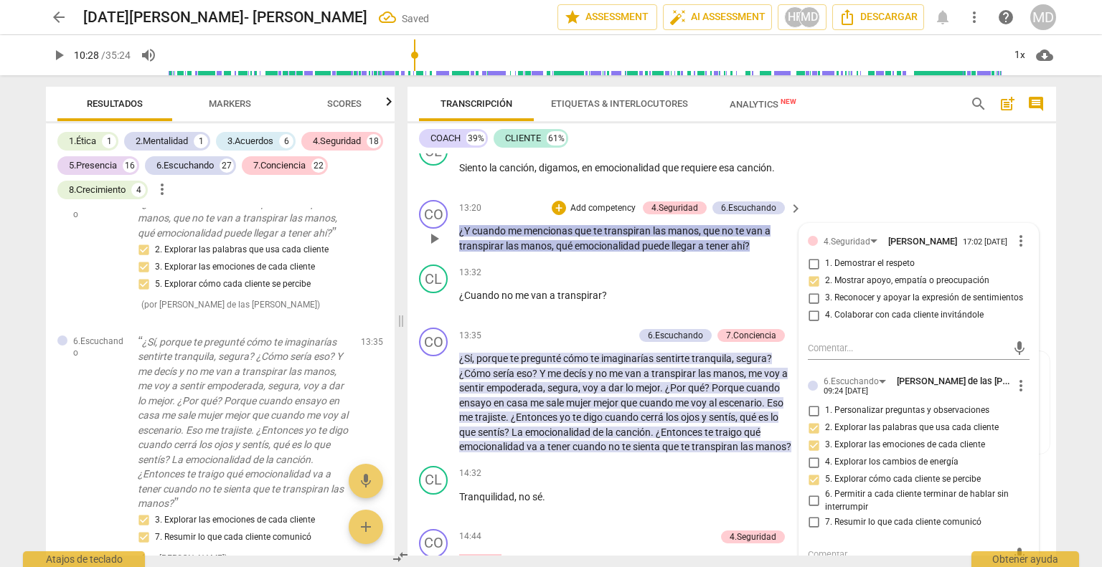
click at [810, 504] on input "6. Permitir a cada cliente terminar de hablar sin interrumpir" at bounding box center [813, 501] width 23 height 17
checkbox input "true"
click at [810, 525] on input "7. Resumir lo que cada cliente comunicó" at bounding box center [813, 522] width 23 height 17
checkbox input "true"
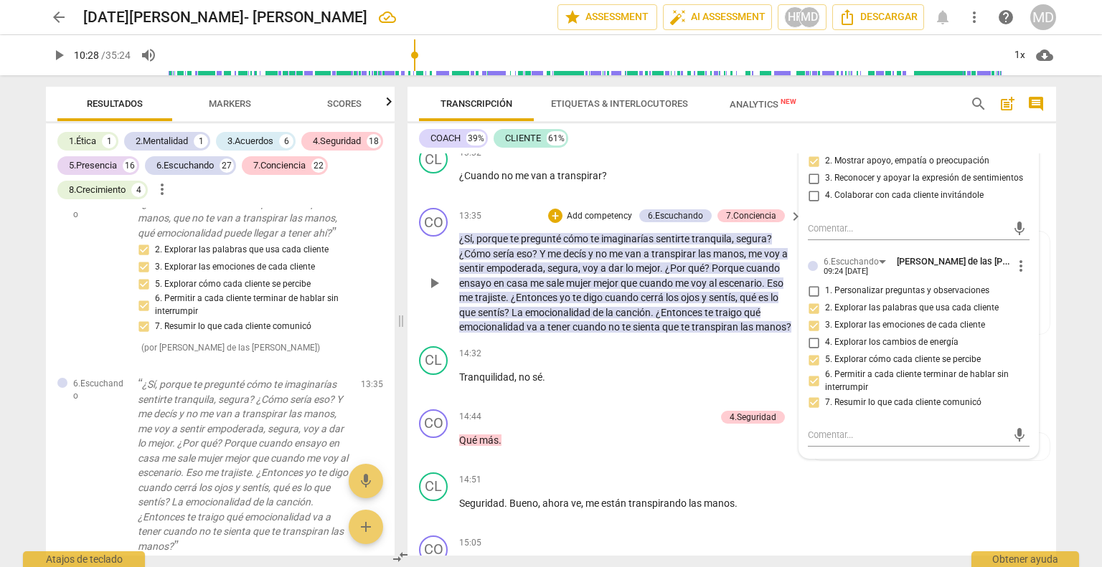
scroll to position [4151, 0]
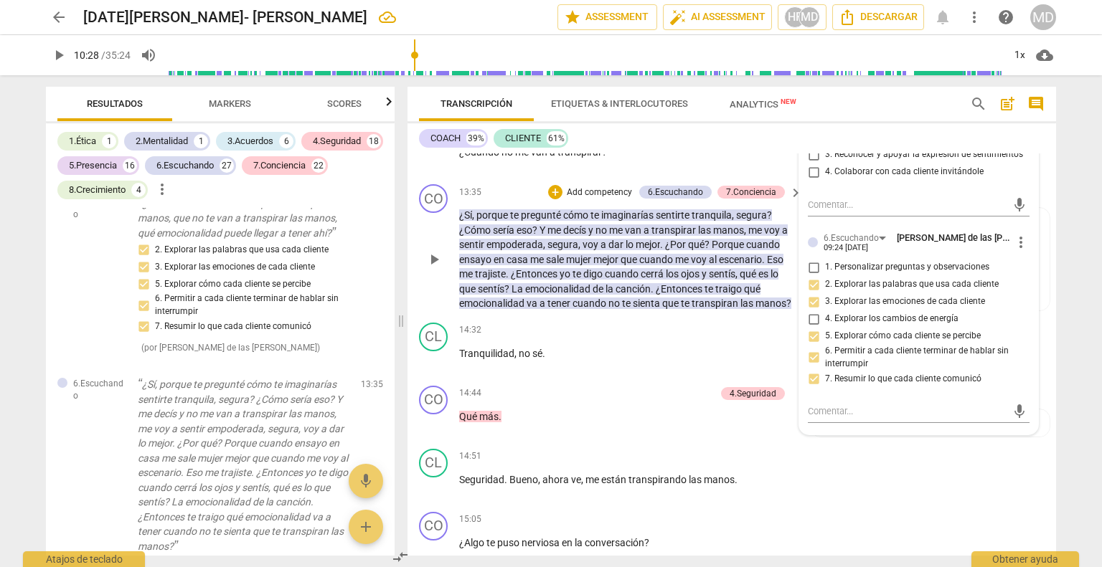
click at [607, 188] on p "Add competency" at bounding box center [599, 192] width 68 height 13
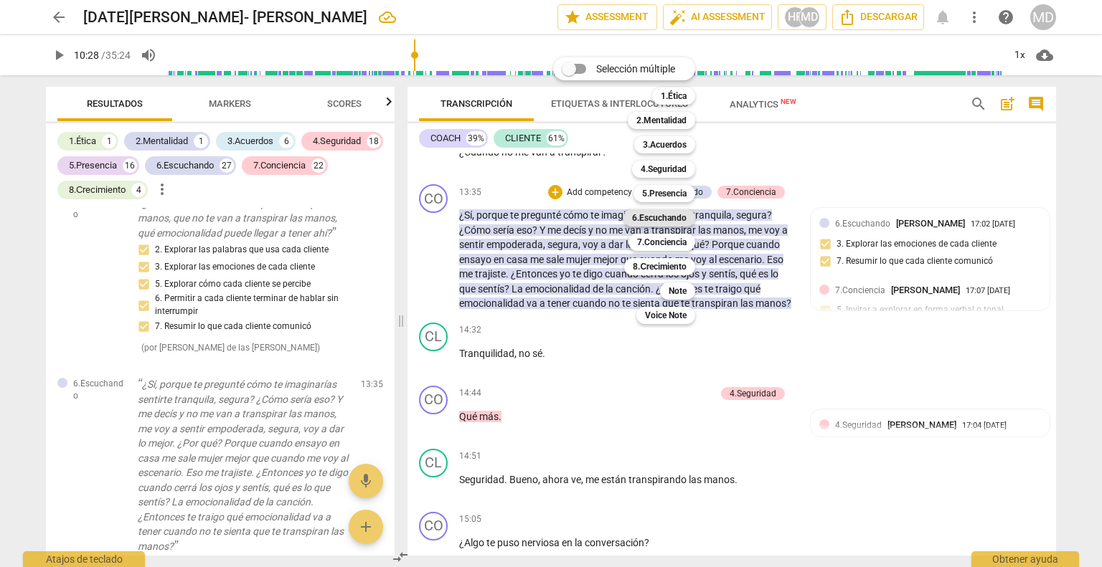
click at [673, 215] on b "6.Escuchando" at bounding box center [659, 217] width 55 height 17
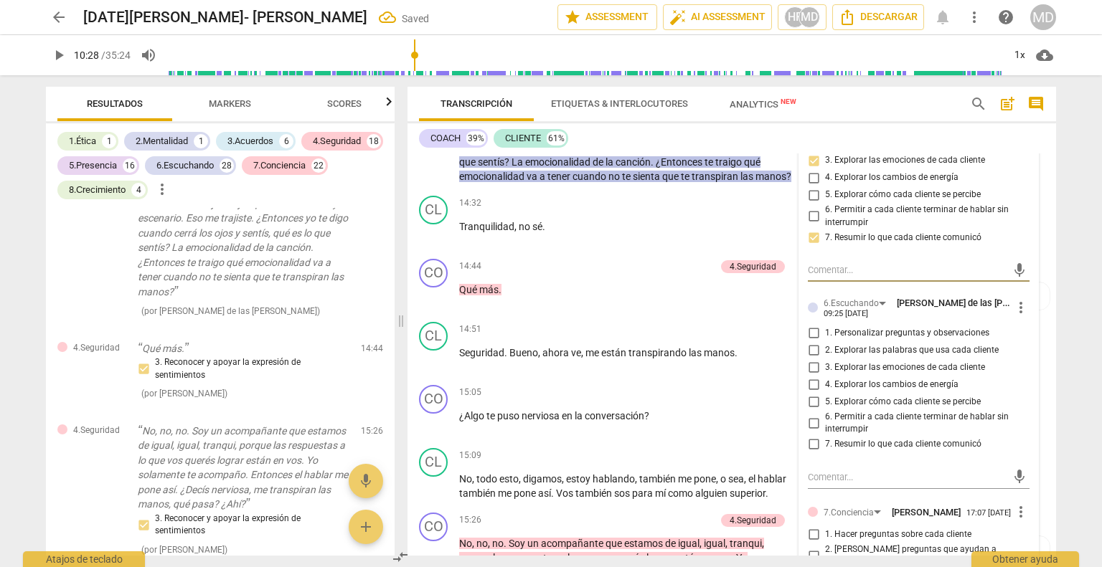
scroll to position [4295, 0]
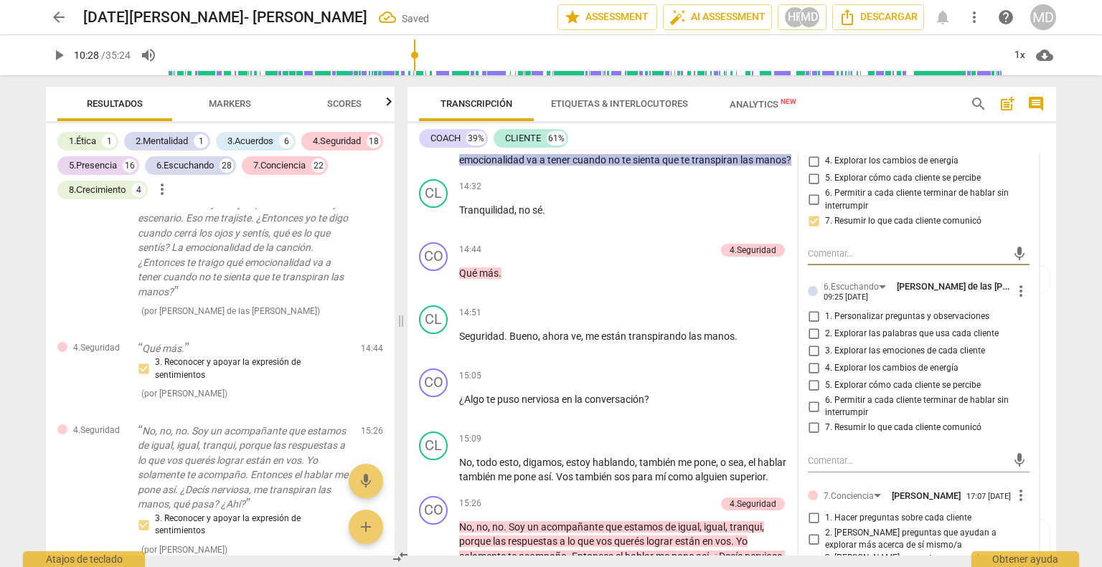
click at [810, 316] on input "1. Personalizar preguntas y observaciones" at bounding box center [813, 316] width 23 height 17
checkbox input "true"
click at [810, 330] on input "2. Explorar las palabras que usa cada cliente" at bounding box center [813, 334] width 23 height 17
checkbox input "true"
click at [810, 349] on input "3. Explorar las emociones de cada cliente" at bounding box center [813, 351] width 23 height 17
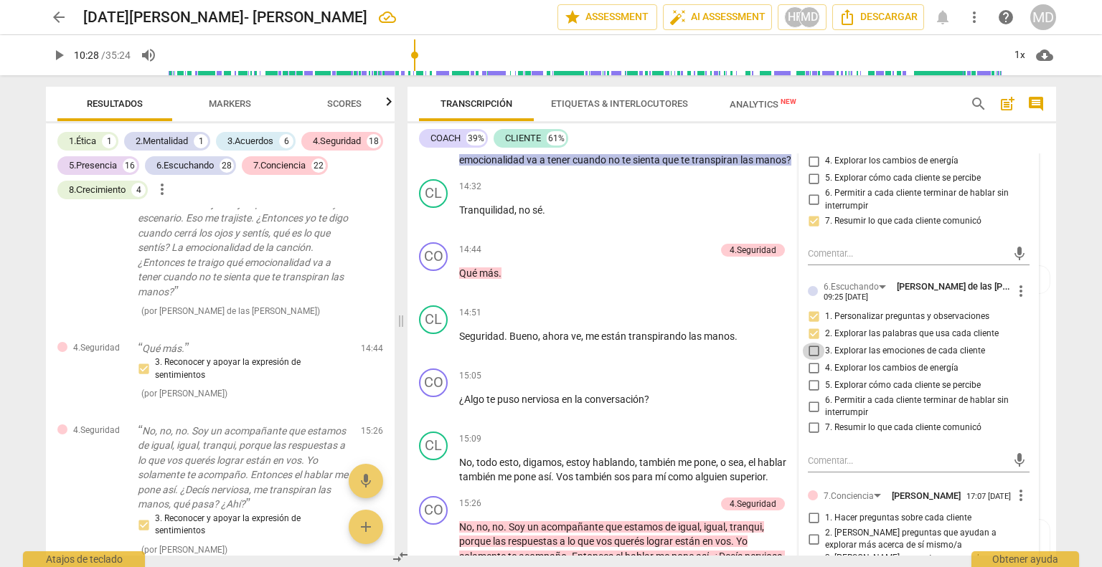
checkbox input "true"
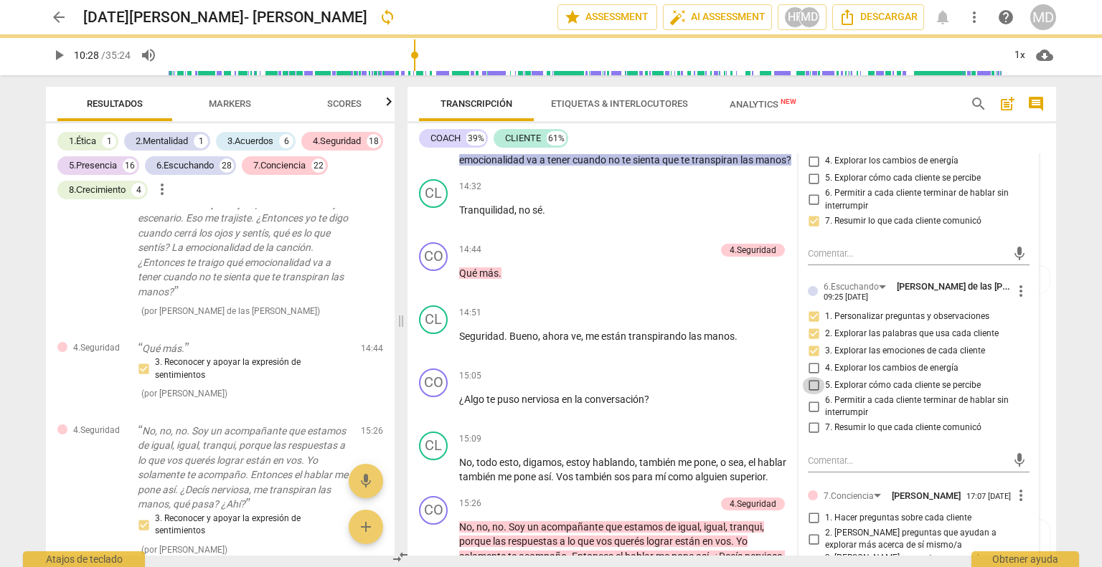
click at [812, 385] on input "5. Explorar cómo cada cliente se percibe" at bounding box center [813, 385] width 23 height 17
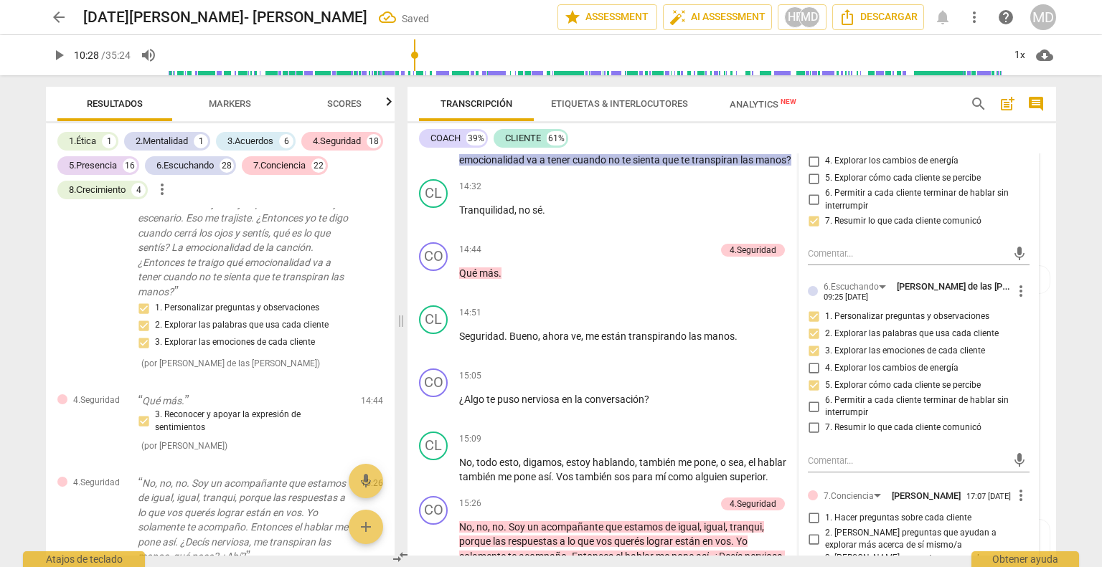
click at [810, 382] on input "5. Explorar cómo cada cliente se percibe" at bounding box center [813, 385] width 23 height 17
click at [812, 382] on input "5. Explorar cómo cada cliente se percibe" at bounding box center [813, 385] width 23 height 17
checkbox input "false"
click at [811, 426] on input "7. Resumir lo que cada cliente comunicó" at bounding box center [813, 428] width 23 height 17
checkbox input "true"
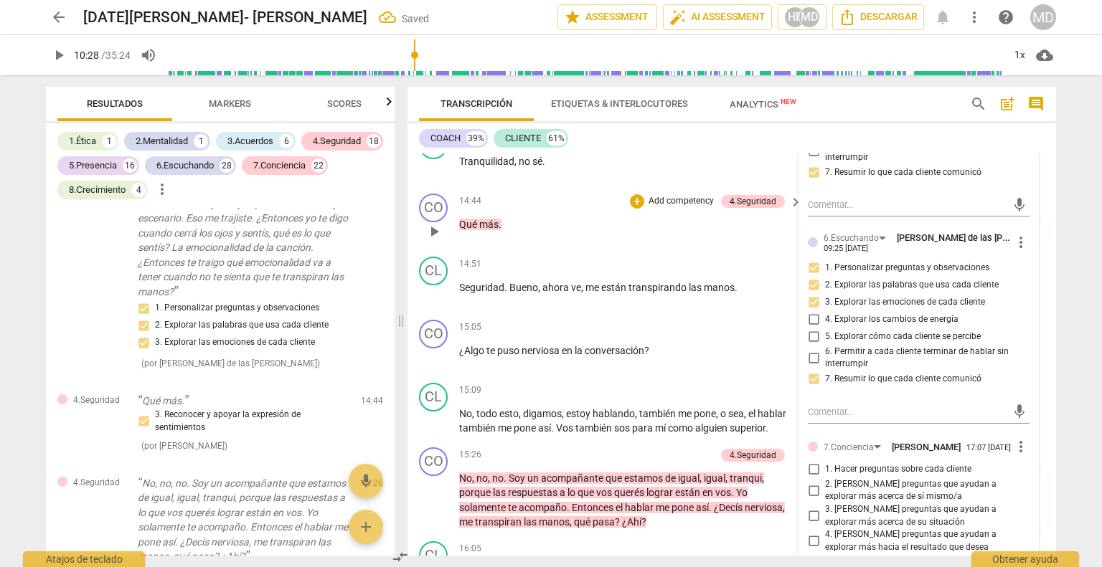
scroll to position [4438, 0]
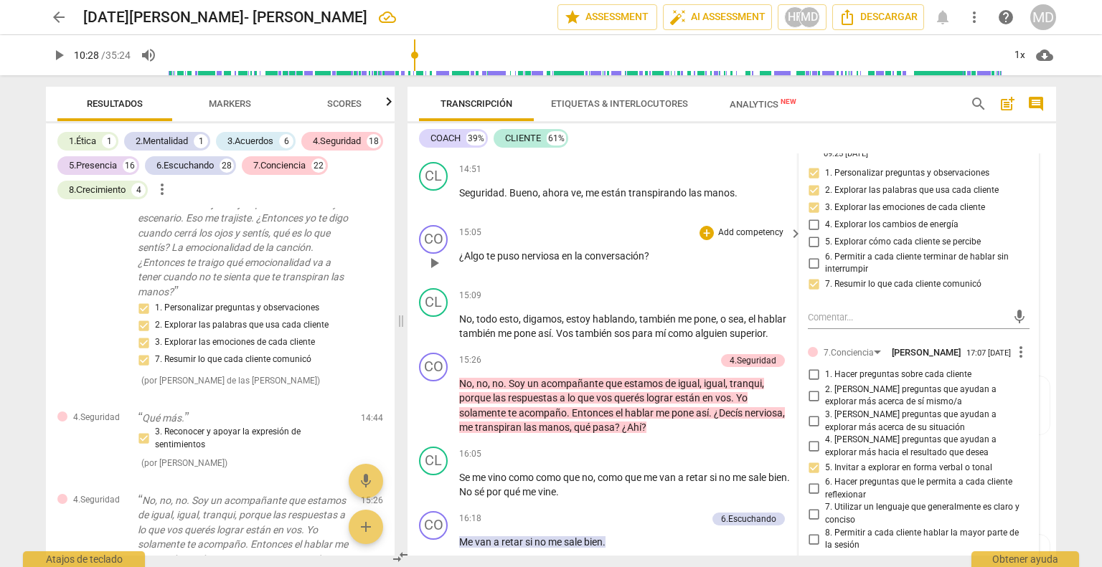
click at [742, 240] on p "Add competency" at bounding box center [750, 233] width 68 height 13
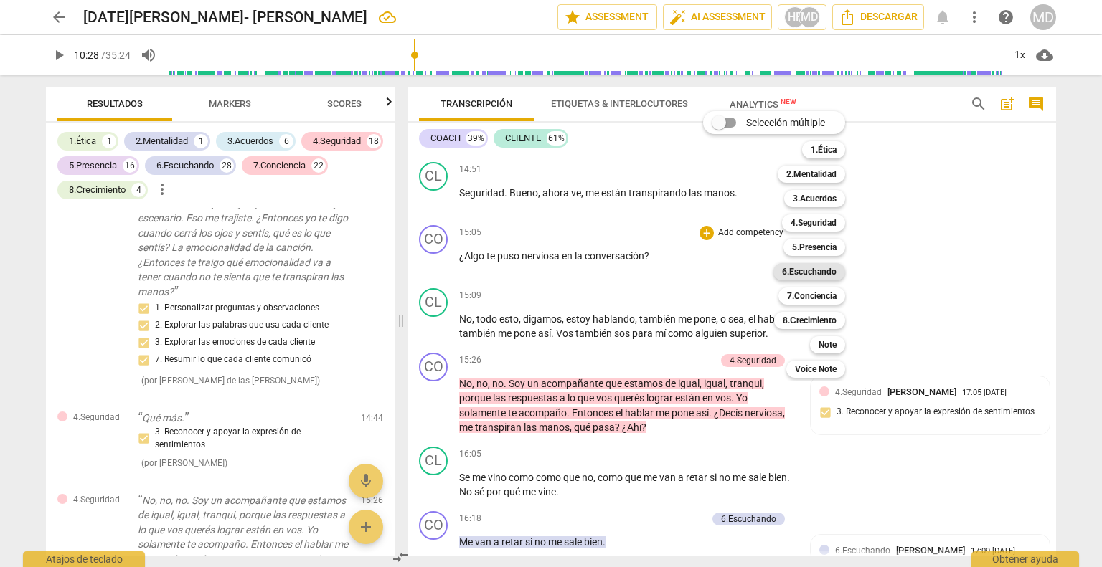
click at [811, 273] on b "6.Escuchando" at bounding box center [809, 271] width 55 height 17
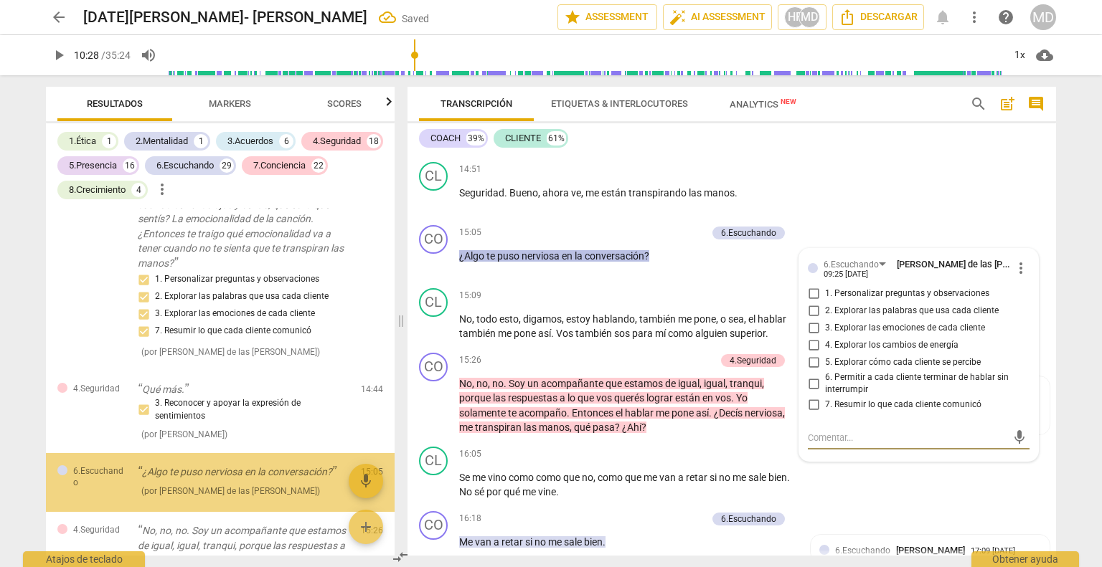
scroll to position [8263, 0]
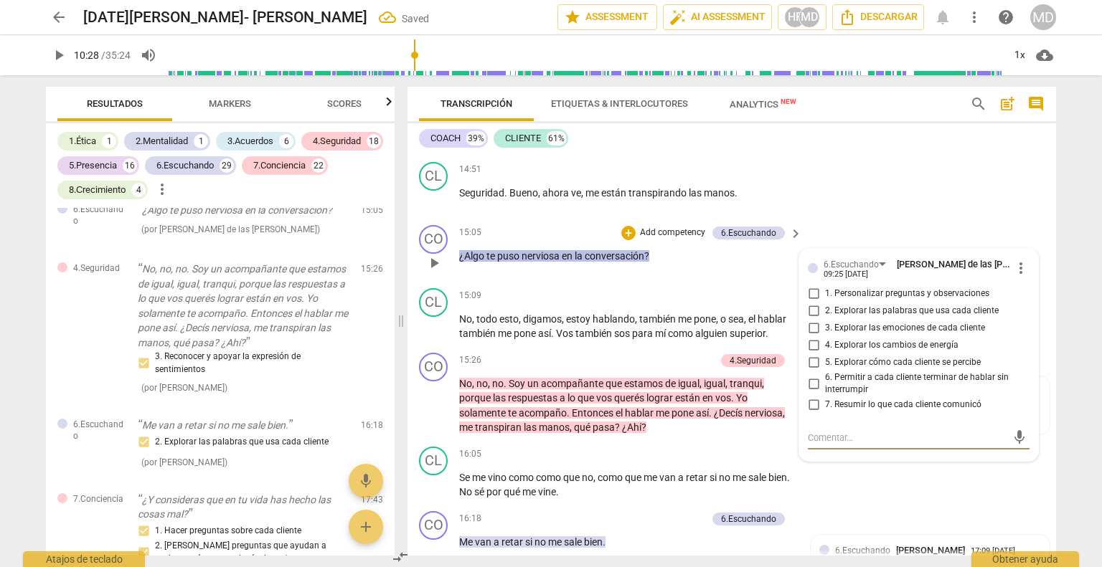
click at [810, 354] on input "4. Explorar los cambios de energía" at bounding box center [813, 345] width 23 height 17
checkbox input "true"
click at [808, 337] on input "3. Explorar las emociones de cada cliente" at bounding box center [813, 328] width 23 height 17
checkbox input "true"
click at [813, 320] on input "2. Explorar las palabras que usa cada cliente" at bounding box center [813, 311] width 23 height 17
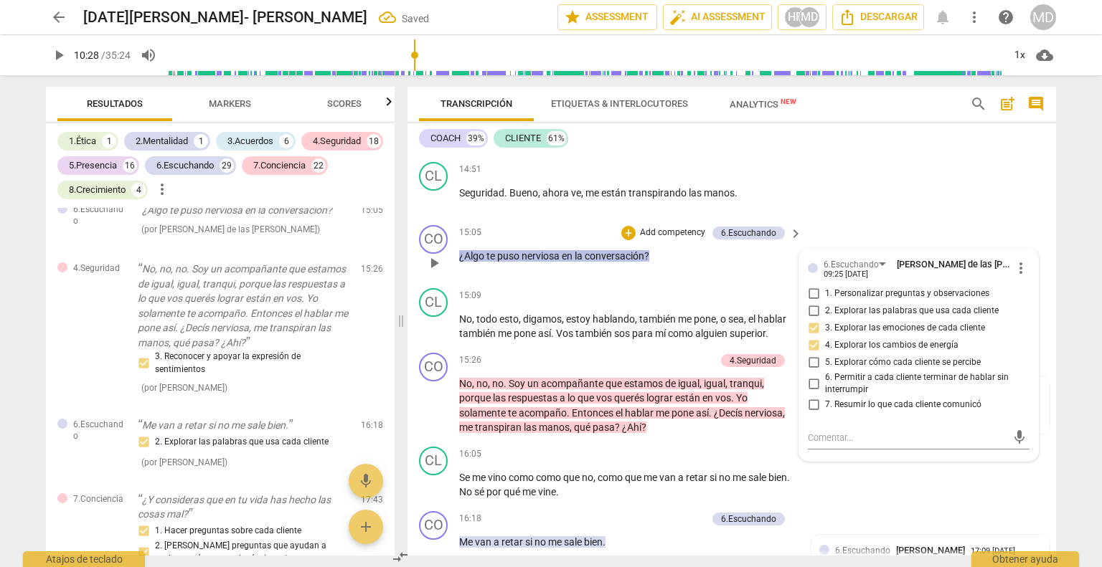
checkbox input "true"
click at [813, 303] on input "1. Personalizar preguntas y observaciones" at bounding box center [813, 293] width 23 height 17
checkbox input "true"
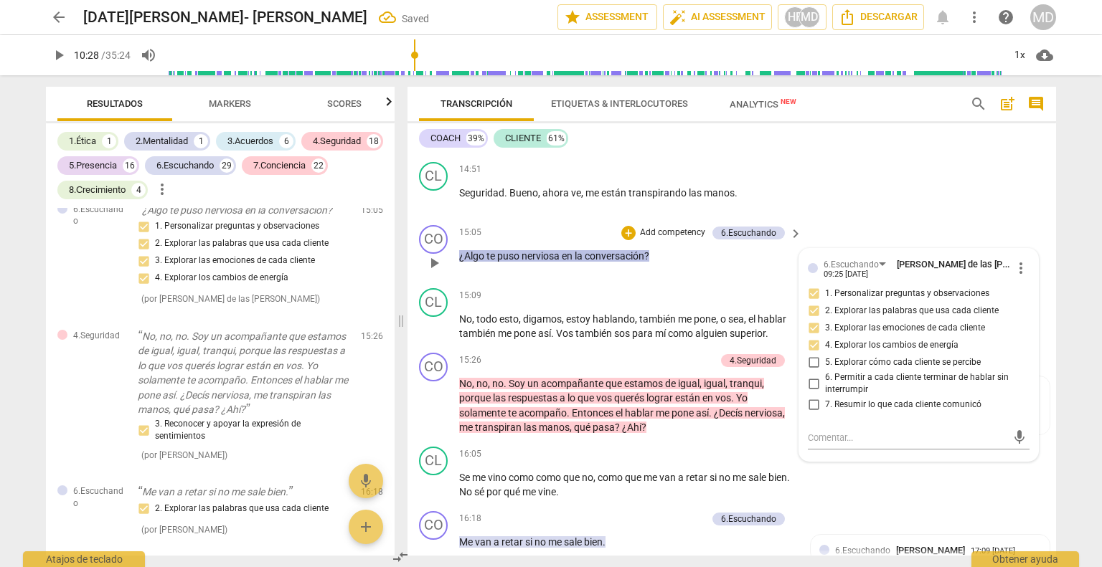
click at [810, 392] on input "6. Permitir a cada cliente terminar de hablar sin interrumpir" at bounding box center [813, 383] width 23 height 17
checkbox input "true"
click at [547, 362] on div "CO play_arrow pause 15:26 + Add competency 4.Seguridad keyboard_arrow_right No …" at bounding box center [731, 394] width 648 height 94
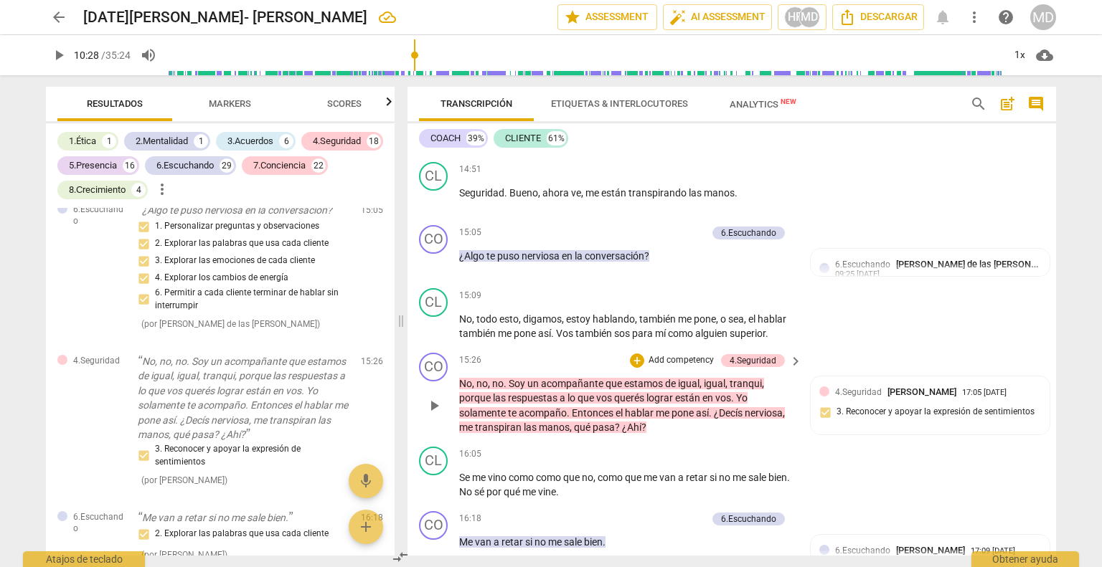
click at [437, 412] on span "play_arrow" at bounding box center [433, 405] width 17 height 17
click at [679, 367] on p "Add competency" at bounding box center [681, 360] width 68 height 13
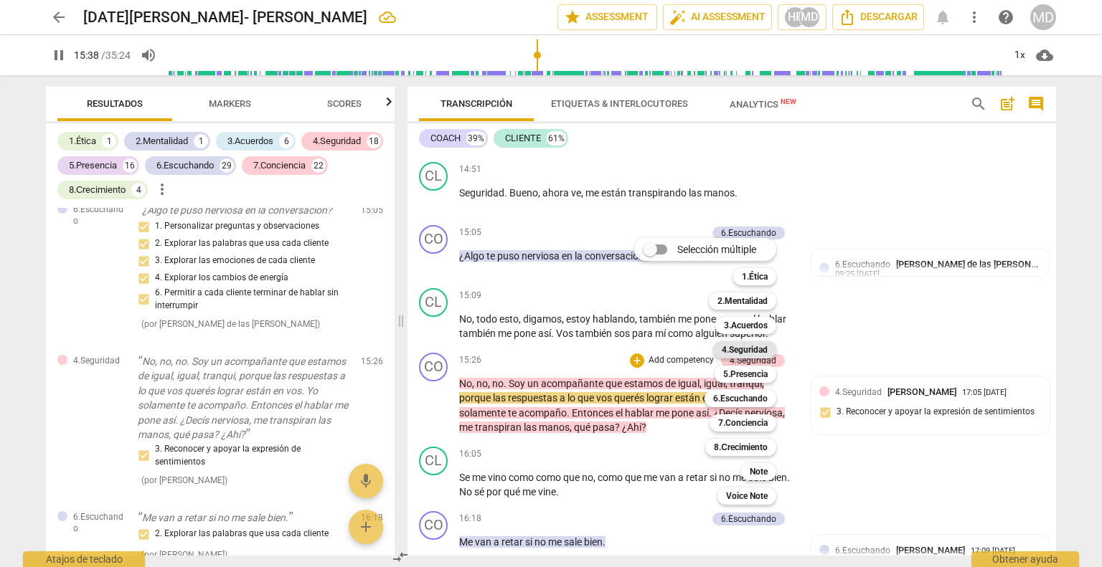
click at [748, 346] on b "4.Seguridad" at bounding box center [745, 349] width 46 height 17
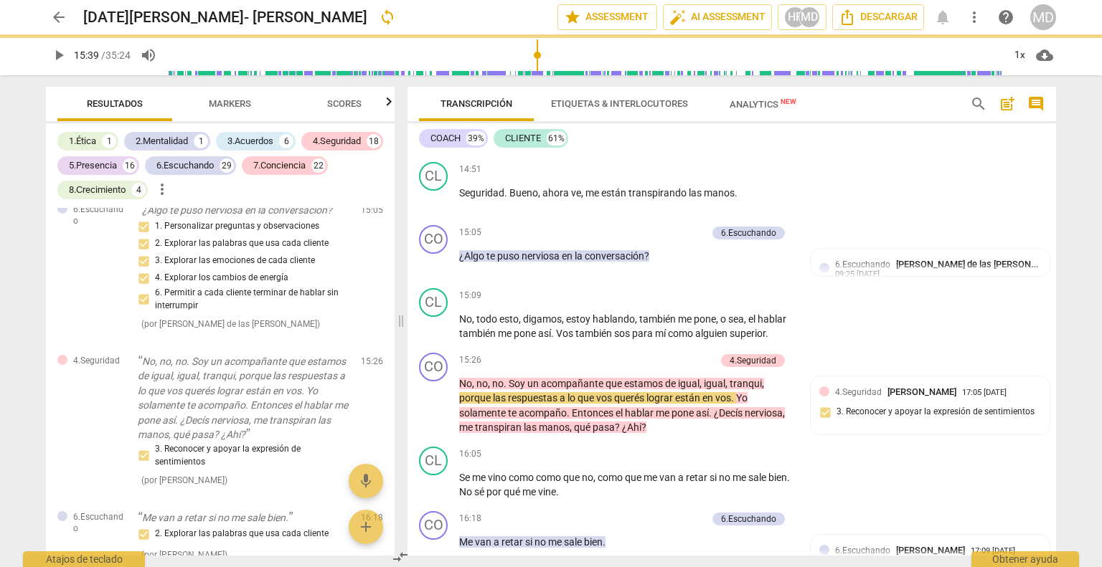
type input "939"
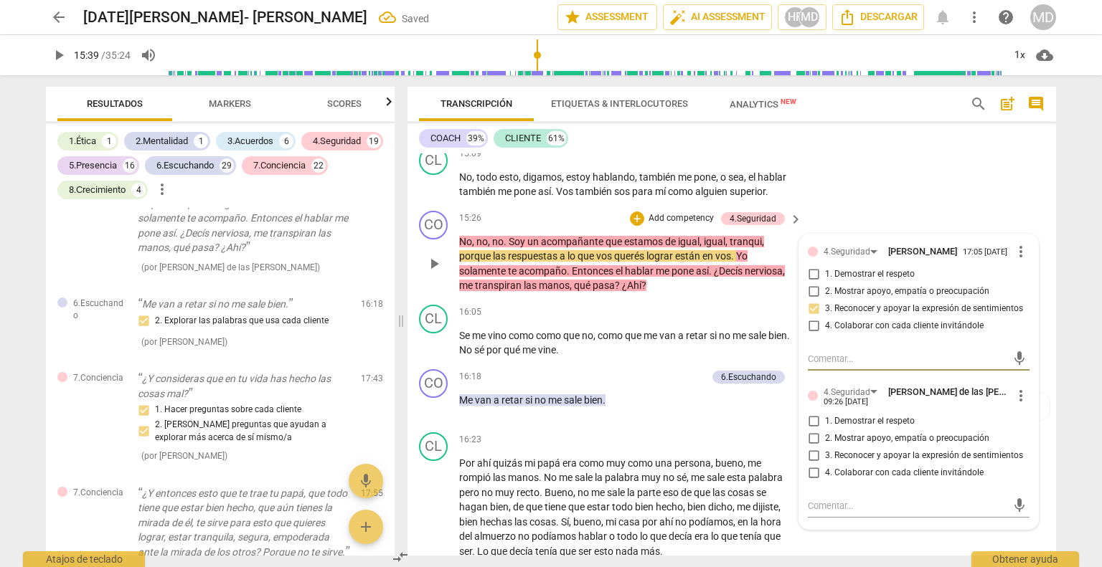
scroll to position [4581, 0]
click at [815, 429] on input "1. Demostrar el respeto" at bounding box center [813, 420] width 23 height 17
checkbox input "true"
click at [810, 446] on input "2. Mostrar apoyo, empatía o preocupación" at bounding box center [813, 437] width 23 height 17
checkbox input "true"
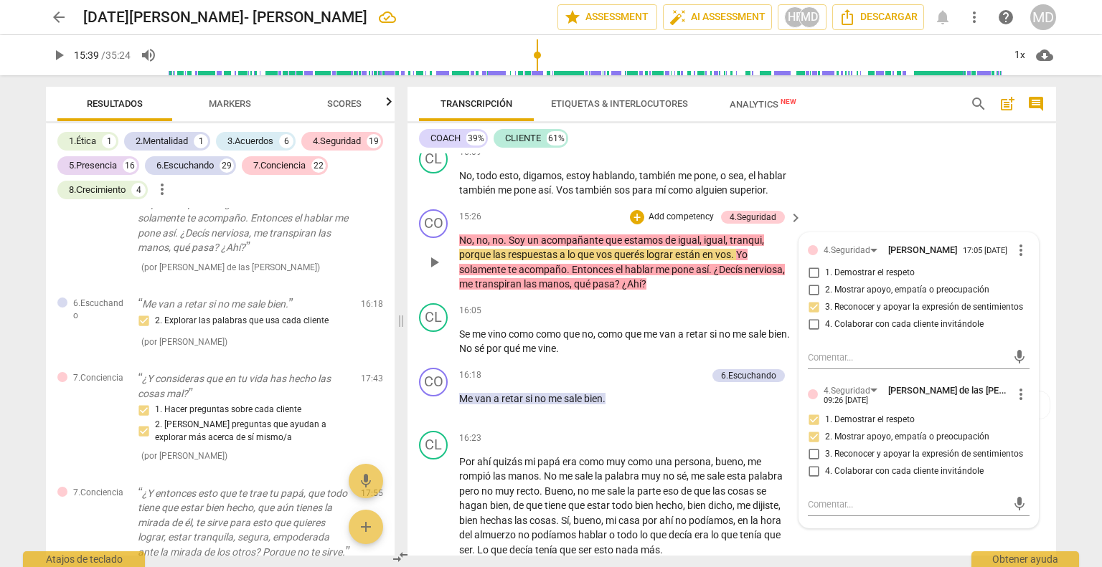
click at [812, 463] on input "3. Reconocer y apoyar la expresión de sentimientos" at bounding box center [813, 454] width 23 height 17
checkbox input "true"
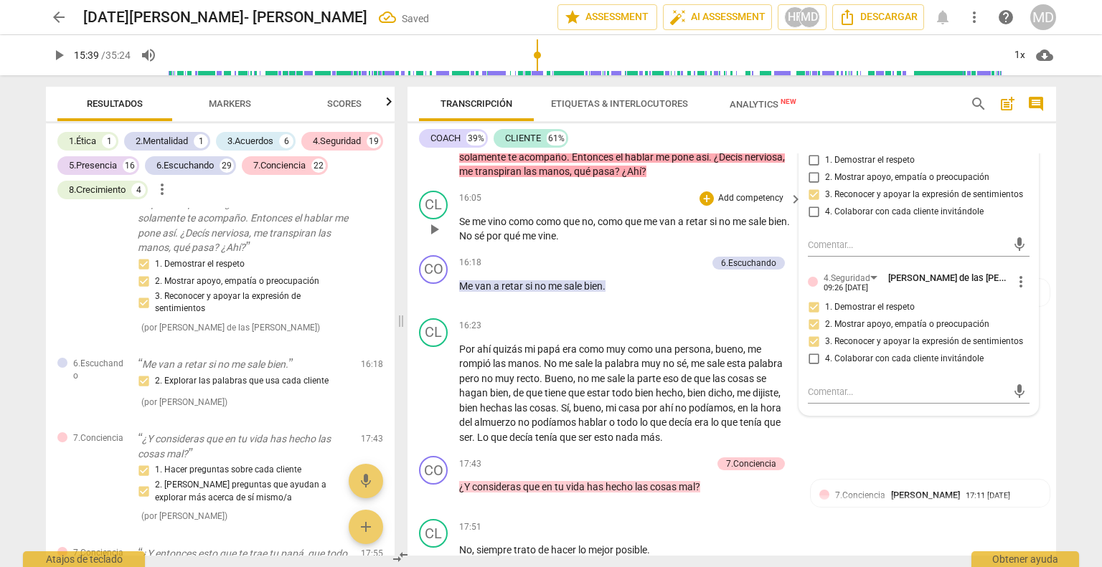
scroll to position [4725, 0]
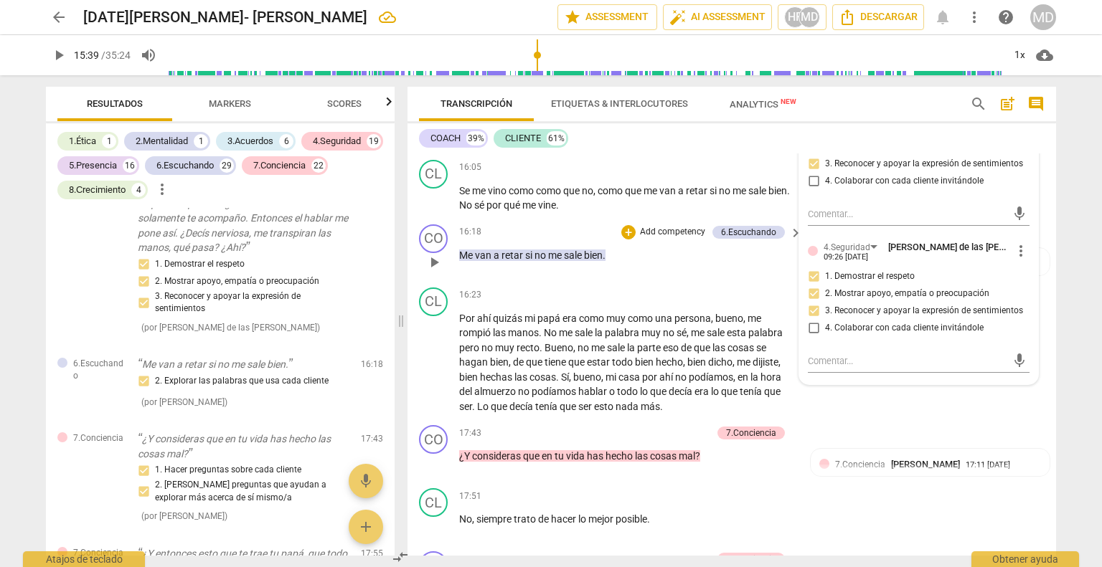
click at [672, 239] on p "Add competency" at bounding box center [672, 232] width 68 height 13
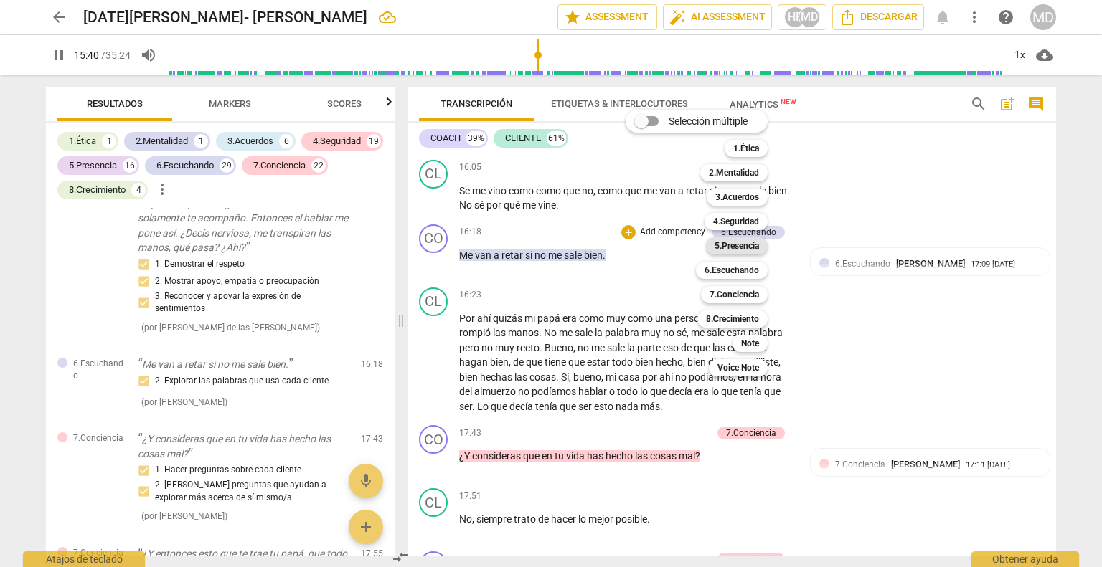
click at [744, 248] on b "5.Presencia" at bounding box center [736, 245] width 44 height 17
type input "941"
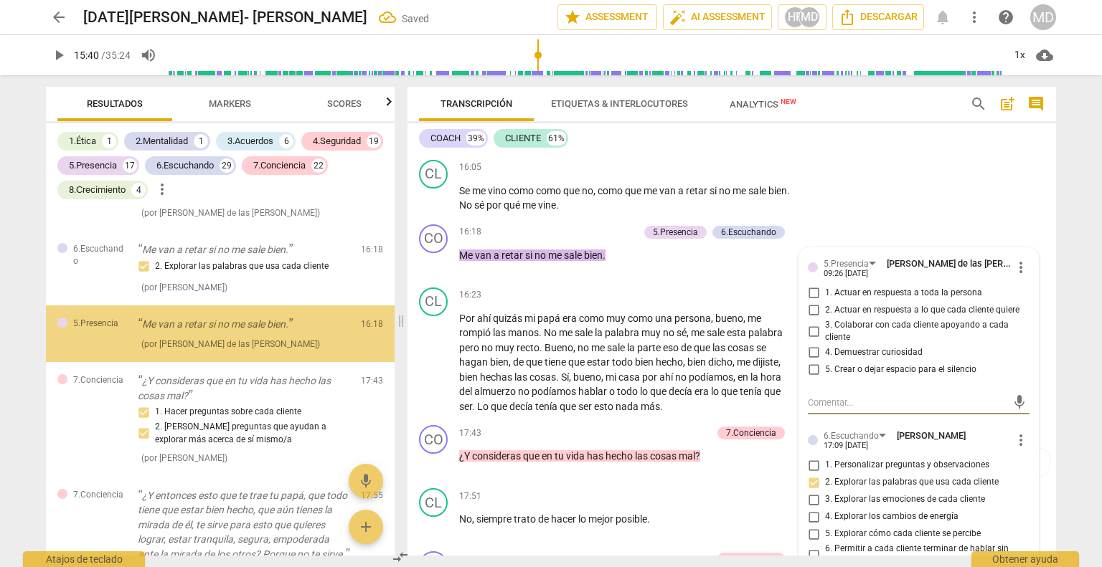
scroll to position [8834, 0]
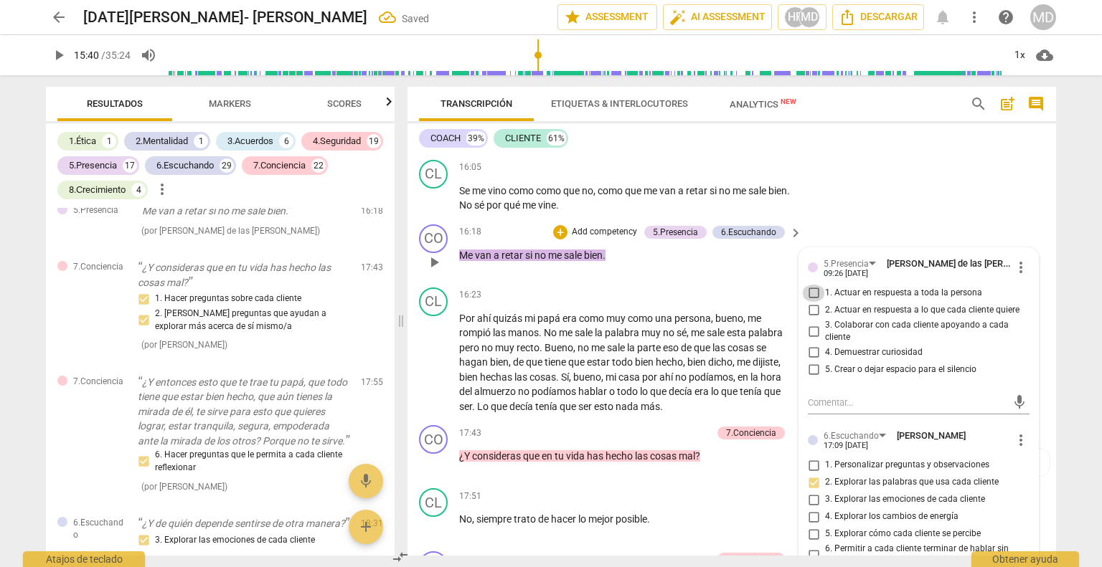
click at [815, 302] on input "1. Actuar en respuesta a toda la persona" at bounding box center [813, 293] width 23 height 17
checkbox input "true"
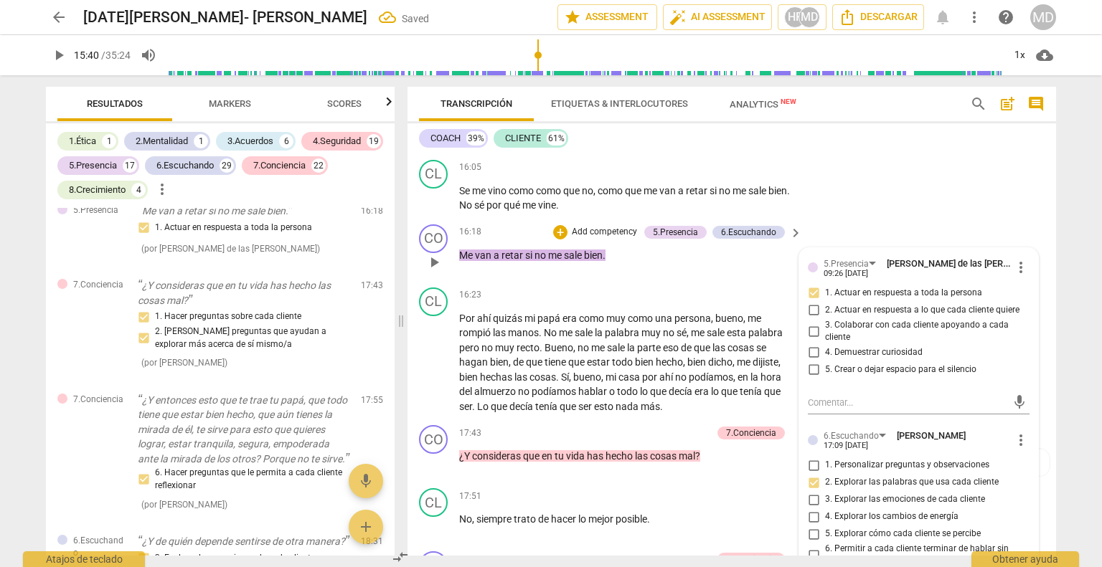
click at [813, 339] on input "3. Colaborar con cada cliente apoyando a cada cliente" at bounding box center [813, 331] width 23 height 17
checkbox input "true"
click at [810, 379] on input "5. Crear o dejar espacio para el silencio" at bounding box center [813, 369] width 23 height 17
checkbox input "true"
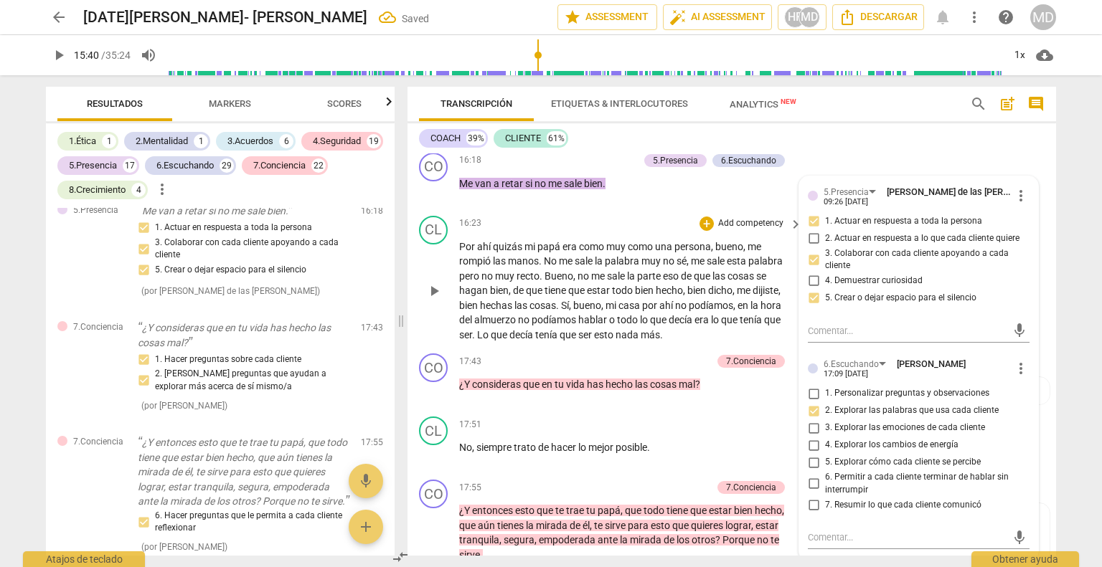
scroll to position [4868, 0]
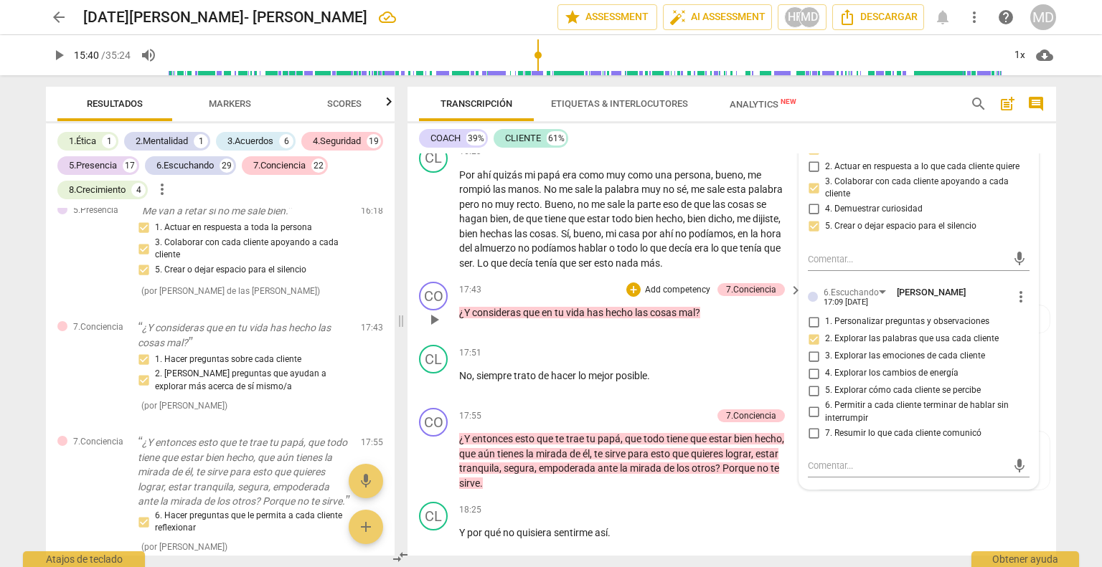
click at [675, 295] on p "Add competency" at bounding box center [677, 290] width 68 height 13
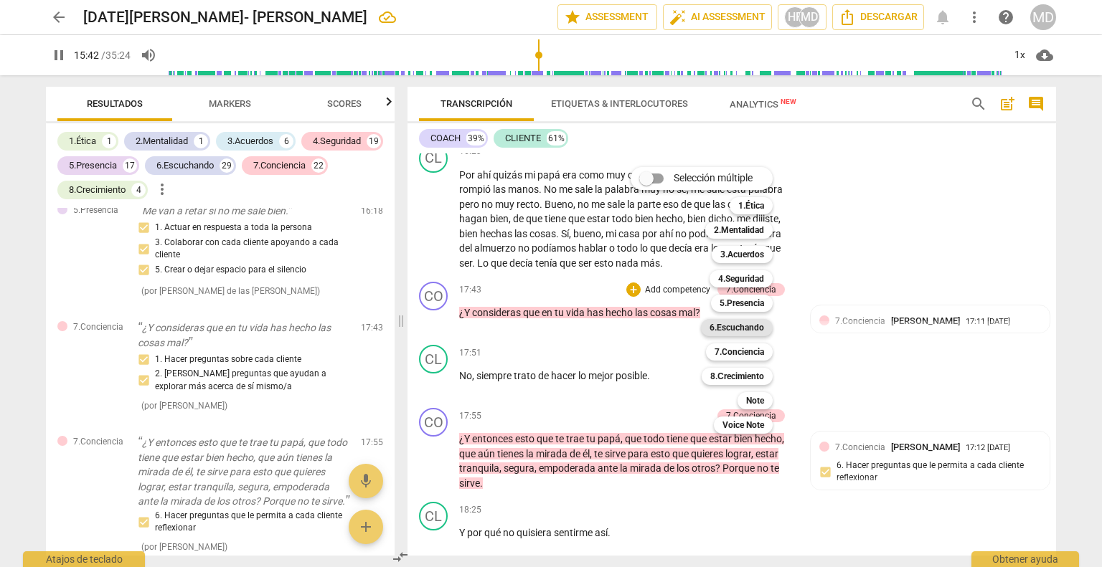
click at [749, 329] on b "6.Escuchando" at bounding box center [736, 327] width 55 height 17
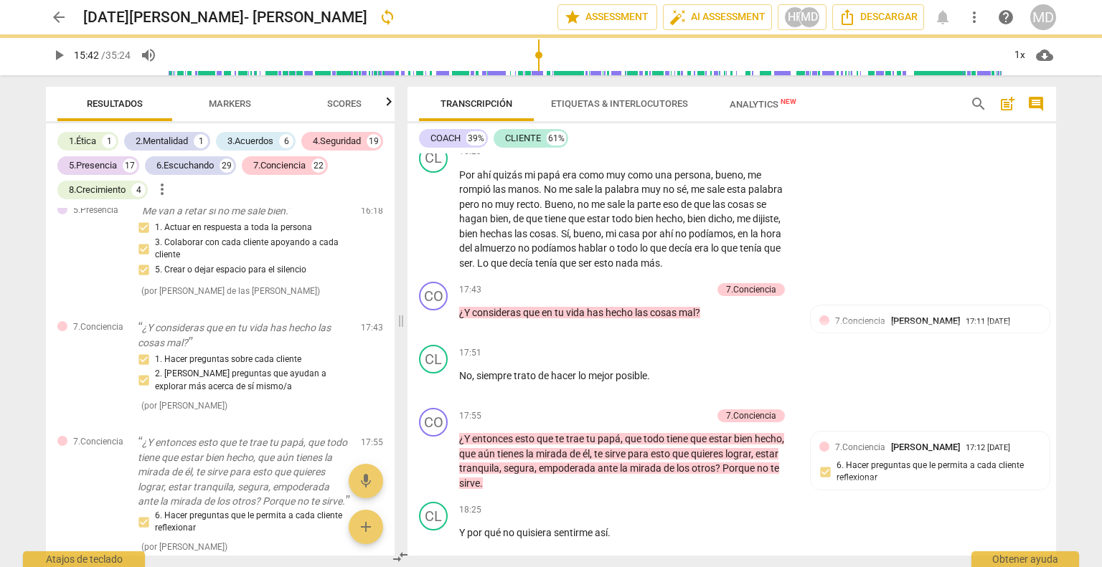
type input "943"
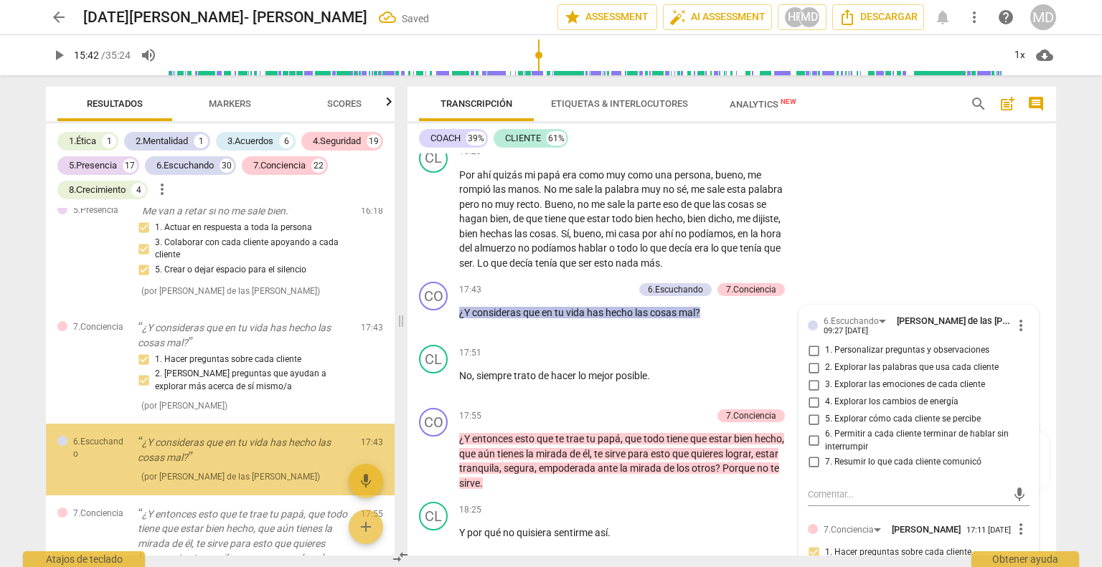
scroll to position [9074, 0]
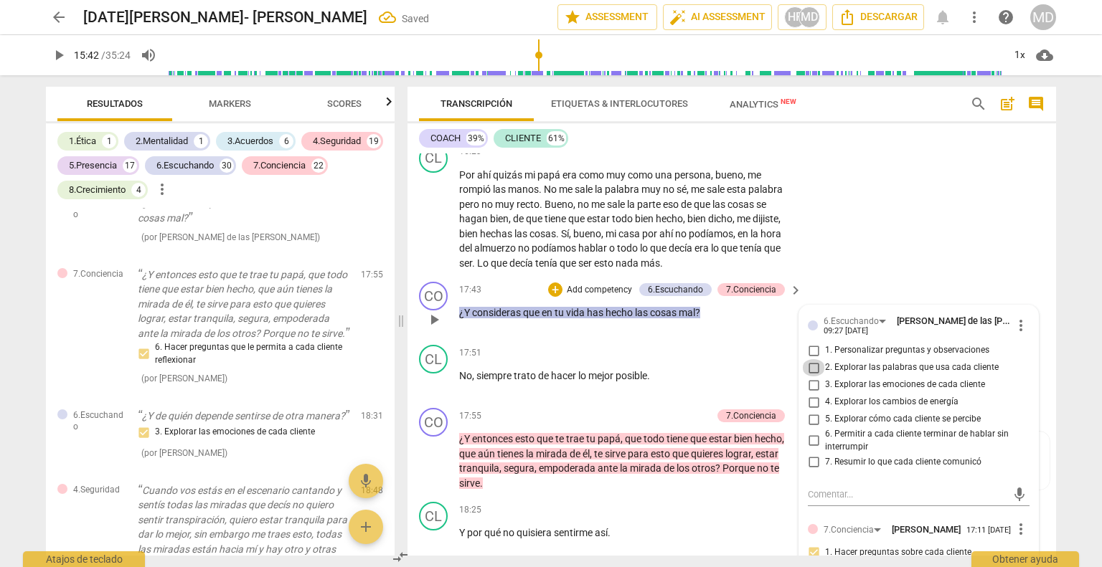
click at [808, 374] on input "2. Explorar las palabras que usa cada cliente" at bounding box center [813, 367] width 23 height 17
checkbox input "true"
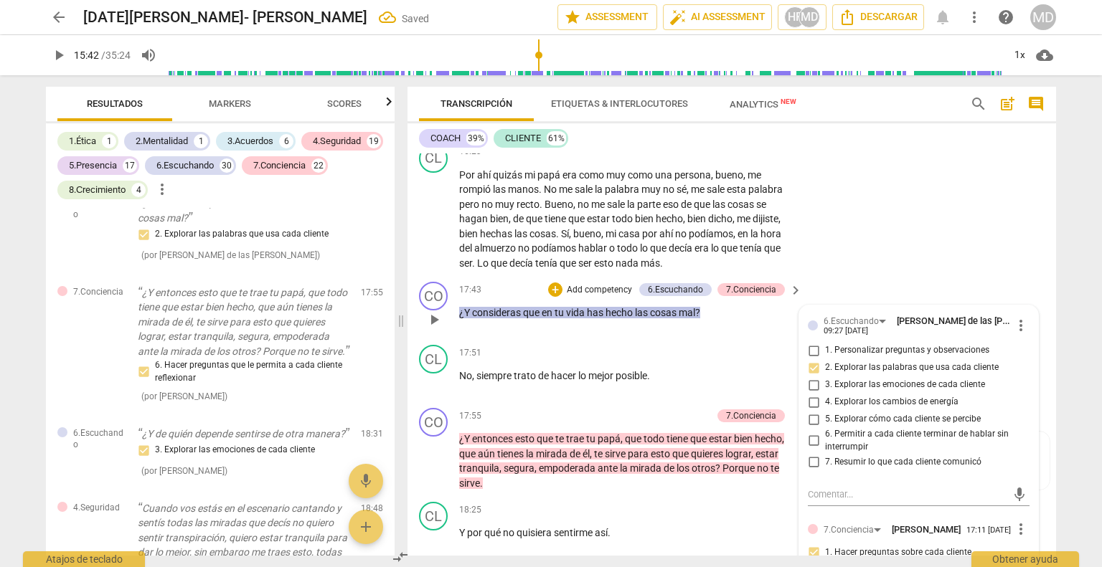
click at [810, 359] on input "1. Personalizar preguntas y observaciones" at bounding box center [813, 350] width 23 height 17
checkbox input "true"
click at [590, 297] on p "Add competency" at bounding box center [599, 290] width 68 height 13
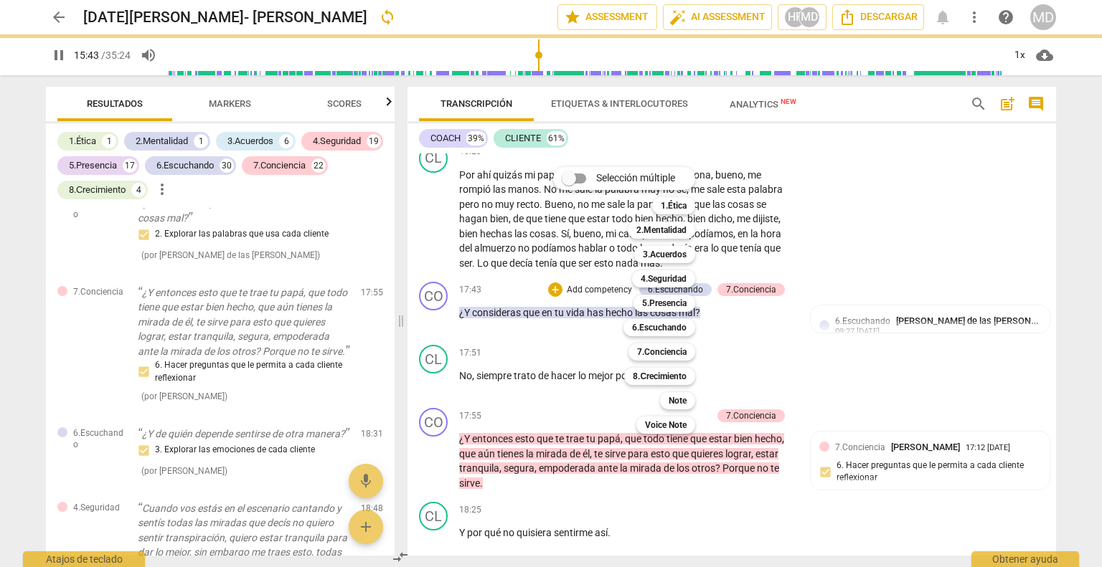
scroll to position [4702, 0]
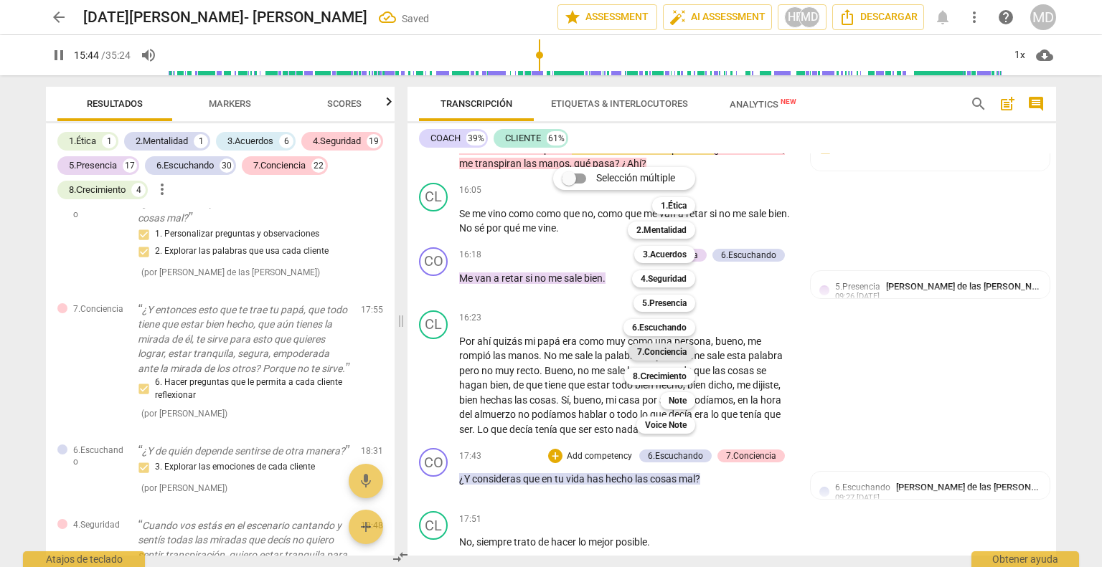
click at [670, 352] on b "7.Conciencia" at bounding box center [661, 352] width 49 height 17
type input "945"
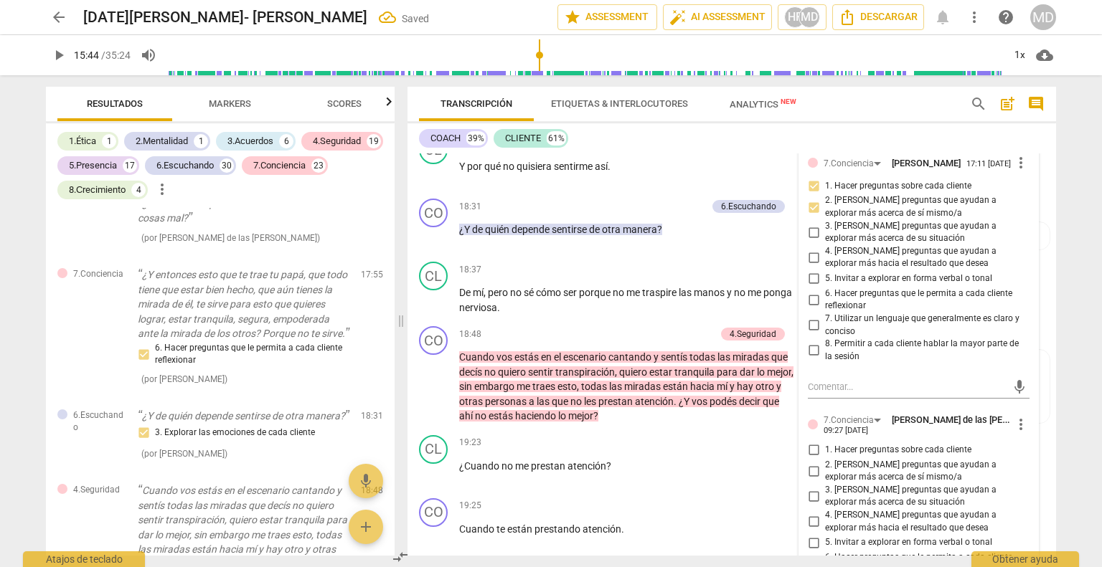
scroll to position [5378, 0]
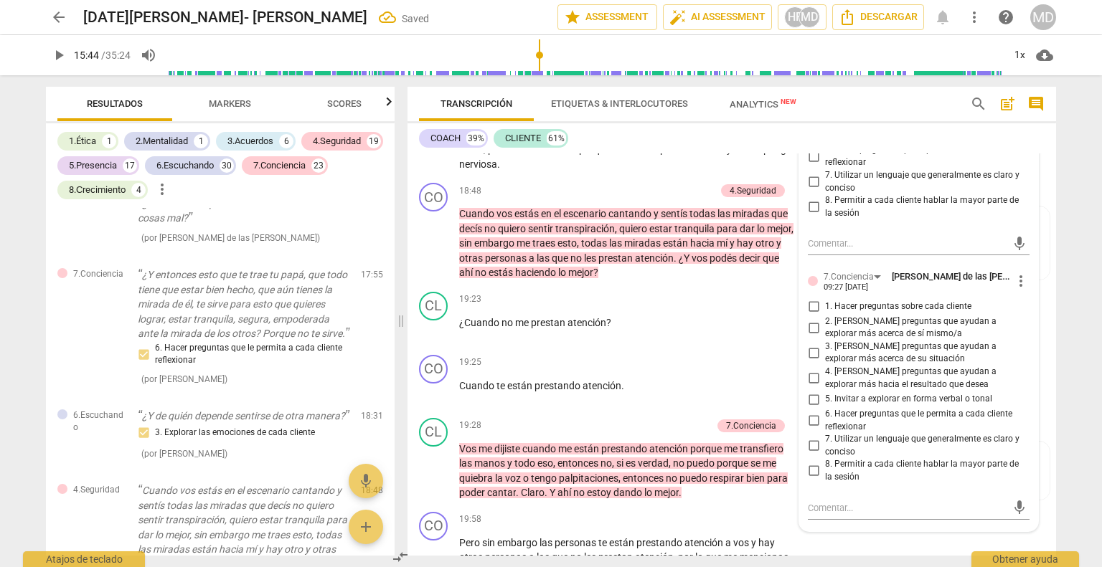
click at [810, 316] on input "1. Hacer preguntas sobre cada cliente" at bounding box center [813, 306] width 23 height 17
checkbox input "true"
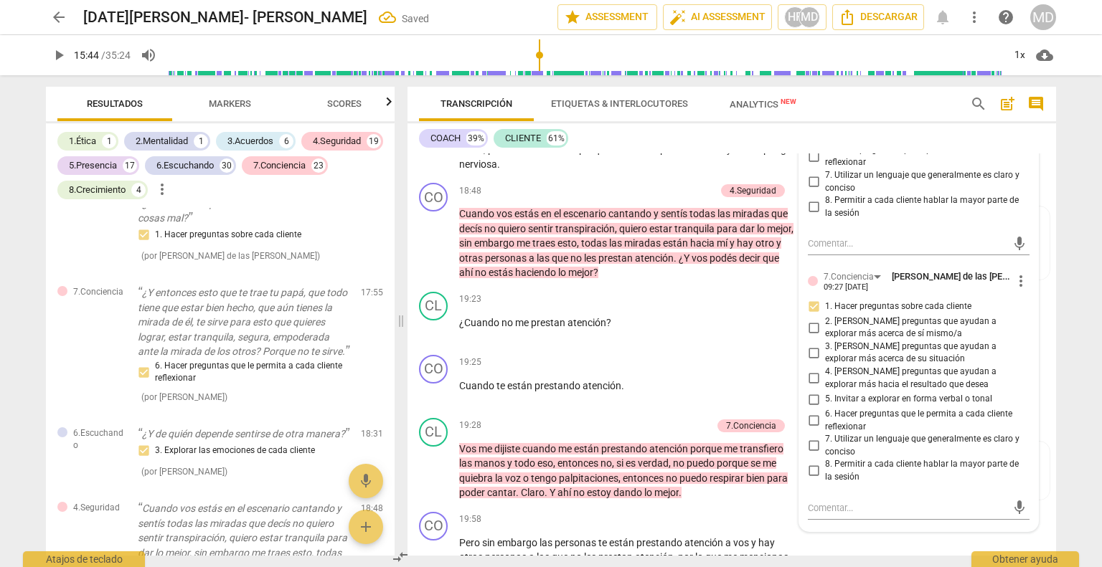
click at [814, 336] on input "2. [PERSON_NAME] preguntas que ayudan a explorar más acerca de sí mismo/a" at bounding box center [813, 327] width 23 height 17
checkbox input "true"
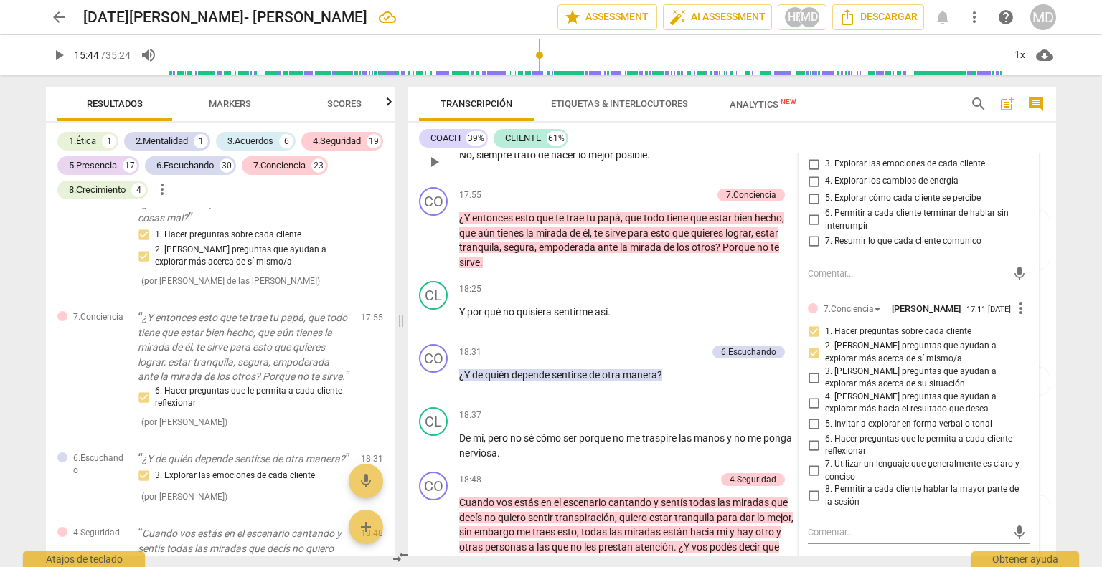
scroll to position [5091, 0]
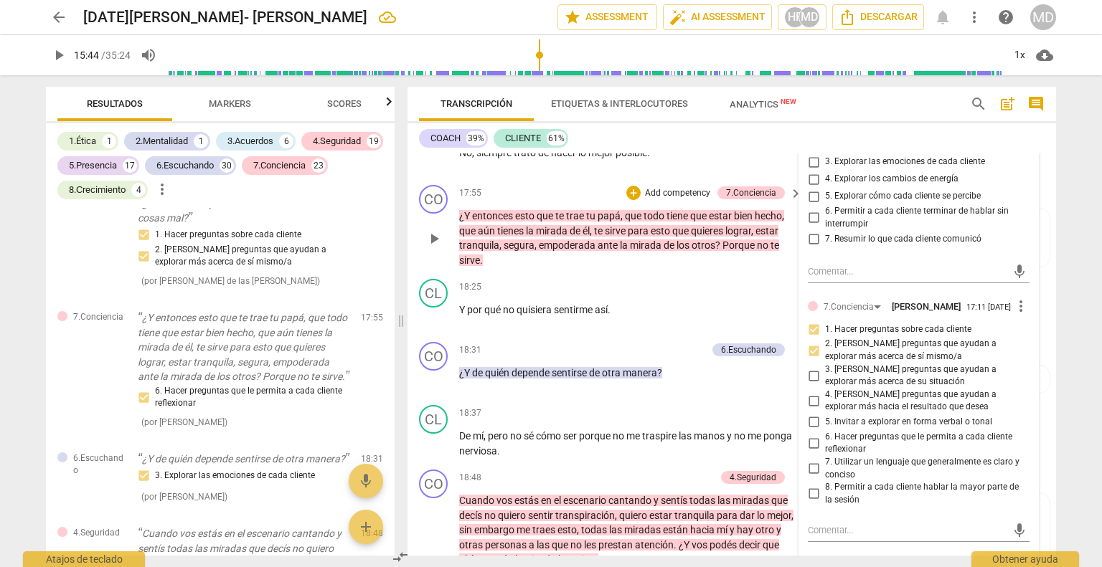
click at [661, 200] on p "Add competency" at bounding box center [677, 193] width 68 height 13
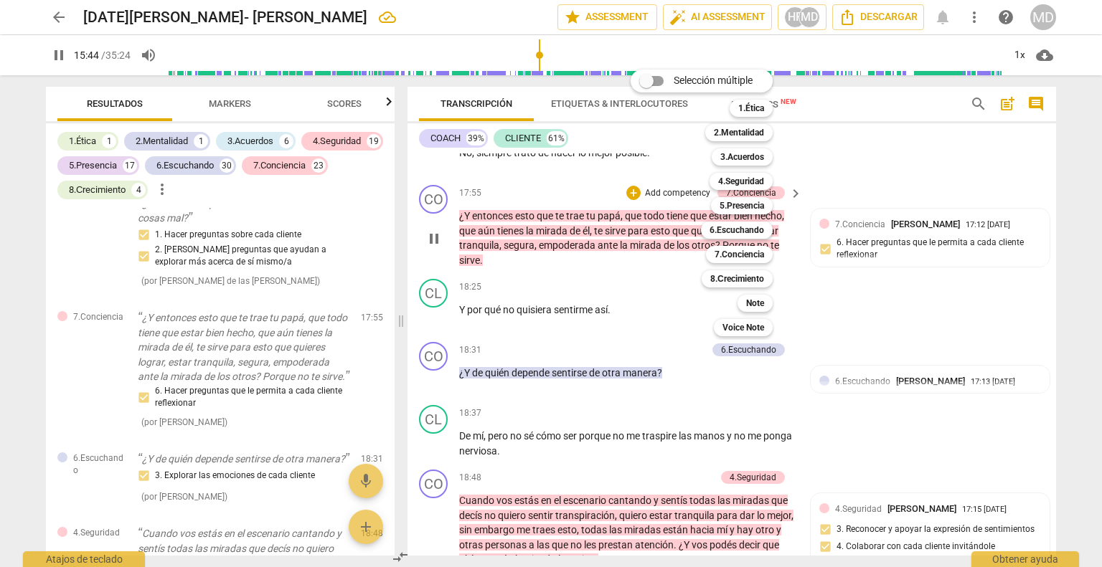
scroll to position [4702, 0]
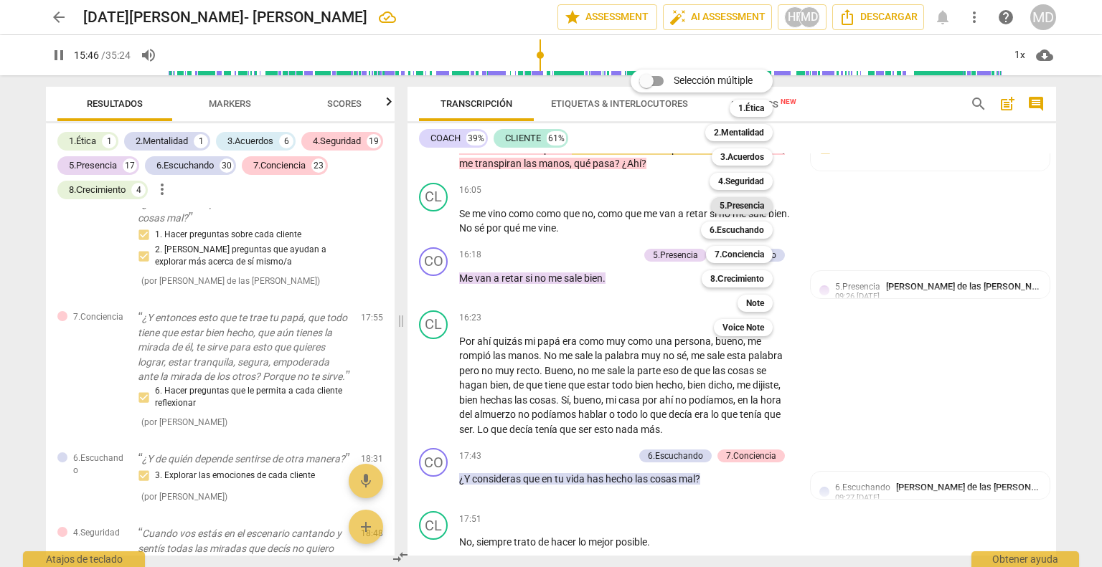
click at [746, 202] on b "5.Presencia" at bounding box center [741, 205] width 44 height 17
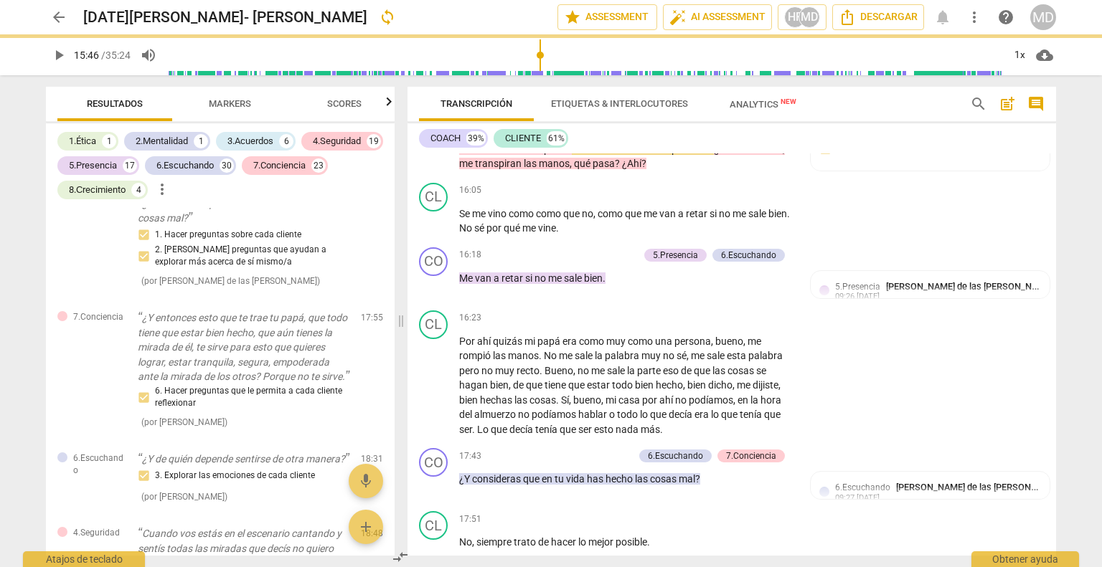
type input "947"
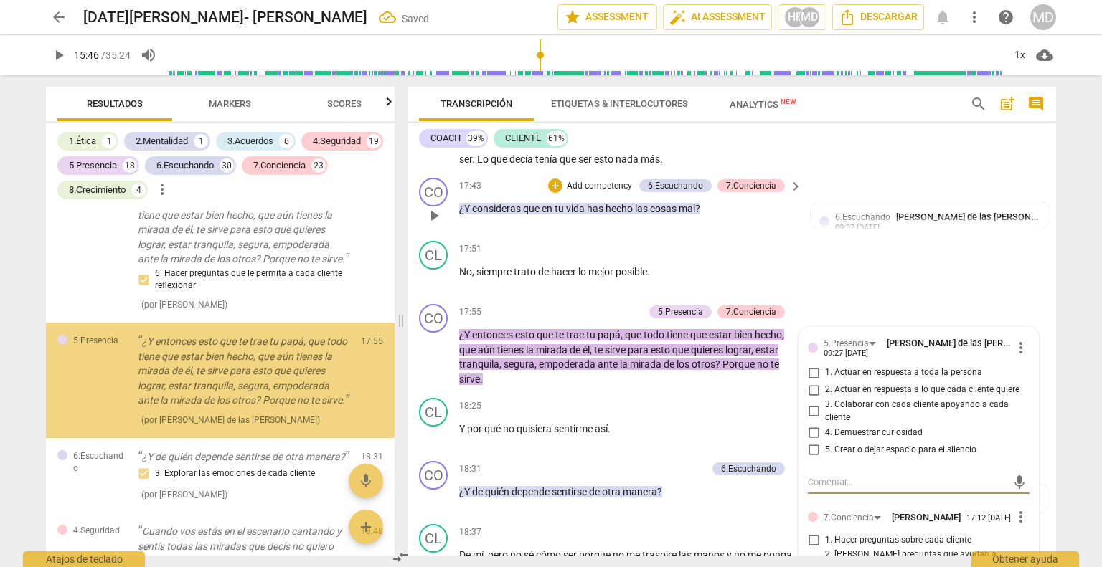
scroll to position [9480, 0]
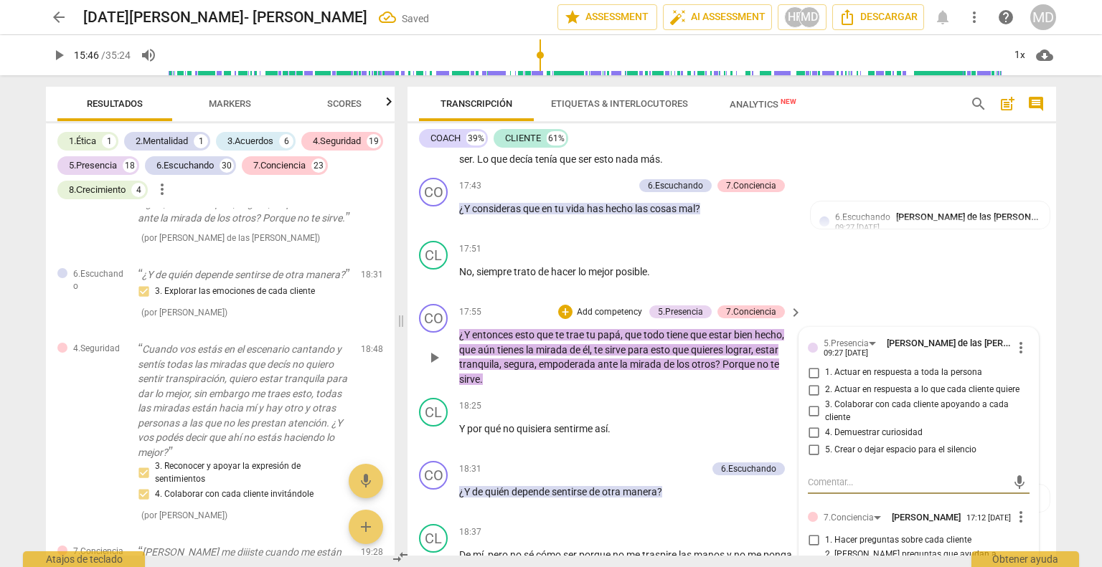
click at [808, 382] on input "1. Actuar en respuesta a toda la persona" at bounding box center [813, 372] width 23 height 17
checkbox input "true"
click at [812, 440] on input "4. Demuestrar curiosidad" at bounding box center [813, 432] width 23 height 17
checkbox input "true"
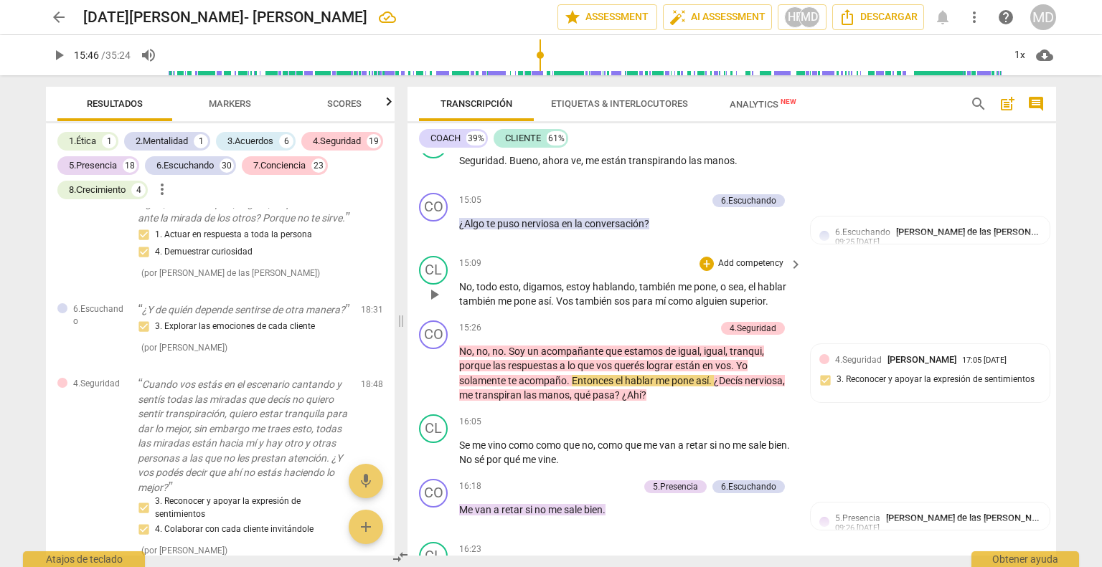
scroll to position [4542, 0]
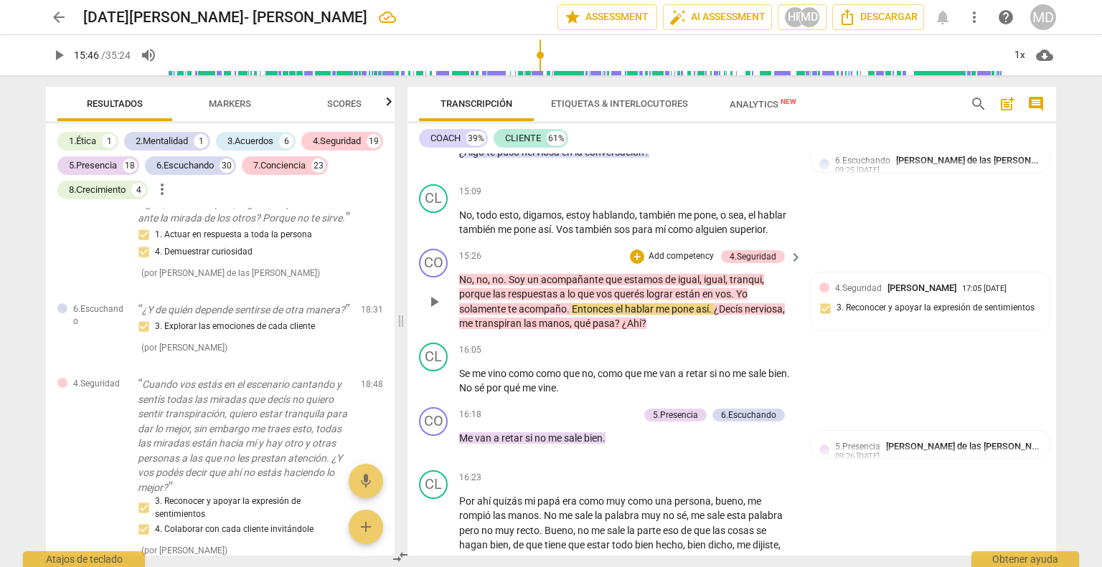
click at [699, 263] on p "Add competency" at bounding box center [681, 256] width 68 height 13
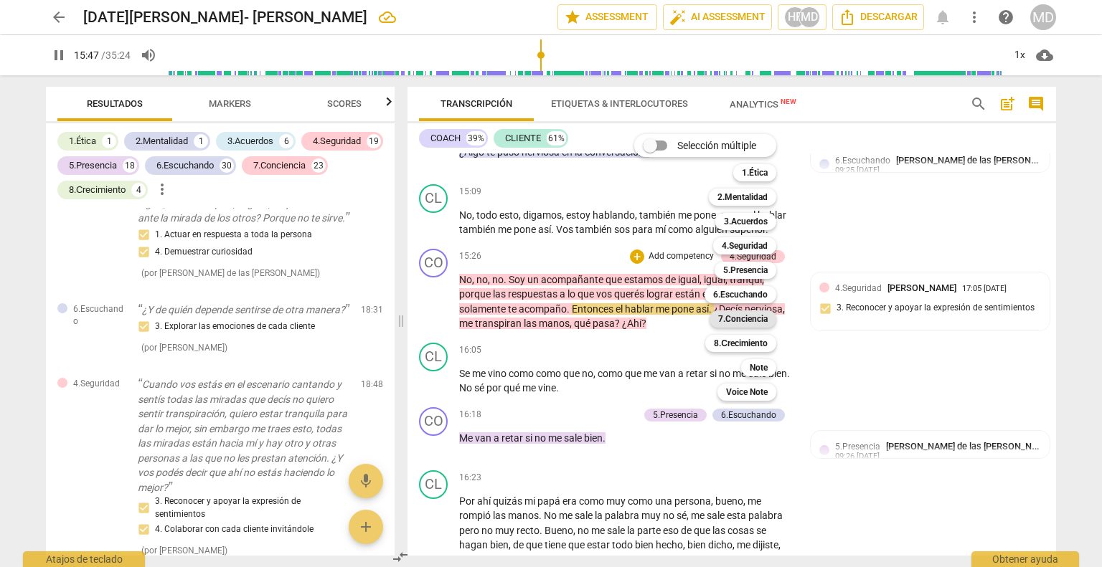
click at [749, 320] on b "7.Conciencia" at bounding box center [742, 319] width 49 height 17
type input "948"
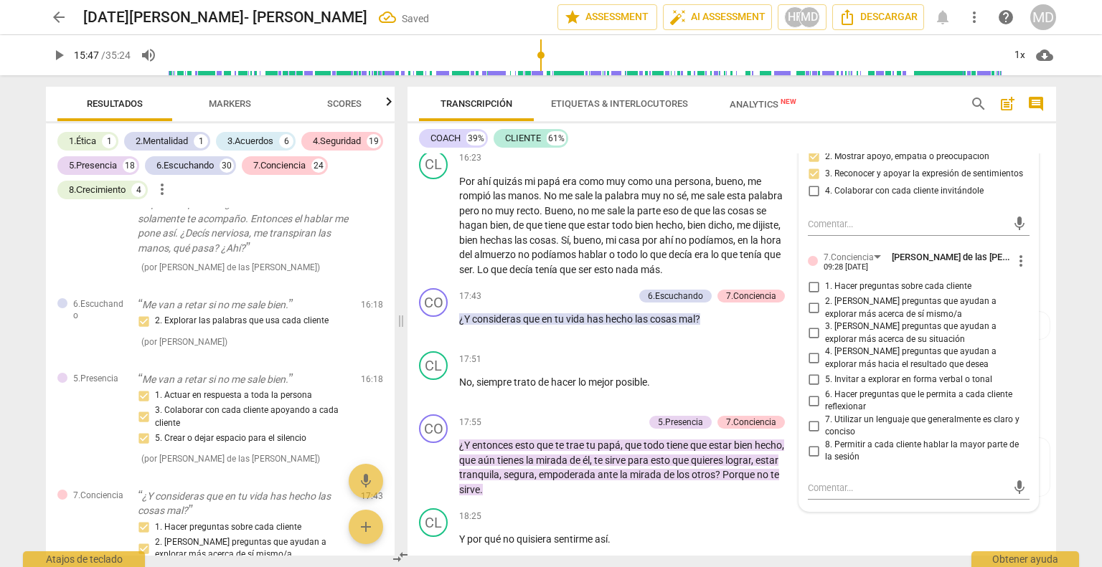
scroll to position [4901, 0]
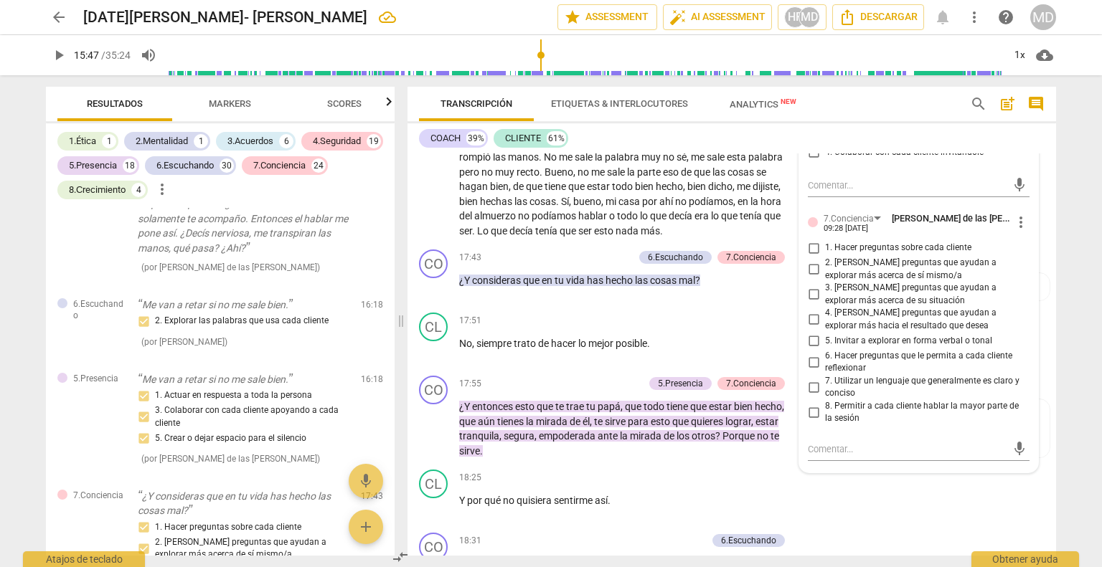
click at [815, 257] on input "1. Hacer preguntas sobre cada cliente" at bounding box center [813, 248] width 23 height 17
checkbox input "true"
click at [813, 278] on input "2. [PERSON_NAME] preguntas que ayudan a explorar más acerca de sí mismo/a" at bounding box center [813, 269] width 23 height 17
checkbox input "true"
click at [810, 303] on input "3. [PERSON_NAME] preguntas que ayudan a explorar más acerca de su situación" at bounding box center [813, 294] width 23 height 17
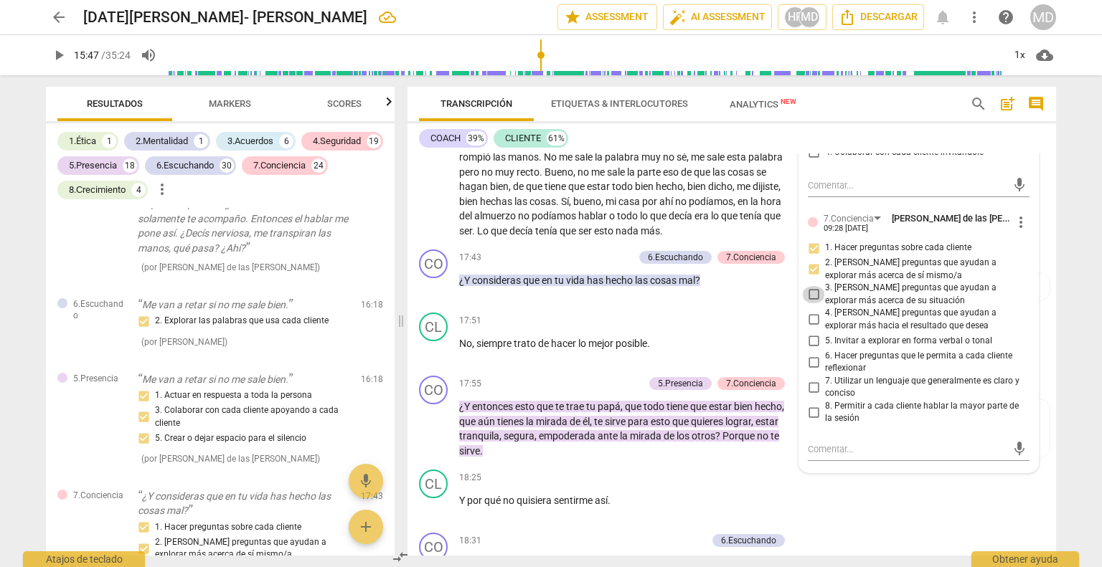
checkbox input "true"
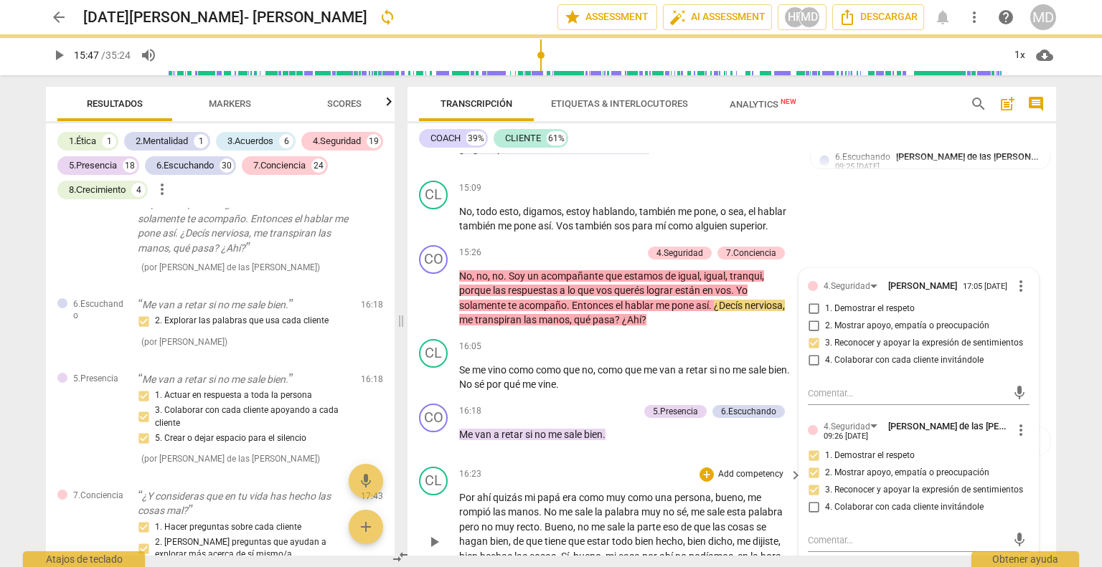
scroll to position [4542, 0]
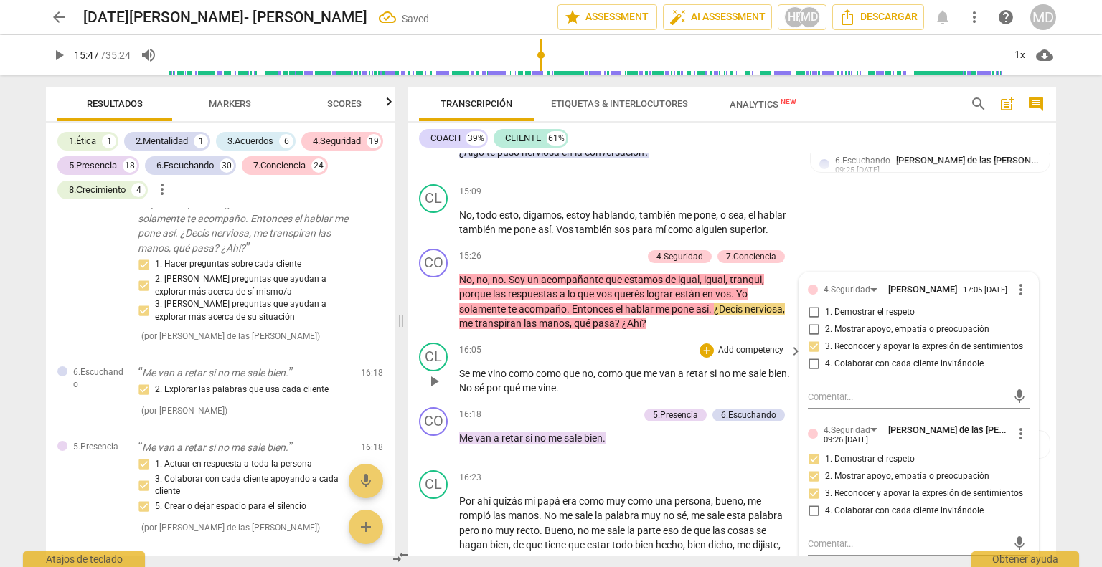
click at [542, 359] on div "16:05 + Add competency keyboard_arrow_right" at bounding box center [631, 351] width 344 height 16
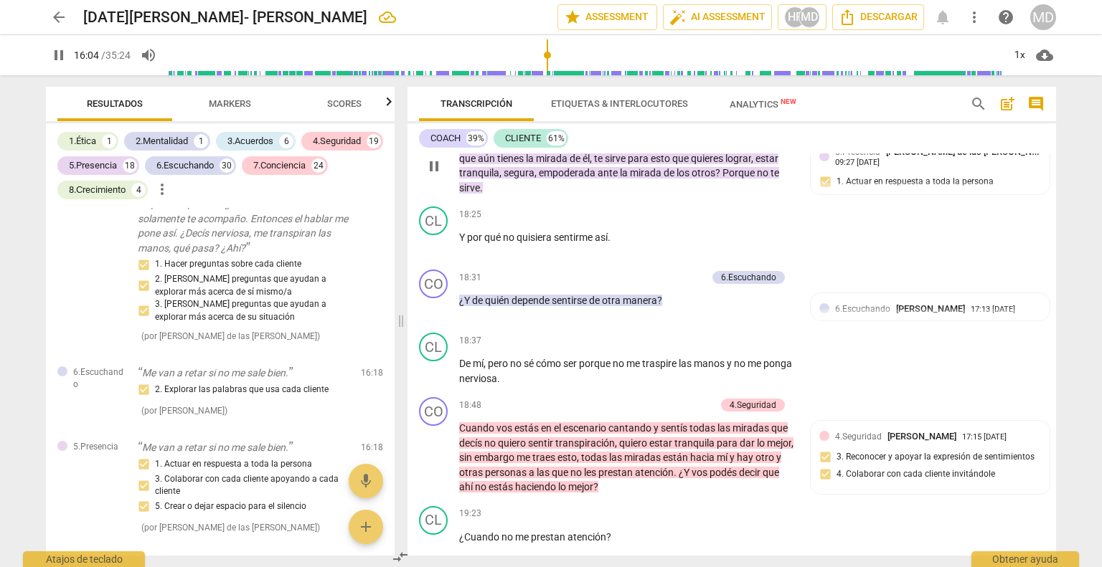
scroll to position [5188, 0]
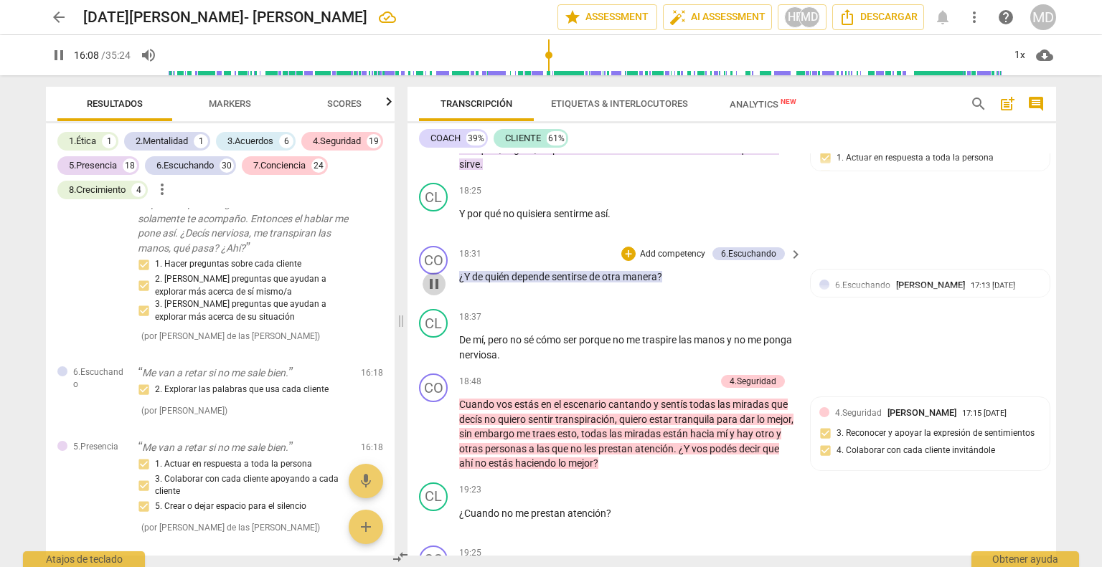
click at [436, 293] on span "pause" at bounding box center [433, 283] width 17 height 17
type input "968"
click at [673, 258] on p "Add competency" at bounding box center [672, 254] width 68 height 13
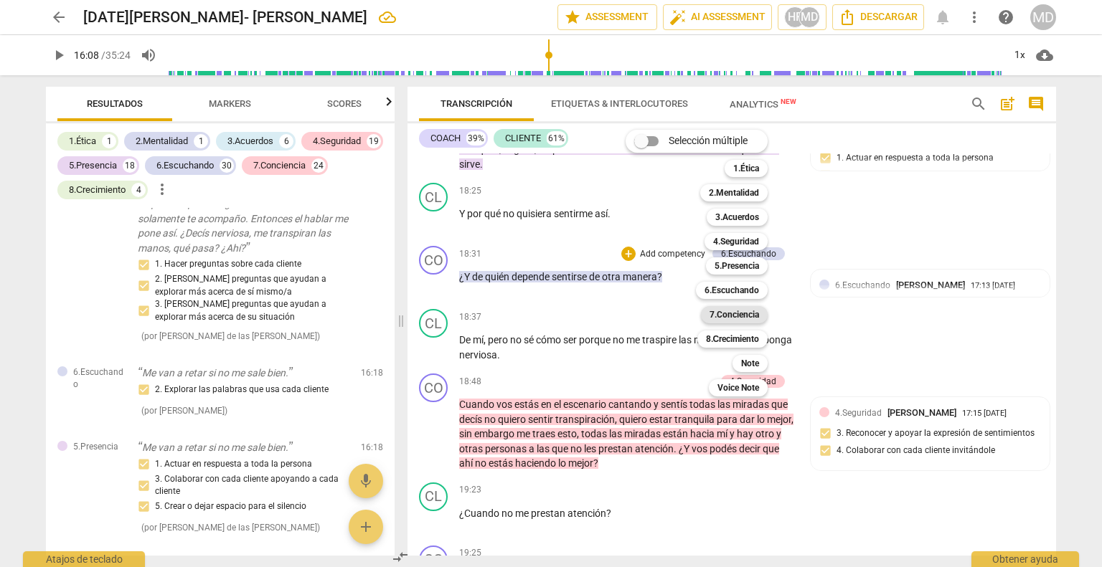
click at [754, 313] on b "7.Conciencia" at bounding box center [733, 314] width 49 height 17
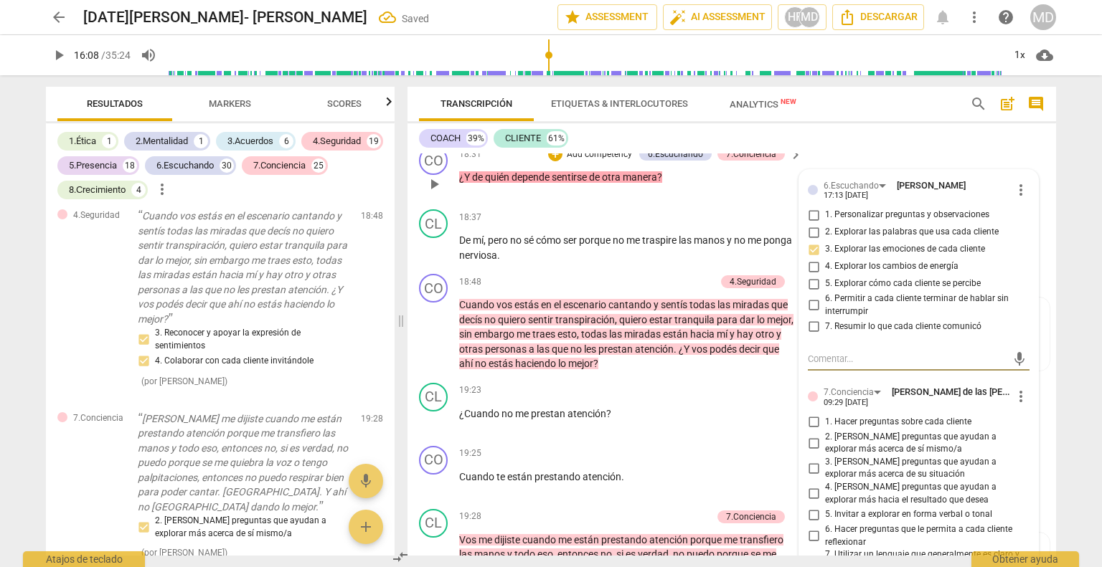
scroll to position [5403, 0]
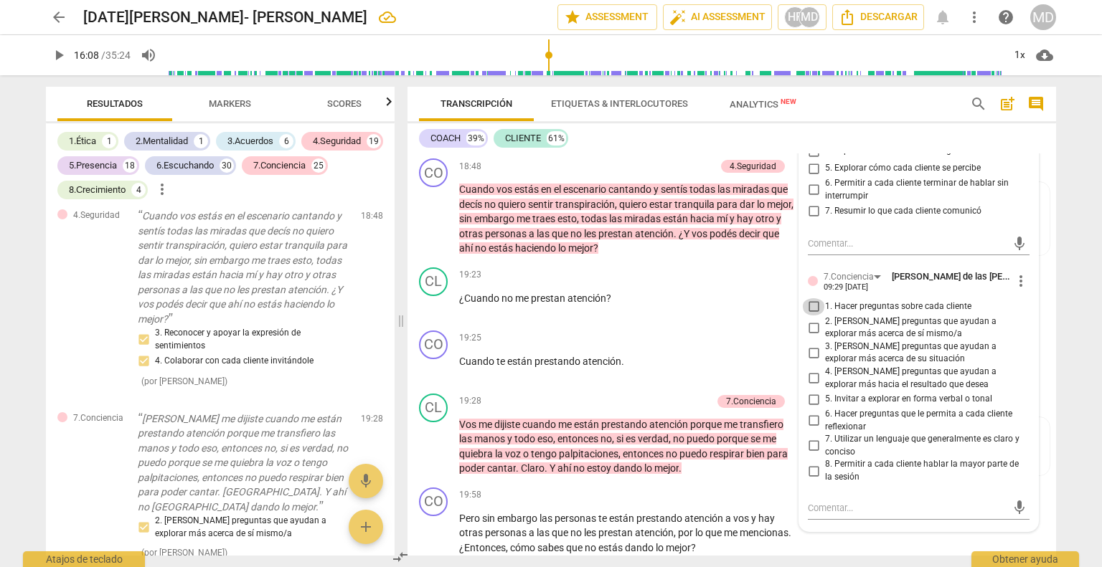
click at [812, 316] on input "1. Hacer preguntas sobre cada cliente" at bounding box center [813, 306] width 23 height 17
checkbox input "true"
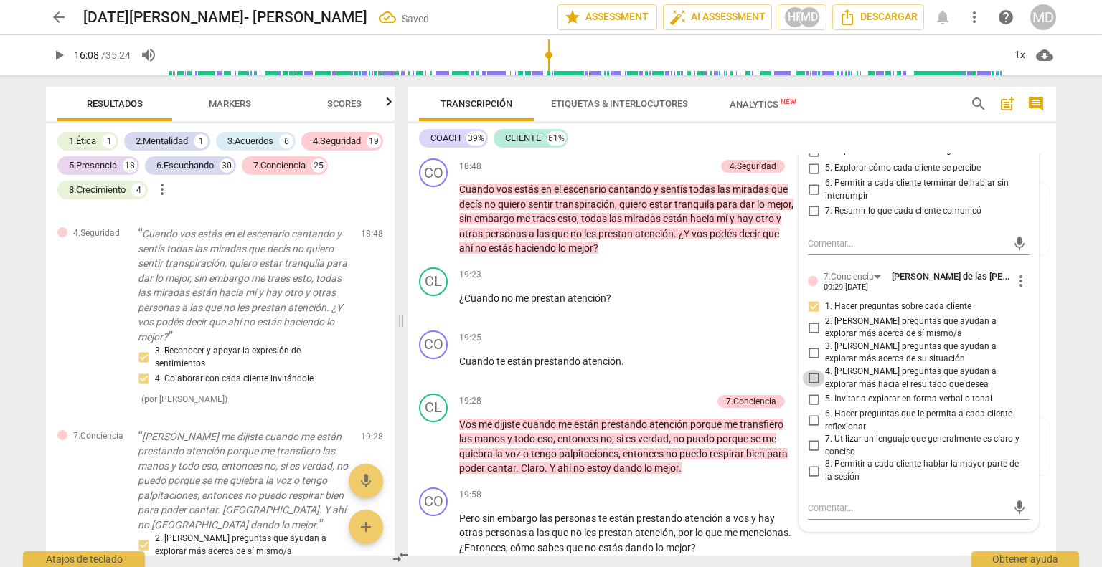
click at [810, 387] on input "4. [PERSON_NAME] preguntas que ayudan a explorar más hacia el resultado que des…" at bounding box center [813, 378] width 23 height 17
checkbox input "true"
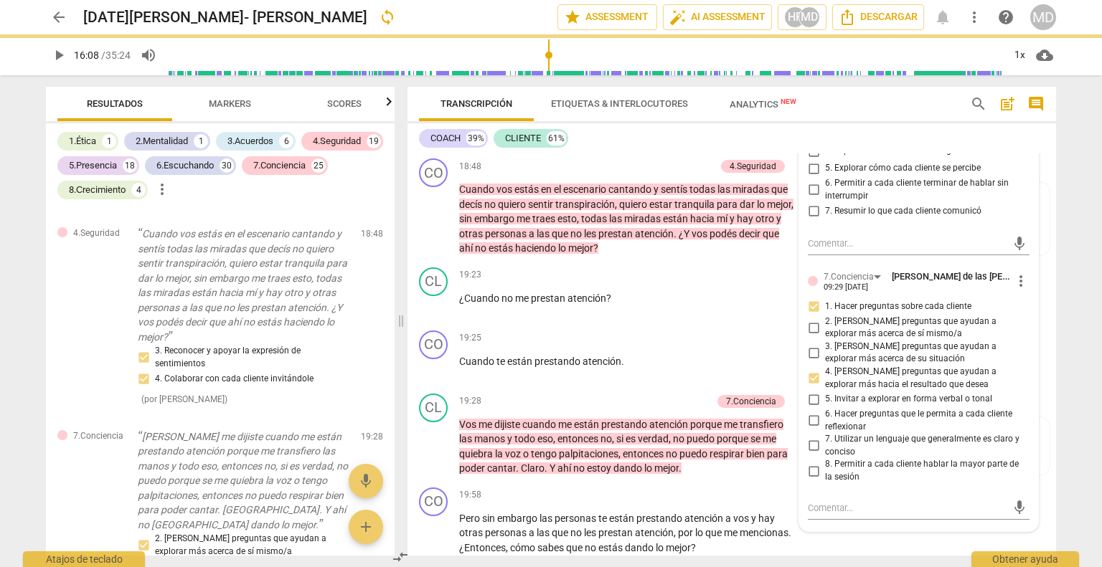
click at [809, 427] on input "6. Hacer preguntas que le permita a cada cliente reflexionar" at bounding box center [813, 420] width 23 height 17
checkbox input "true"
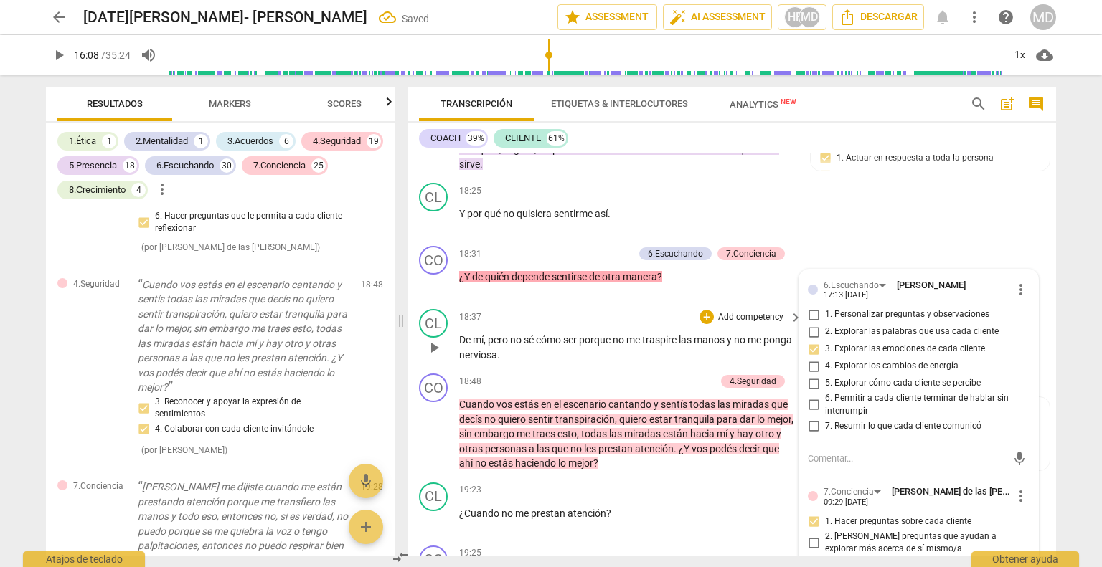
scroll to position [5116, 0]
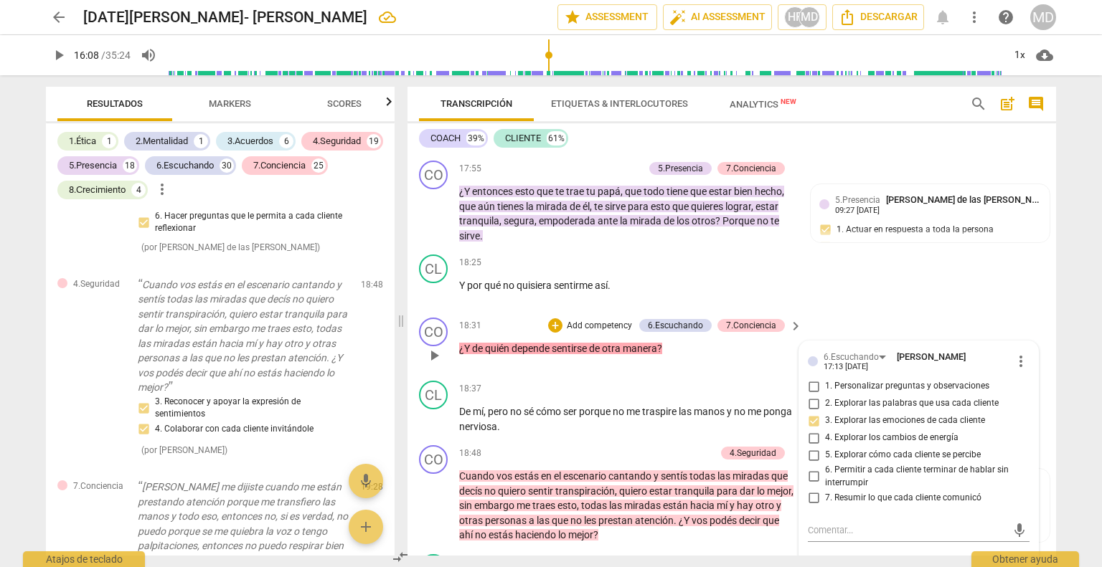
click at [614, 332] on p "Add competency" at bounding box center [599, 326] width 68 height 13
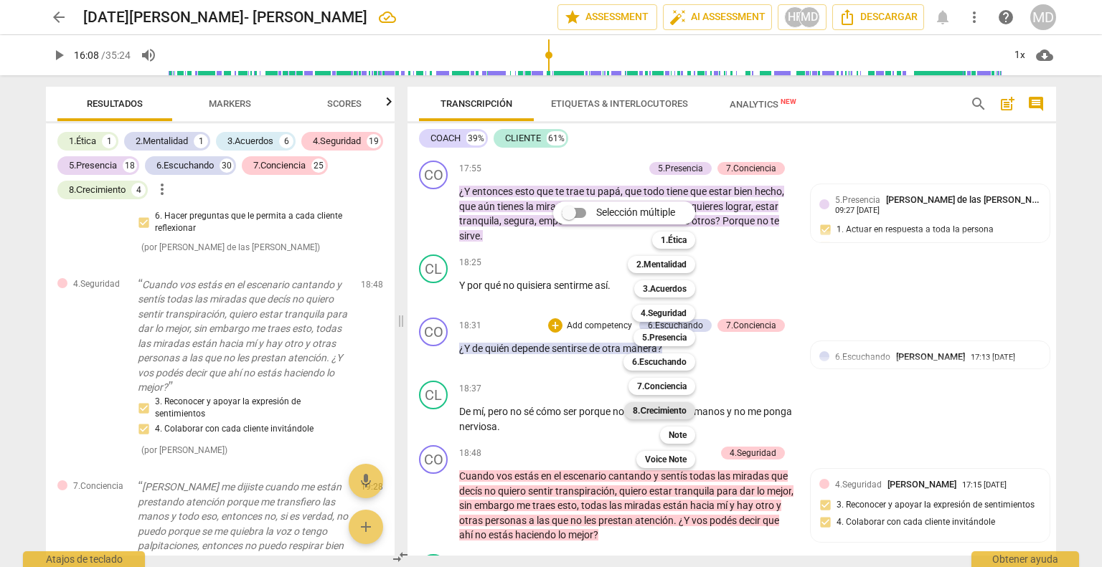
click at [656, 410] on b "8.Сrecimiento" at bounding box center [660, 410] width 54 height 17
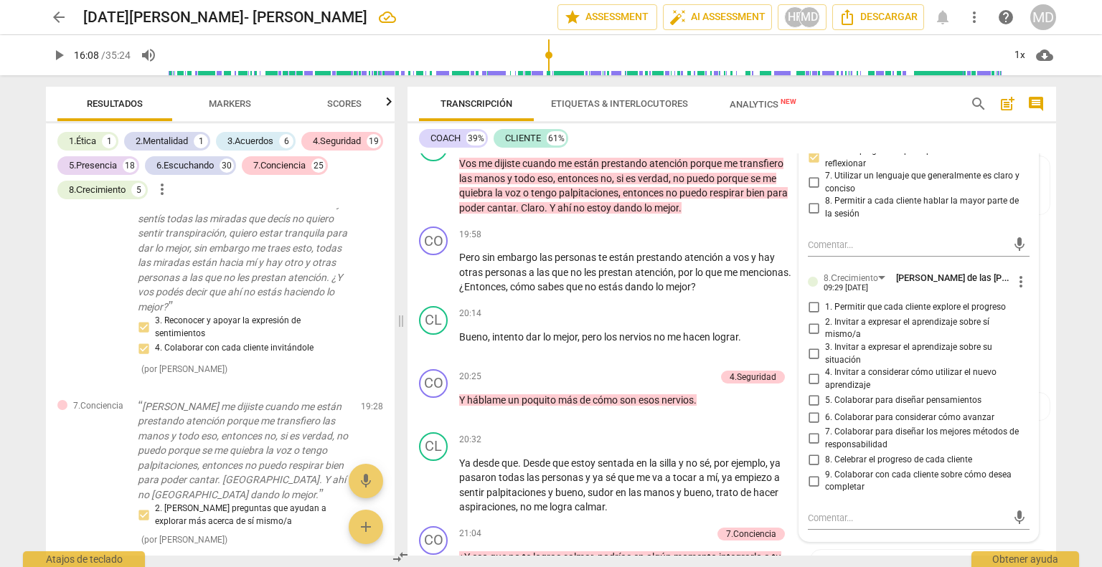
scroll to position [5690, 0]
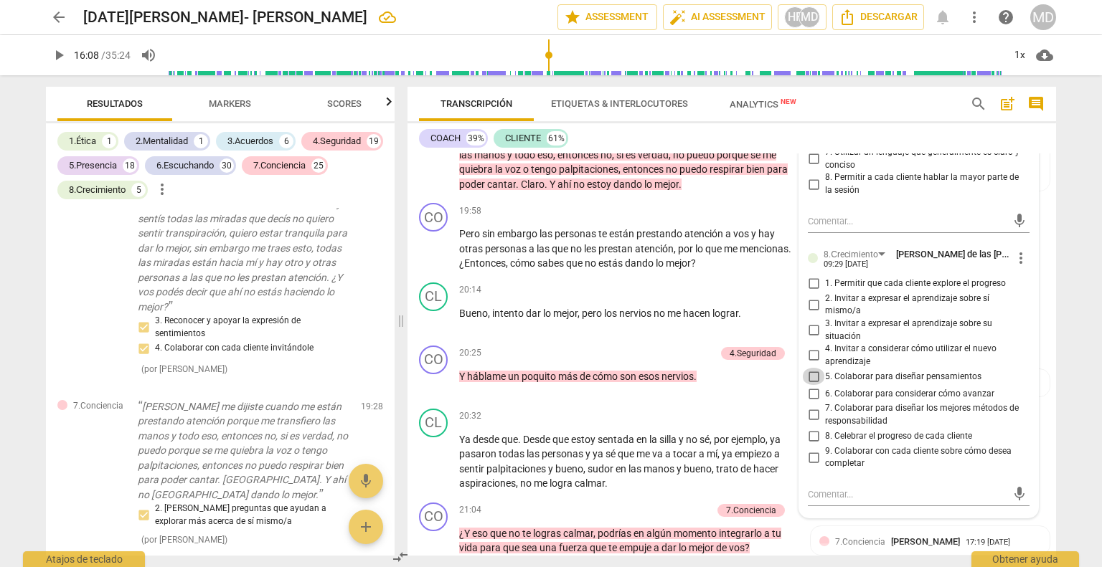
click at [810, 382] on input "5. Colaborar para diseñar pensamientos" at bounding box center [813, 376] width 23 height 17
checkbox input "true"
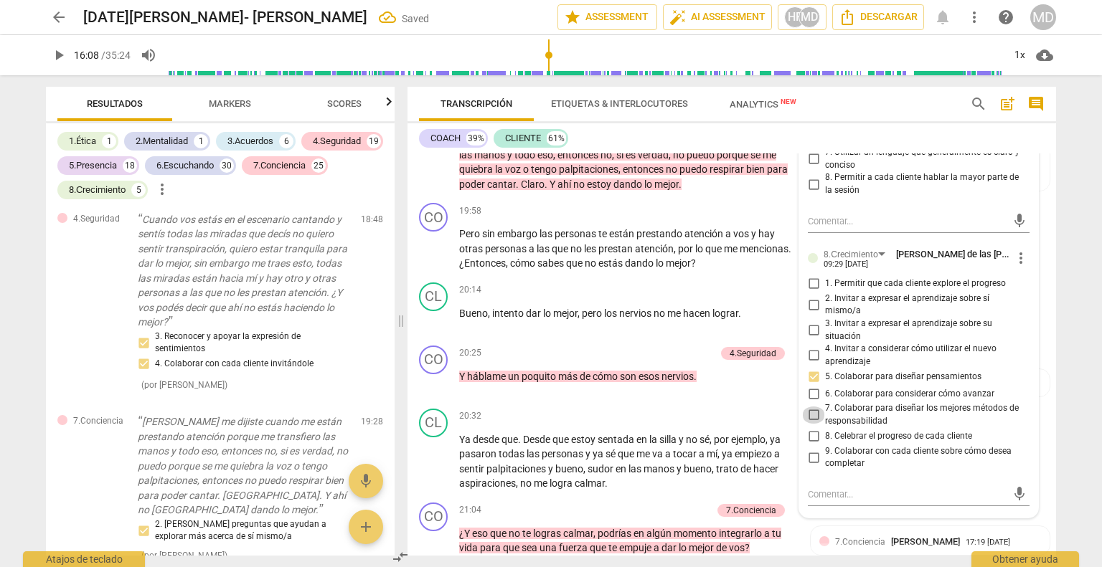
click at [808, 424] on input "7. Colaborar para diseñar los mejores métodos de responsabilidad" at bounding box center [813, 415] width 23 height 17
checkbox input "true"
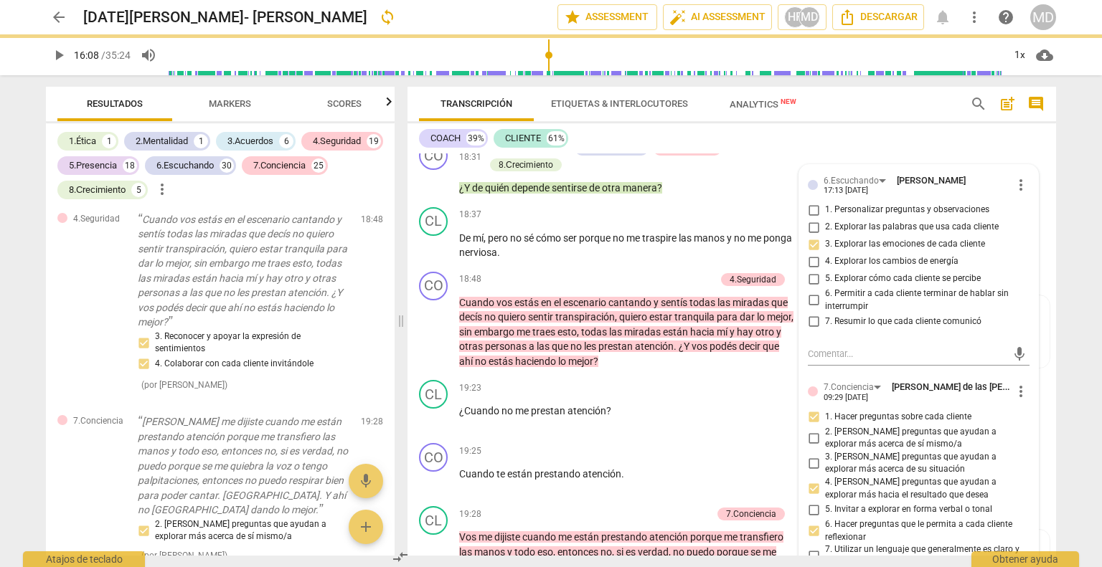
scroll to position [5259, 0]
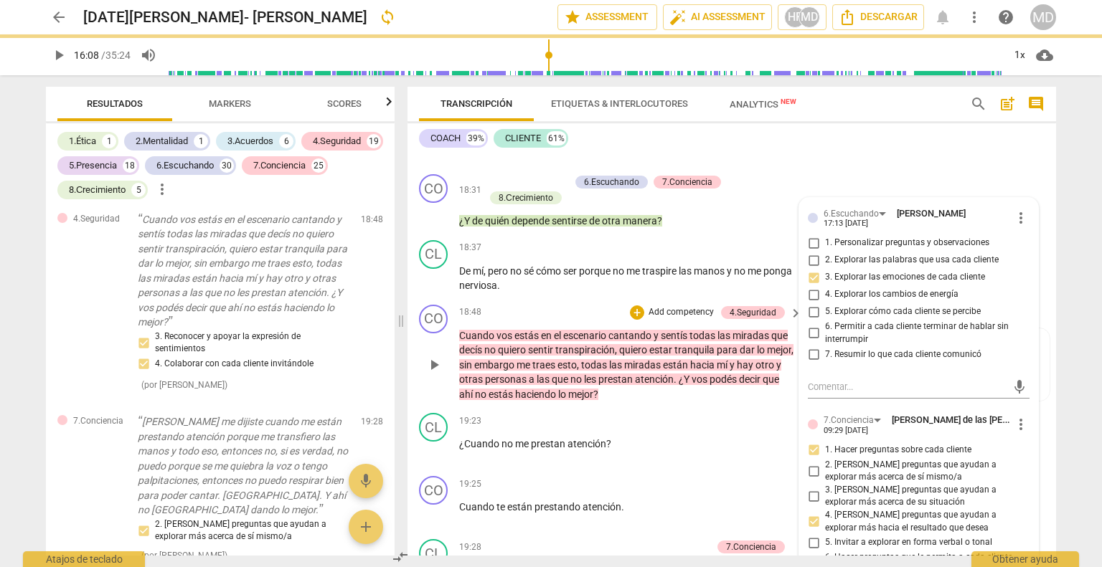
click at [671, 408] on div "CO play_arrow pause 18:48 + Add competency 4.Seguridad keyboard_arrow_right Cua…" at bounding box center [731, 353] width 648 height 109
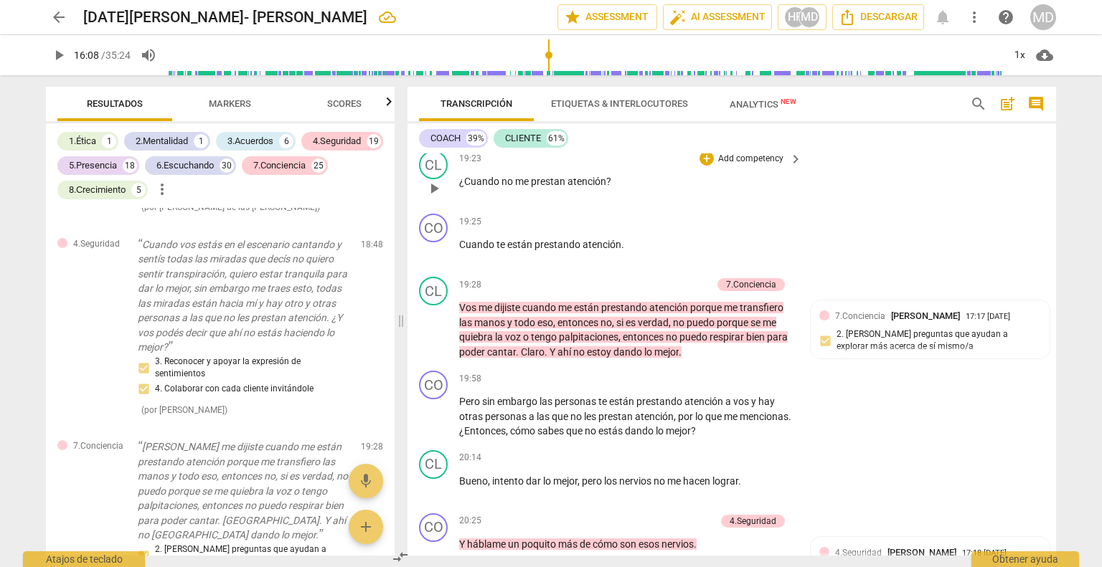
scroll to position [5546, 0]
